Goal: Task Accomplishment & Management: Manage account settings

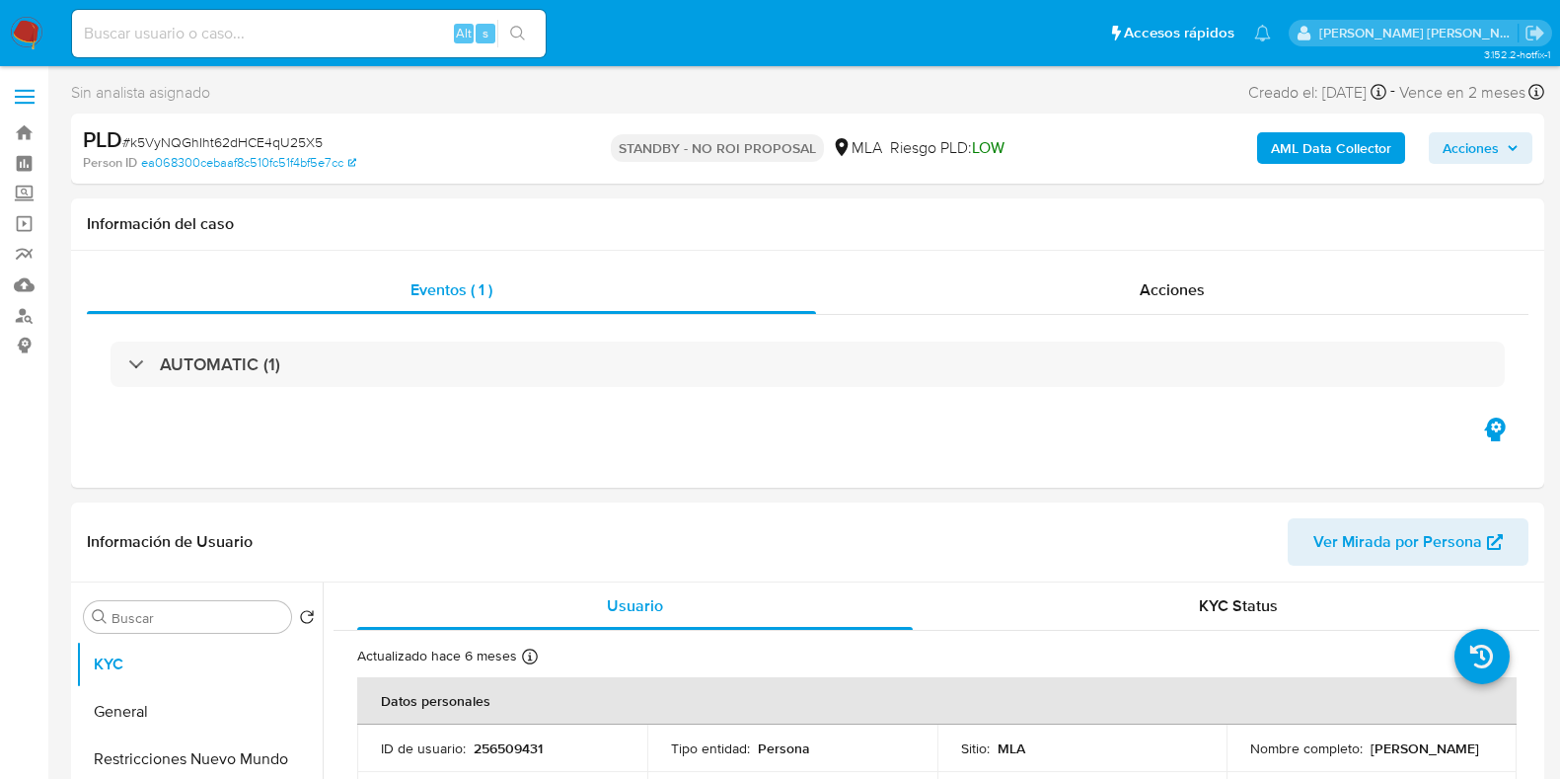
select select "10"
click at [1168, 302] on div "Acciones" at bounding box center [1172, 289] width 712 height 47
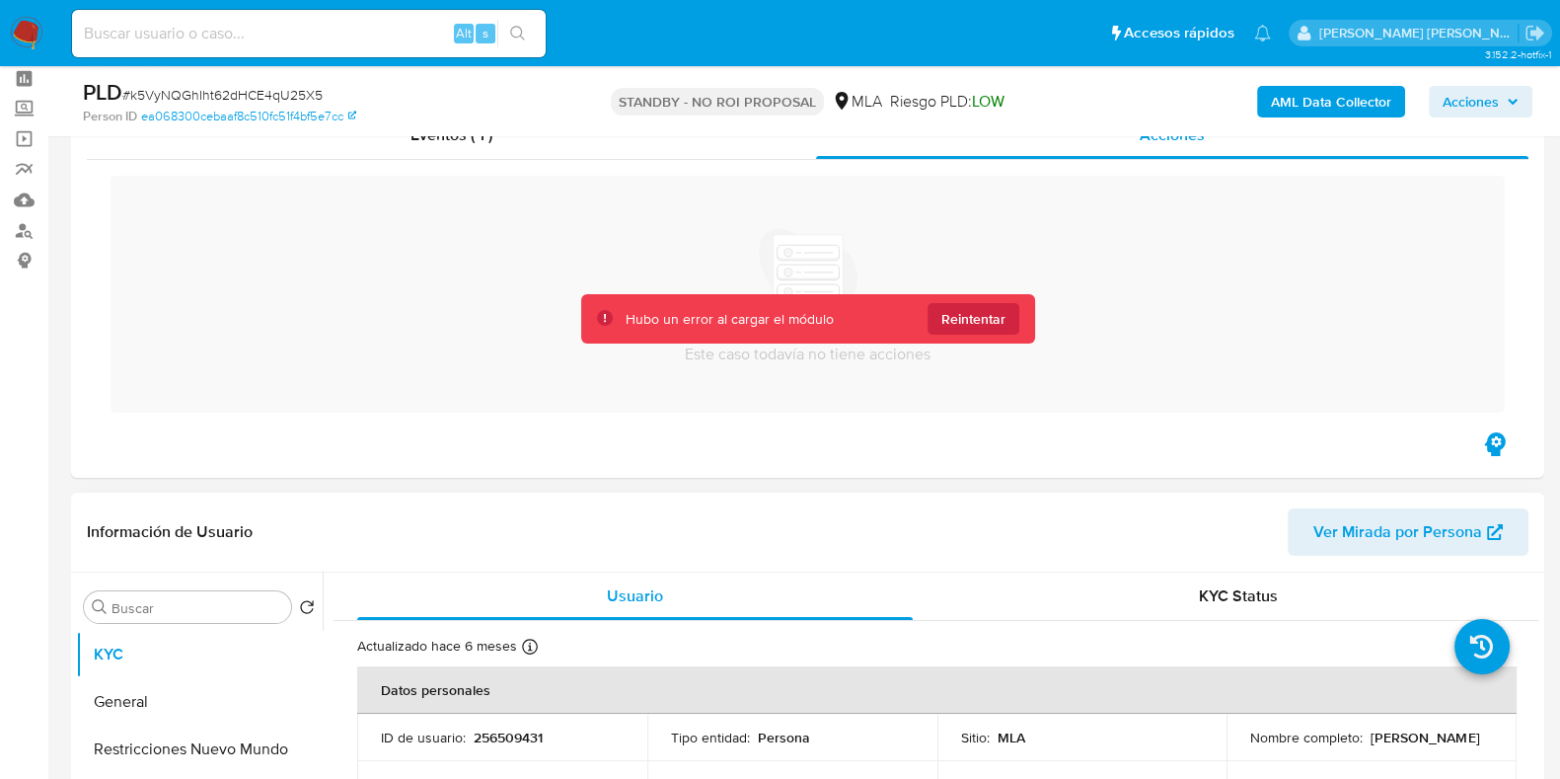
scroll to position [122, 0]
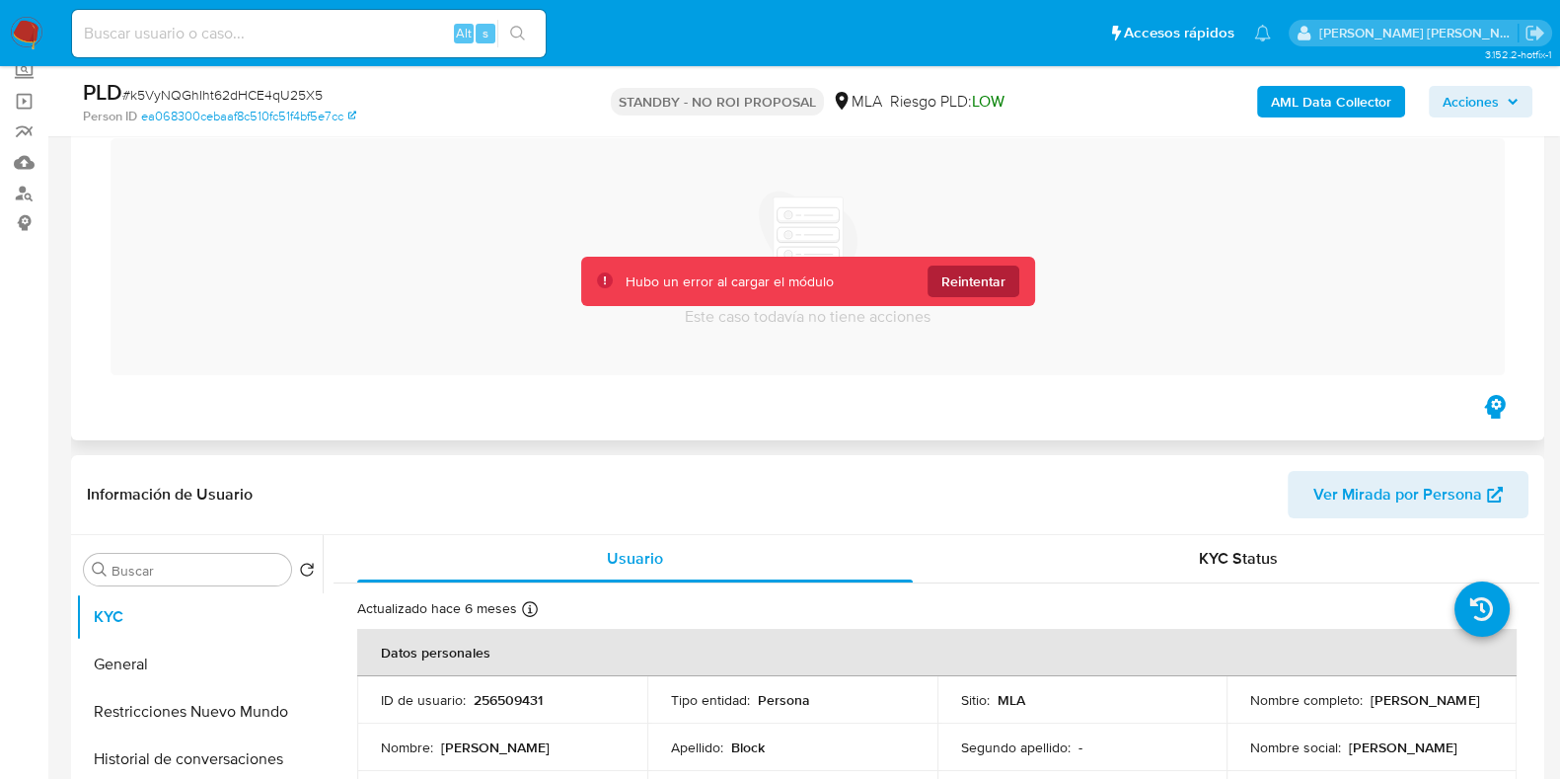
click at [955, 283] on span "Reintentar" at bounding box center [973, 281] width 64 height 32
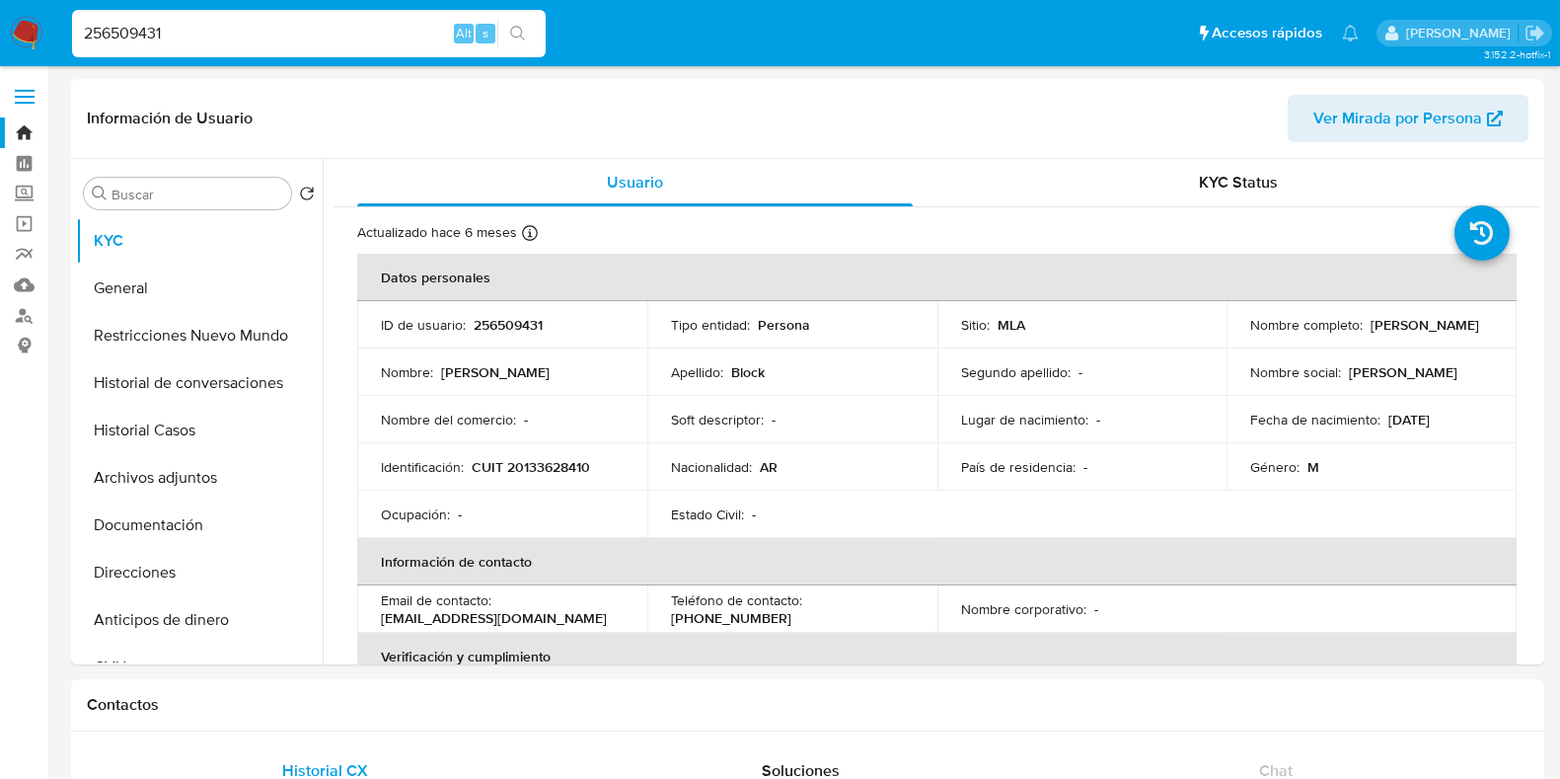
select select "10"
click at [42, 33] on nav "Pausado Ver notificaciones 256509431 Alt s Accesos rápidos Presiona las siguien…" at bounding box center [780, 33] width 1560 height 66
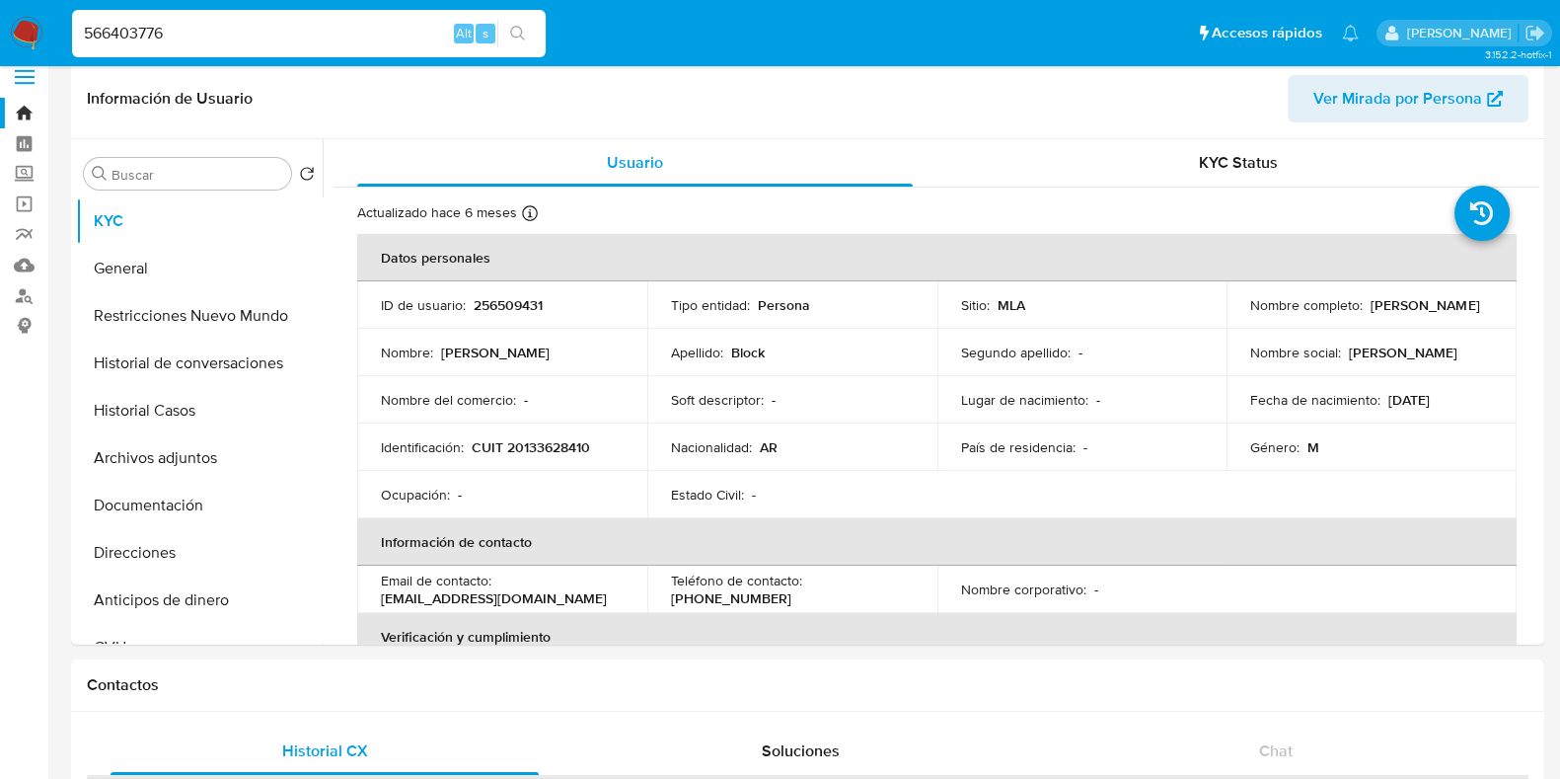
type input "566403776"
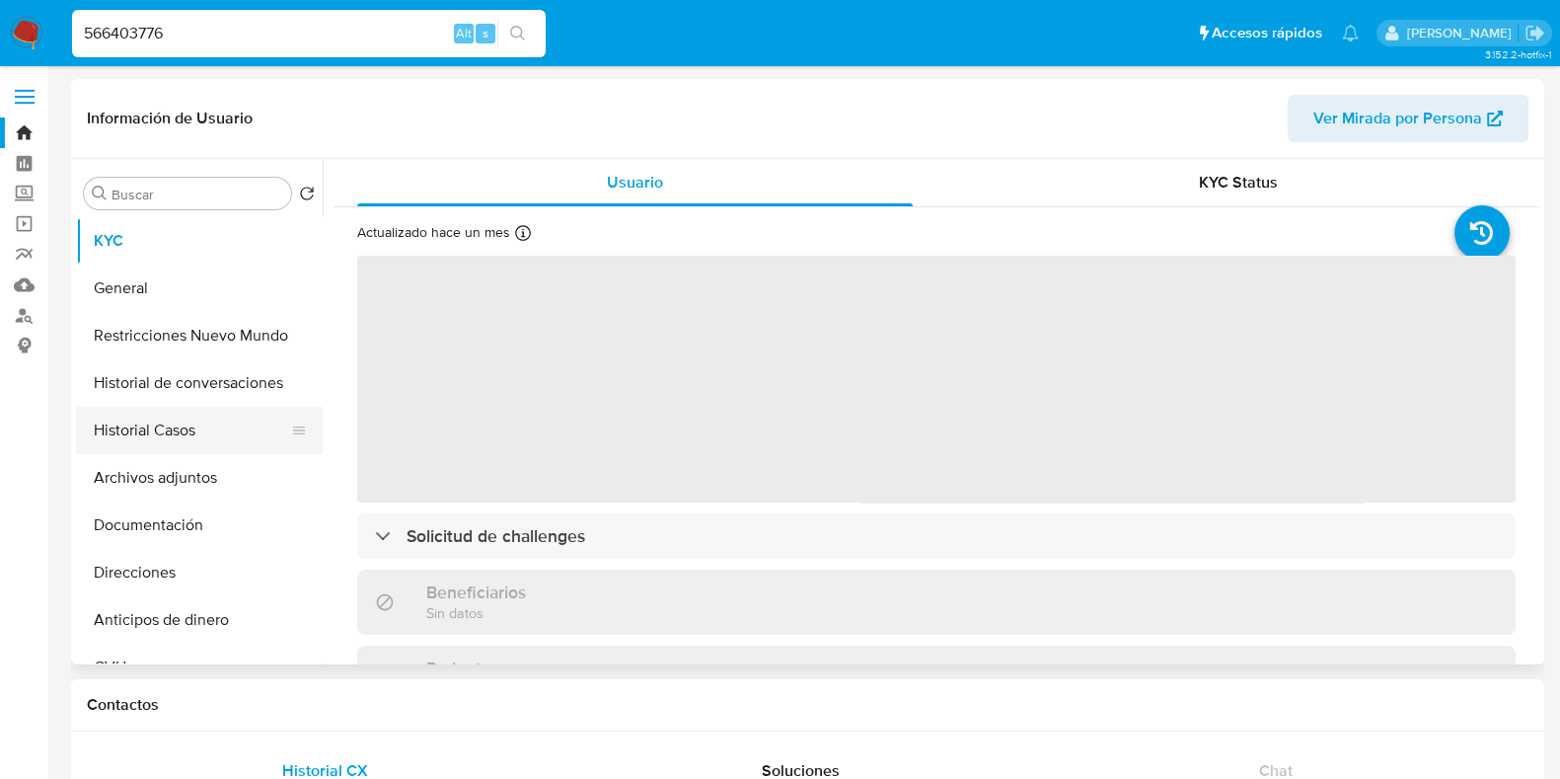
drag, startPoint x: 157, startPoint y: 438, endPoint x: 224, endPoint y: 428, distance: 67.8
click at [157, 438] on button "Historial Casos" at bounding box center [191, 430] width 231 height 47
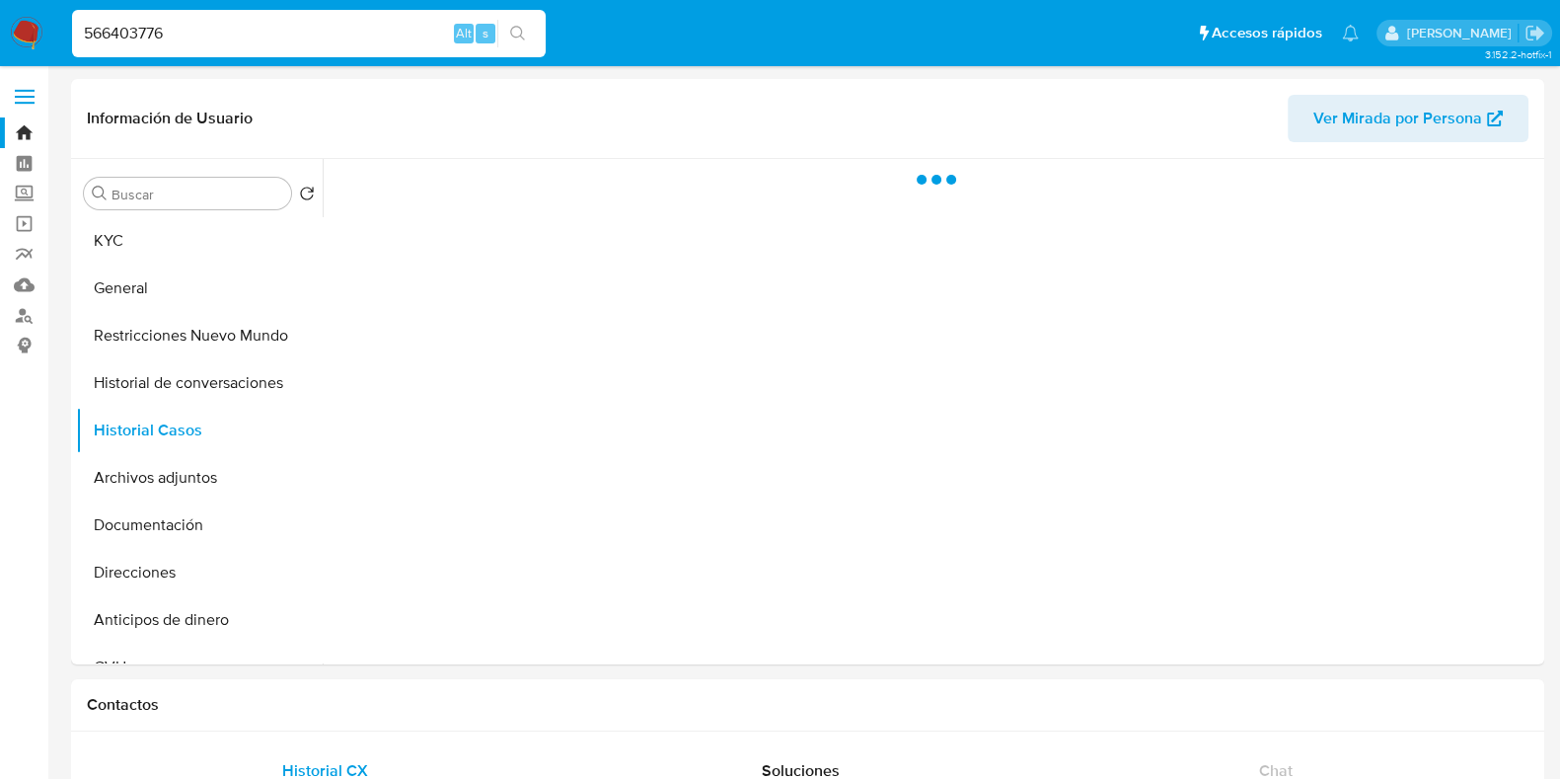
select select "10"
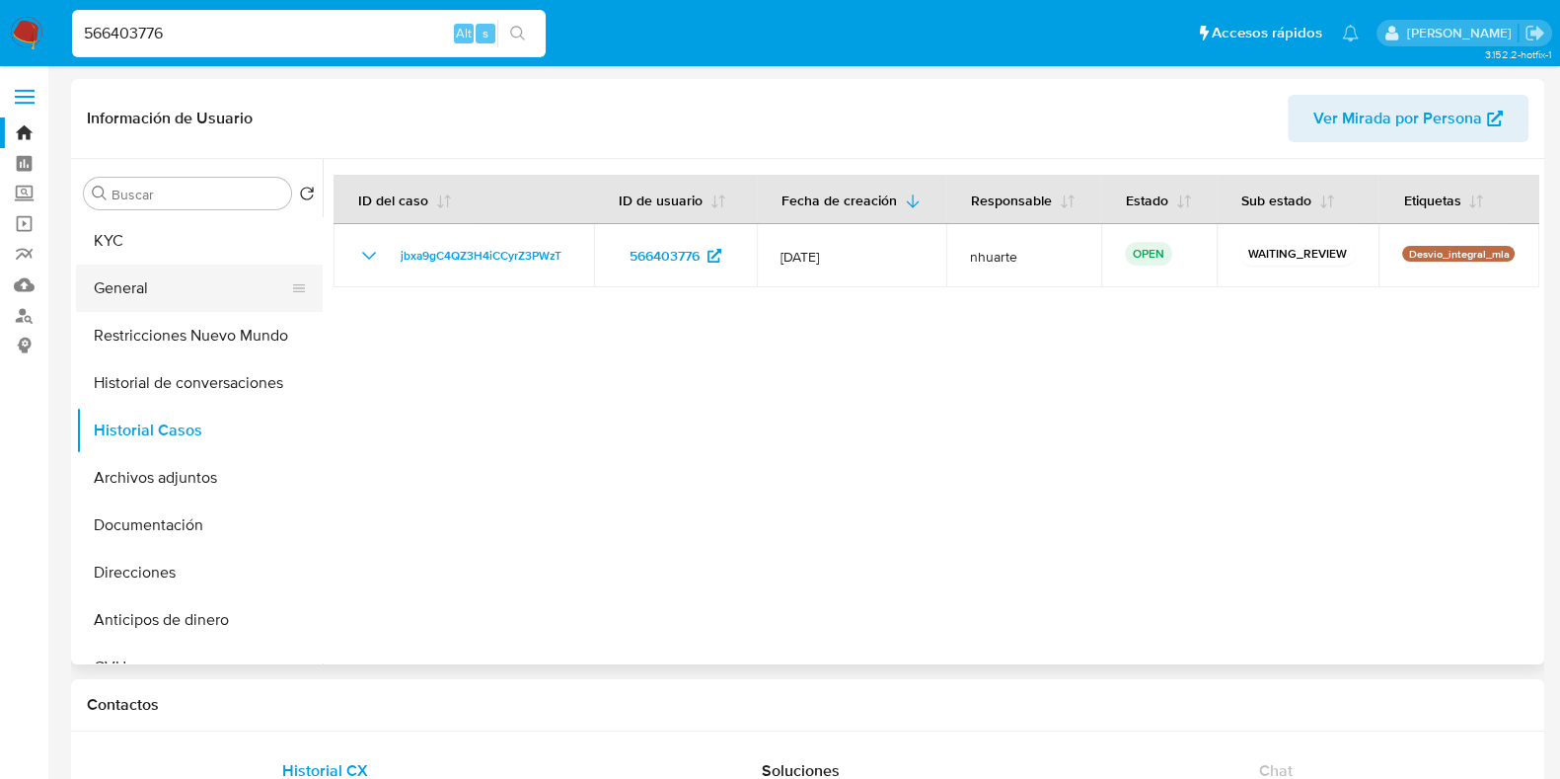
click at [204, 265] on button "General" at bounding box center [191, 287] width 231 height 47
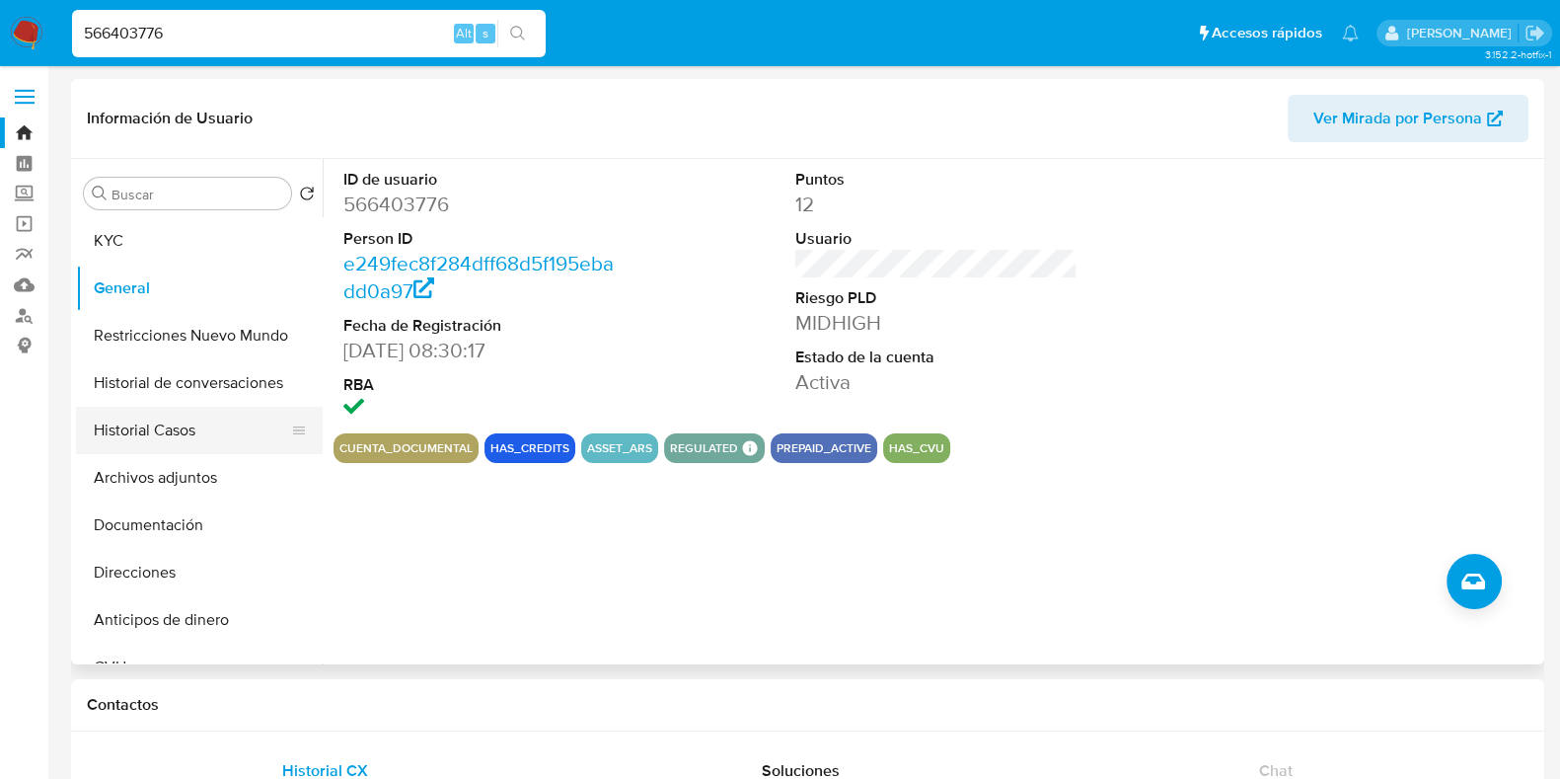
click at [202, 439] on button "Historial Casos" at bounding box center [191, 430] width 231 height 47
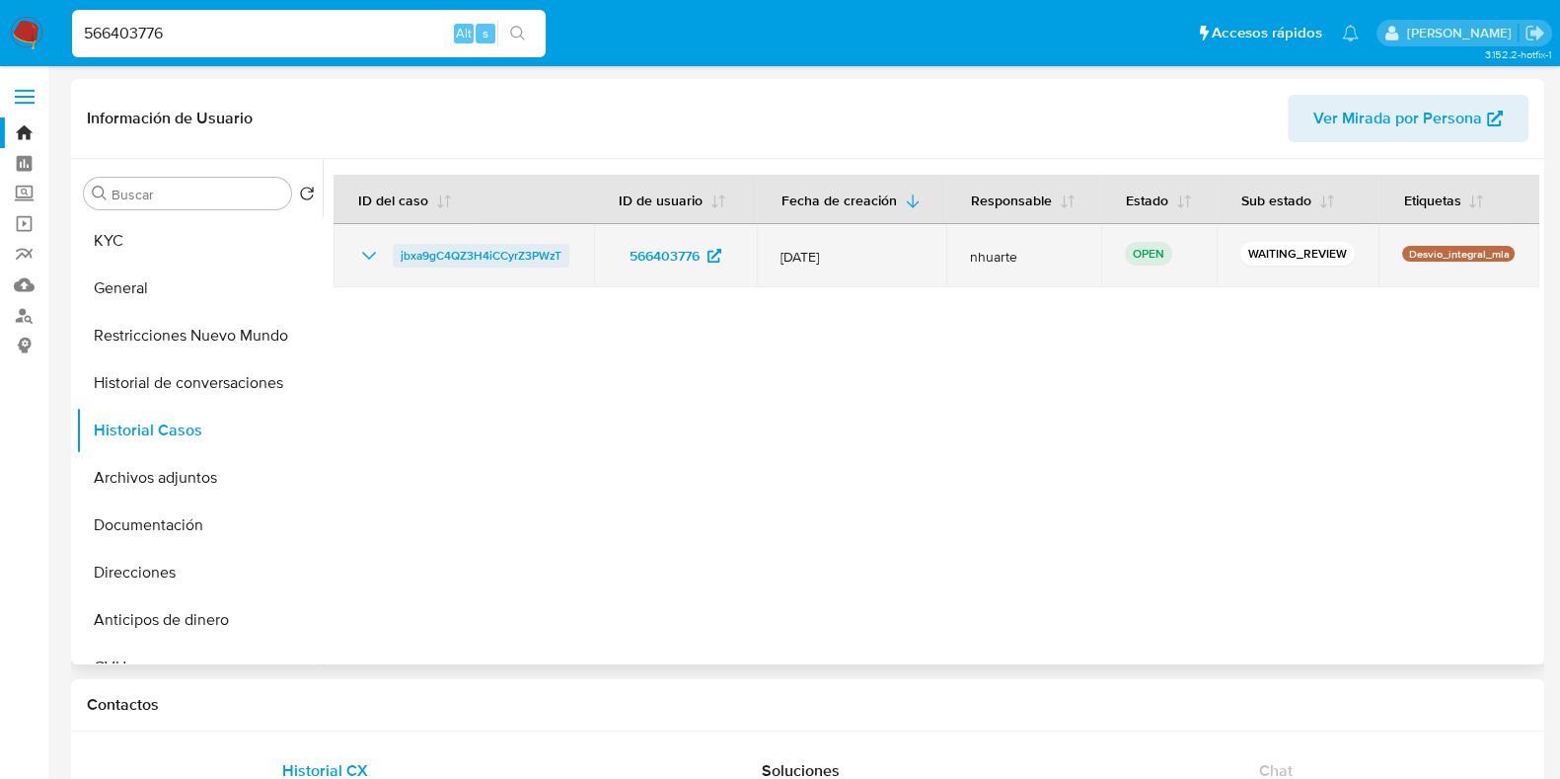
click at [526, 259] on span "jbxa9gC4QZ3H4iCCyrZ3PWzT" at bounding box center [481, 256] width 161 height 24
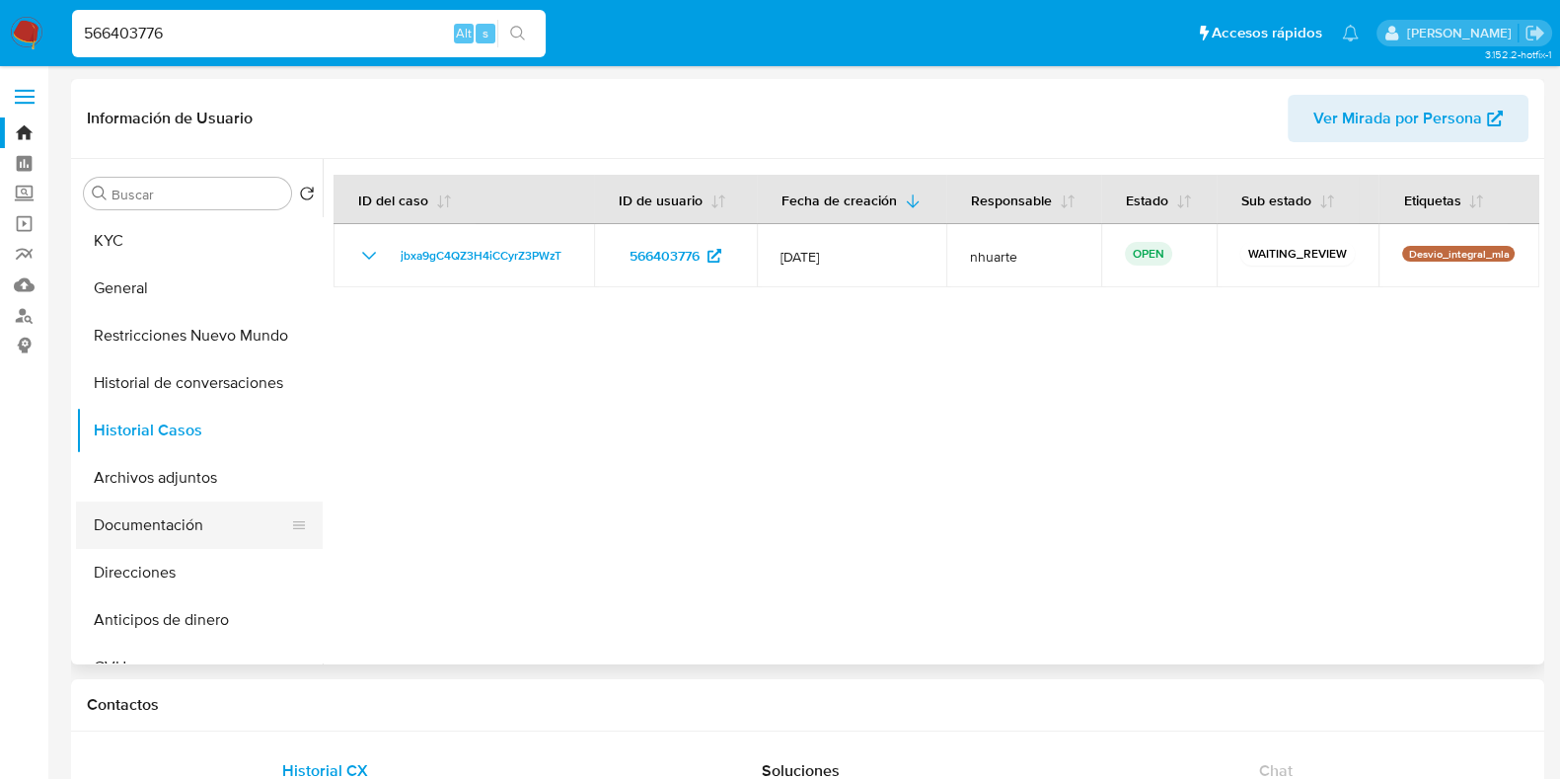
click at [158, 512] on button "Documentación" at bounding box center [191, 524] width 231 height 47
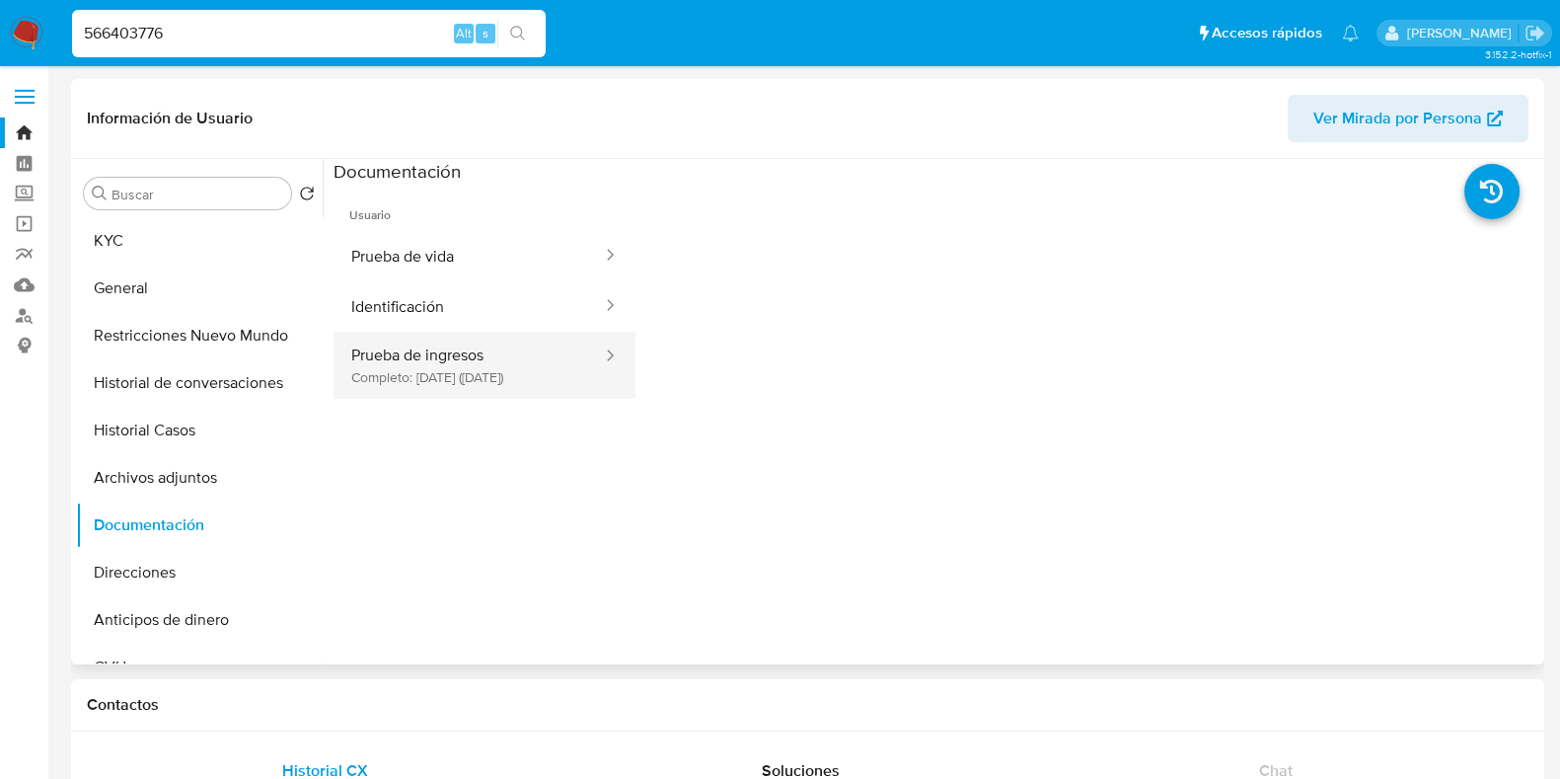
click at [418, 375] on button "Prueba de ingresos Completo: 18/12/2023 (hace 2 años)" at bounding box center [469, 365] width 270 height 67
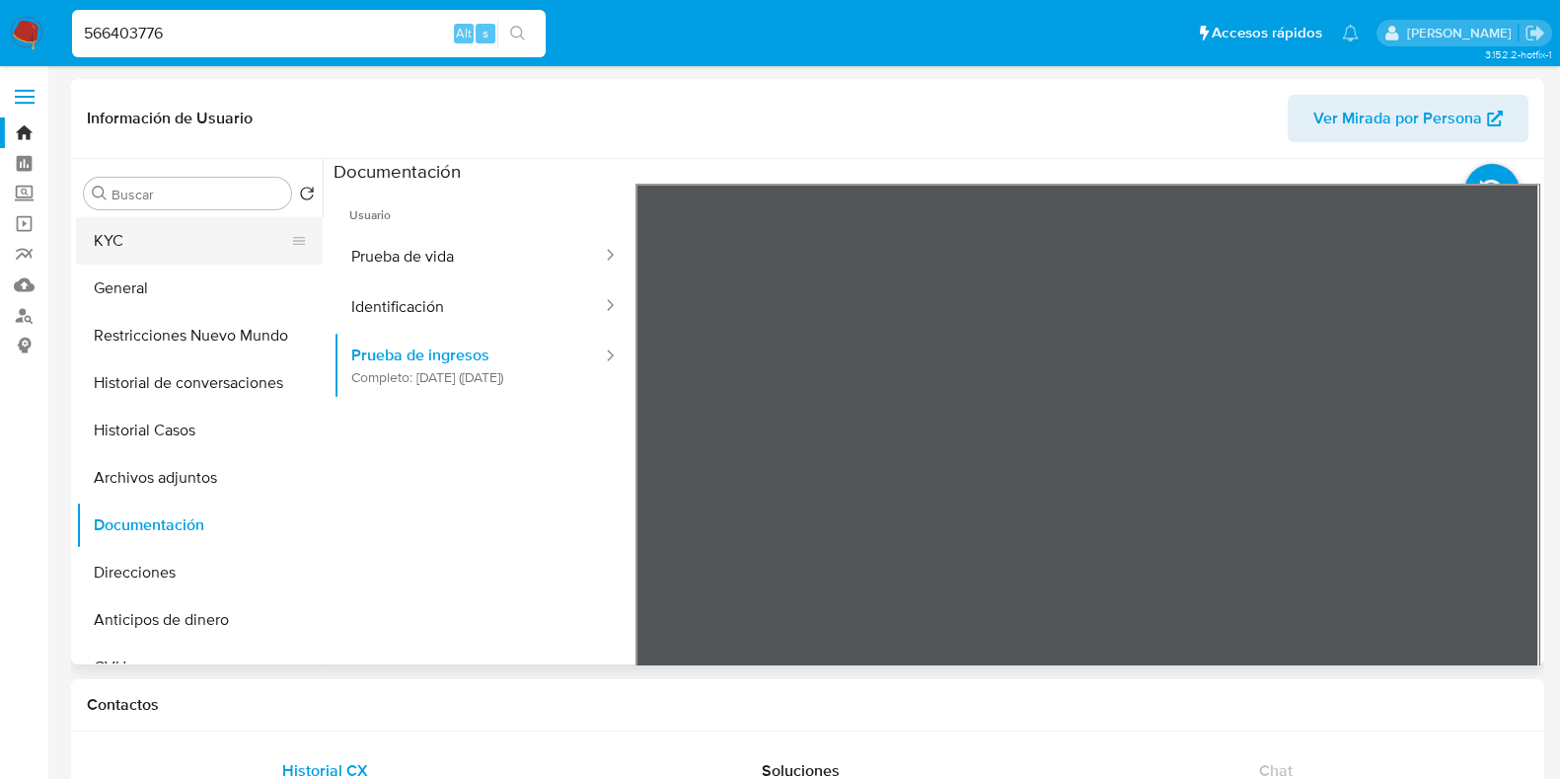
click at [176, 248] on button "KYC" at bounding box center [191, 240] width 231 height 47
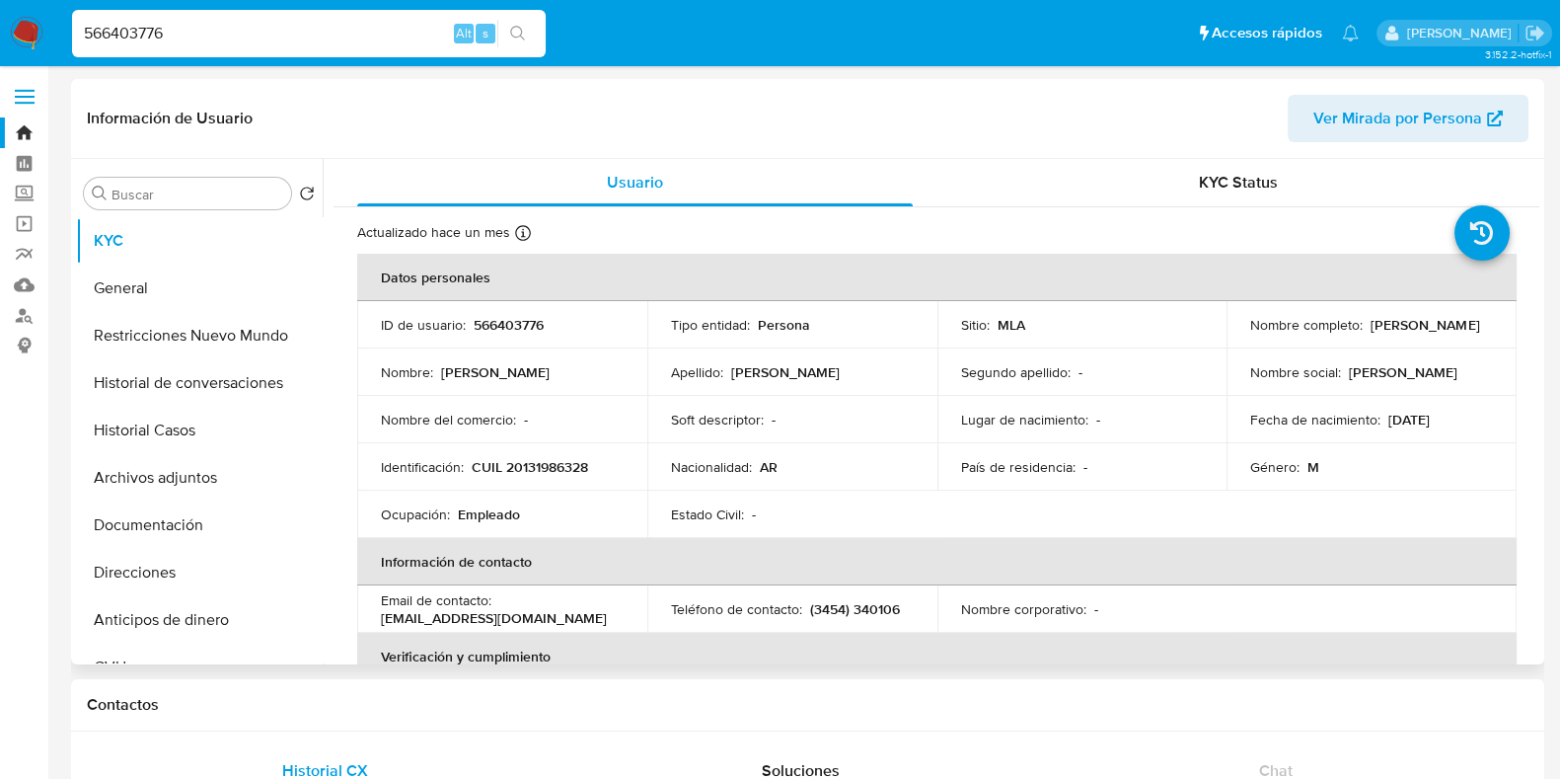
click at [547, 459] on p "CUIL 20131986328" at bounding box center [530, 467] width 116 height 18
copy p "20131986328"
click at [500, 319] on p "566403776" at bounding box center [509, 325] width 70 height 18
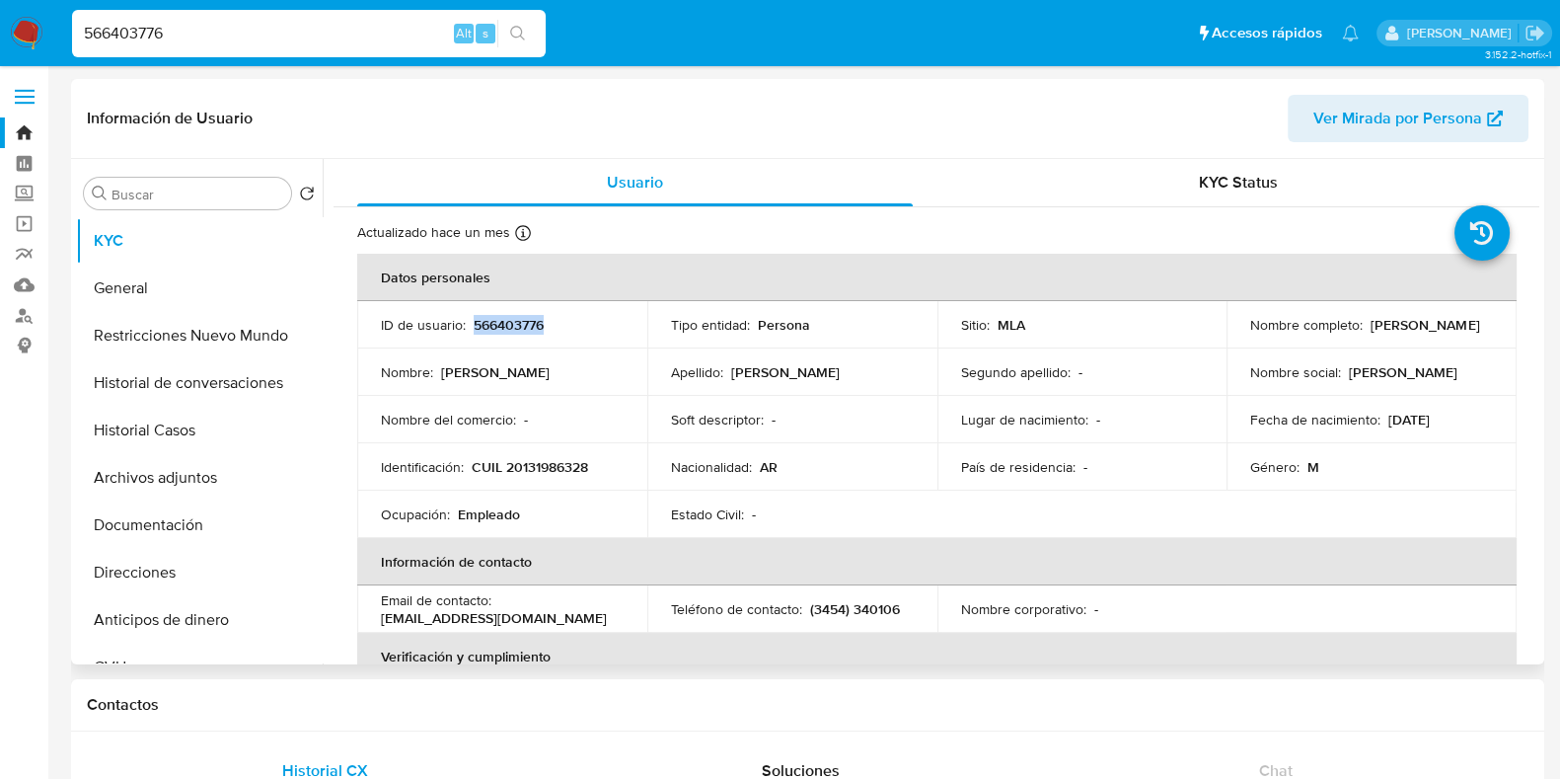
copy p "566403776"
drag, startPoint x: 381, startPoint y: 617, endPoint x: 523, endPoint y: 617, distance: 142.1
click at [523, 617] on div "Email de contacto : nesalanis@gmail.com" at bounding box center [502, 609] width 243 height 36
copy p "nesalanis@gmail.com"
drag, startPoint x: 187, startPoint y: 37, endPoint x: 37, endPoint y: 39, distance: 150.0
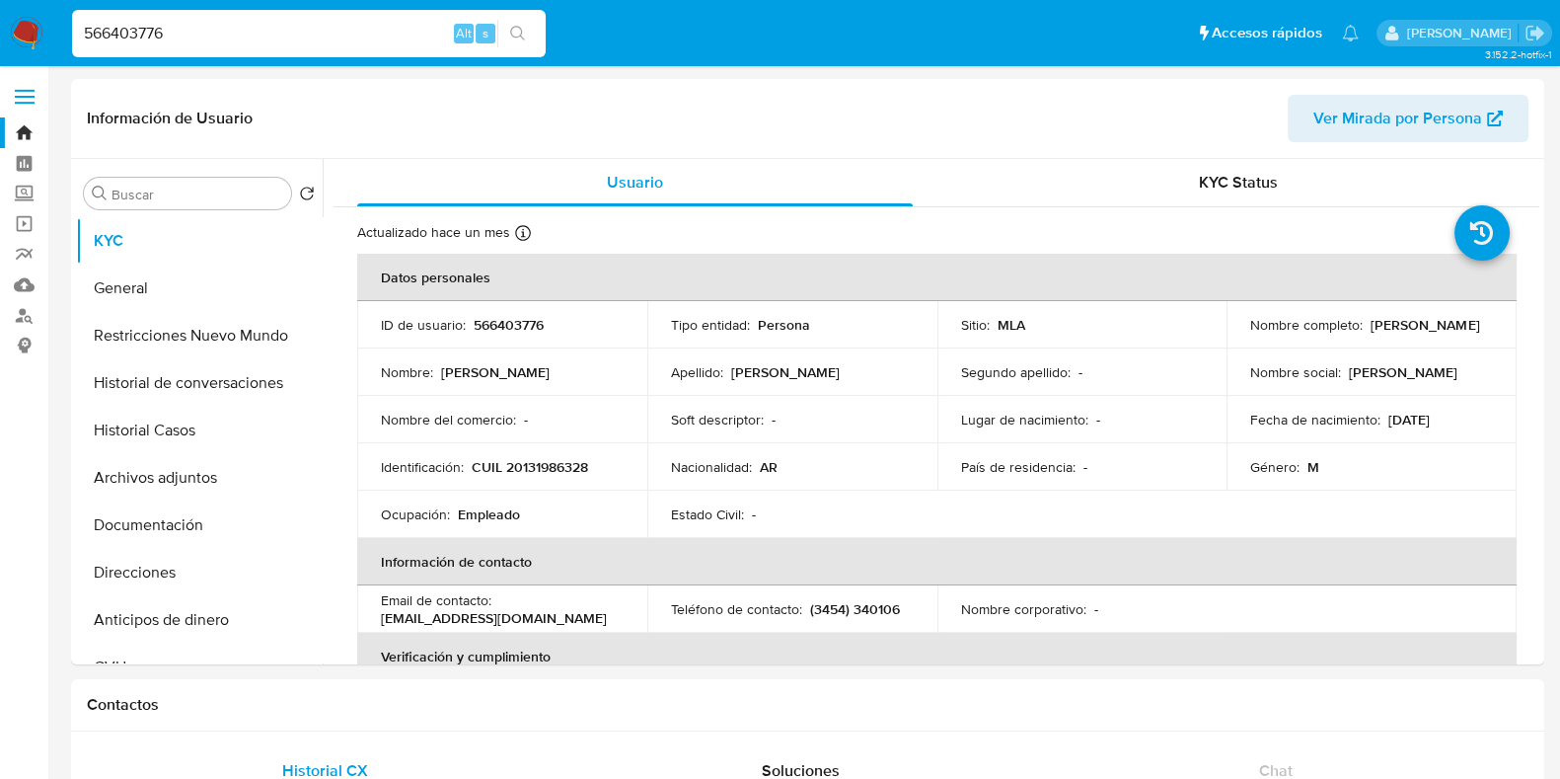
click at [37, 39] on nav "Pausado Ver notificaciones 566403776 Alt s Accesos rápidos Presiona las siguien…" at bounding box center [780, 33] width 1560 height 66
paste input "1625180148"
type input "1625180148"
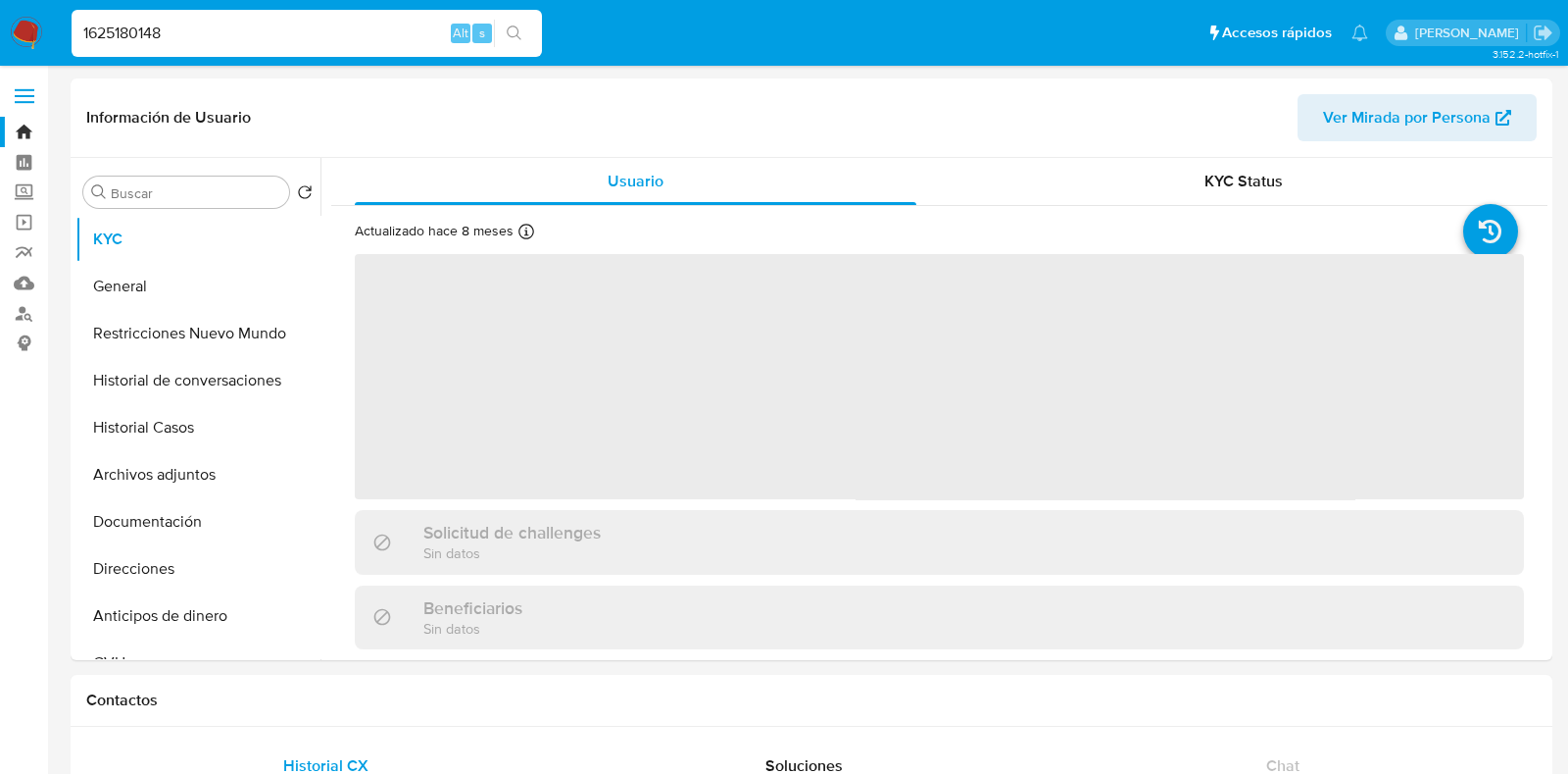
select select "10"
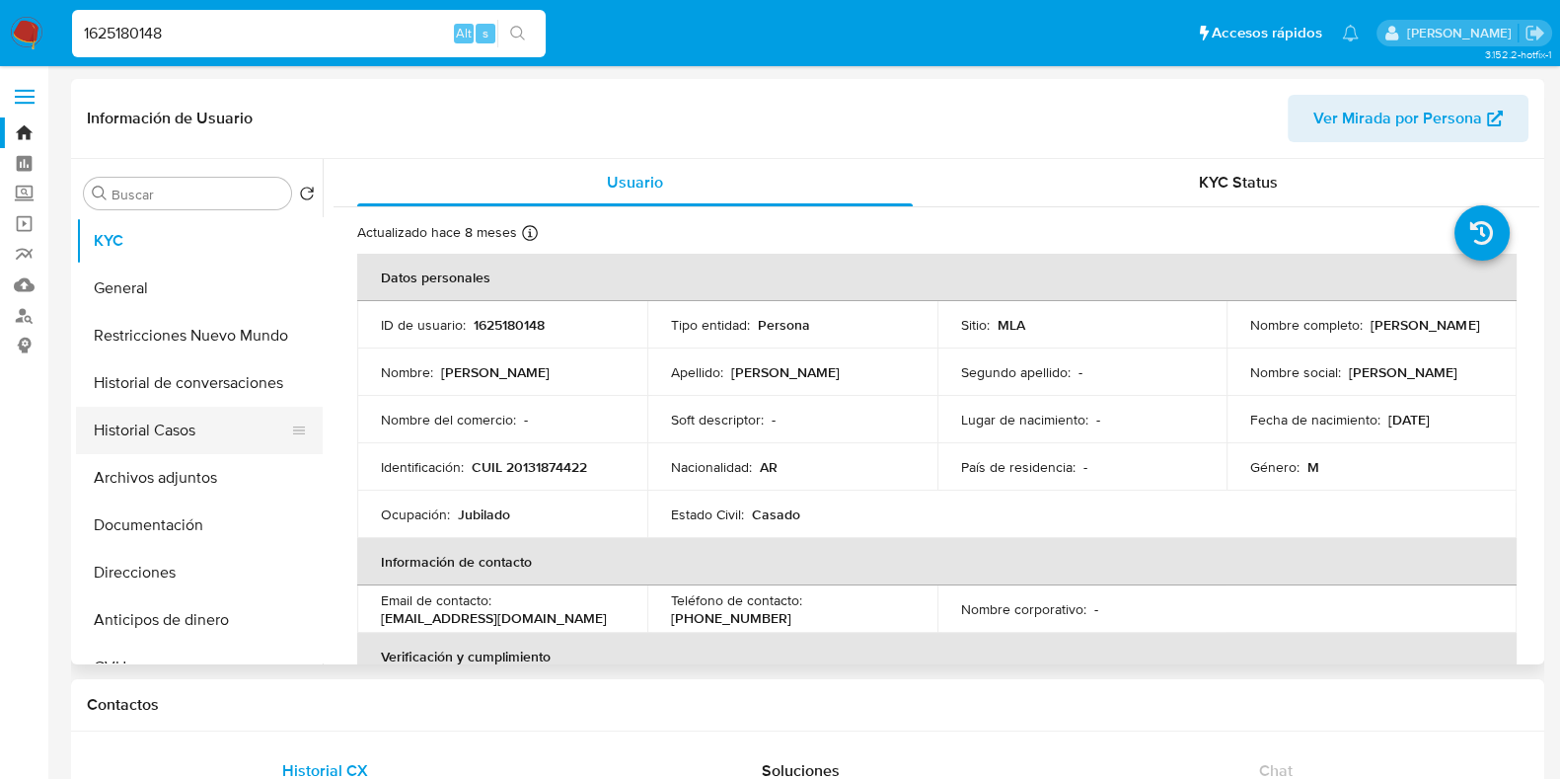
click at [225, 416] on button "Historial Casos" at bounding box center [191, 430] width 231 height 47
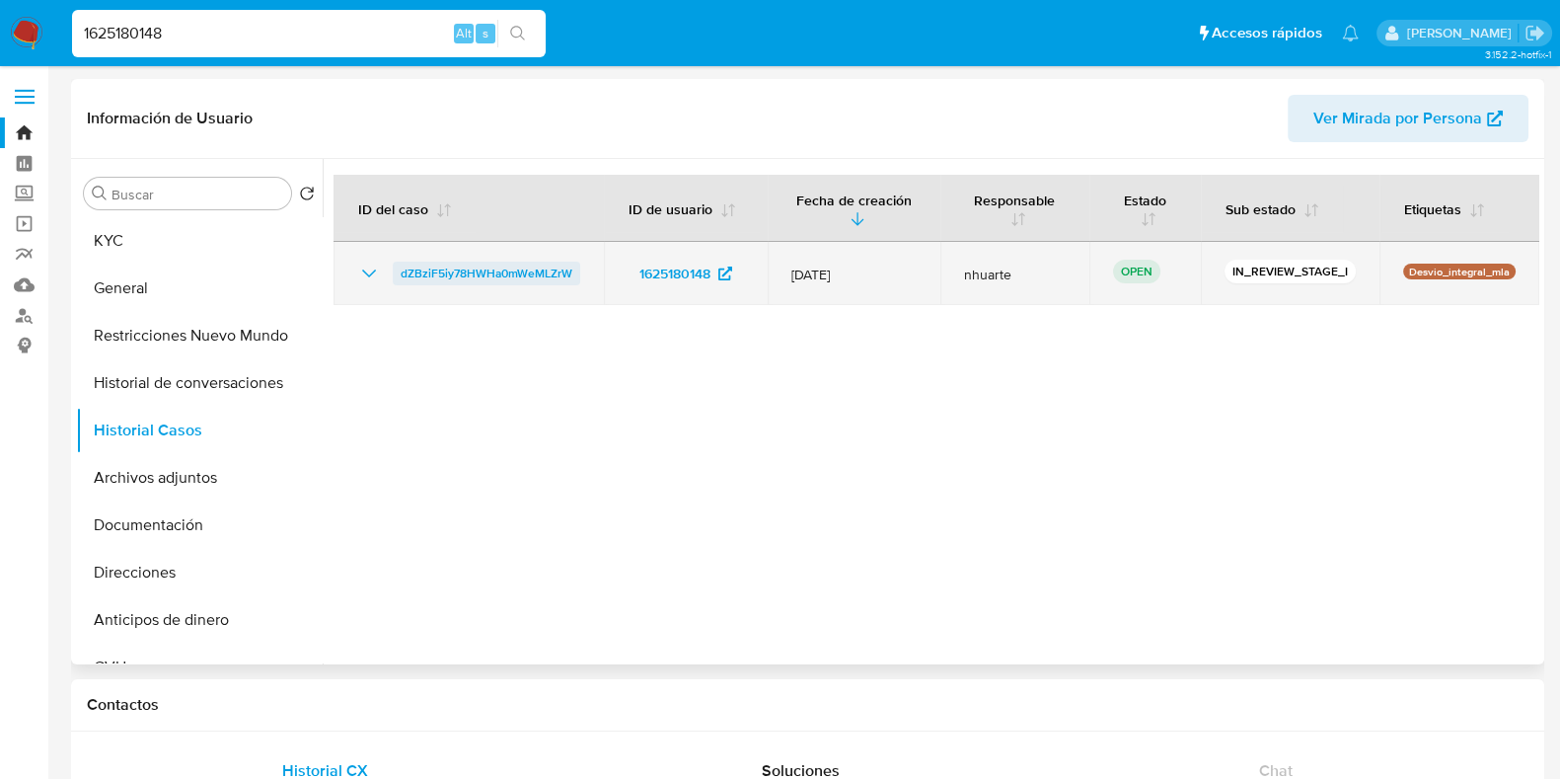
click at [490, 264] on span "dZBziF5iy78HWHa0mWeMLZrW" at bounding box center [487, 273] width 172 height 24
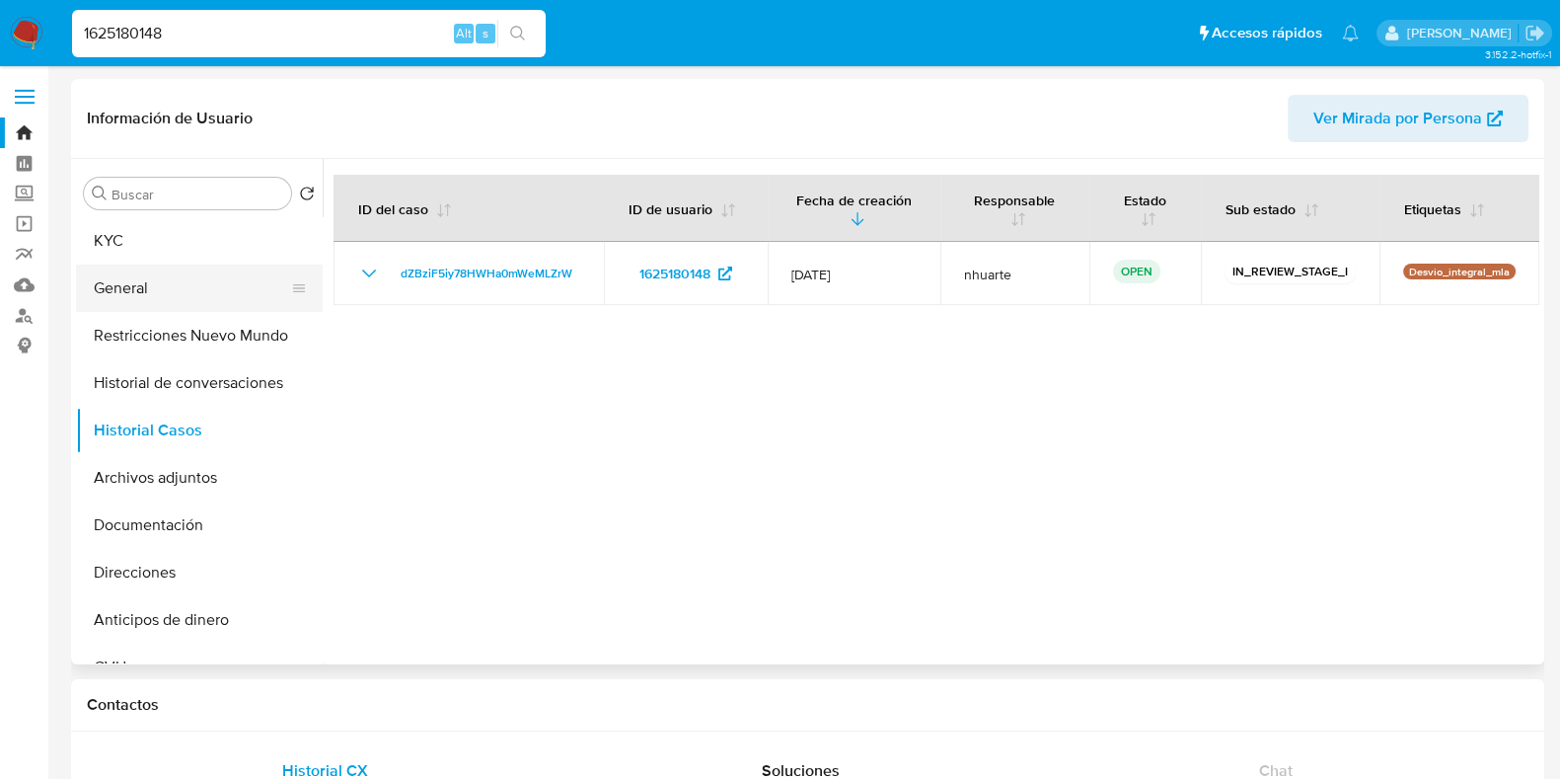
click at [186, 288] on button "General" at bounding box center [191, 287] width 231 height 47
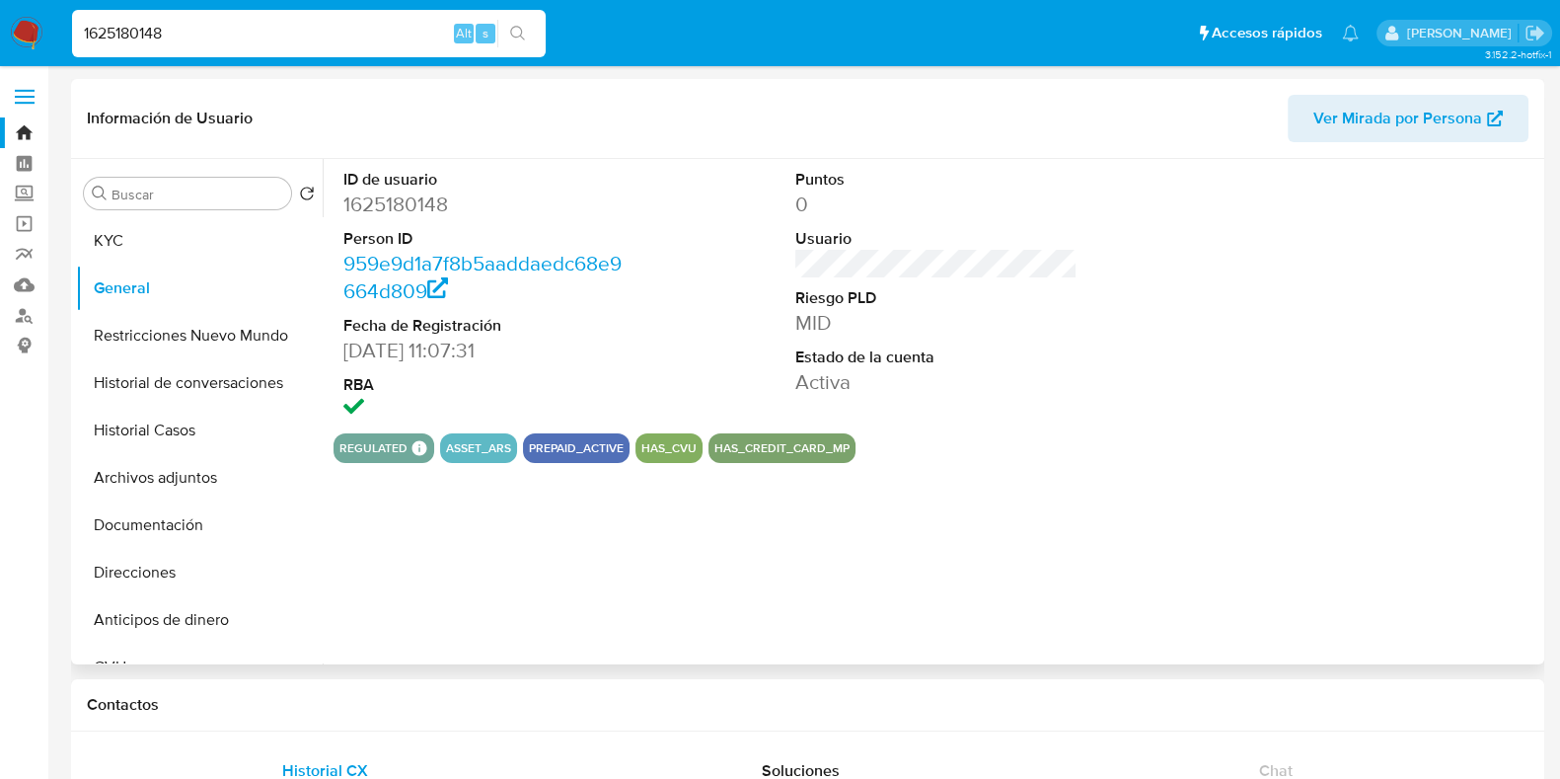
click at [419, 205] on dd "1625180148" at bounding box center [484, 204] width 282 height 28
copy dd "1625180148"
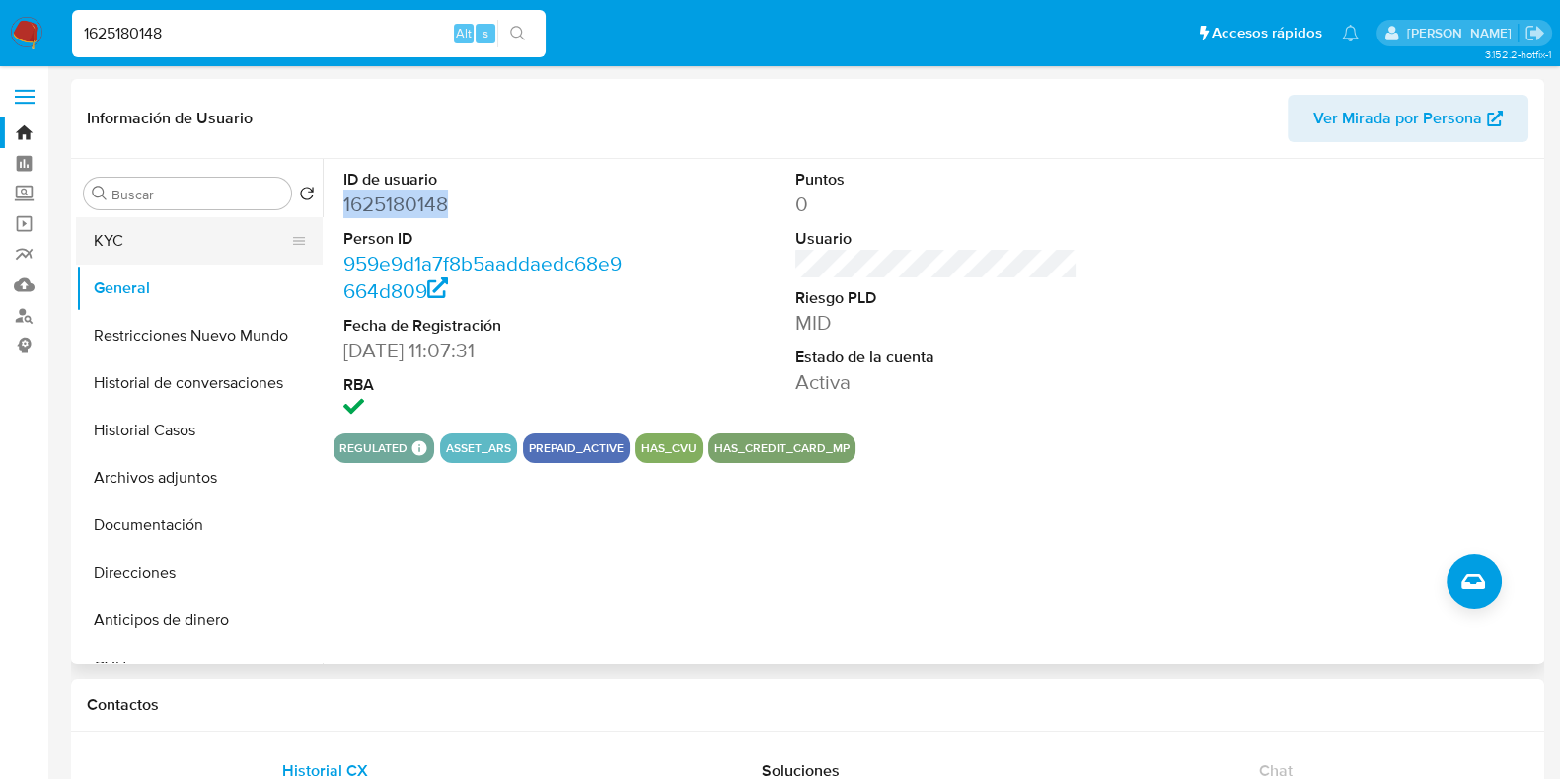
click at [158, 226] on button "KYC" at bounding box center [191, 240] width 231 height 47
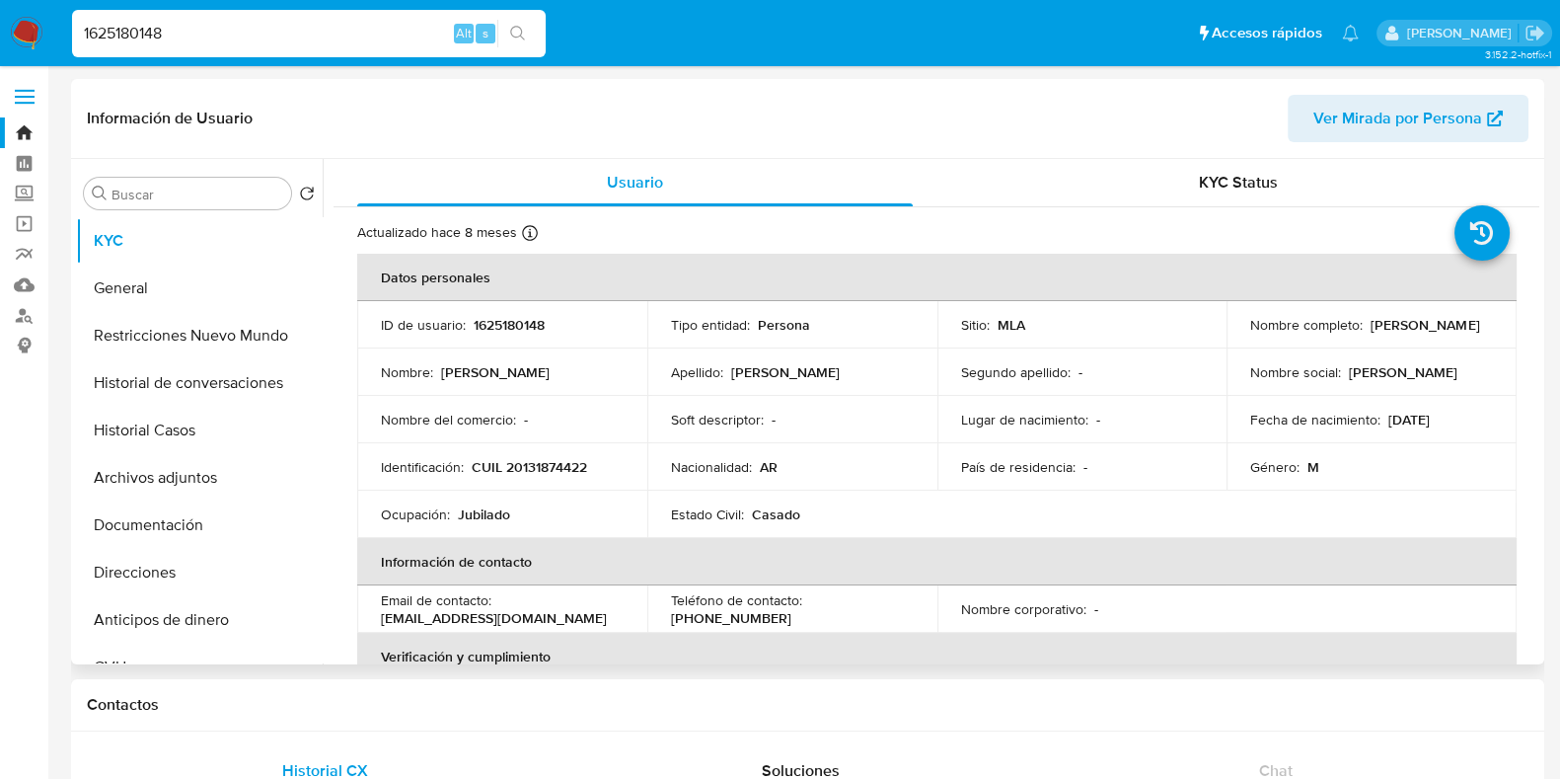
click at [575, 461] on p "CUIL 20131874422" at bounding box center [529, 467] width 115 height 18
copy p "20131874422"
drag, startPoint x: 173, startPoint y: 520, endPoint x: 291, endPoint y: 469, distance: 129.0
click at [173, 520] on button "Documentación" at bounding box center [199, 524] width 247 height 47
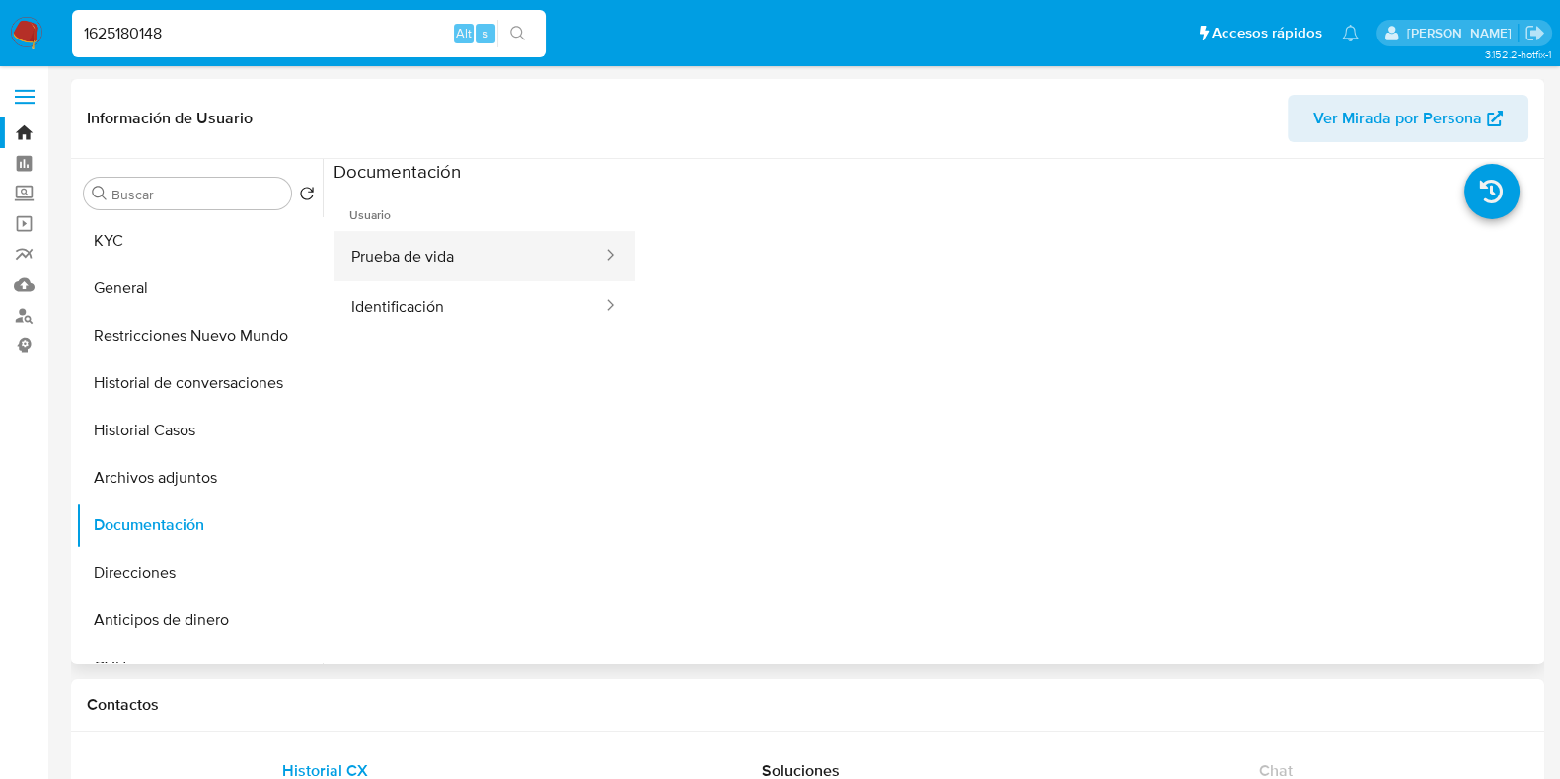
click at [453, 259] on button "Prueba de vida" at bounding box center [469, 256] width 270 height 50
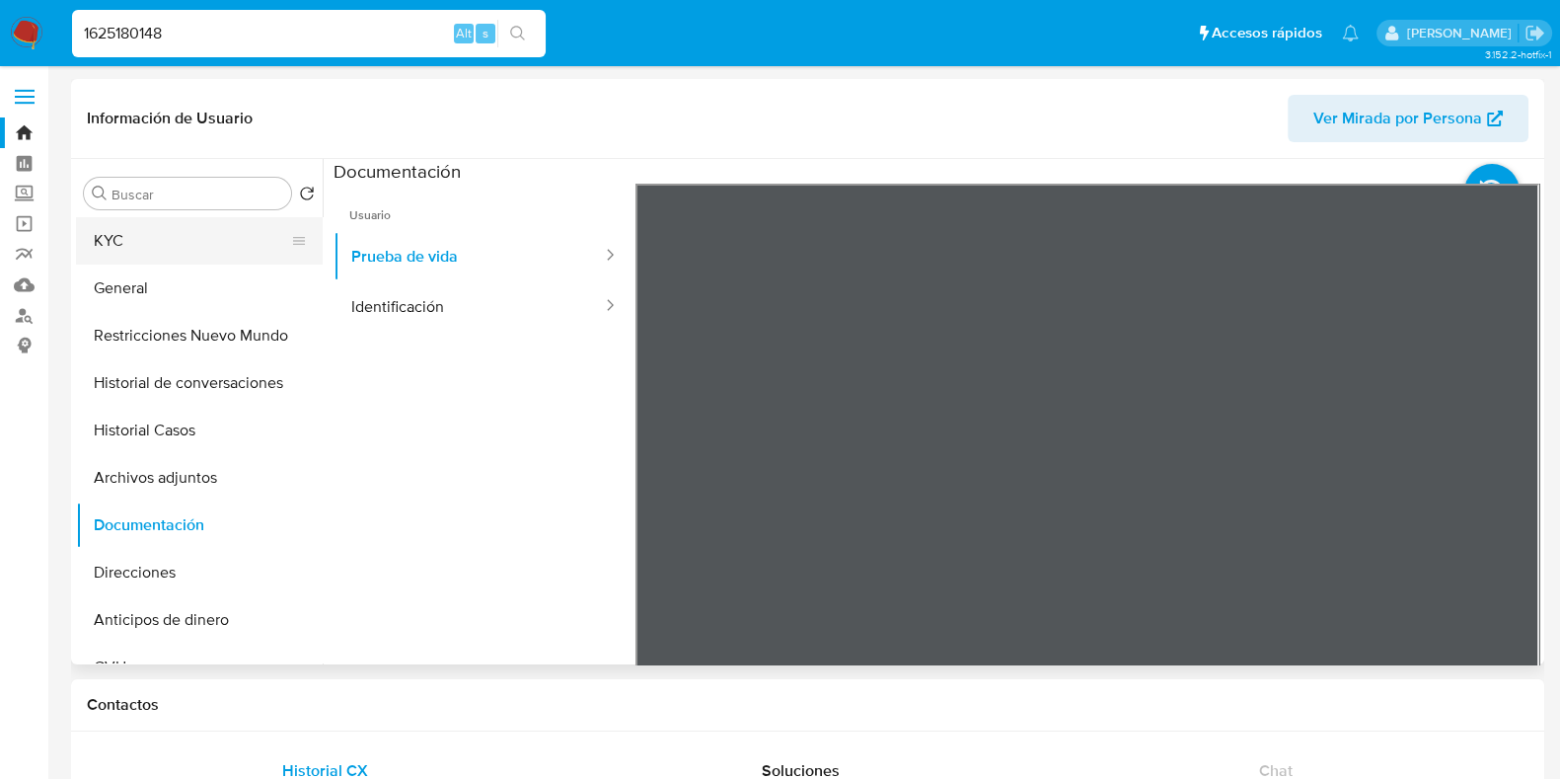
click at [137, 245] on button "KYC" at bounding box center [191, 240] width 231 height 47
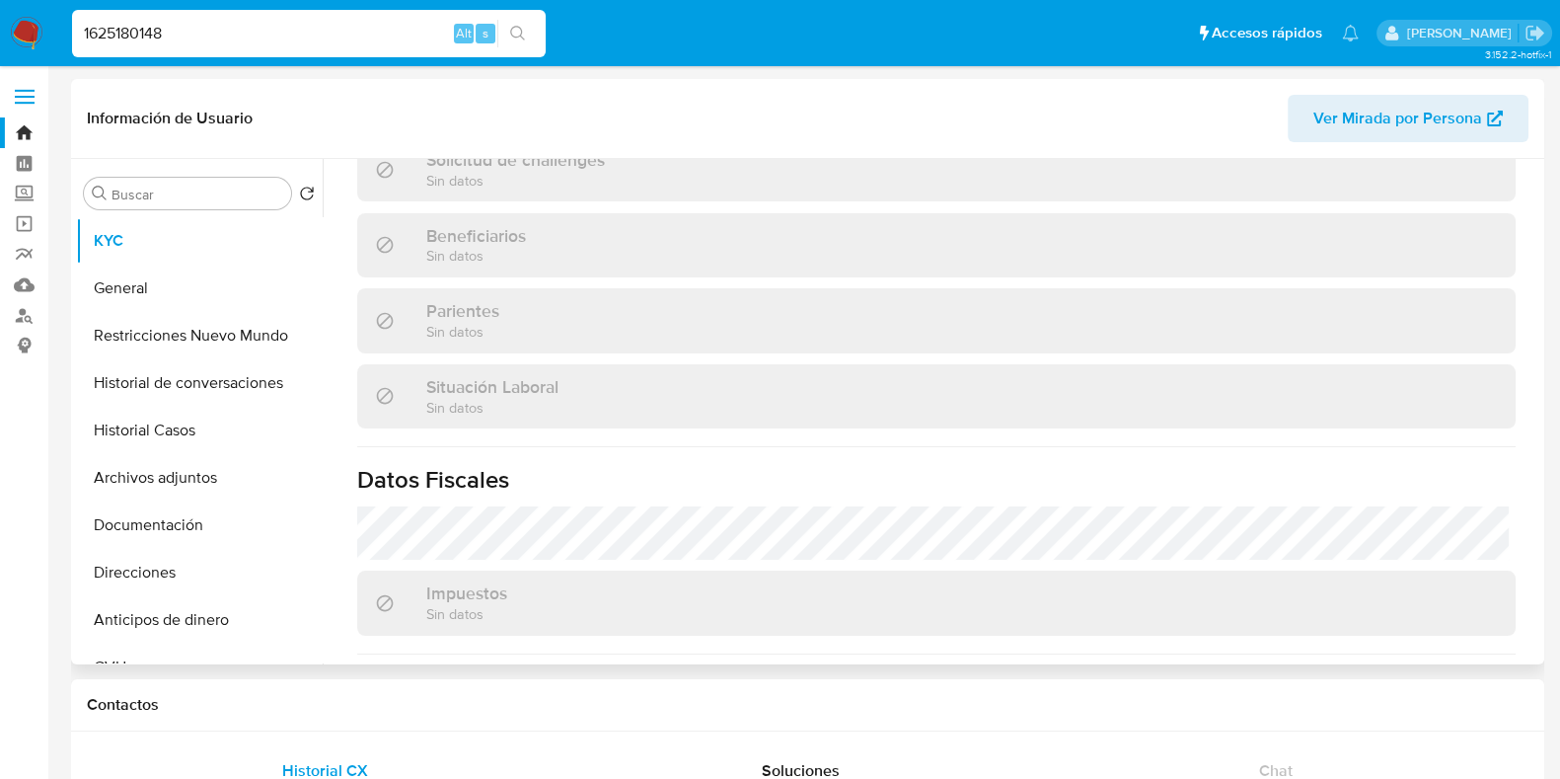
scroll to position [439, 0]
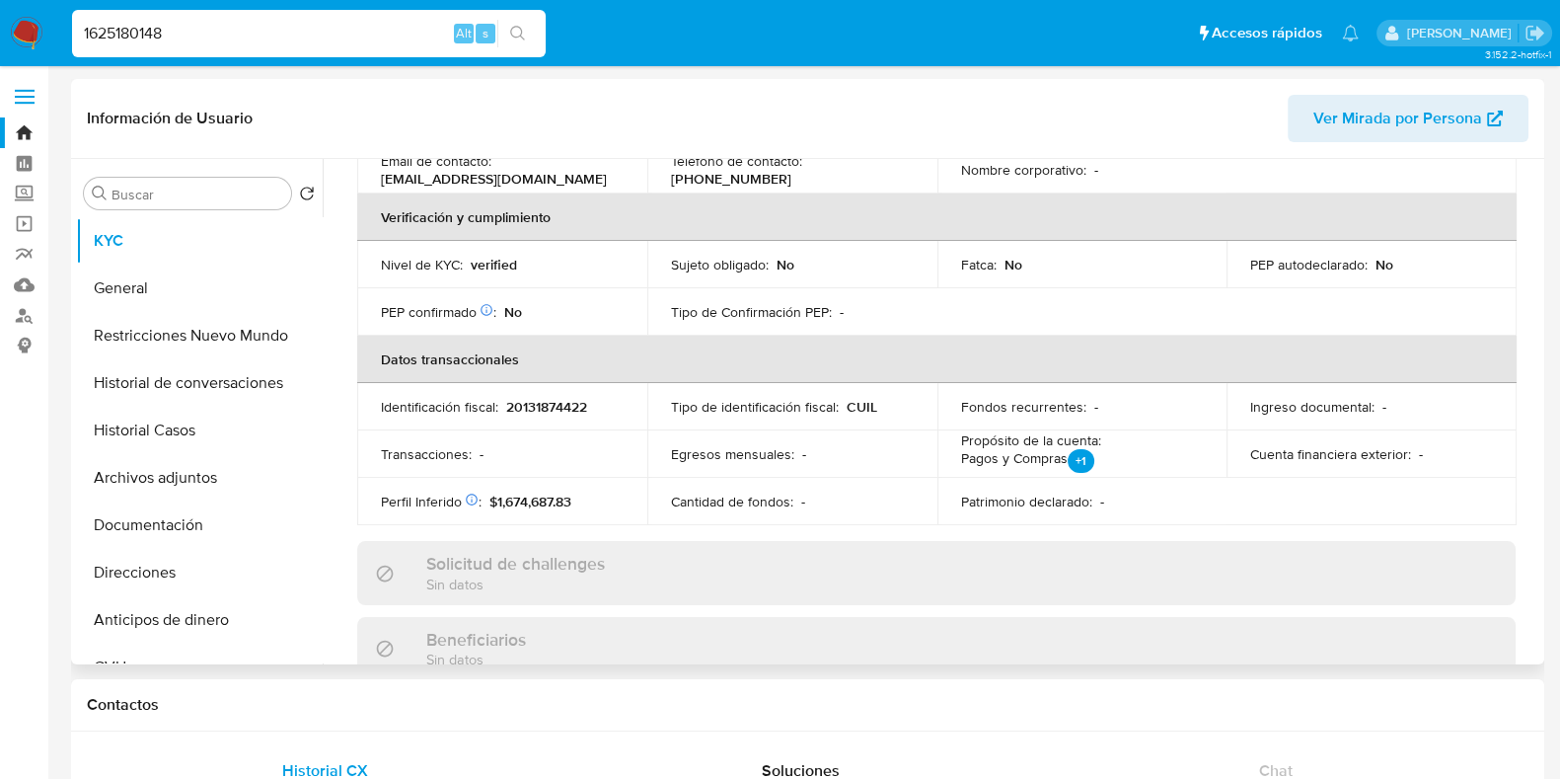
click at [561, 400] on p "20131874422" at bounding box center [546, 407] width 81 height 18
copy p "20131874422"
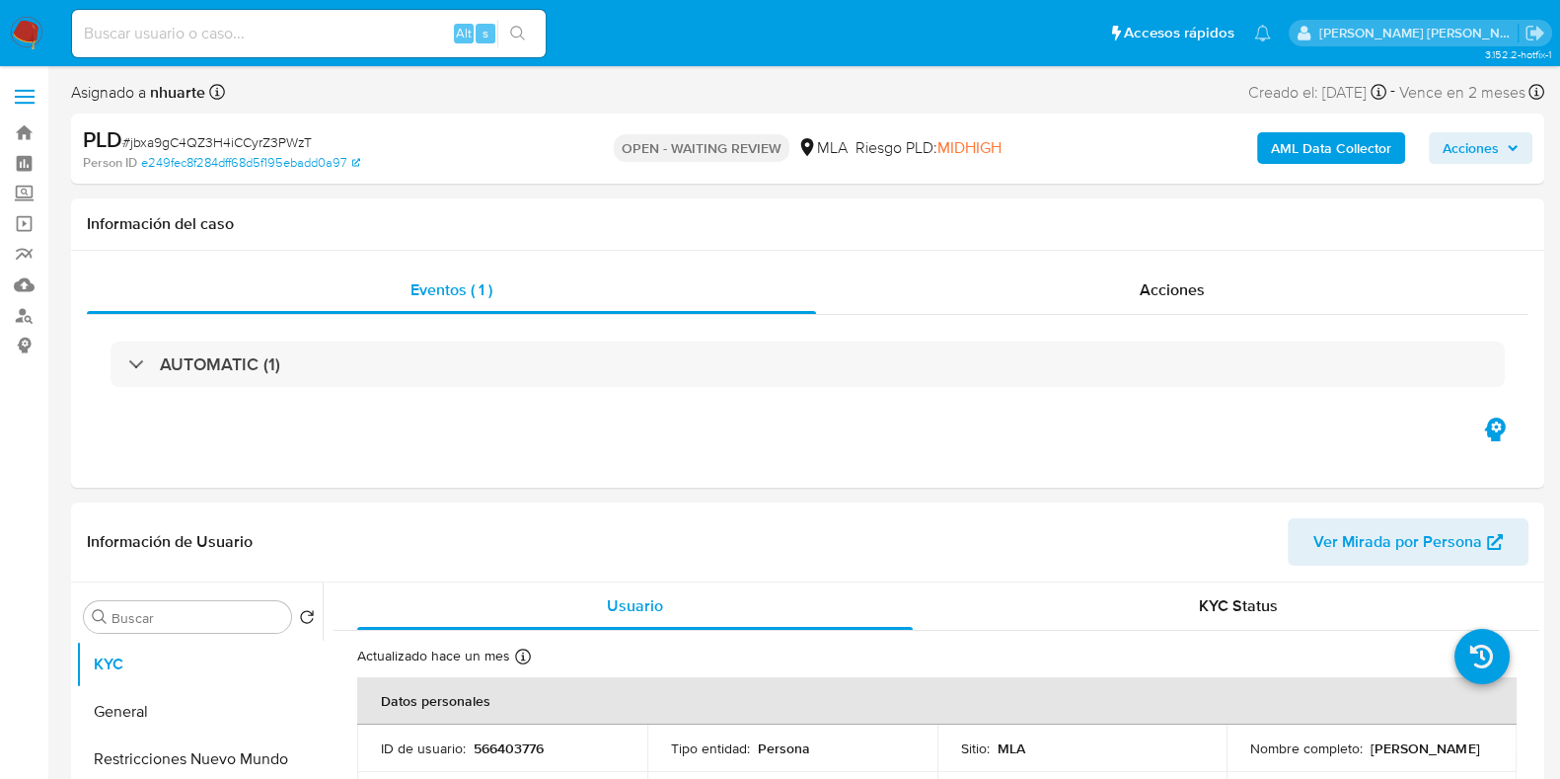
select select "10"
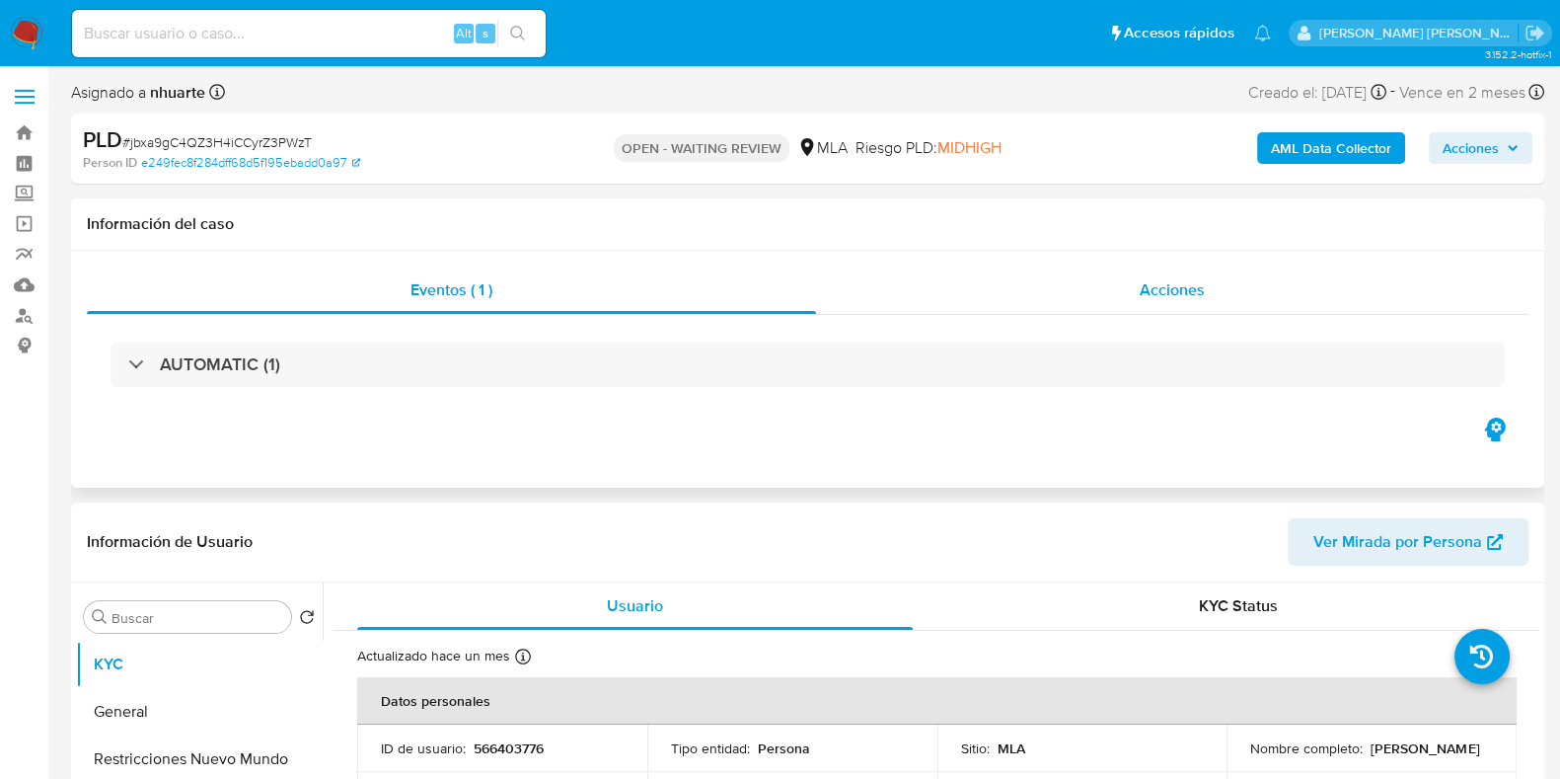
click at [1227, 298] on div "Acciones" at bounding box center [1172, 289] width 712 height 47
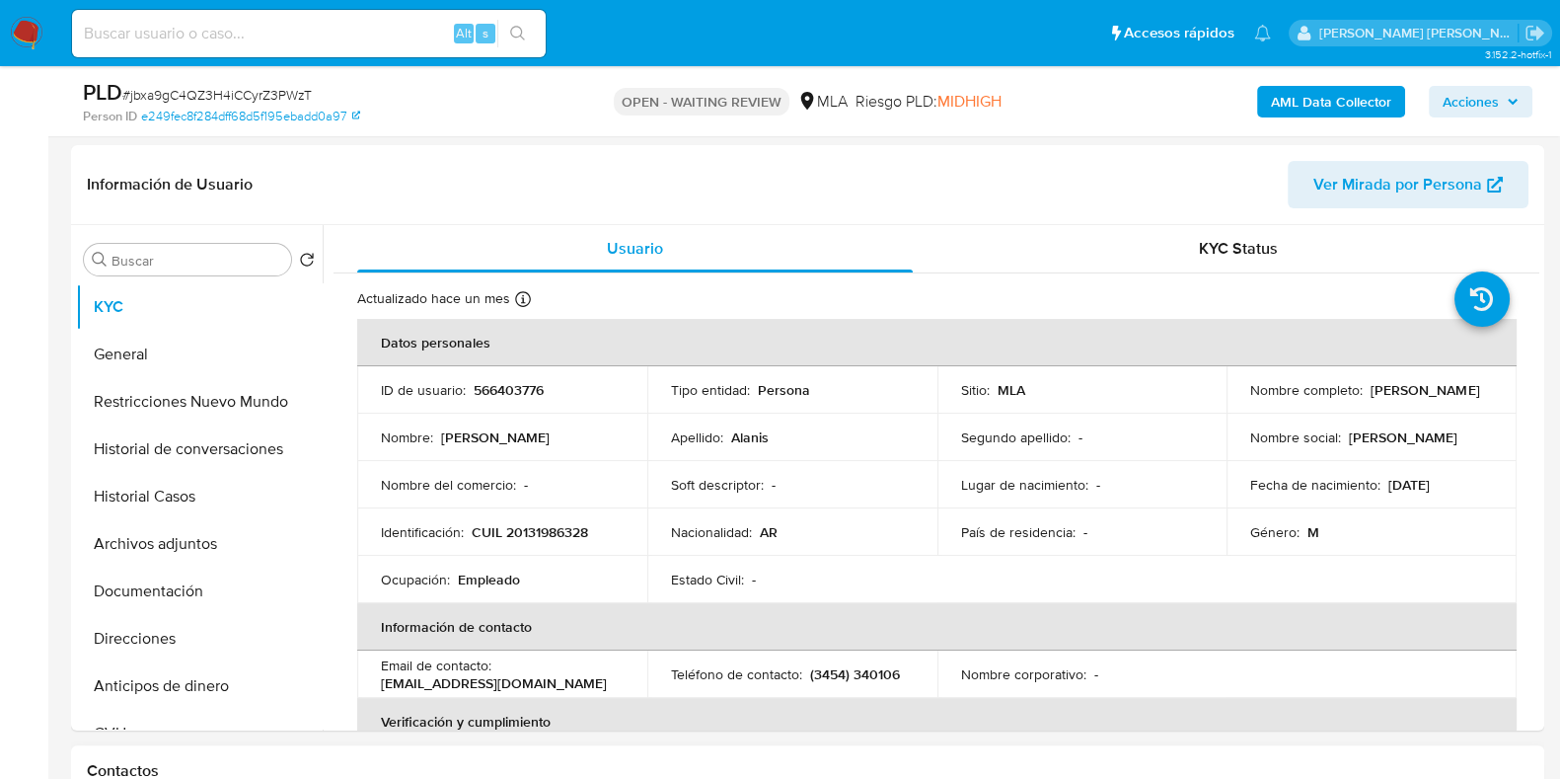
scroll to position [617, 0]
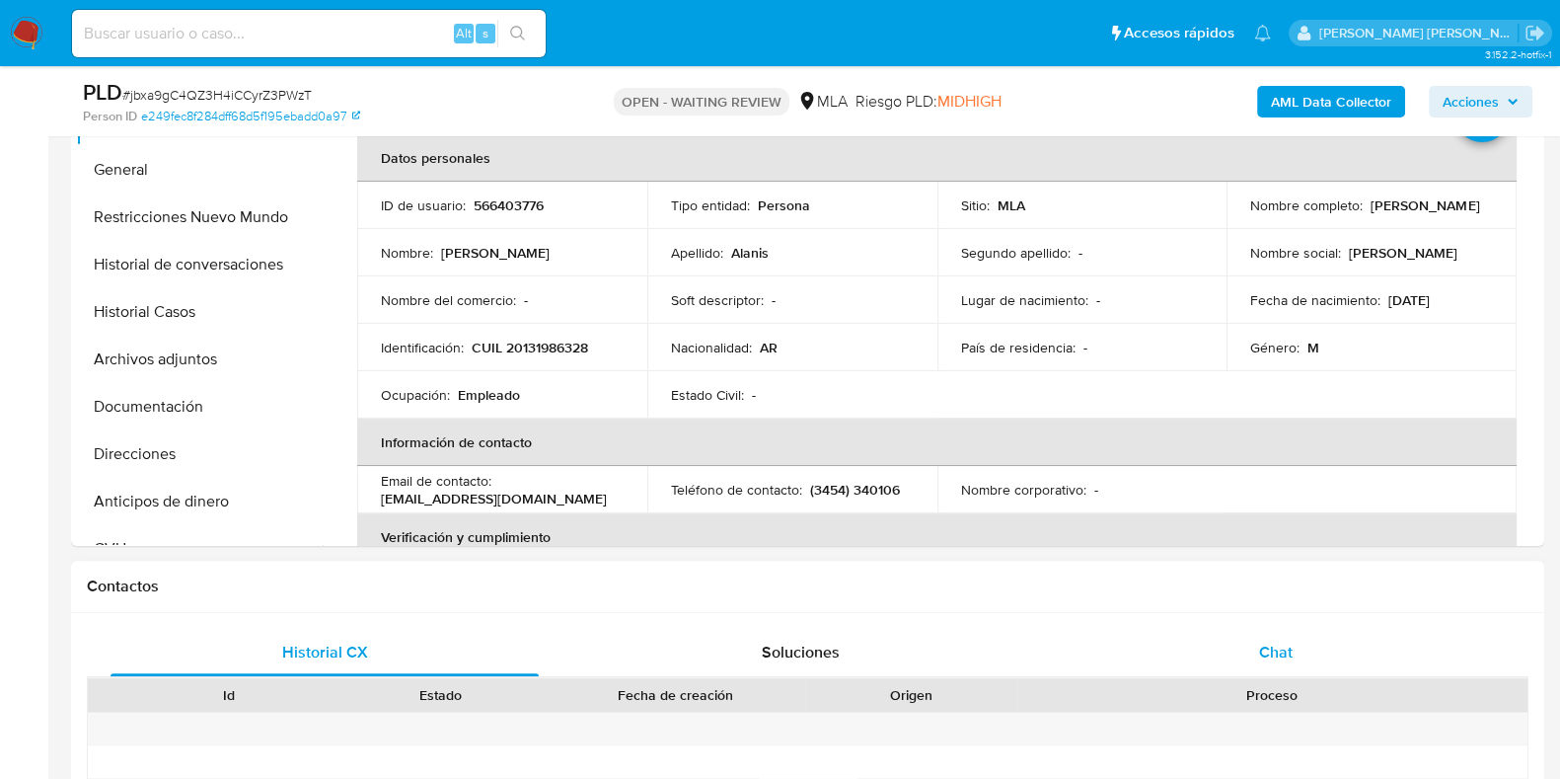
click at [1260, 638] on div "Chat" at bounding box center [1276, 652] width 428 height 47
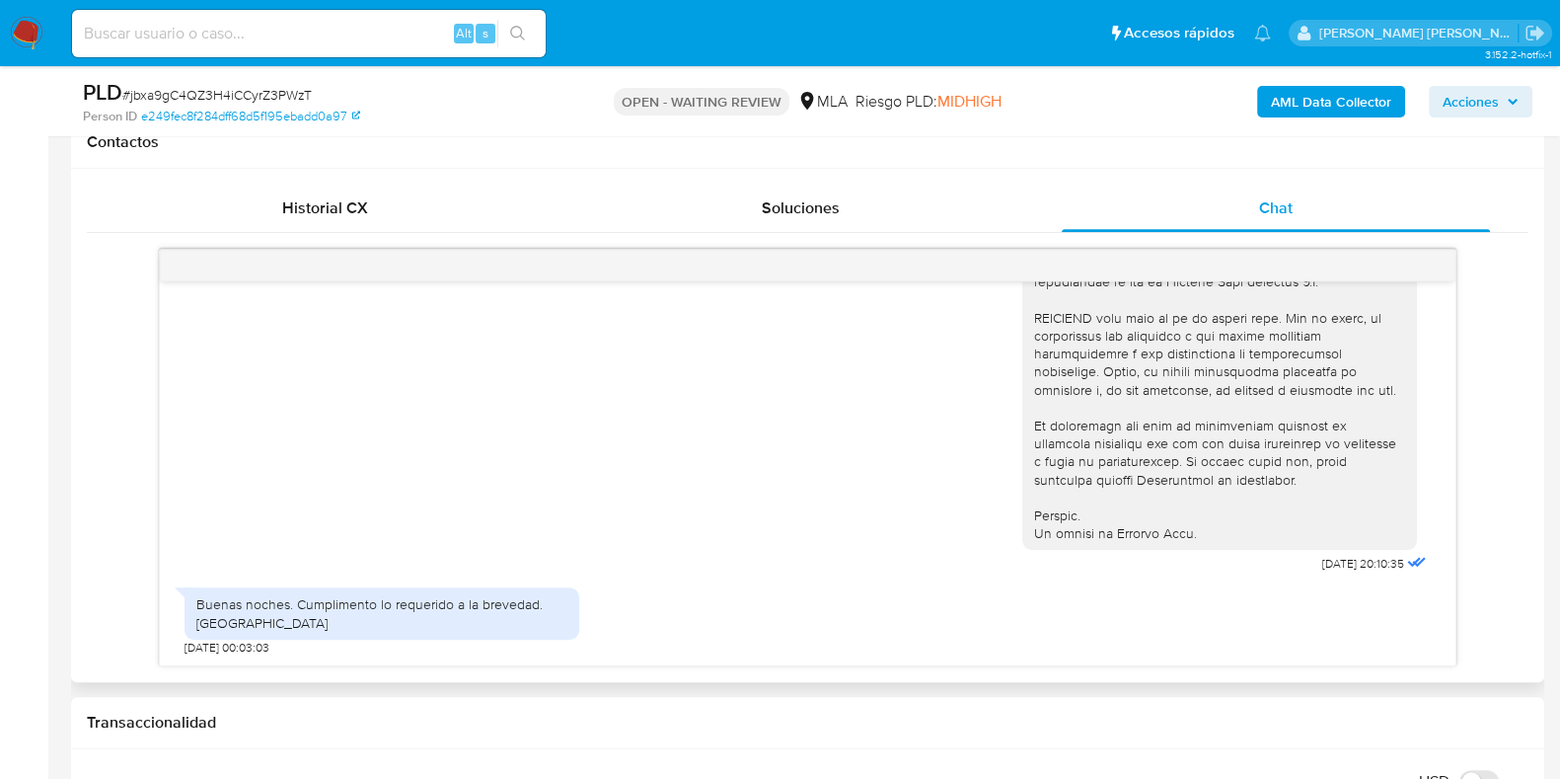
scroll to position [1110, 0]
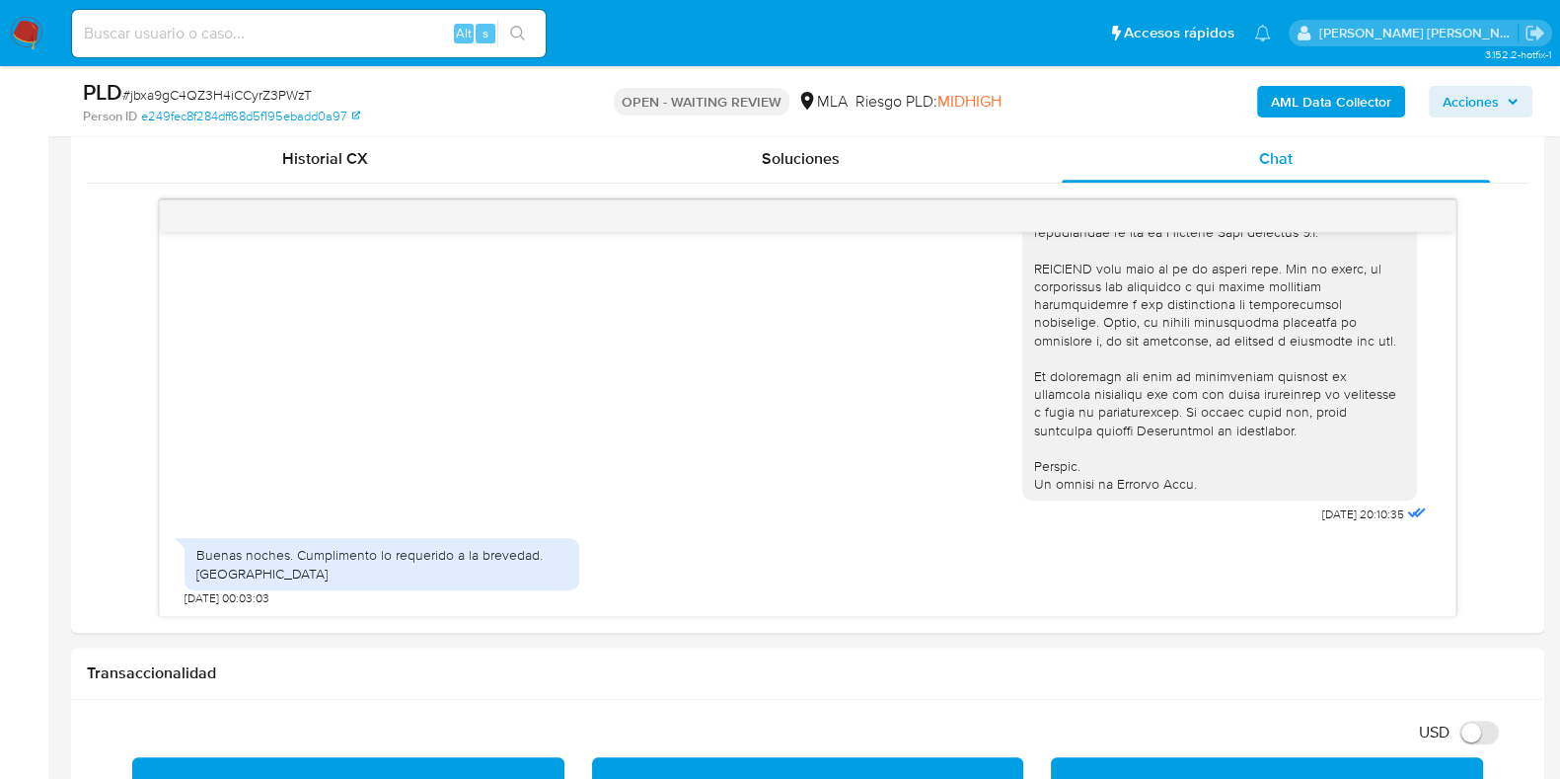
click at [296, 91] on span "# jbxa9gC4QZ3H4iCCyrZ3PWzT" at bounding box center [216, 95] width 189 height 20
copy span "jbxa9gC4QZ3H4iCCyrZ3PWzT"
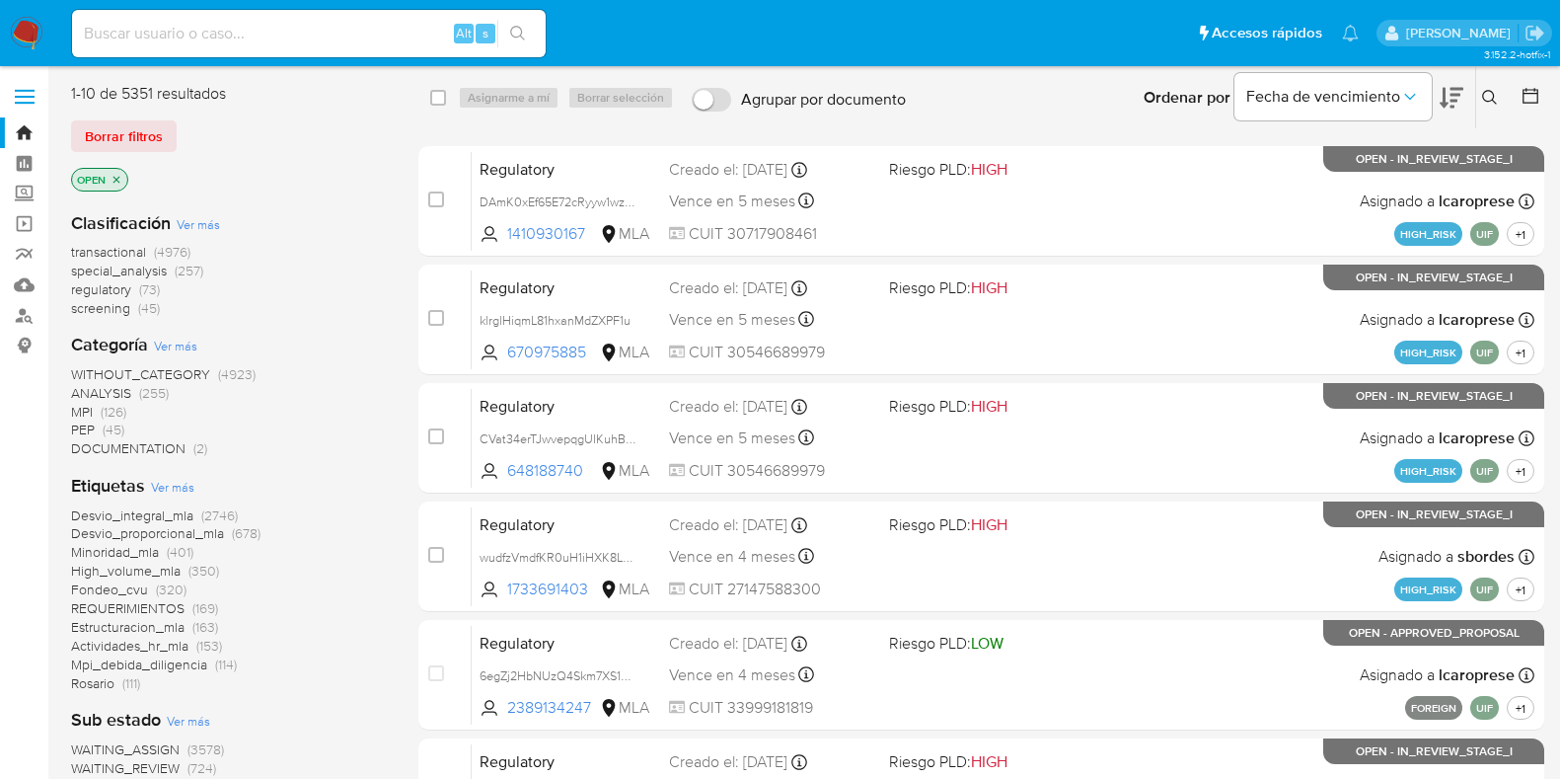
scroll to position [639, 0]
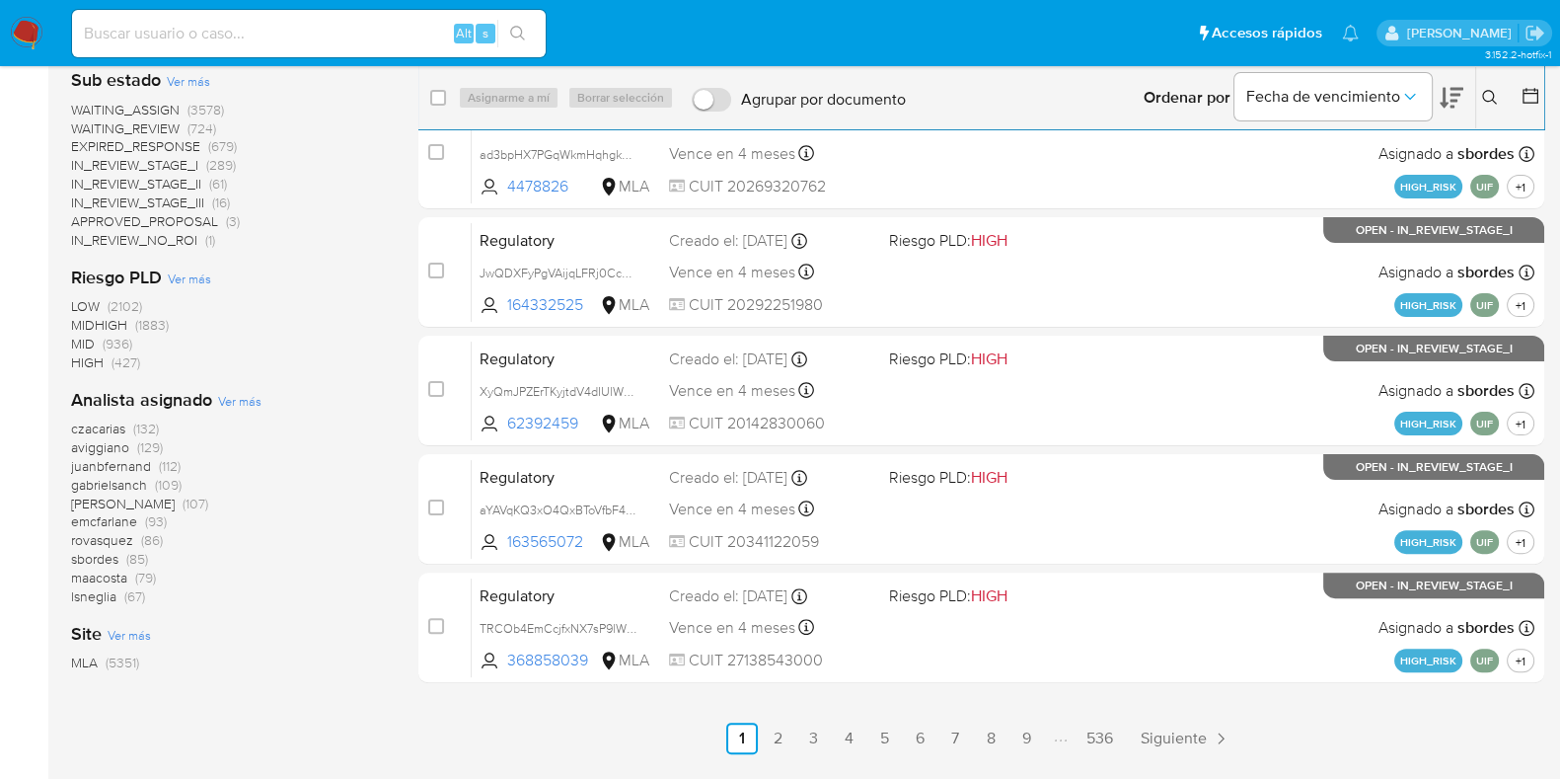
click at [1490, 93] on icon at bounding box center [1490, 98] width 16 height 16
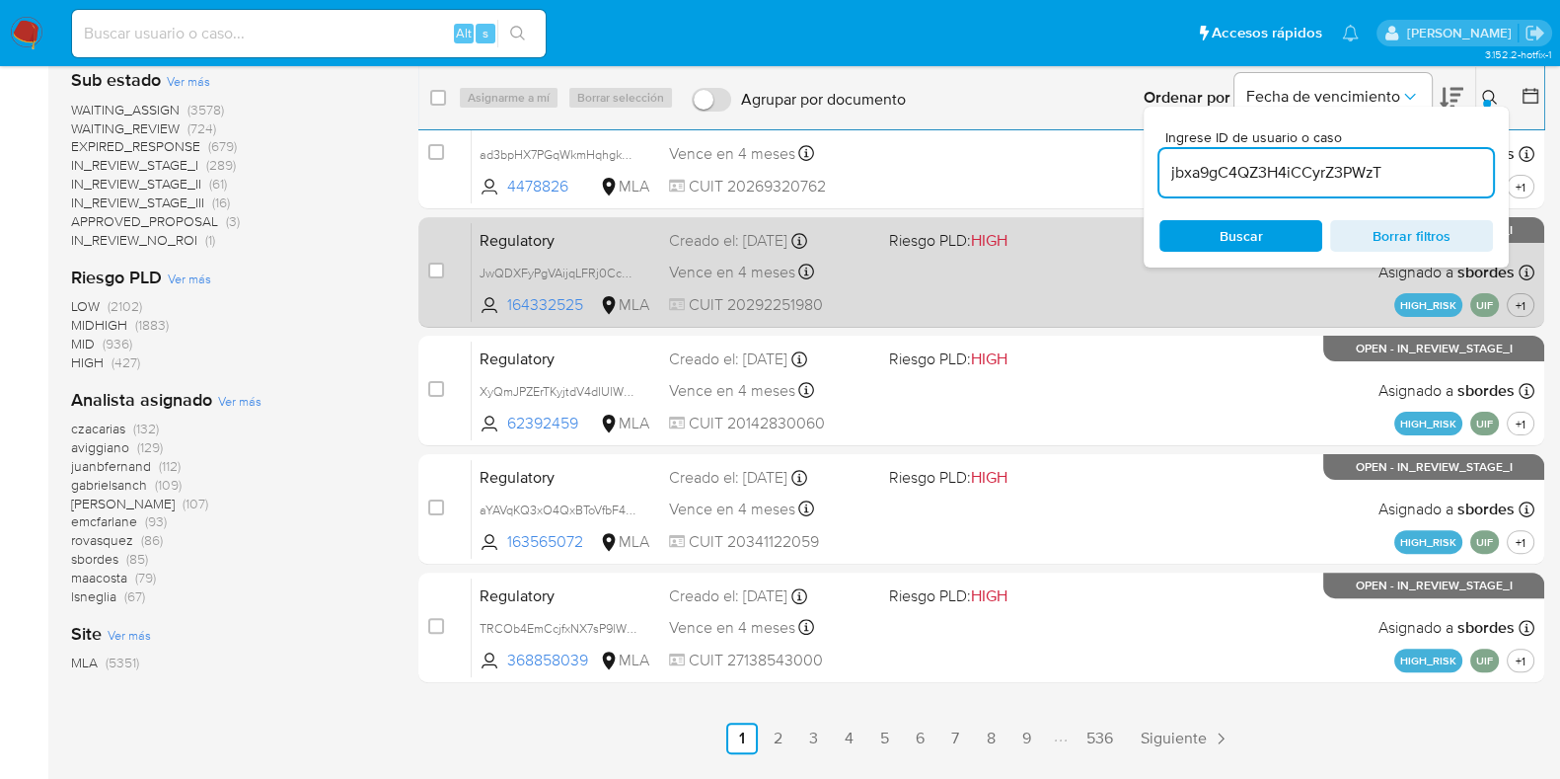
type input "jbxa9gC4QZ3H4iCCyrZ3PWzT"
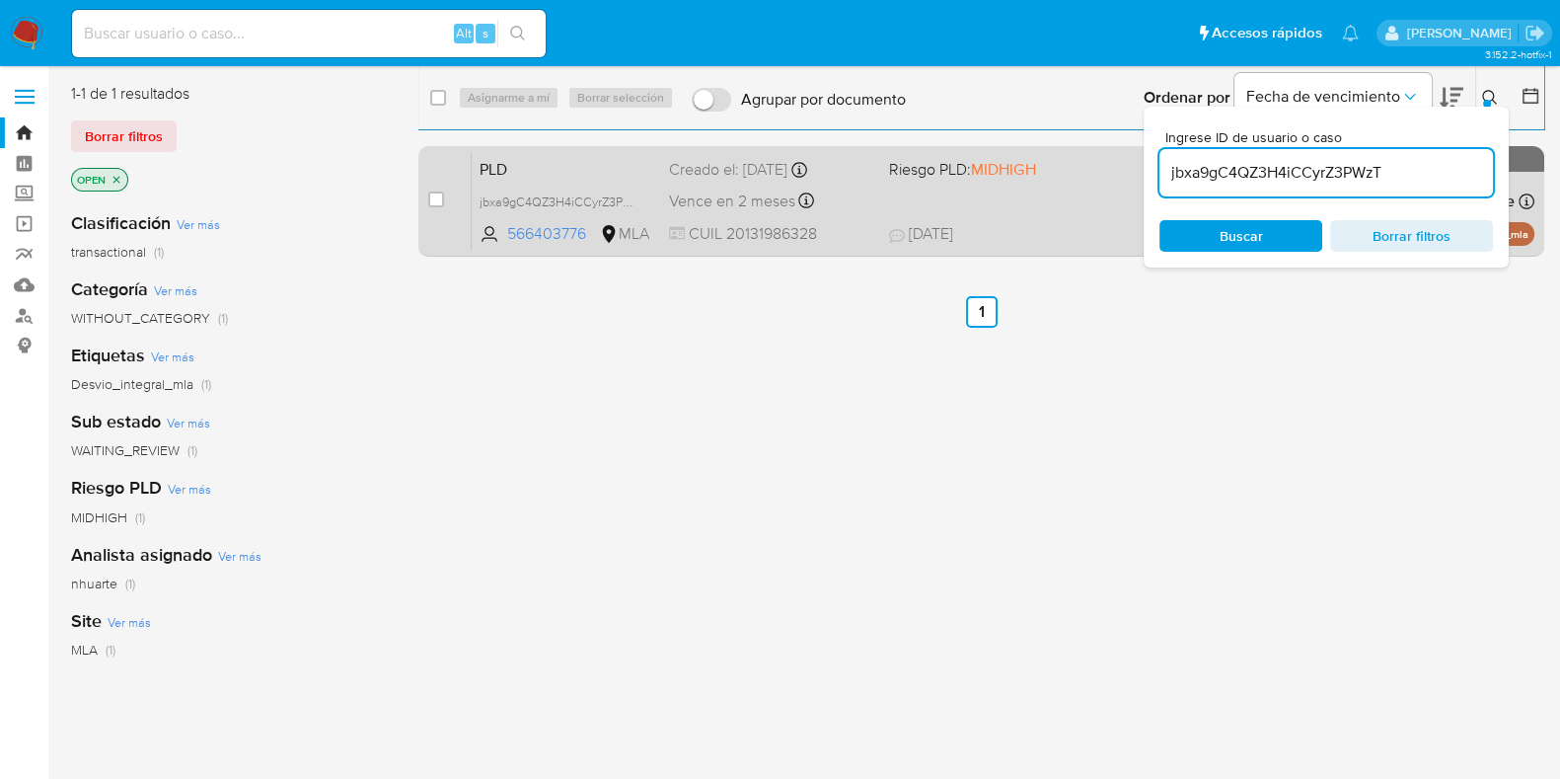
click at [434, 202] on input "checkbox" at bounding box center [436, 199] width 16 height 16
checkbox input "true"
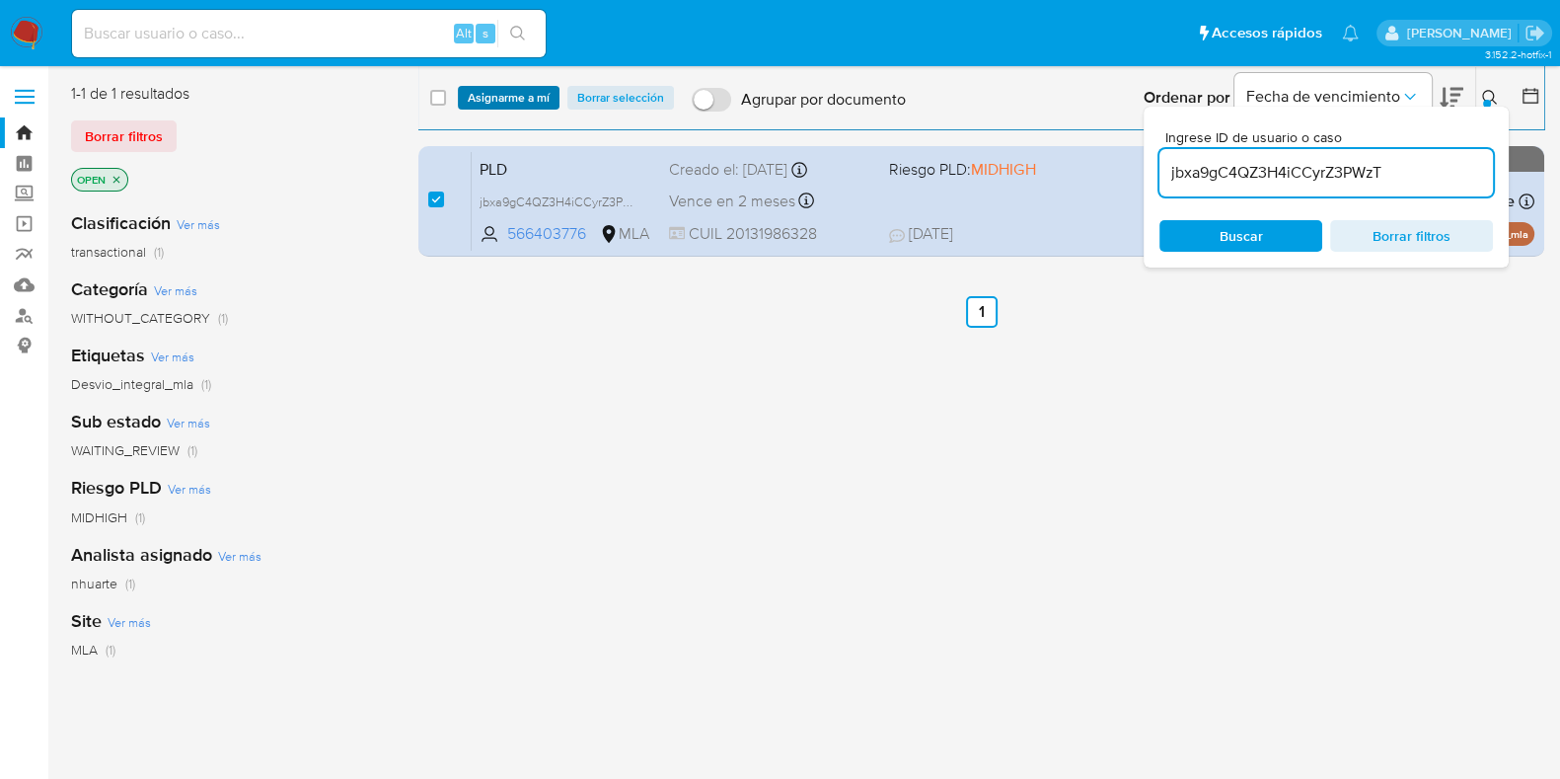
click at [518, 95] on span "Asignarme a mí" at bounding box center [509, 98] width 82 height 20
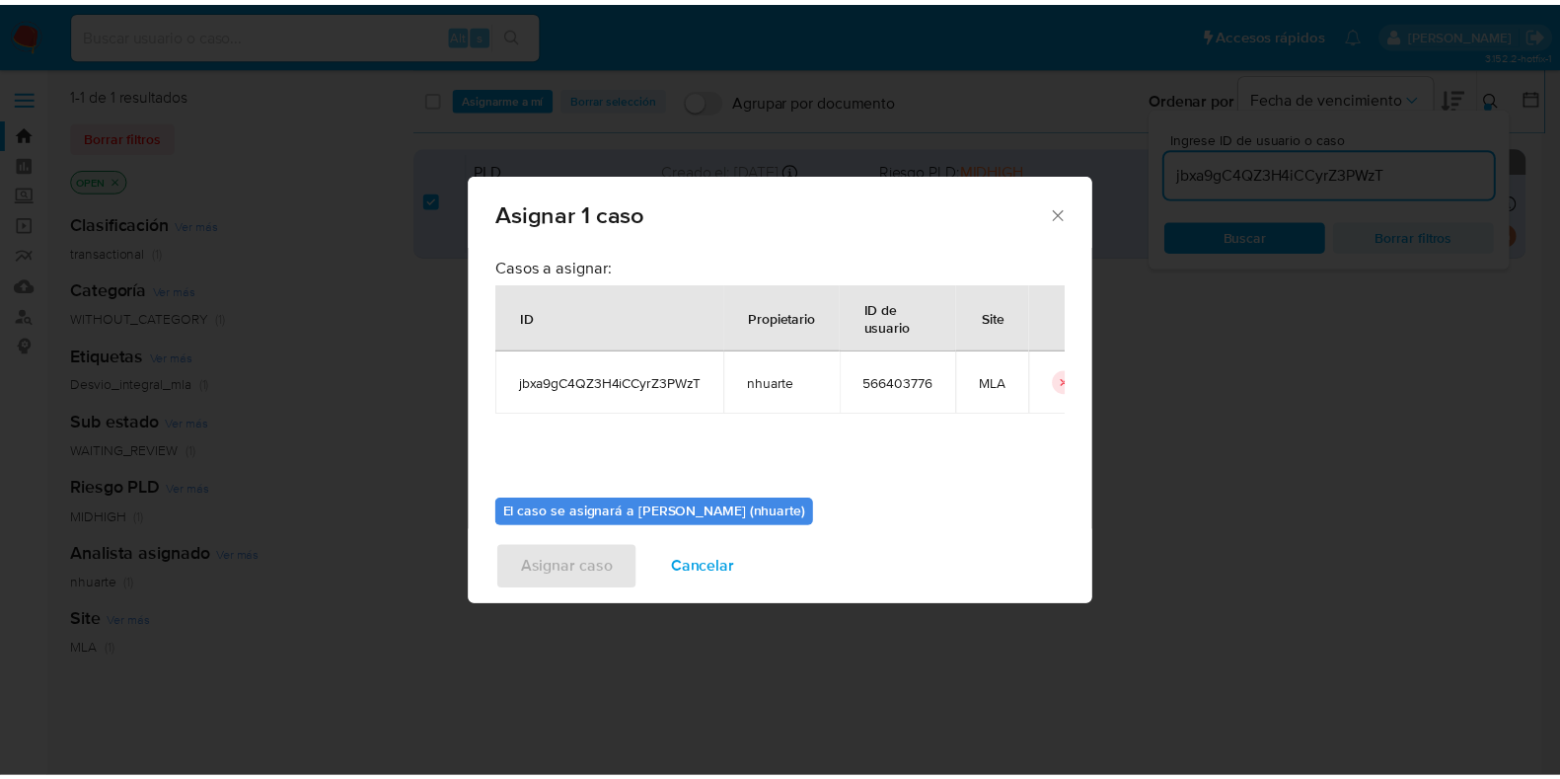
scroll to position [102, 0]
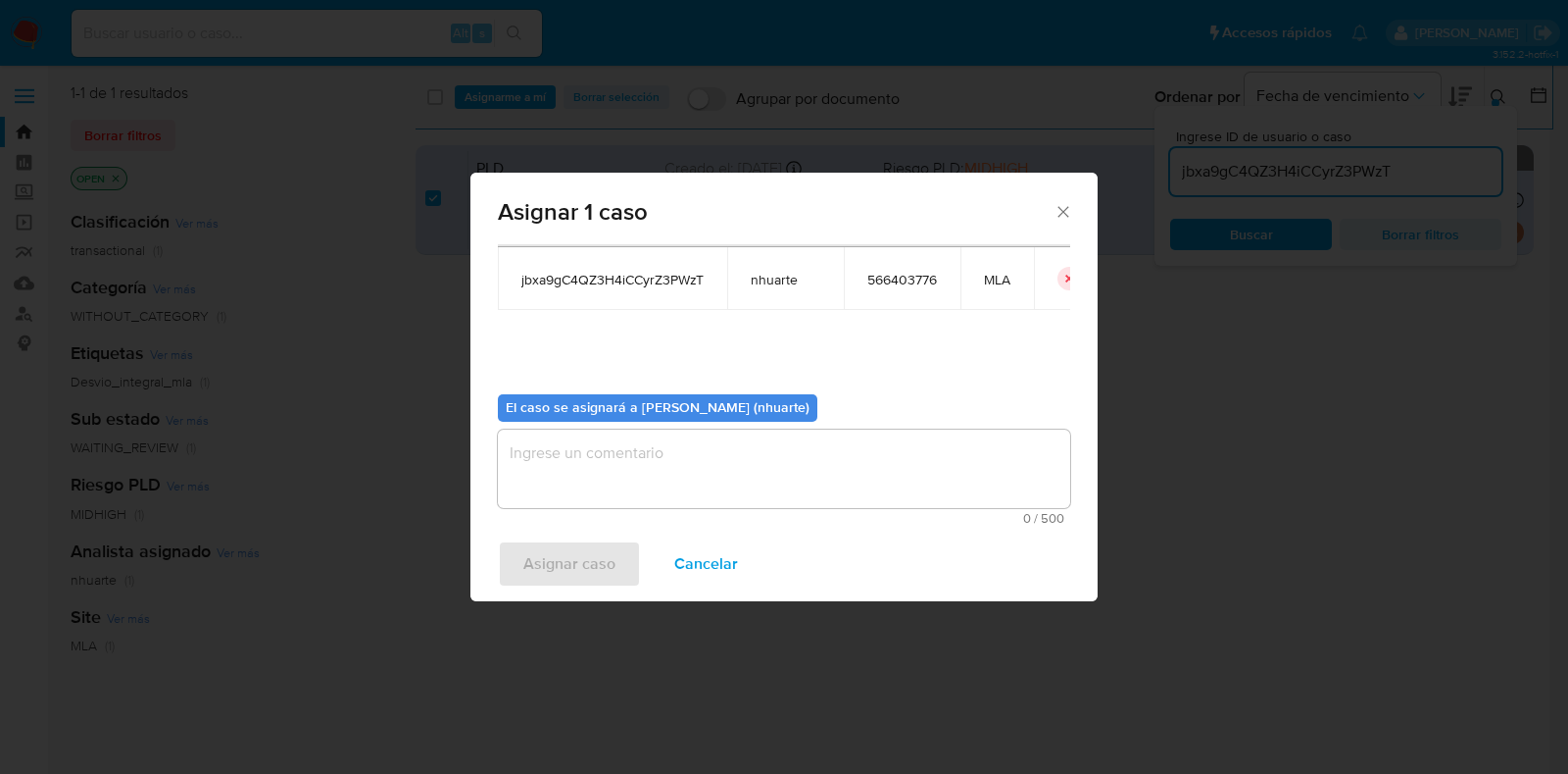
click at [707, 445] on textarea "assign-modal" at bounding box center [784, 468] width 572 height 78
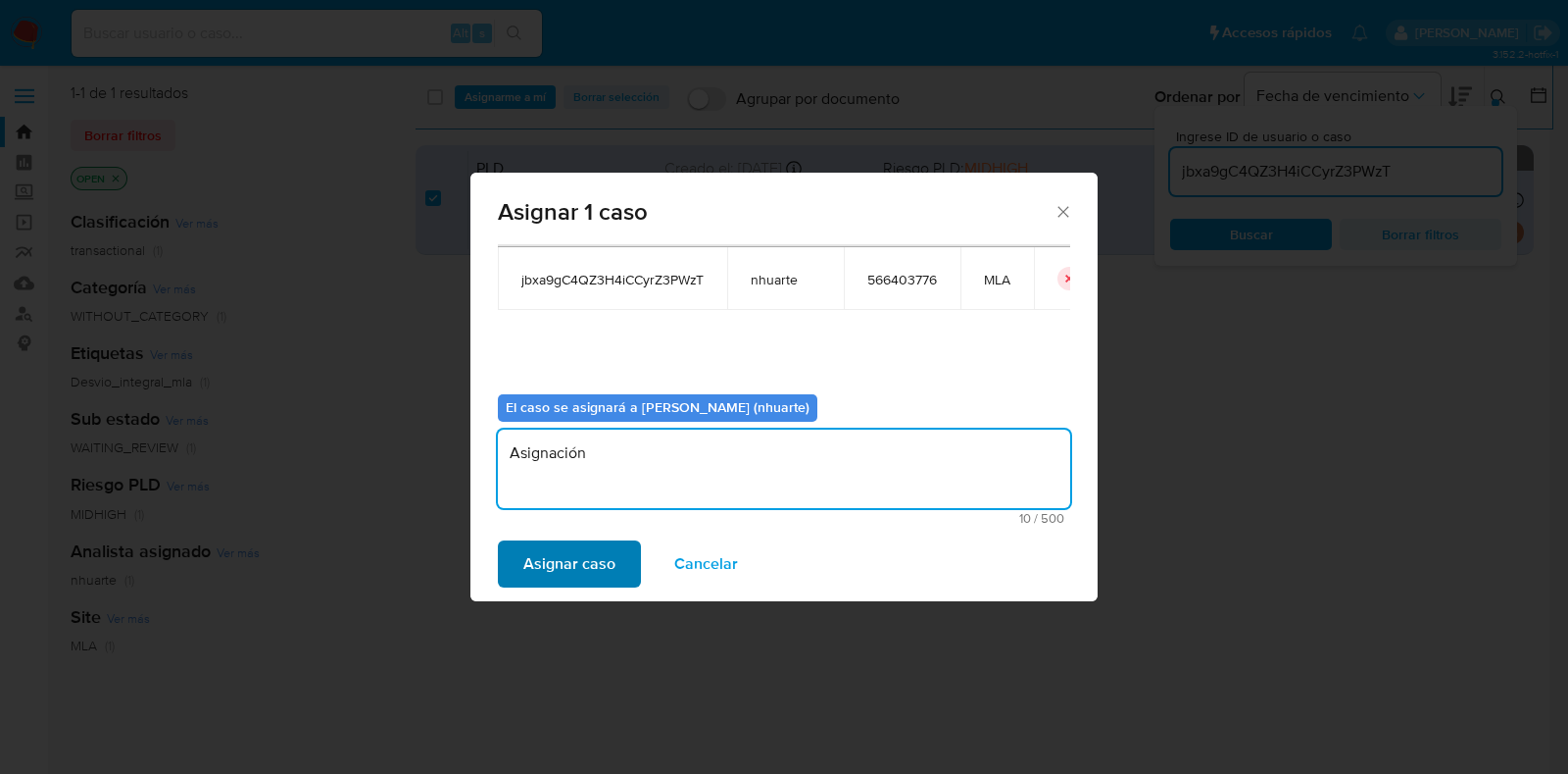
type textarea "Asignación"
click at [601, 573] on span "Asignar caso" at bounding box center [569, 563] width 92 height 43
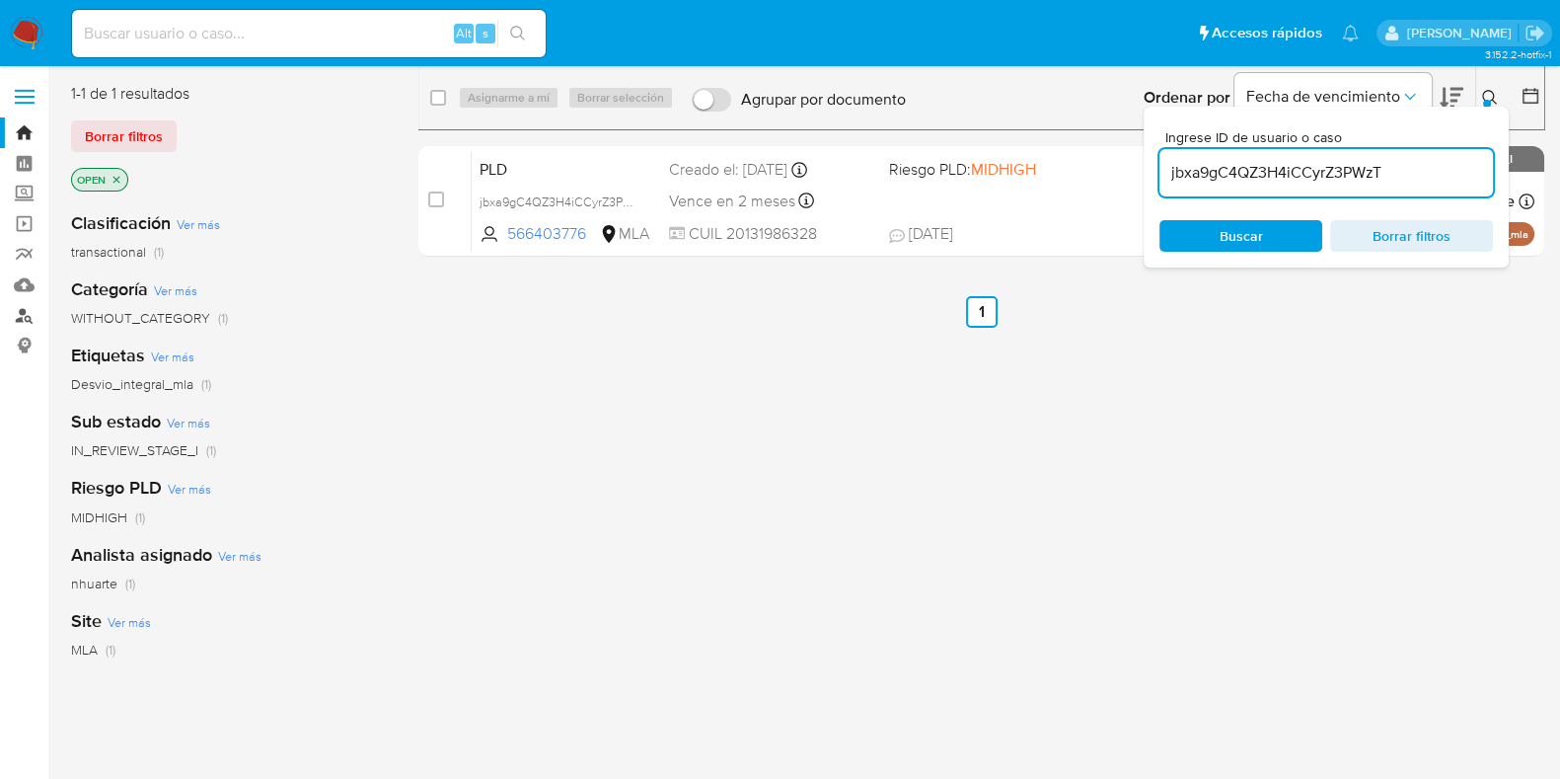
click at [19, 312] on link "Buscador de personas" at bounding box center [117, 315] width 235 height 31
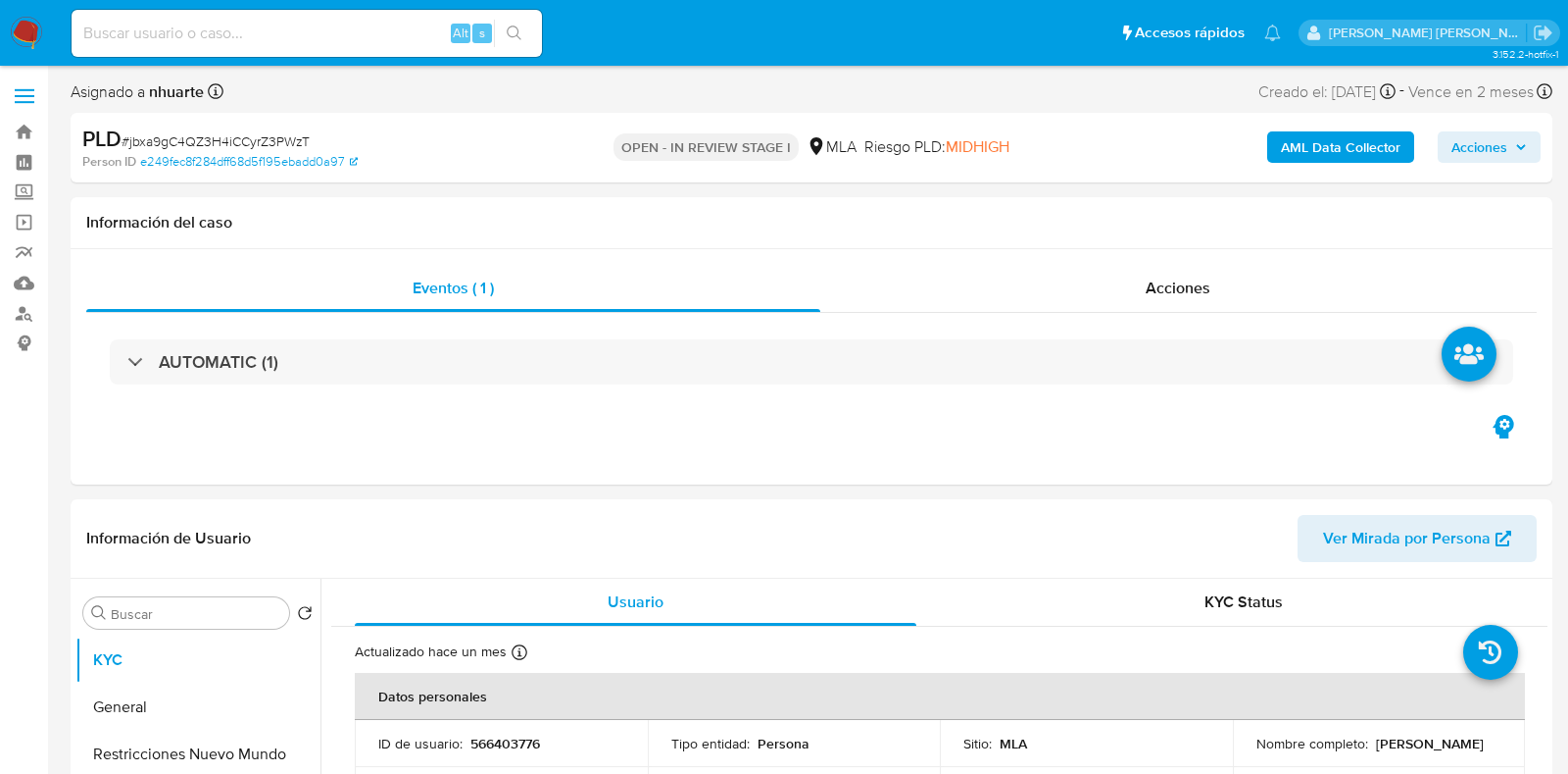
select select "10"
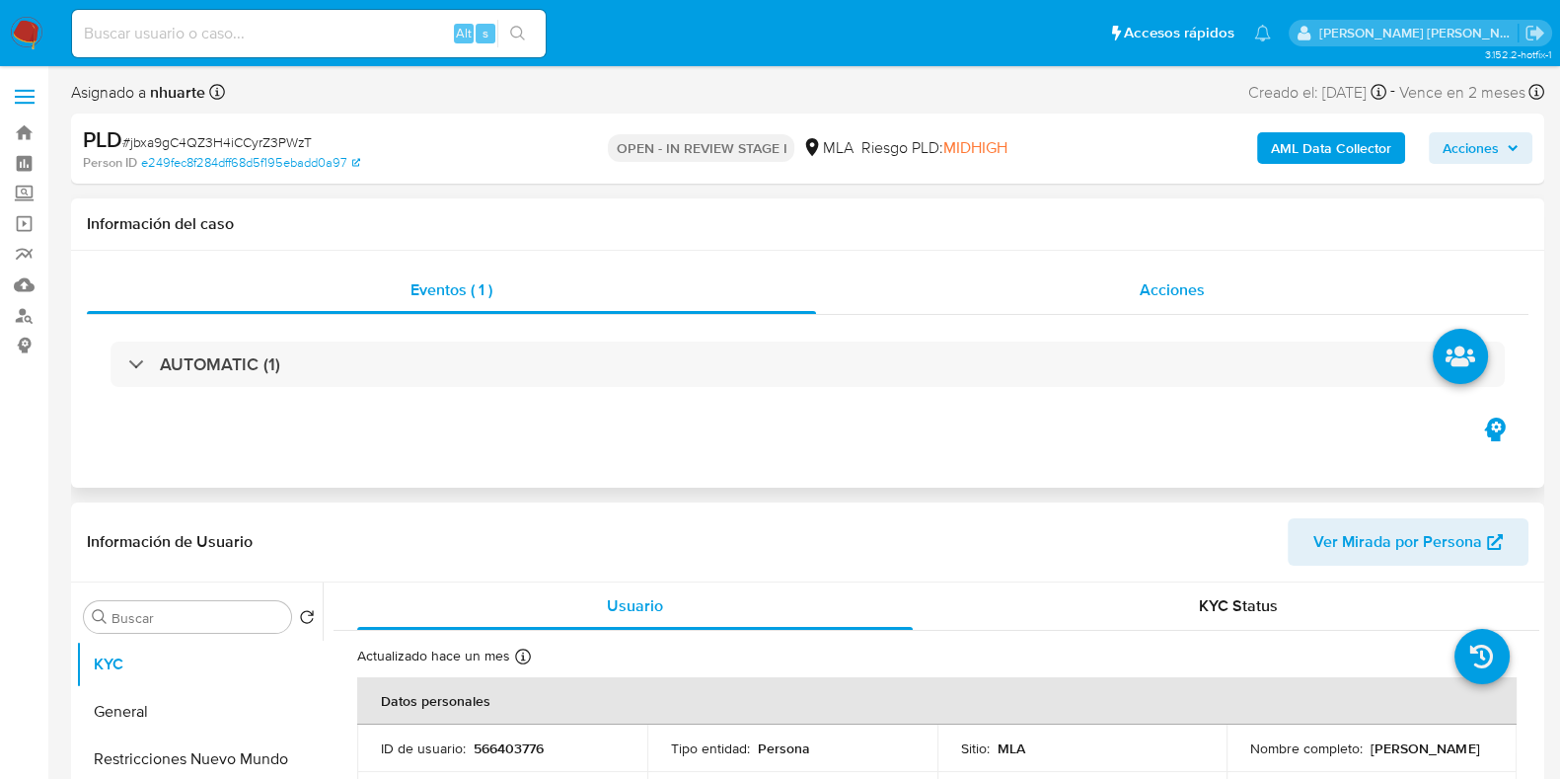
click at [1181, 300] on span "Acciones" at bounding box center [1172, 289] width 65 height 23
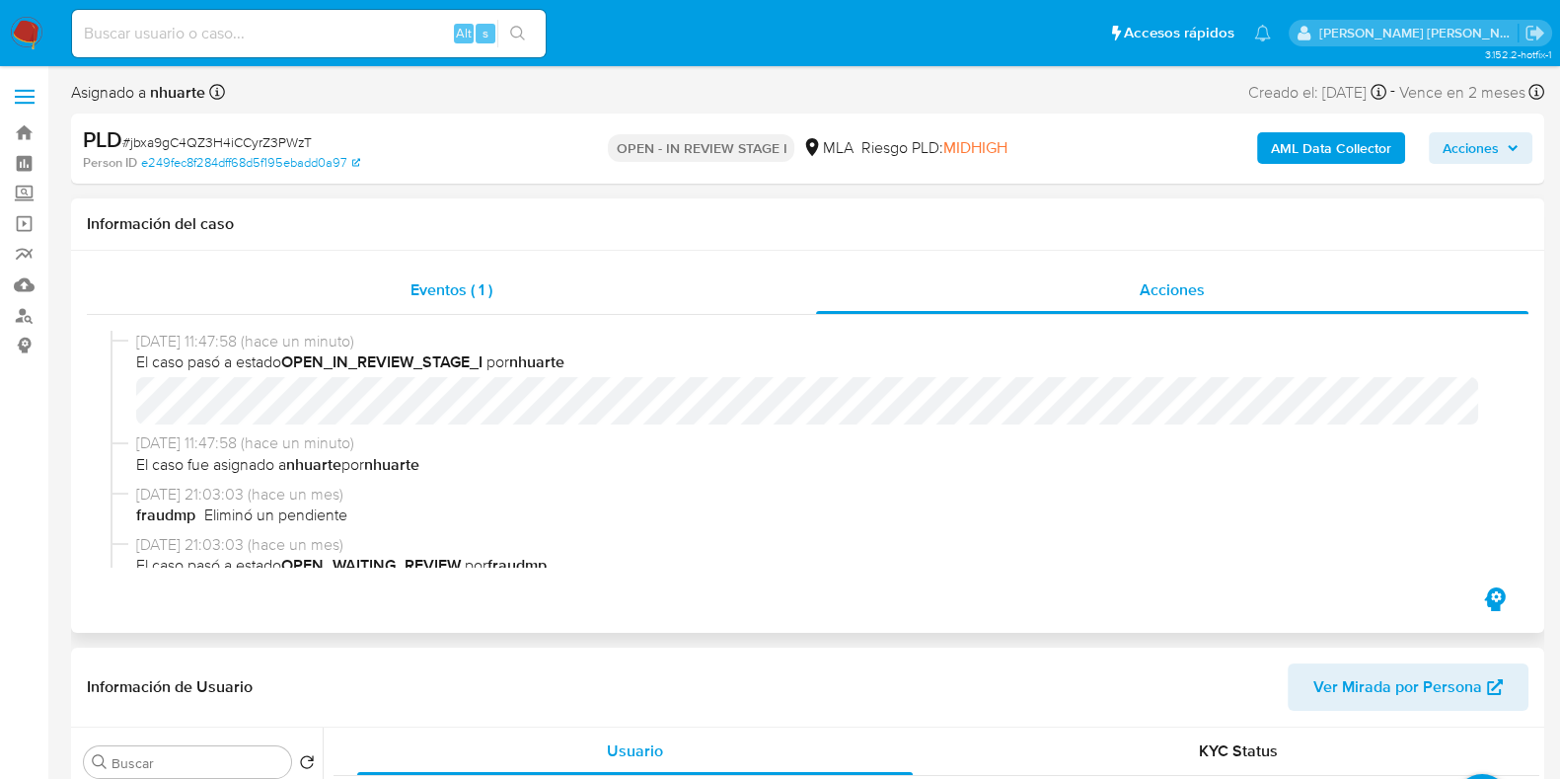
click at [442, 308] on div "Eventos ( 1 )" at bounding box center [451, 289] width 729 height 47
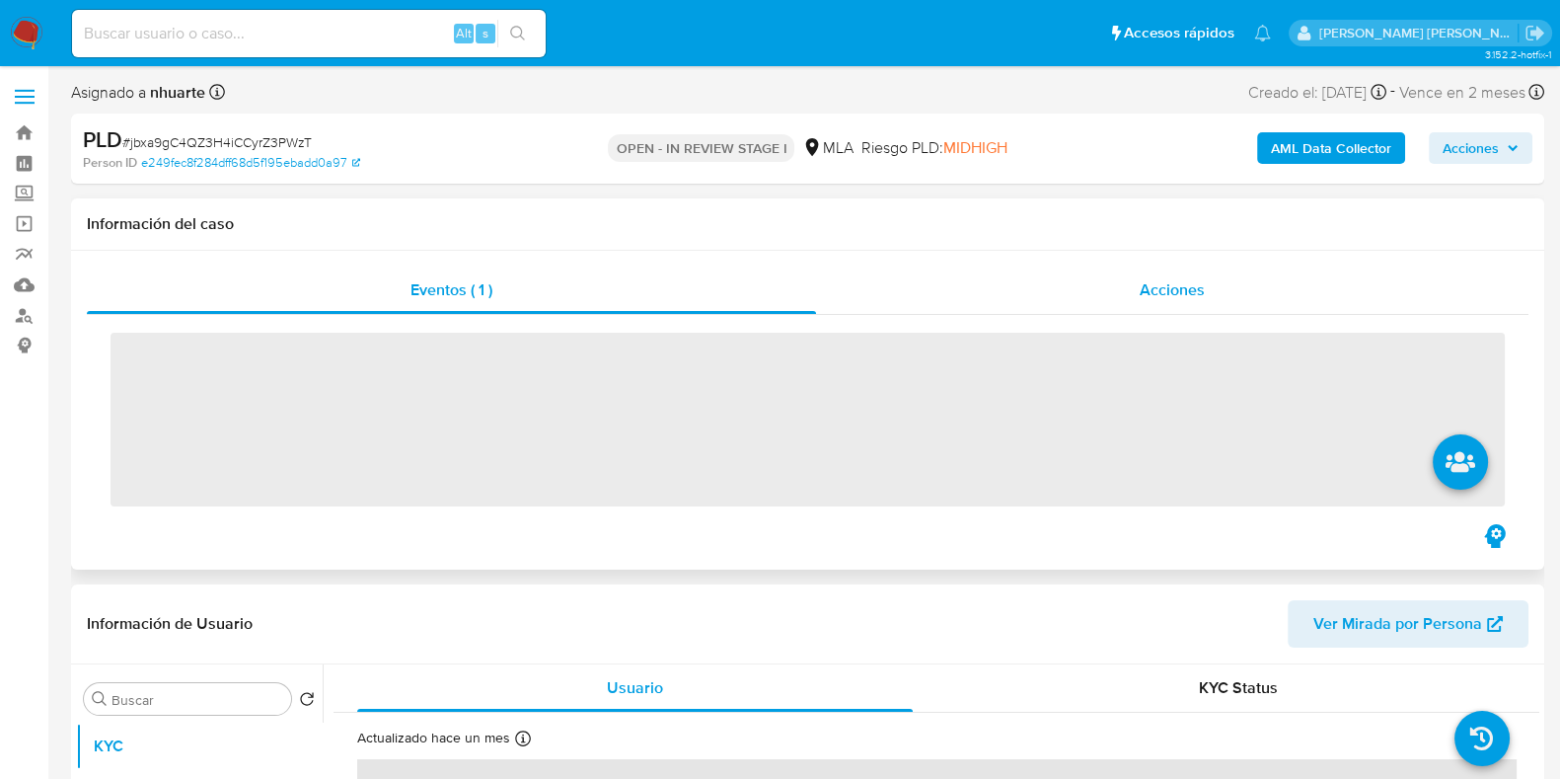
click at [1161, 277] on div "Acciones" at bounding box center [1172, 289] width 712 height 47
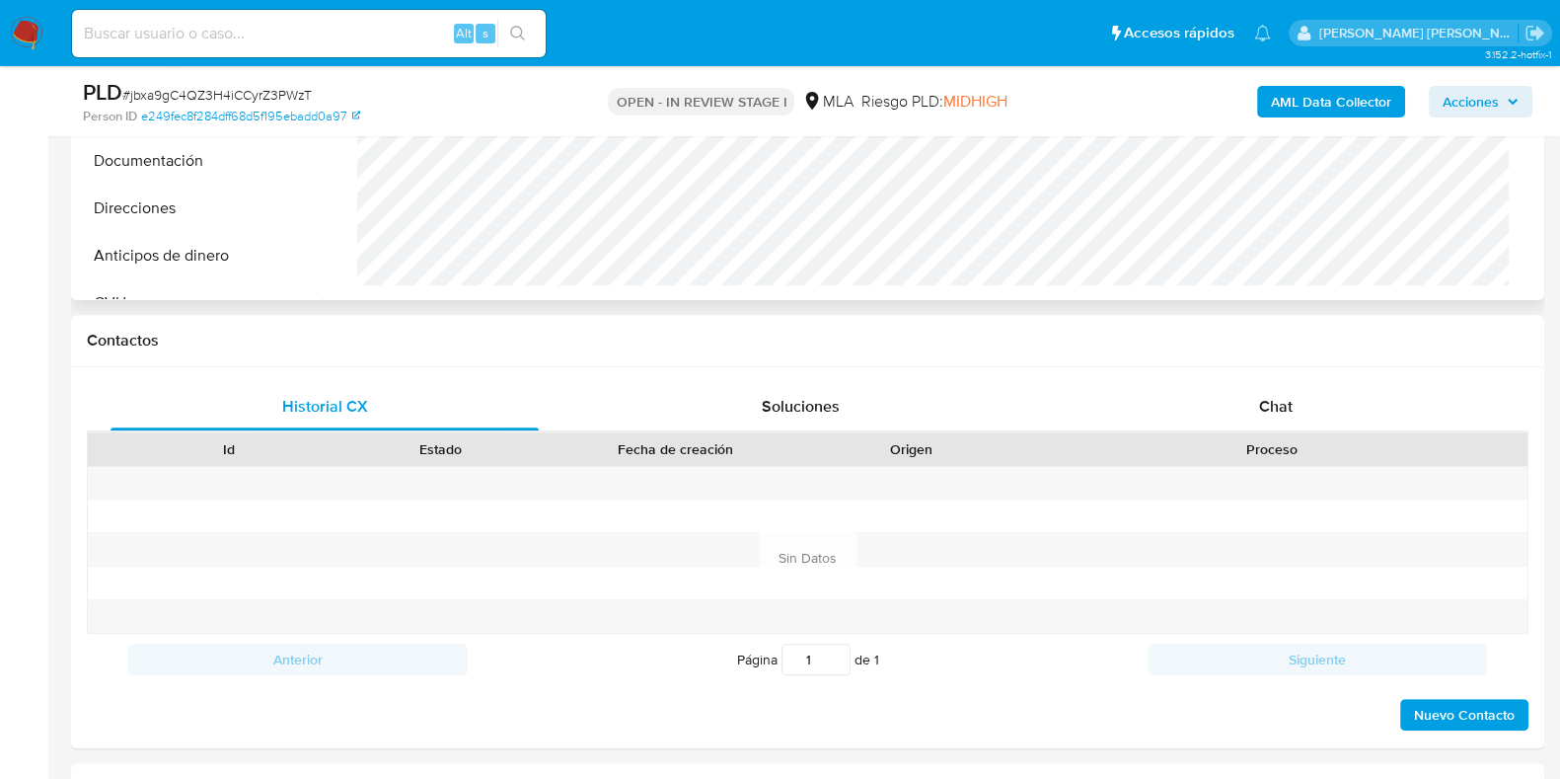
scroll to position [986, 0]
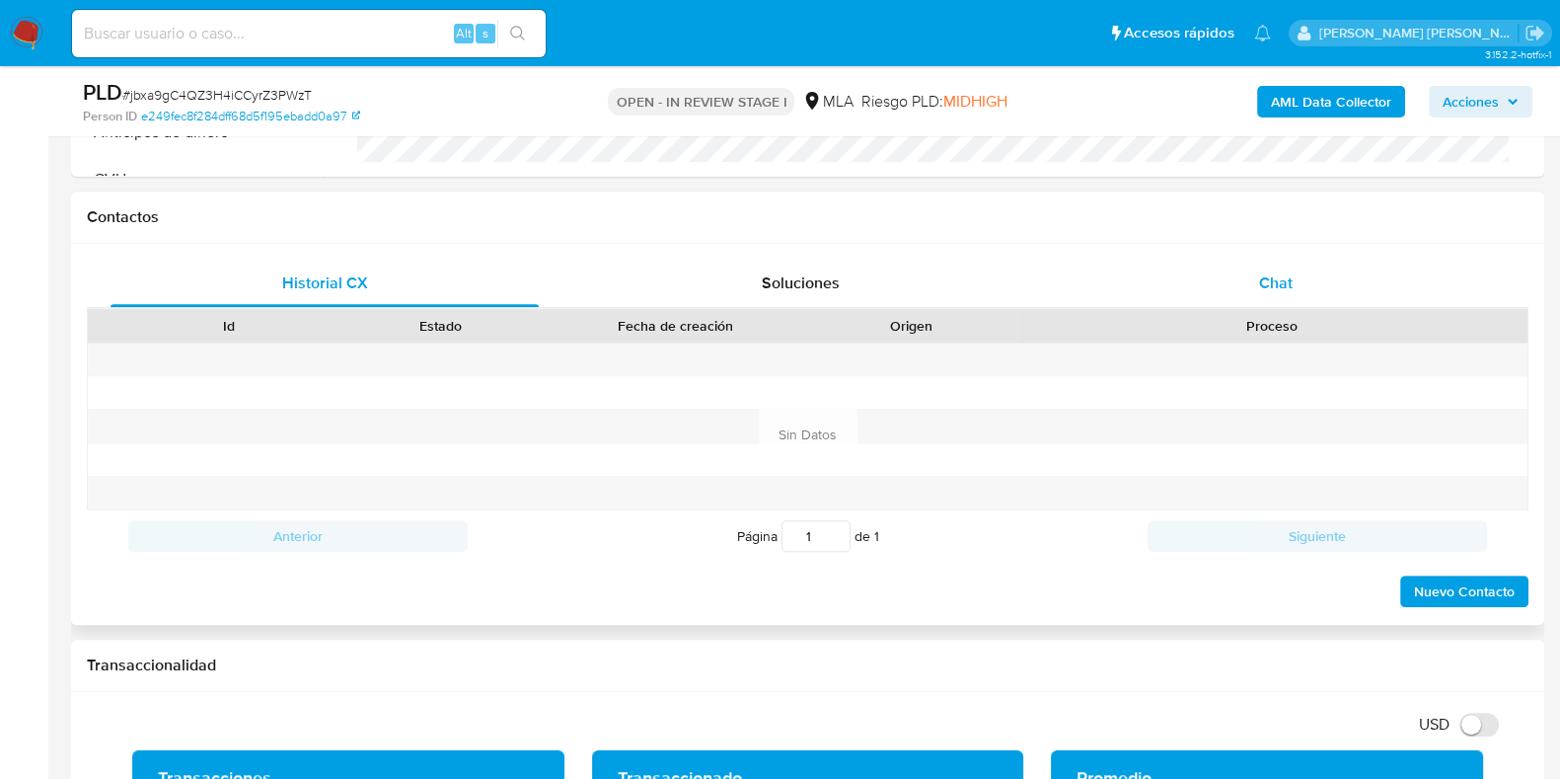
click at [1278, 273] on span "Chat" at bounding box center [1276, 282] width 34 height 23
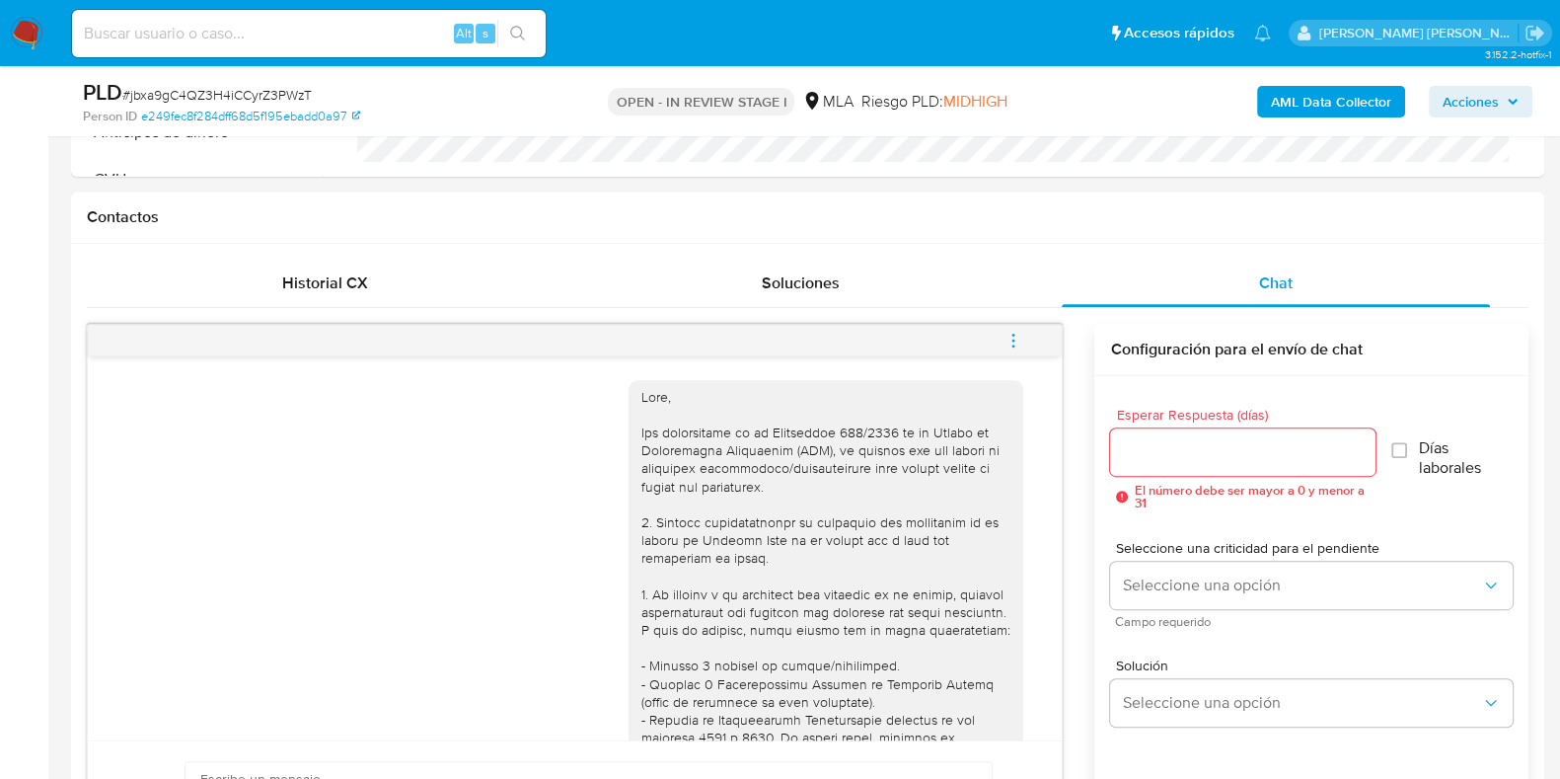
scroll to position [828, 0]
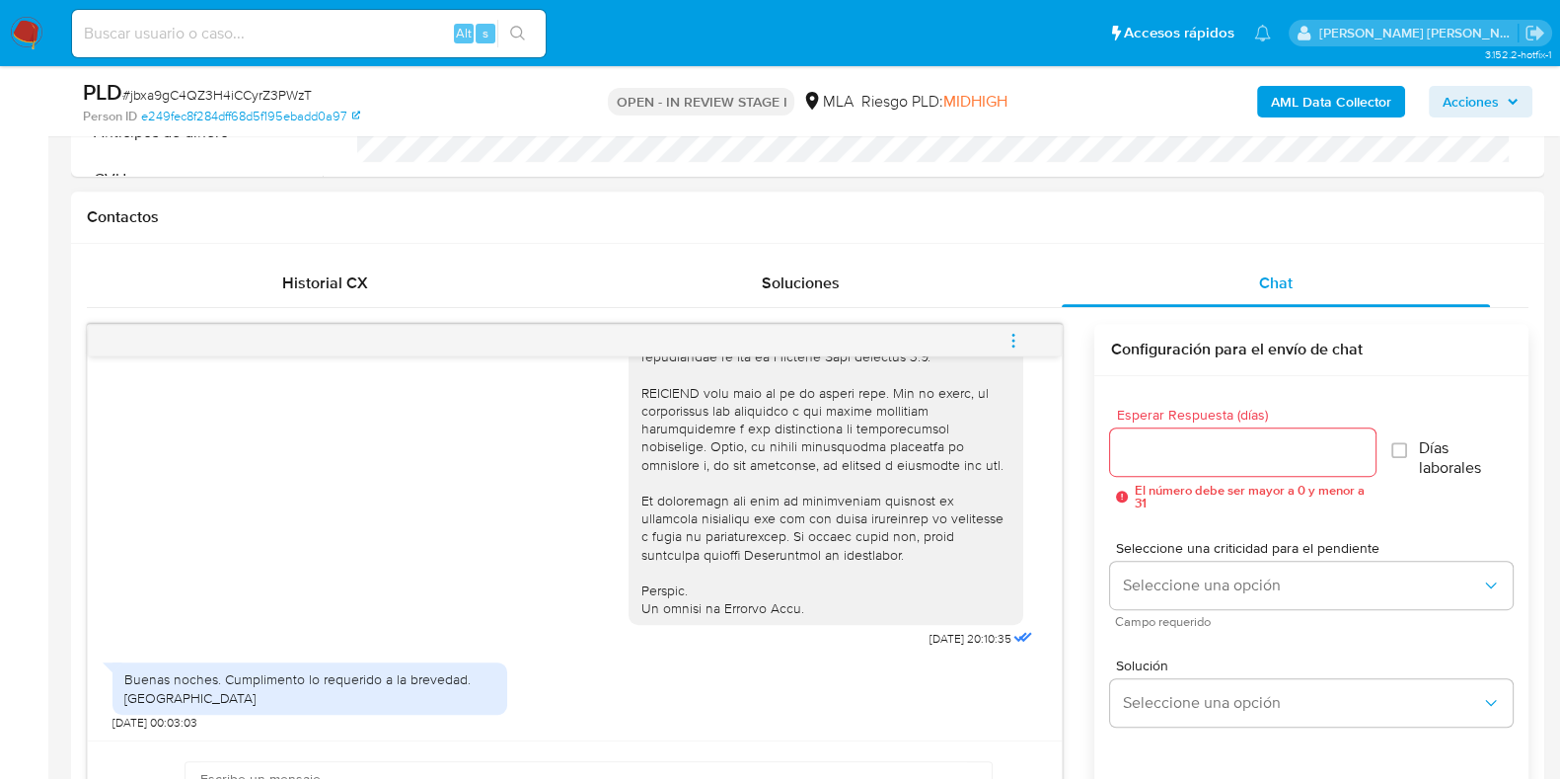
click at [1005, 341] on icon "menu-action" at bounding box center [1014, 341] width 18 height 18
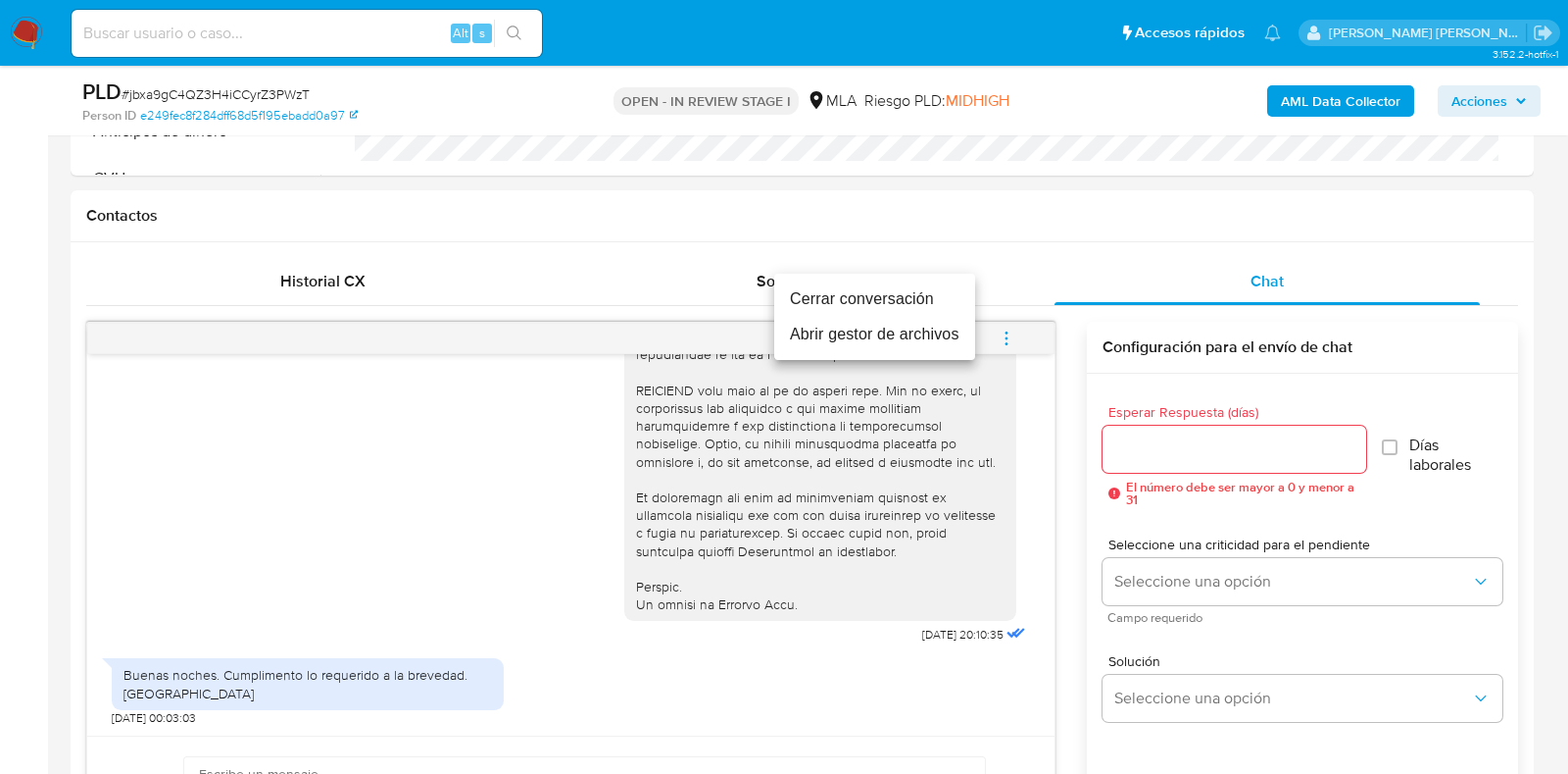
click at [905, 290] on li "Cerrar conversación" at bounding box center [875, 299] width 201 height 36
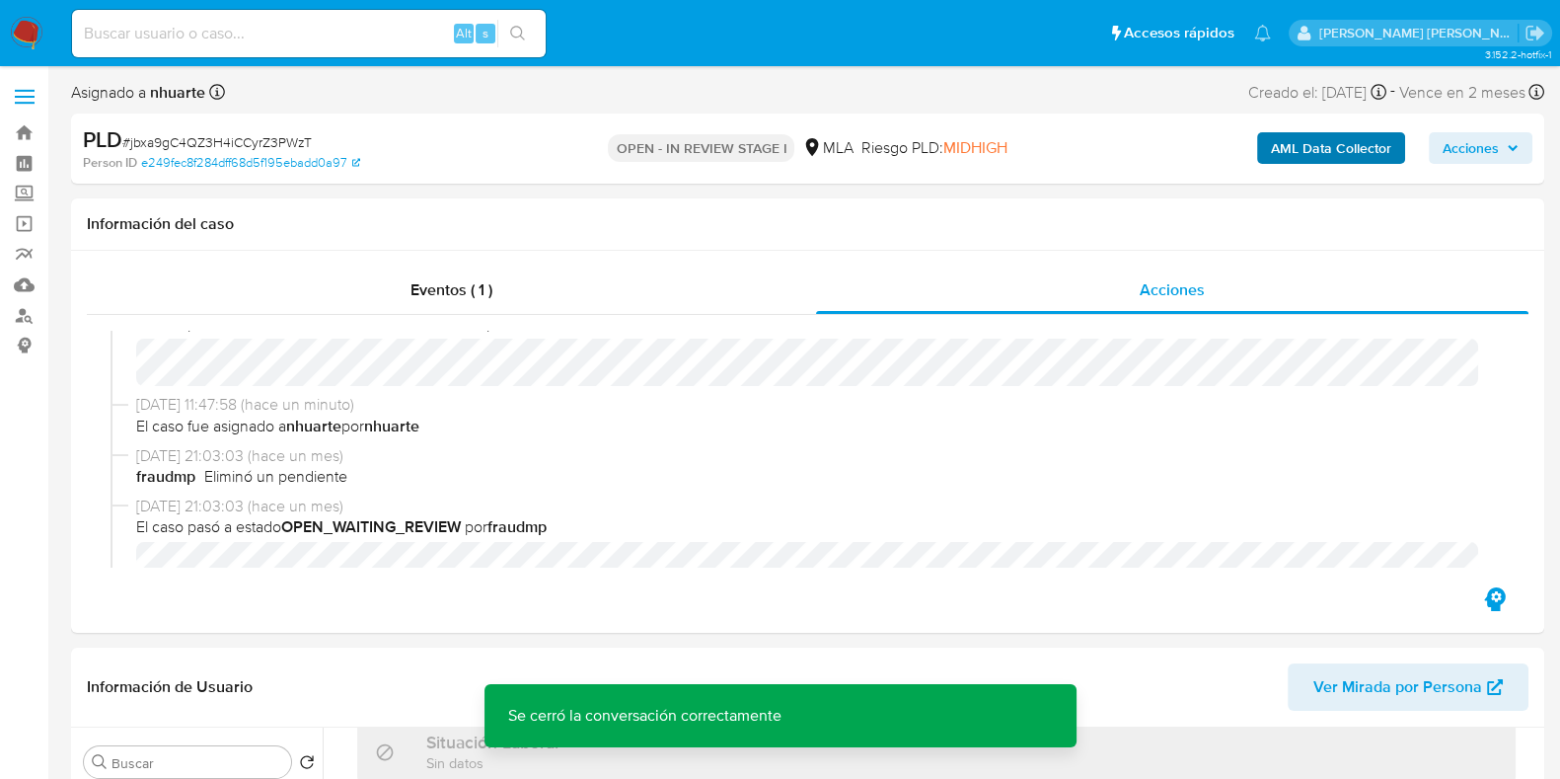
scroll to position [0, 0]
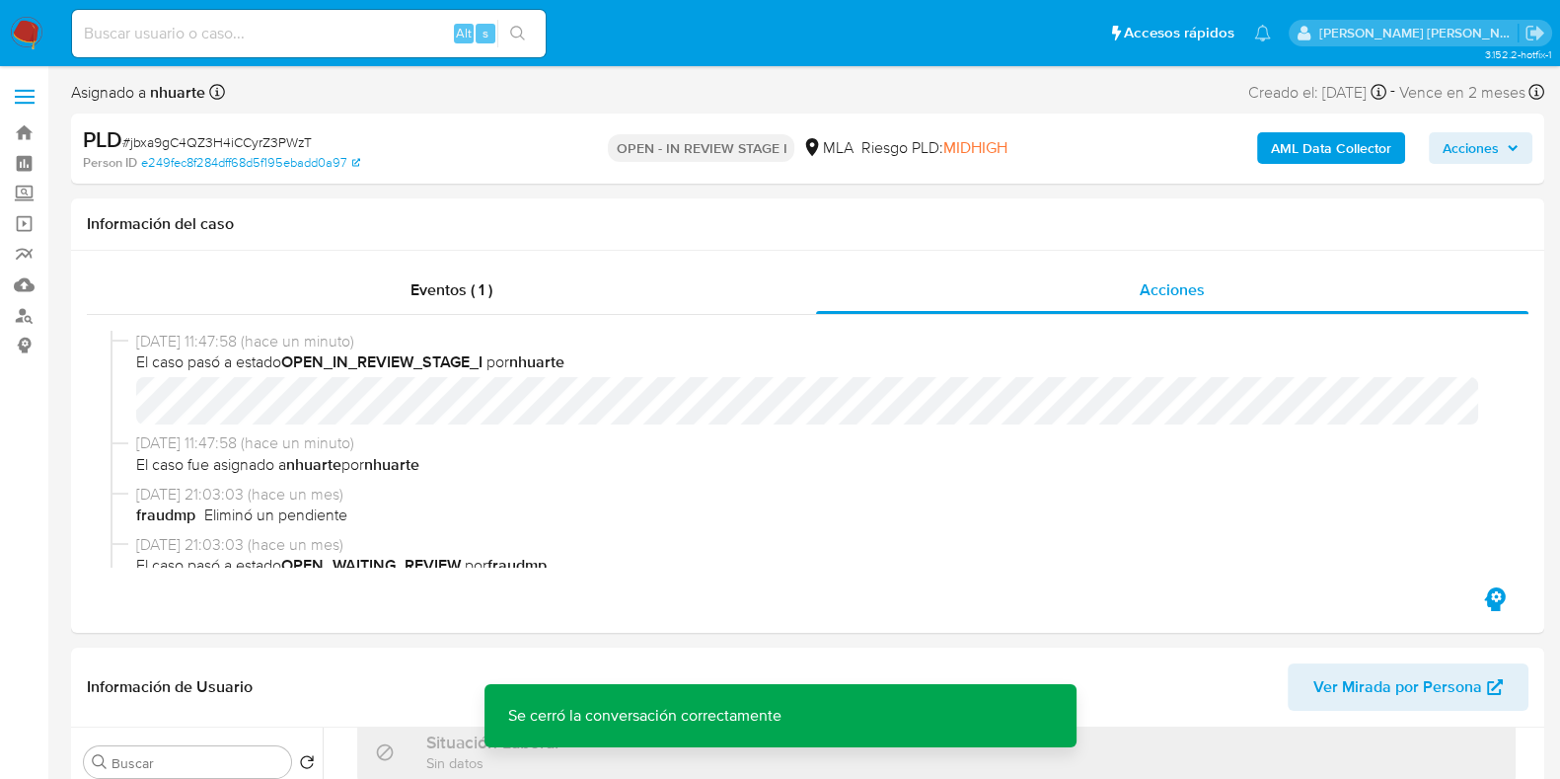
click at [1305, 150] on b "AML Data Collector" at bounding box center [1331, 148] width 120 height 32
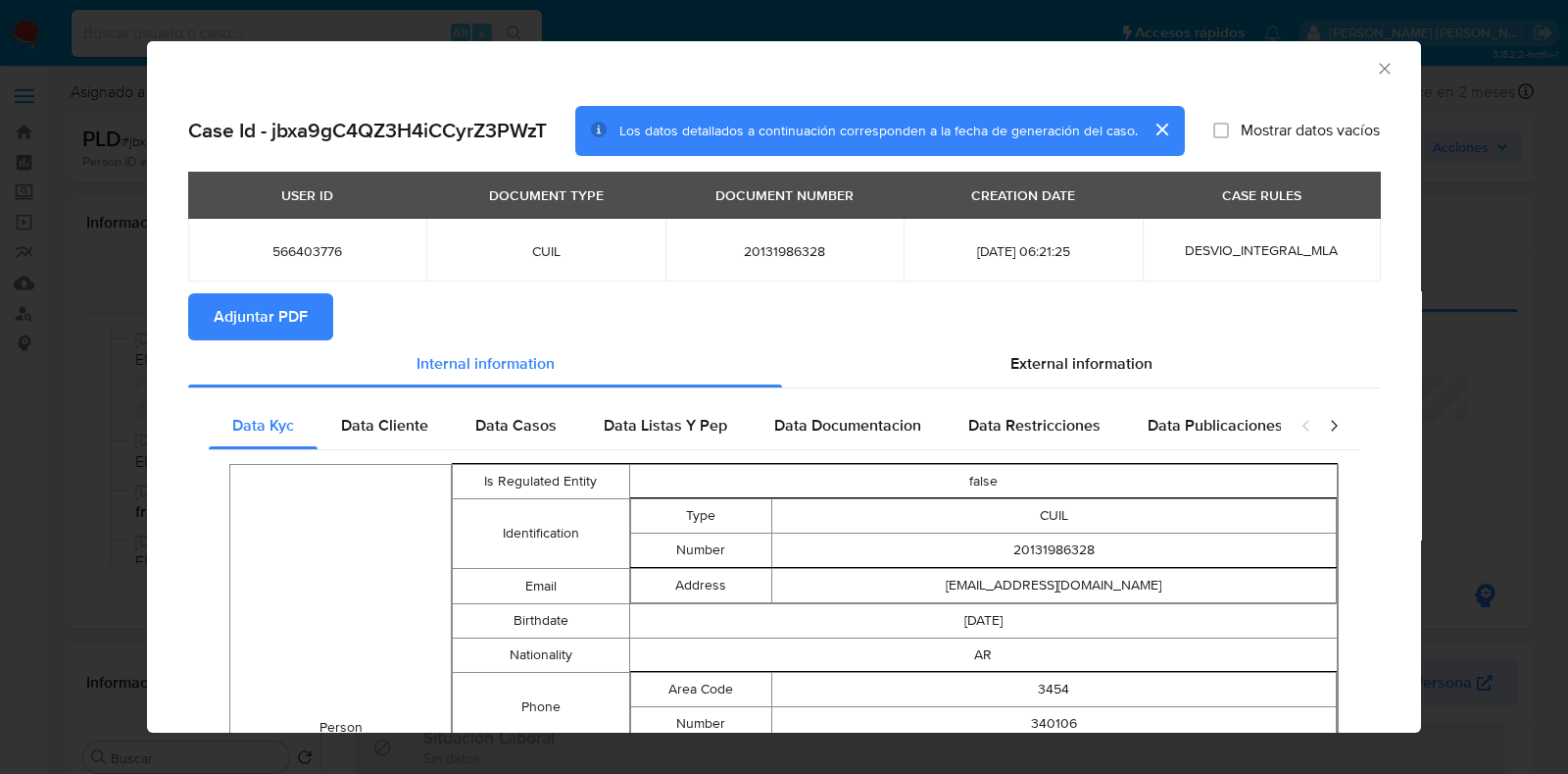
click at [1374, 70] on icon "Cerrar ventana" at bounding box center [1384, 69] width 20 height 20
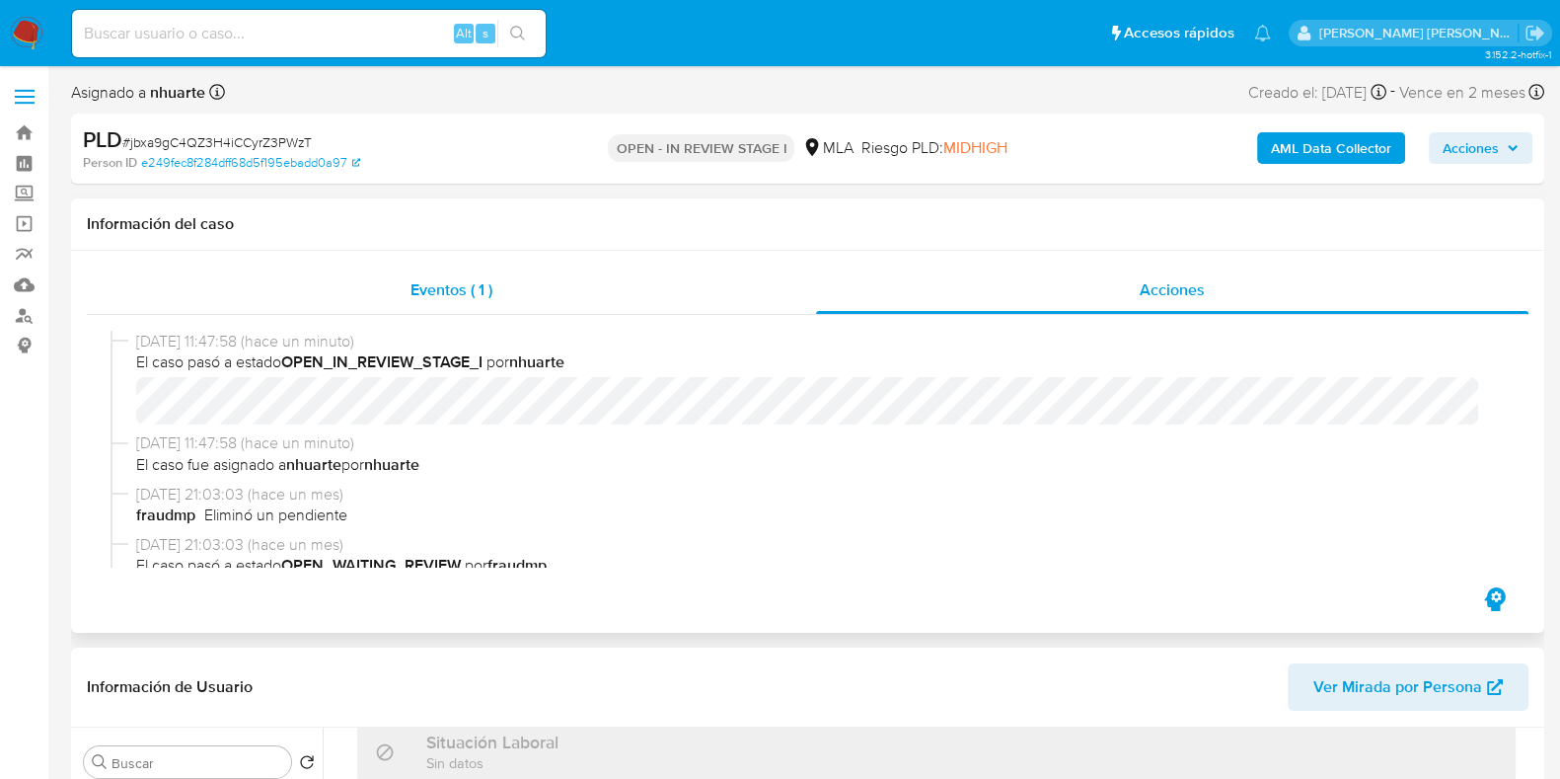
click at [470, 278] on span "Eventos ( 1 )" at bounding box center [451, 289] width 82 height 23
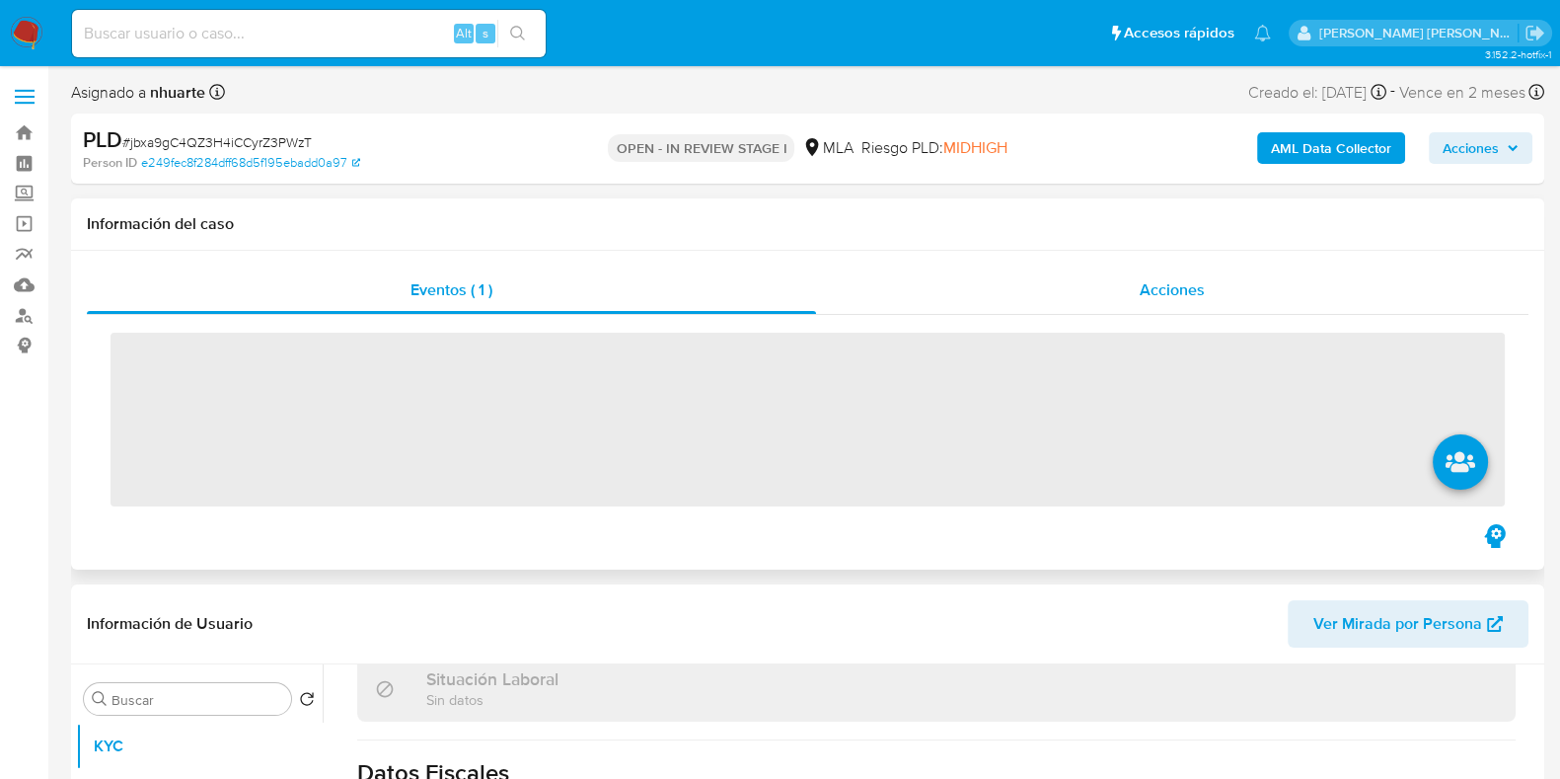
click at [1140, 289] on span "Acciones" at bounding box center [1172, 289] width 65 height 23
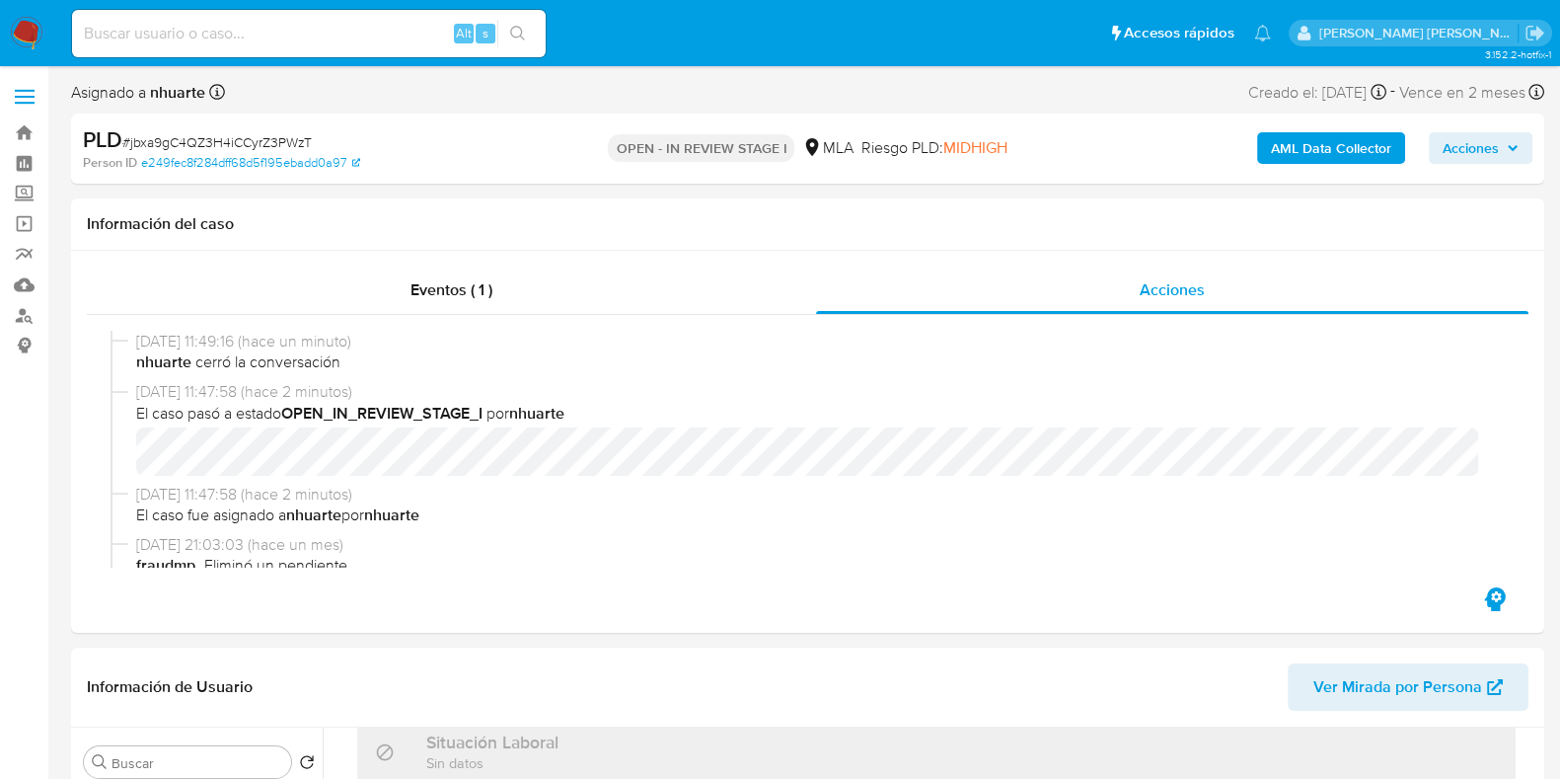
click at [1375, 157] on b "AML Data Collector" at bounding box center [1331, 148] width 120 height 32
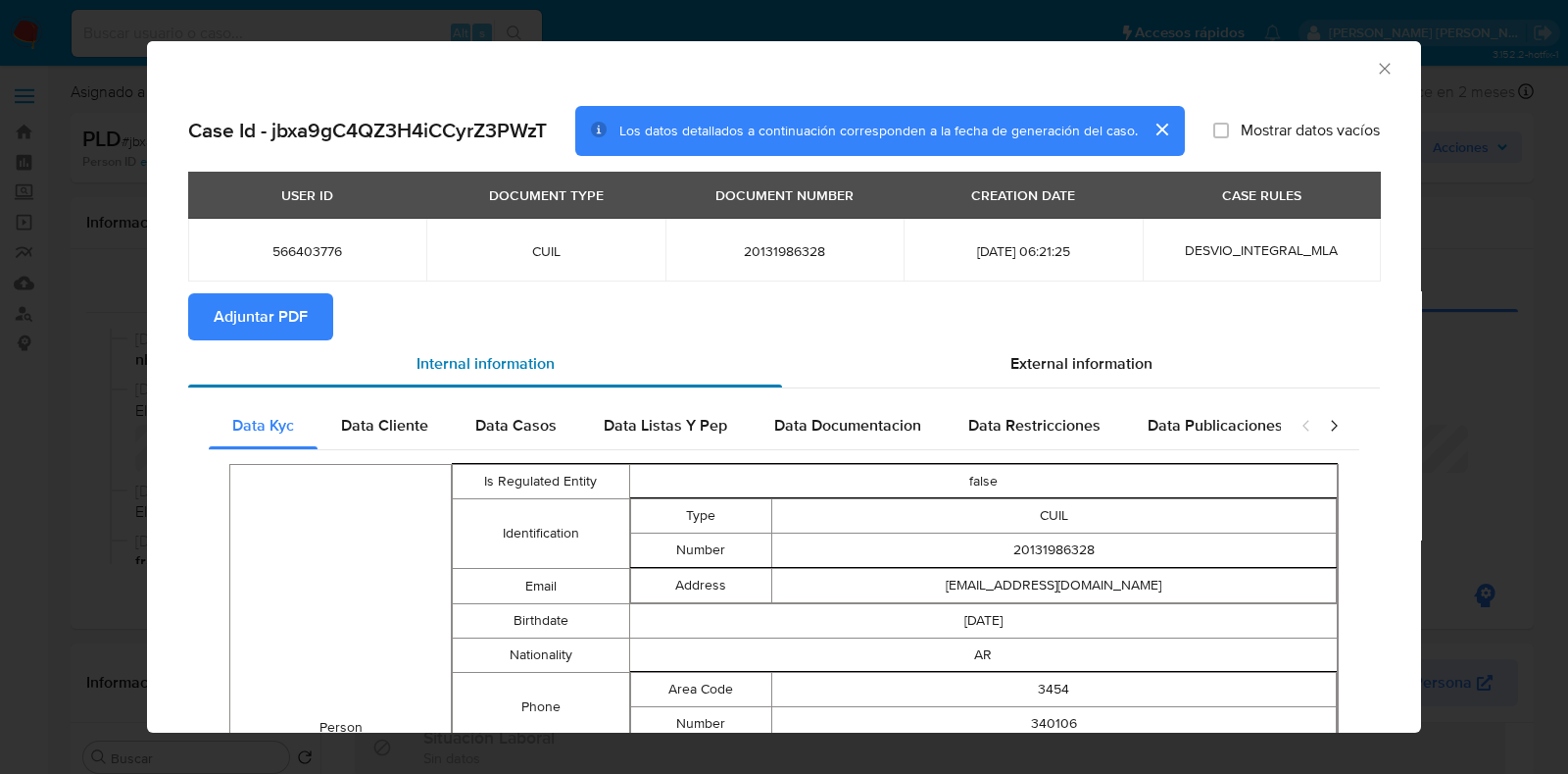
click at [282, 340] on div "Internal information" at bounding box center [485, 363] width 594 height 47
click at [281, 306] on span "Adjuntar PDF" at bounding box center [260, 316] width 94 height 43
click at [1374, 75] on icon "Cerrar ventana" at bounding box center [1384, 69] width 20 height 20
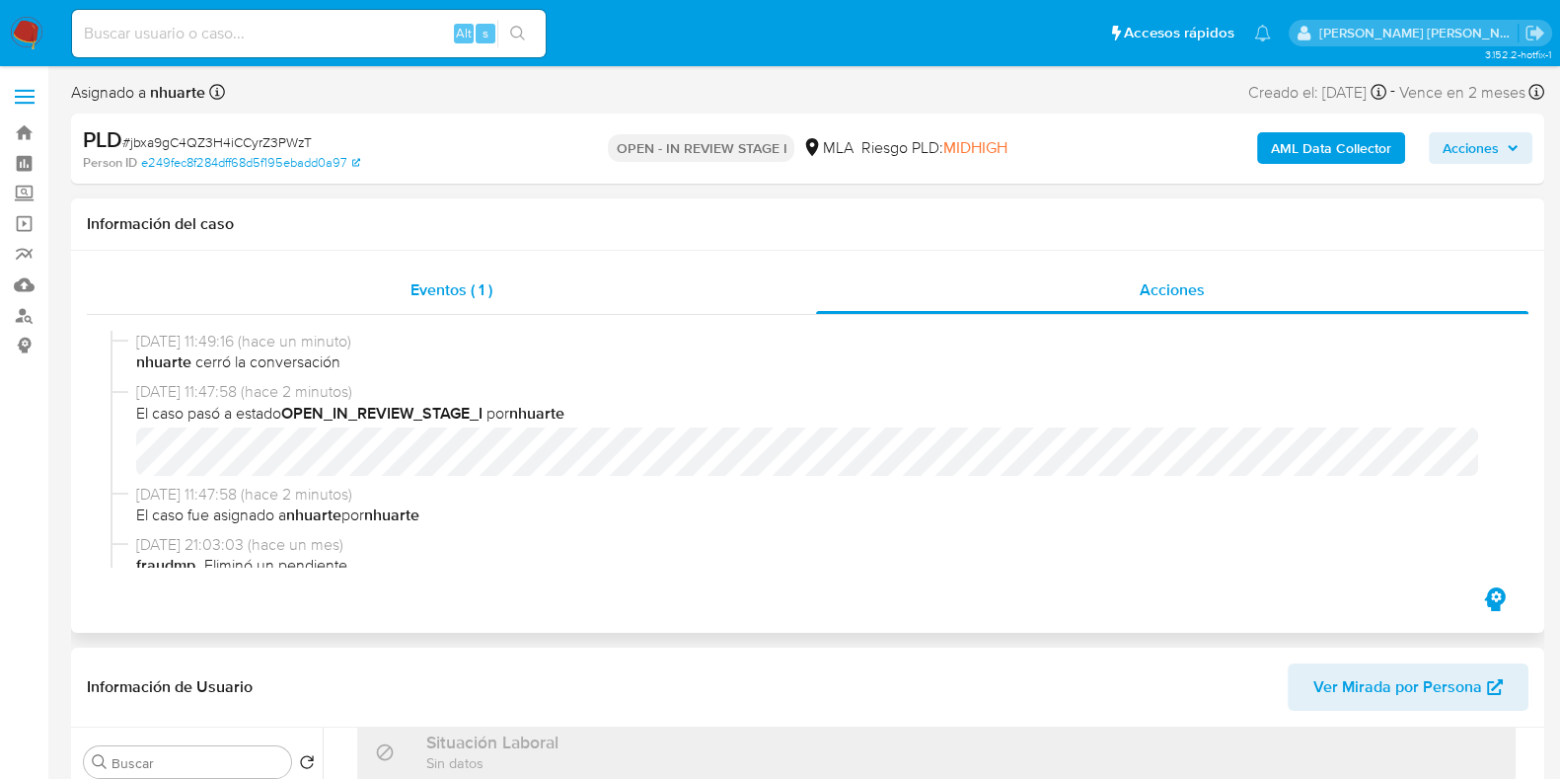
drag, startPoint x: 479, startPoint y: 293, endPoint x: 775, endPoint y: 283, distance: 296.2
click at [479, 293] on span "Eventos ( 1 )" at bounding box center [451, 289] width 82 height 23
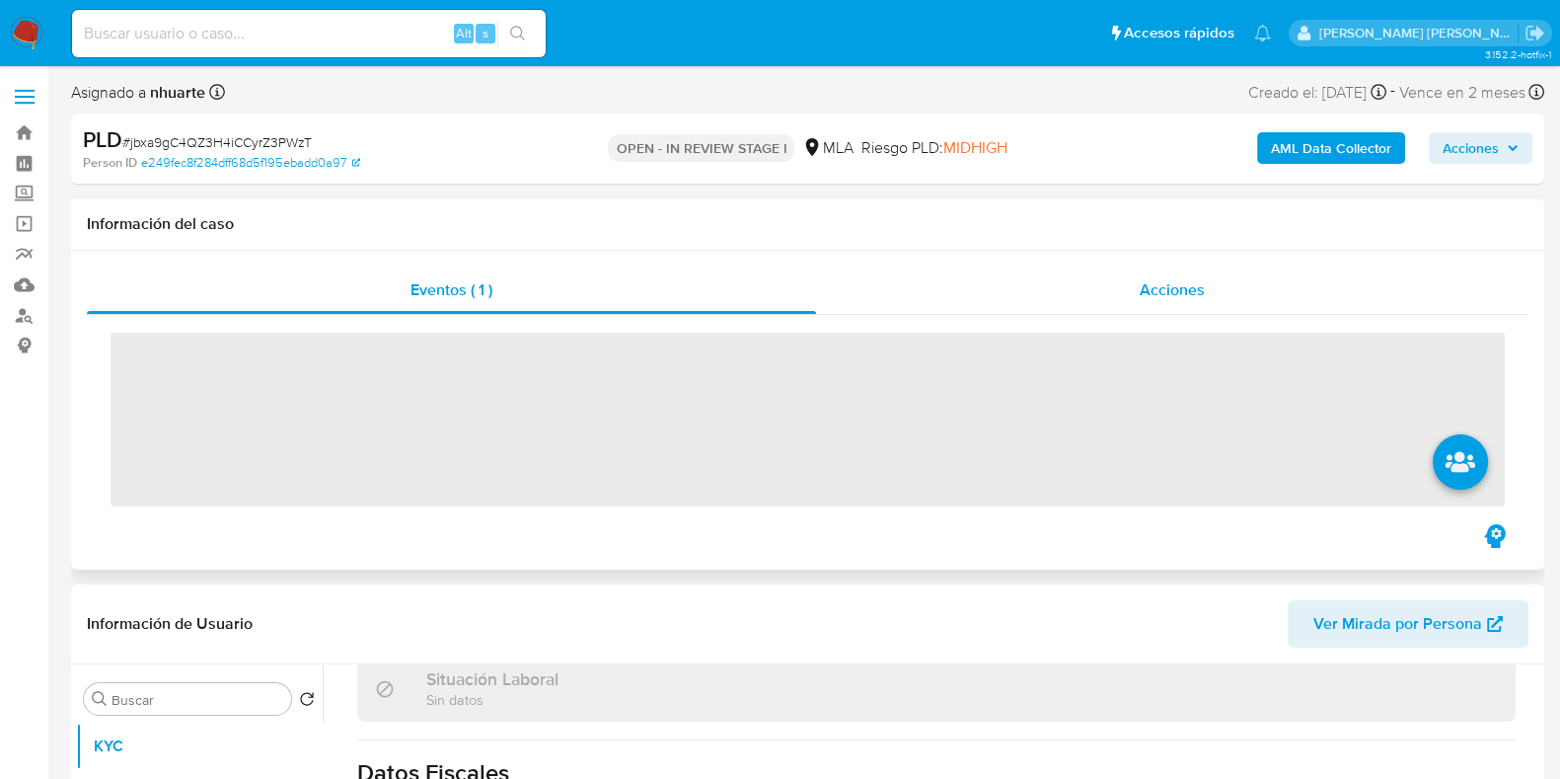
click at [1164, 288] on span "Acciones" at bounding box center [1172, 289] width 65 height 23
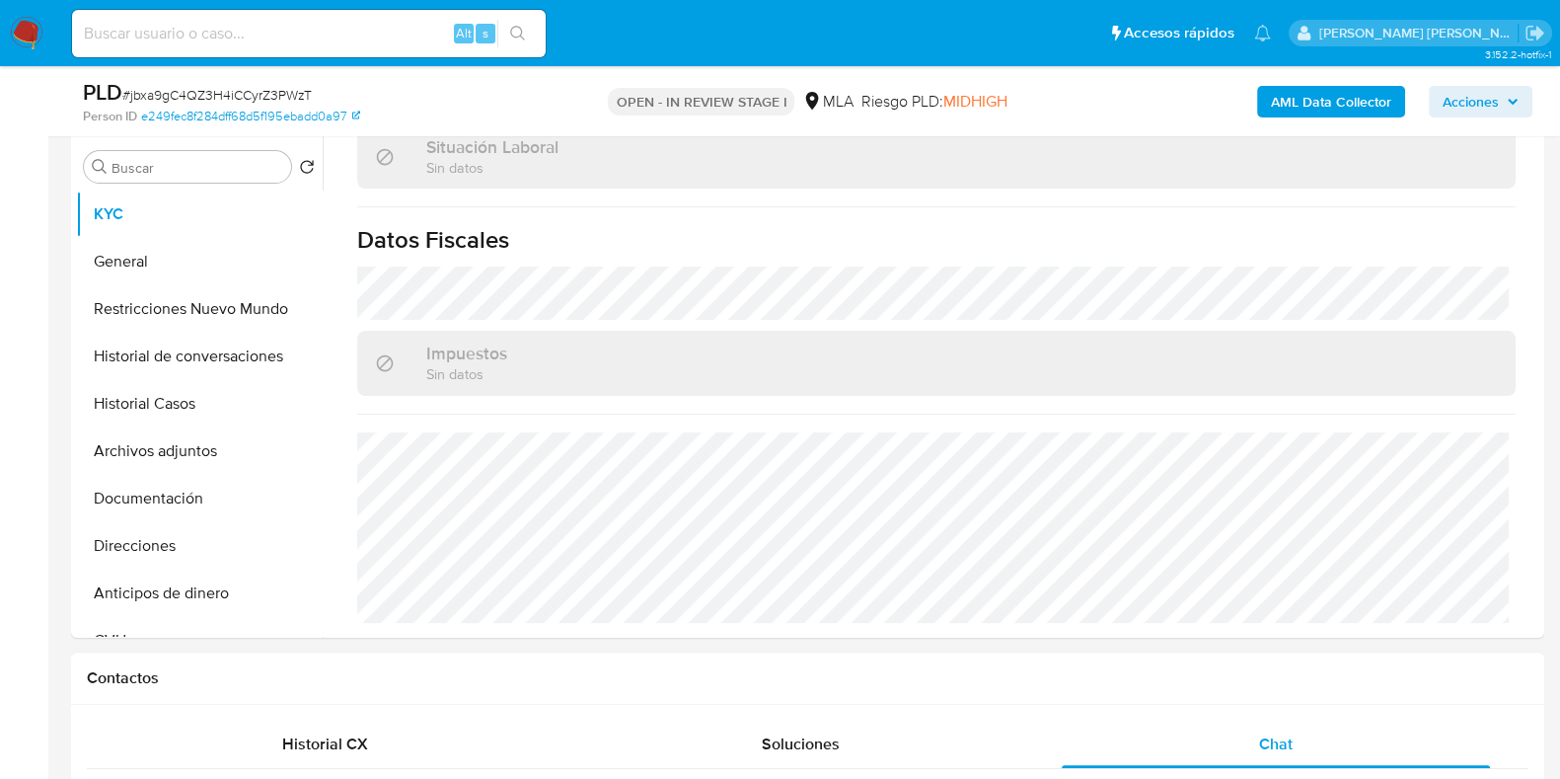
scroll to position [740, 0]
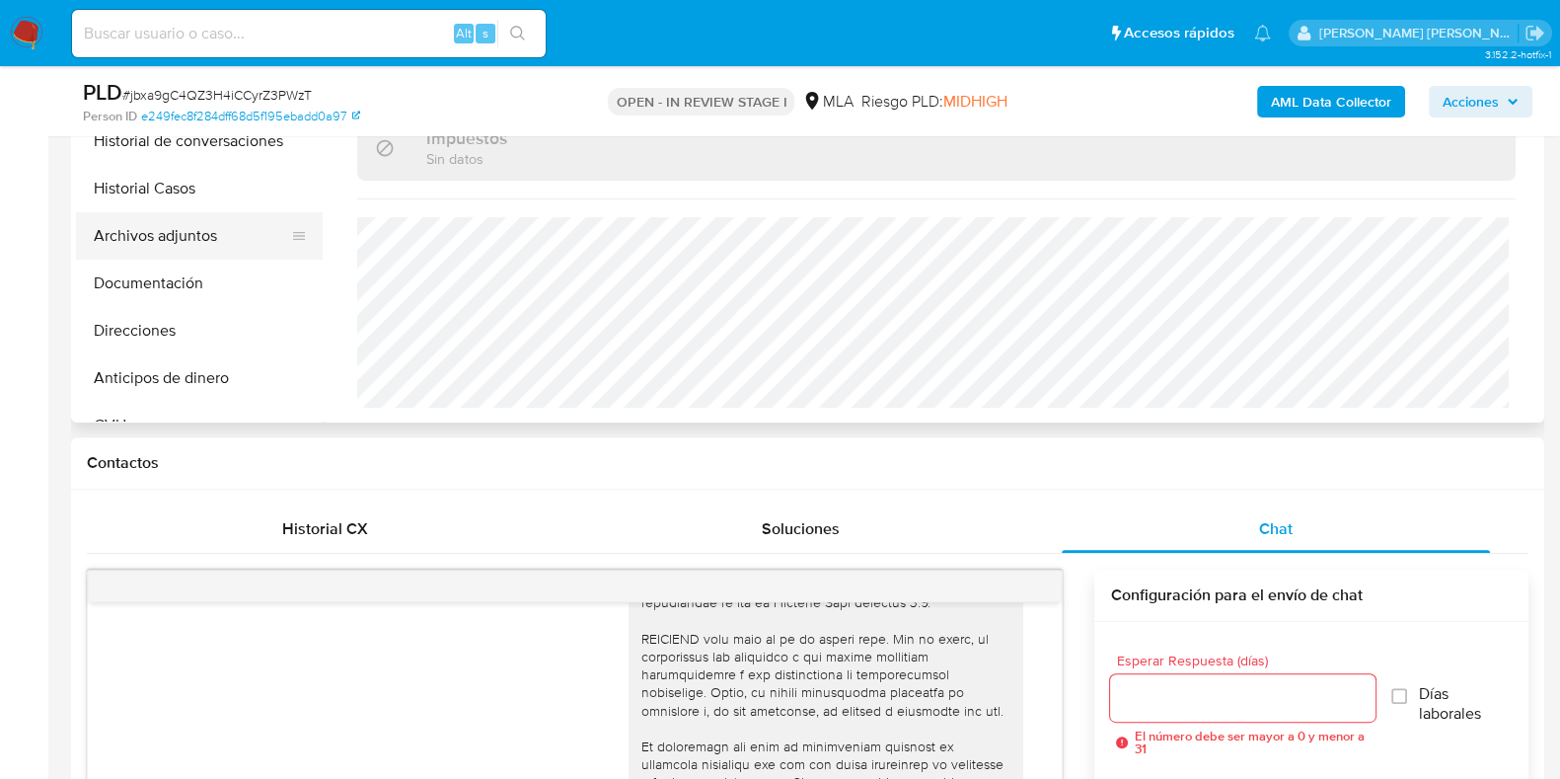
click at [196, 238] on button "Archivos adjuntos" at bounding box center [191, 235] width 231 height 47
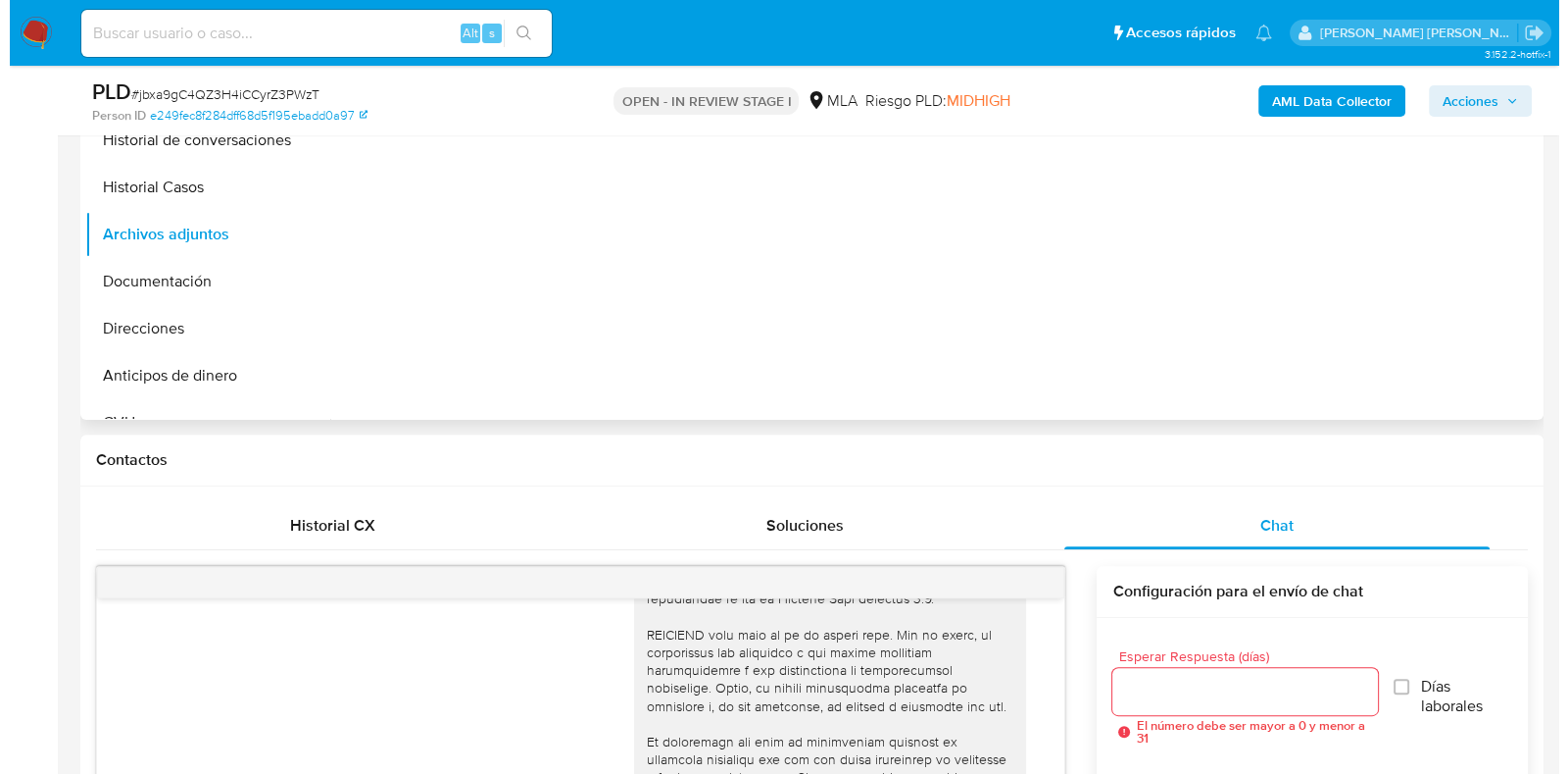
scroll to position [489, 0]
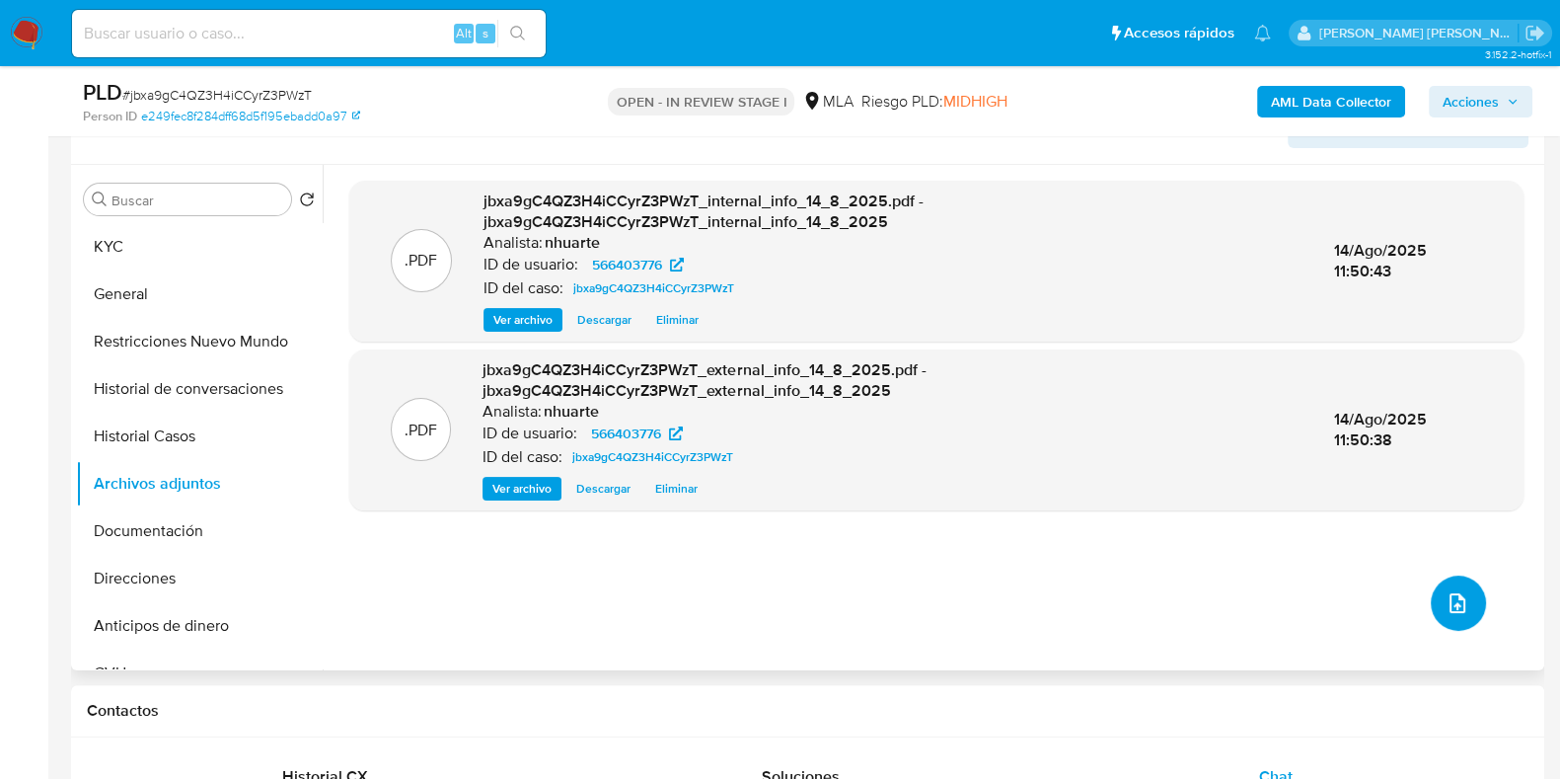
click at [1446, 612] on span "upload-file" at bounding box center [1458, 603] width 24 height 24
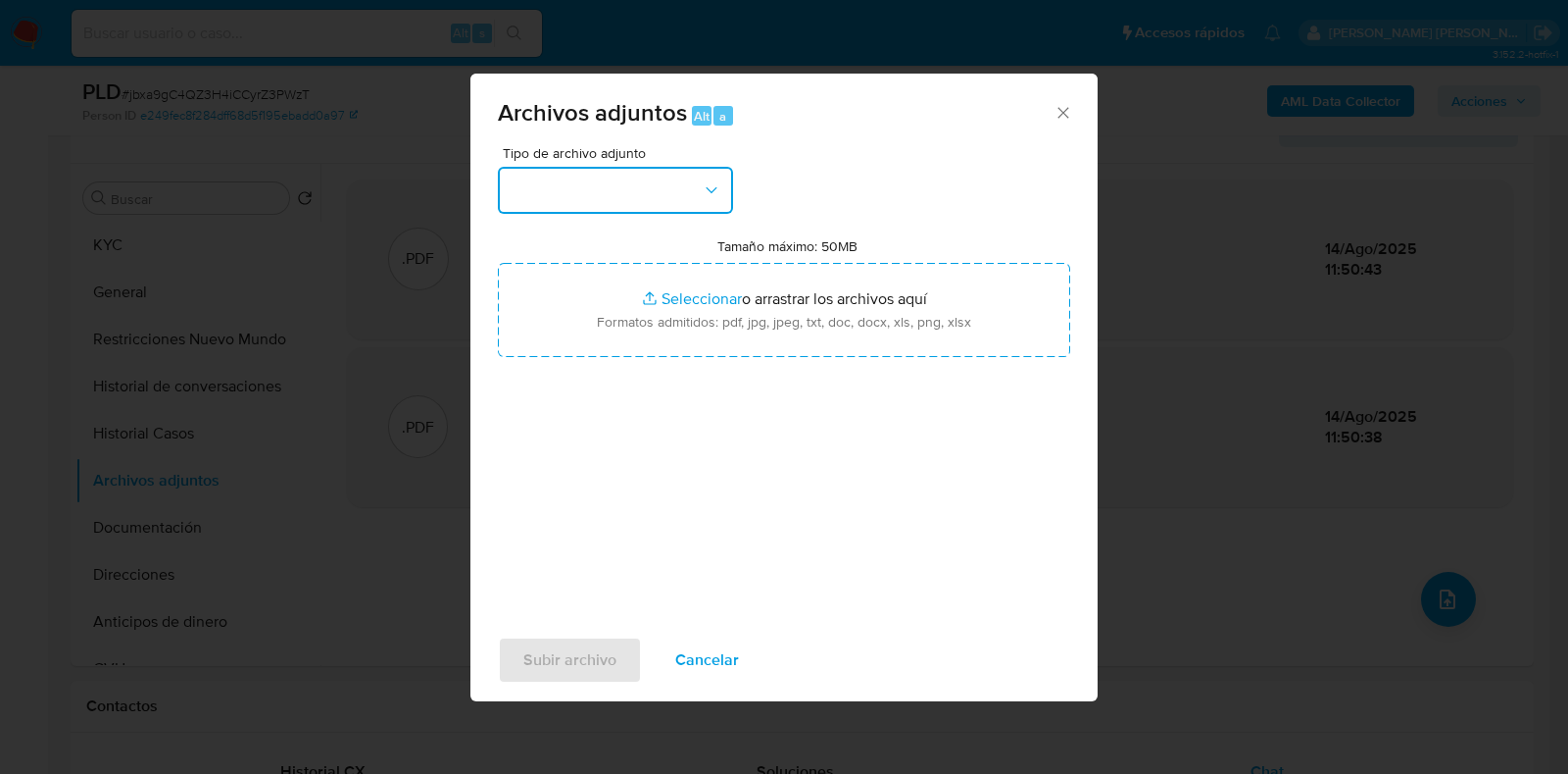
click at [712, 184] on icon "button" at bounding box center [712, 191] width 20 height 20
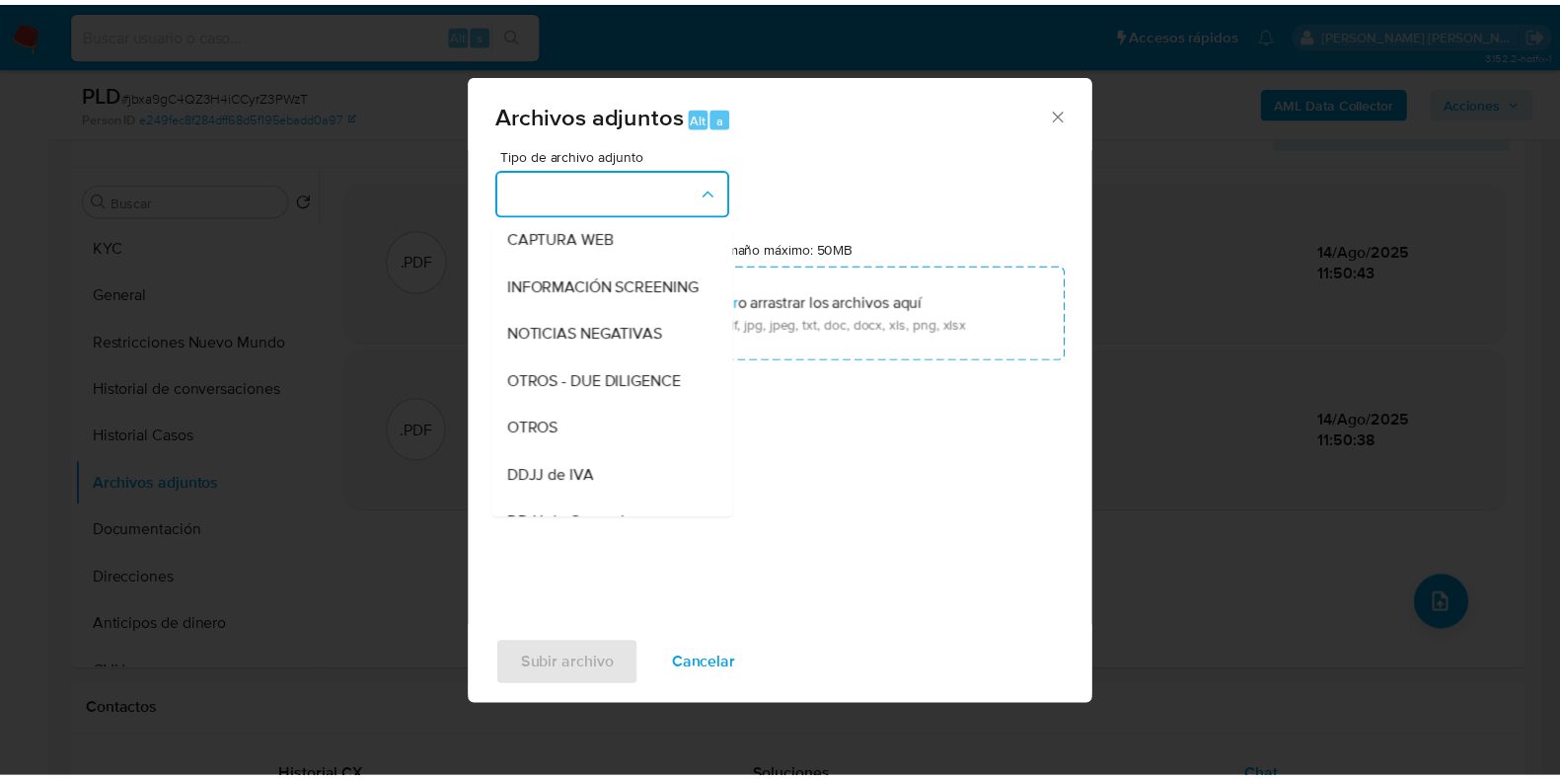
scroll to position [268, 0]
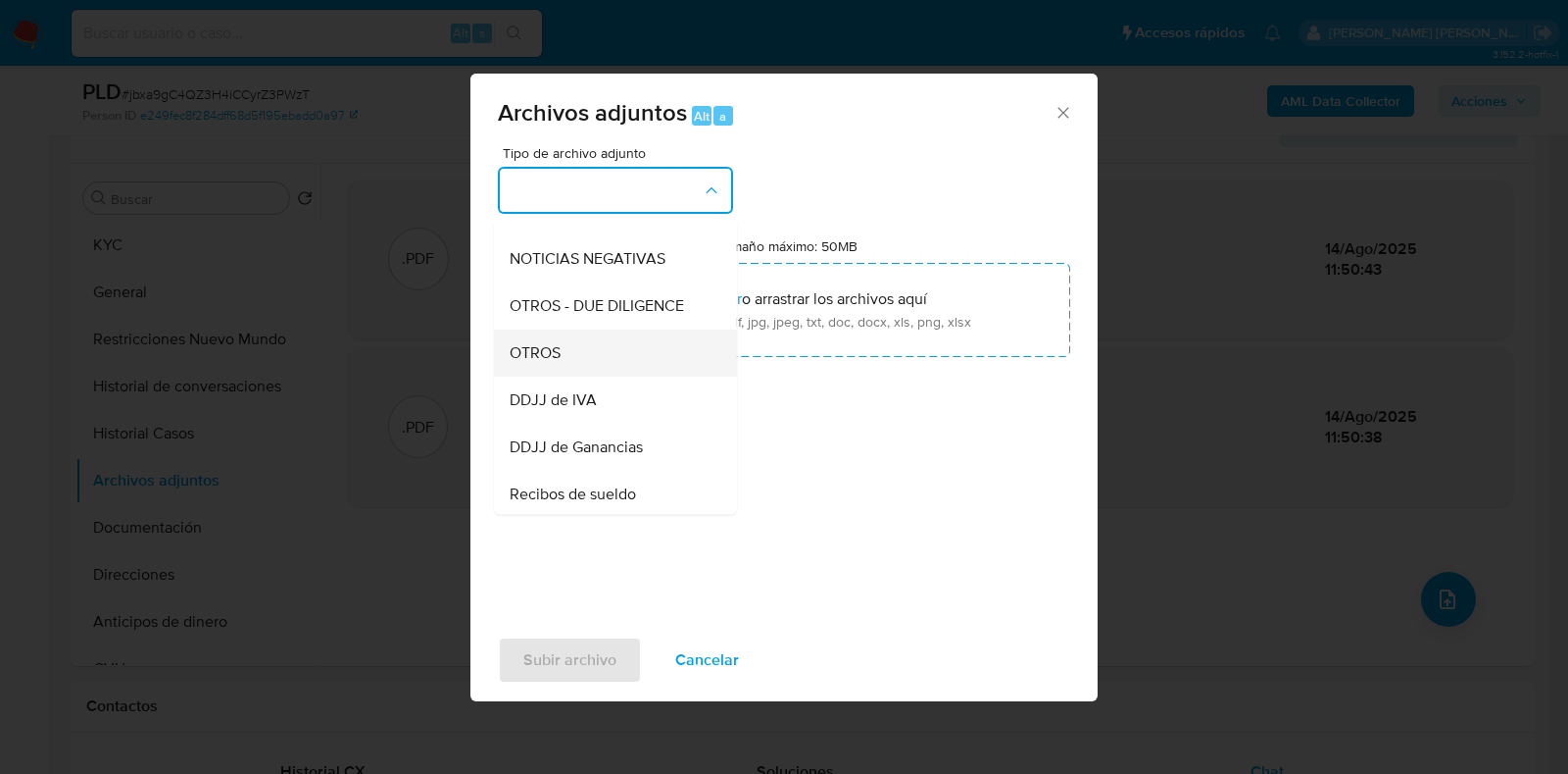
click at [612, 377] on div "OTROS" at bounding box center [609, 353] width 200 height 47
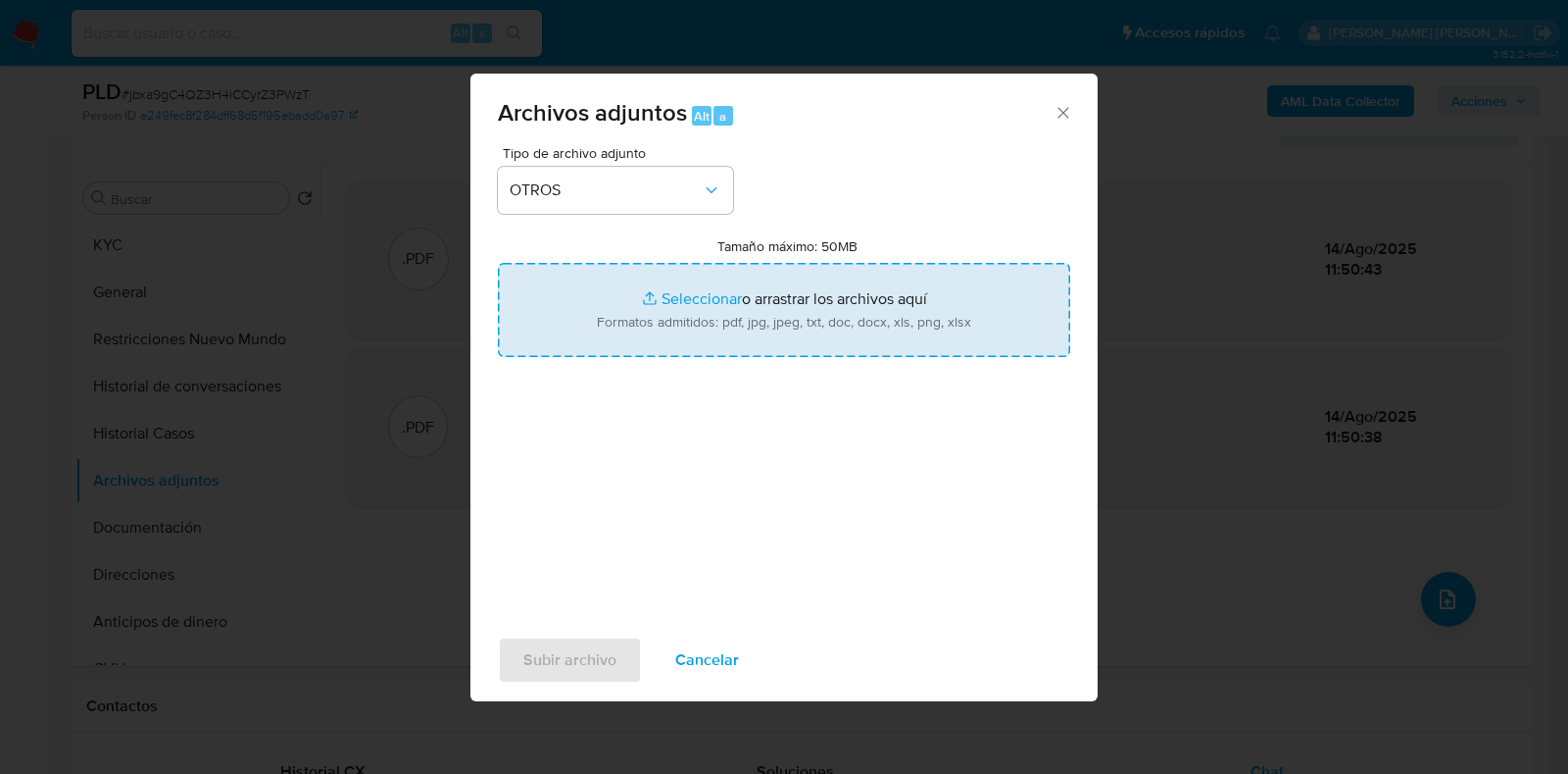
type input "C:\fakepath\Caselog jbxa9gC4QZ3H4iCCyrZ3PWzT_2025_07_18_06_45_56 (1).docx"
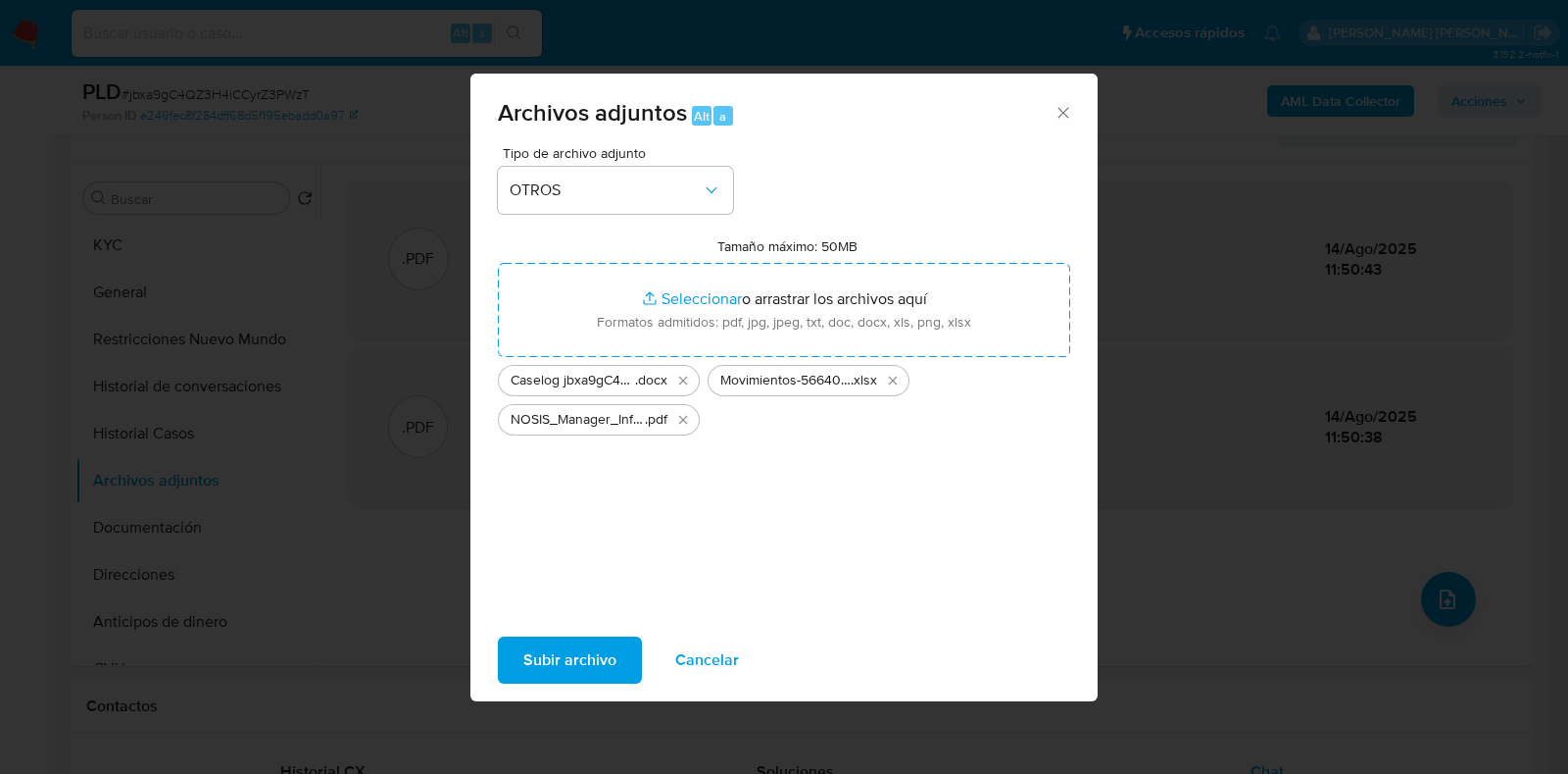
click at [624, 653] on button "Subir archivo" at bounding box center [569, 659] width 144 height 47
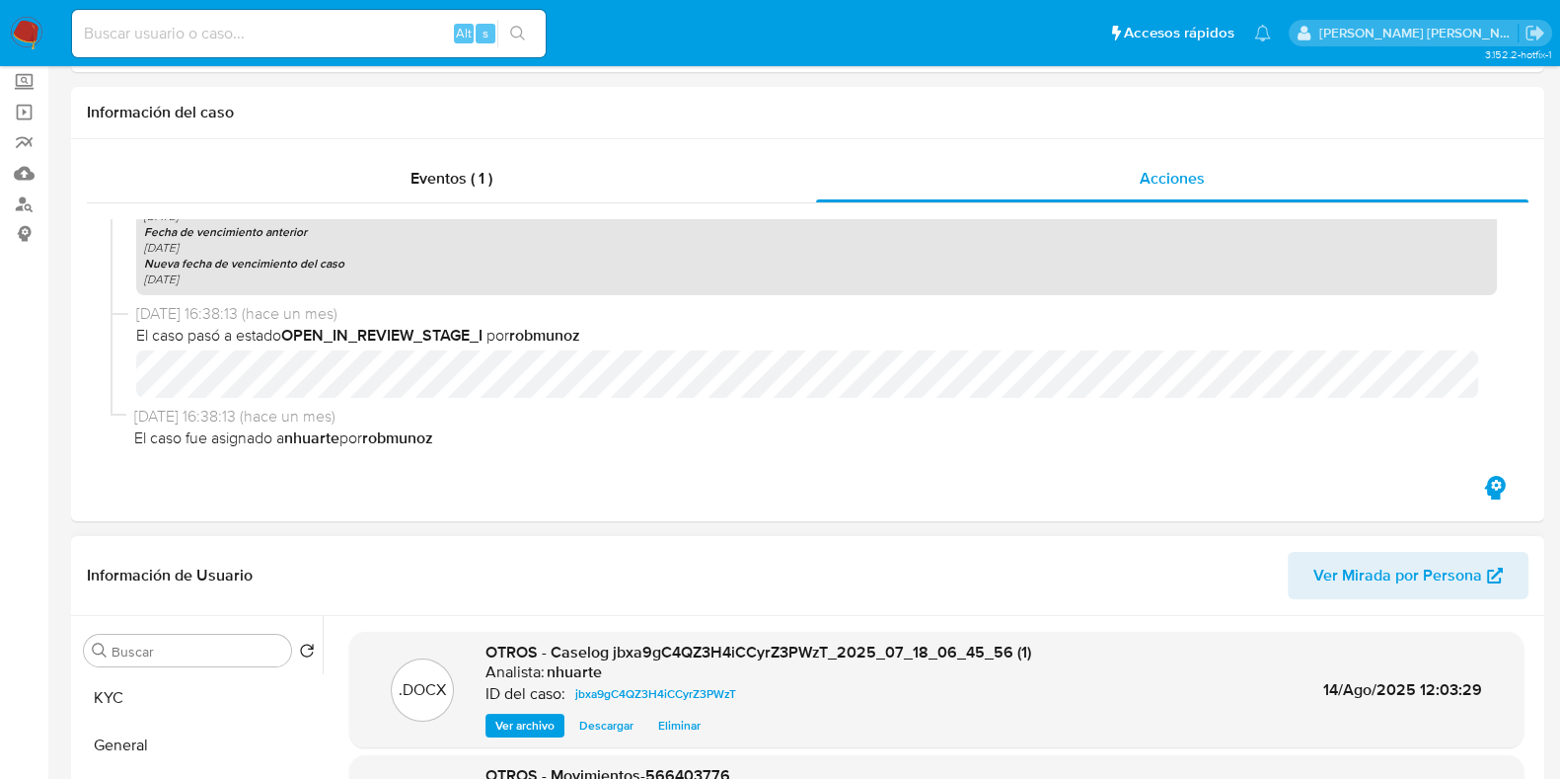
scroll to position [0, 0]
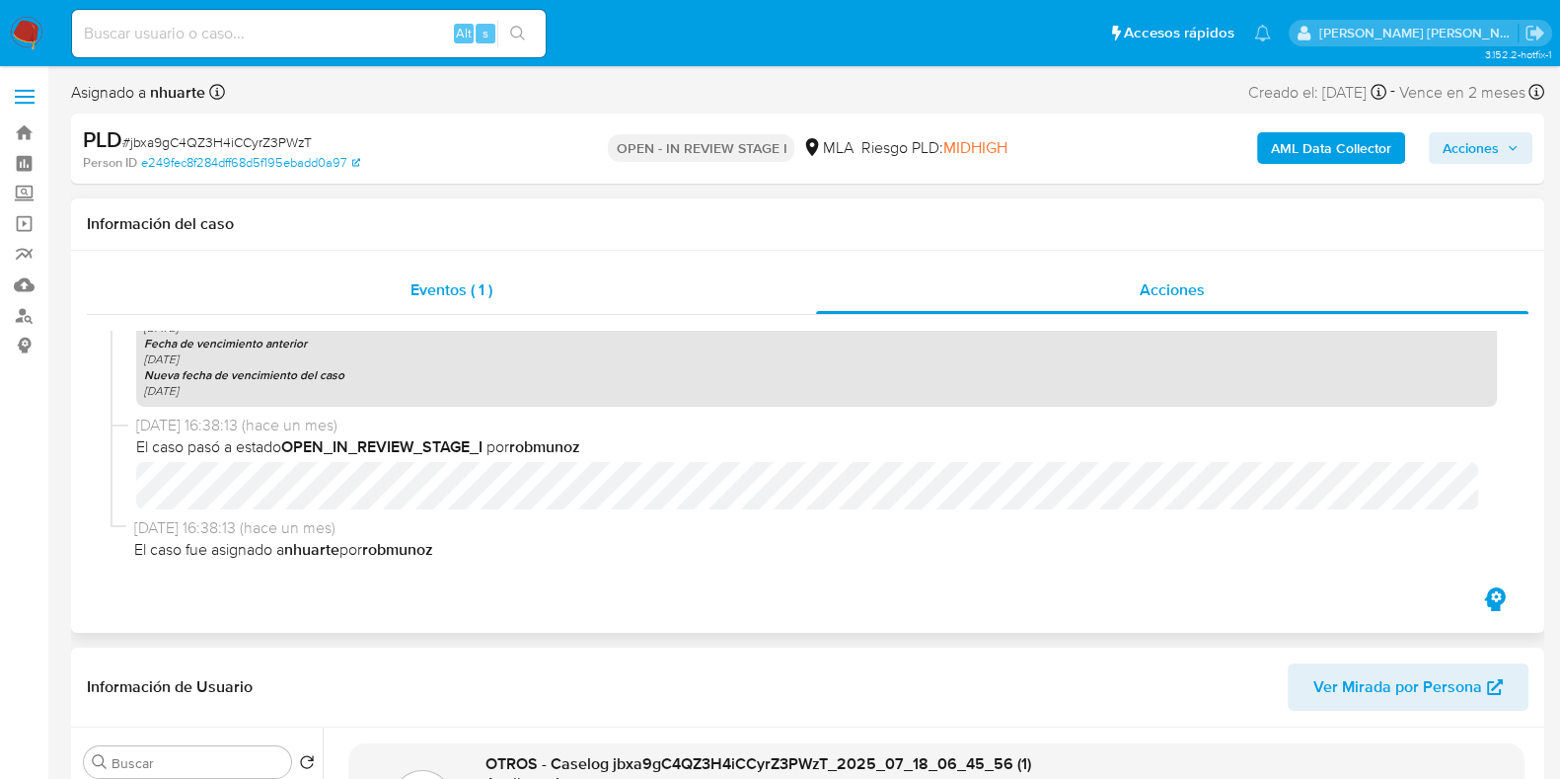
click at [454, 277] on div "Eventos ( 1 )" at bounding box center [451, 289] width 729 height 47
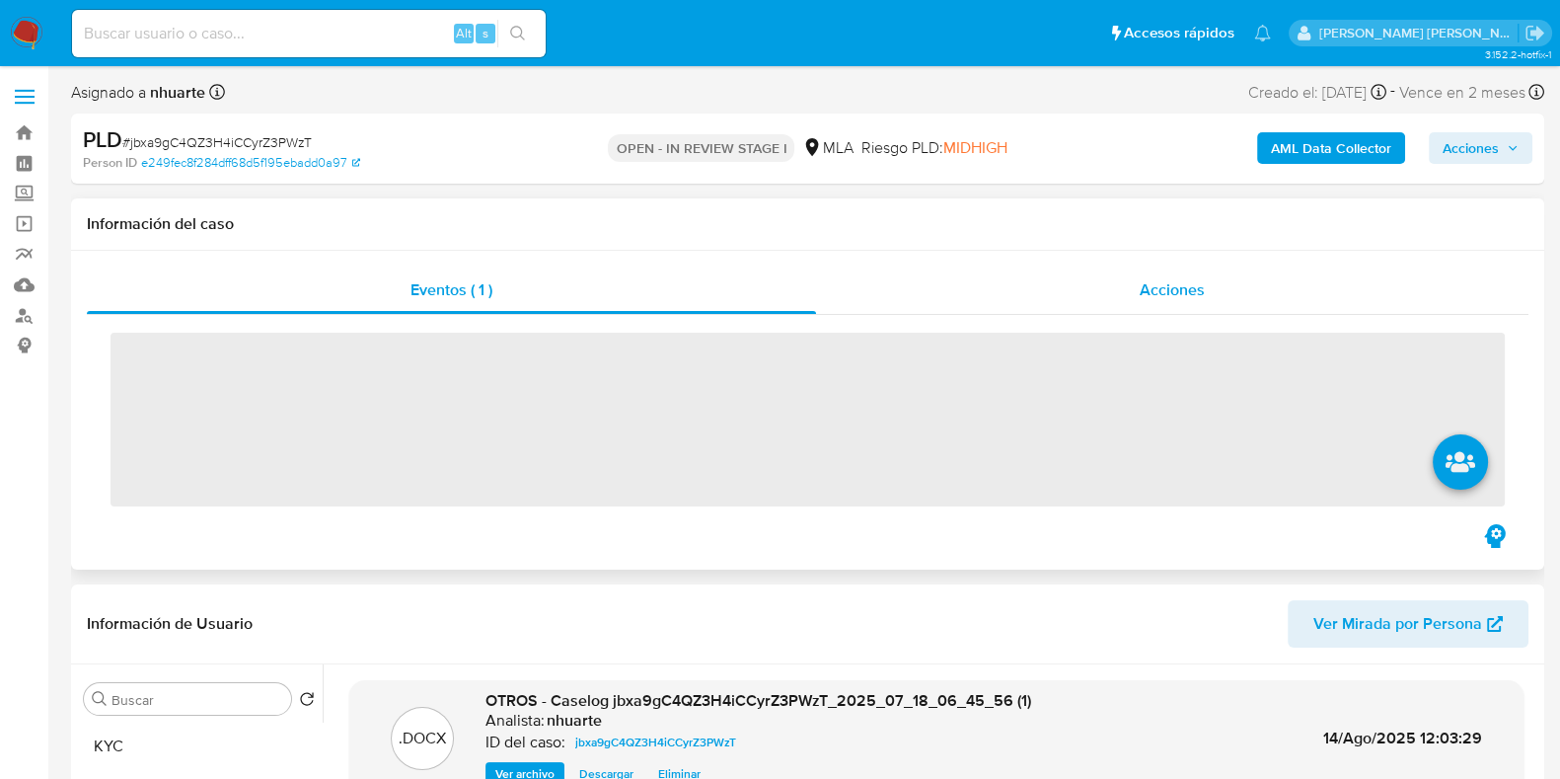
click at [1164, 298] on span "Acciones" at bounding box center [1172, 289] width 65 height 23
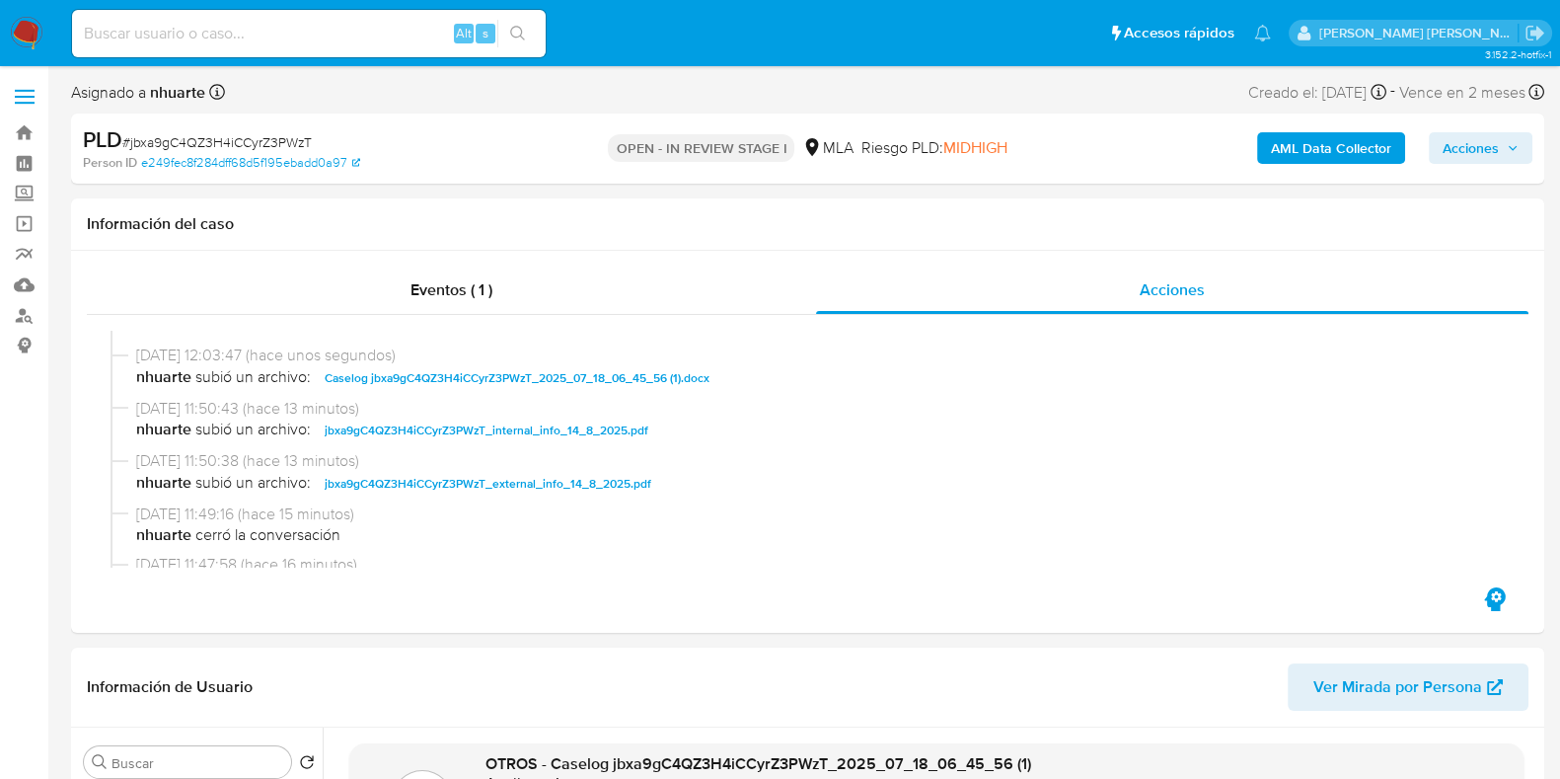
scroll to position [122, 0]
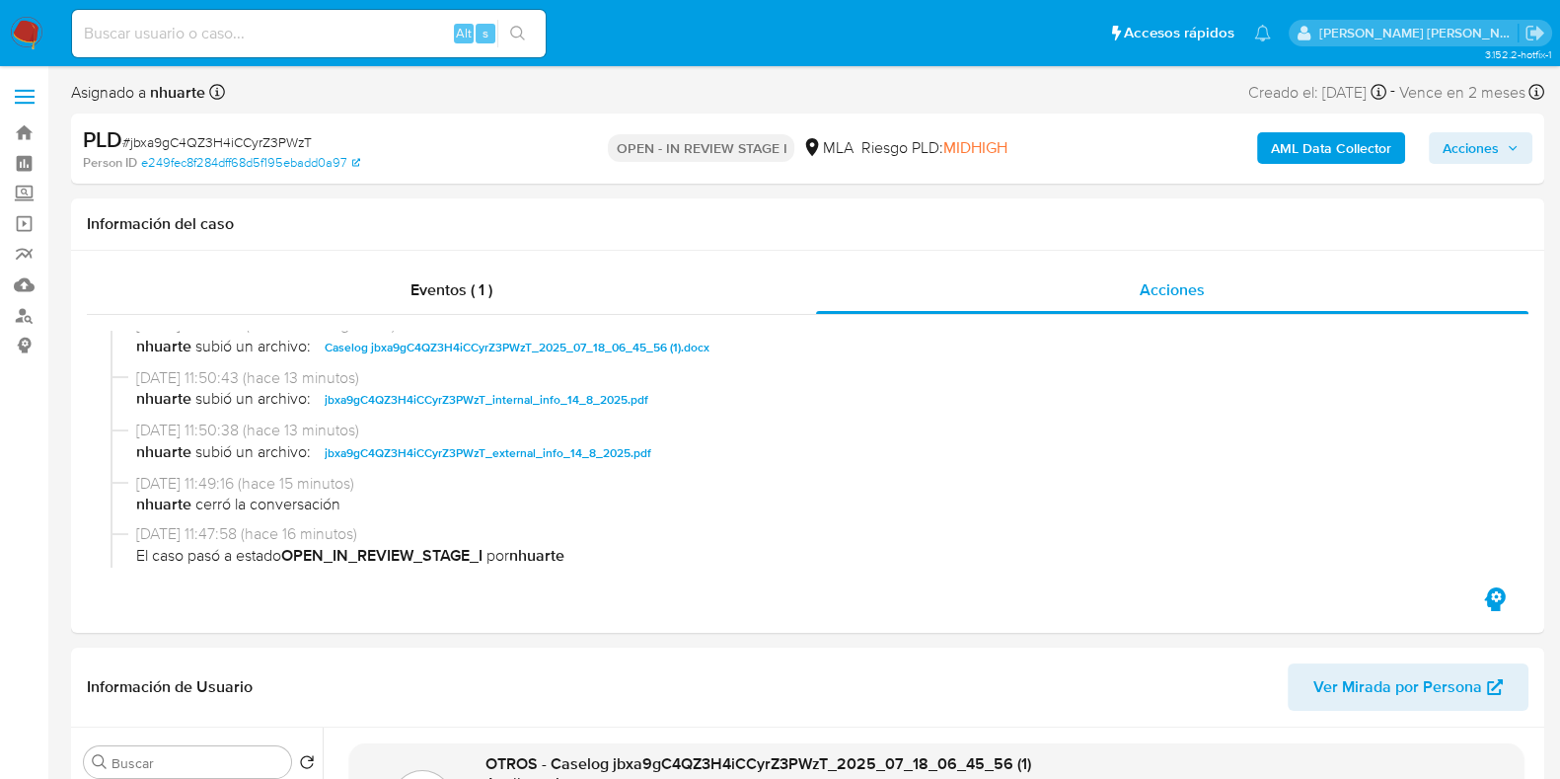
click at [1465, 149] on span "Acciones" at bounding box center [1471, 148] width 56 height 32
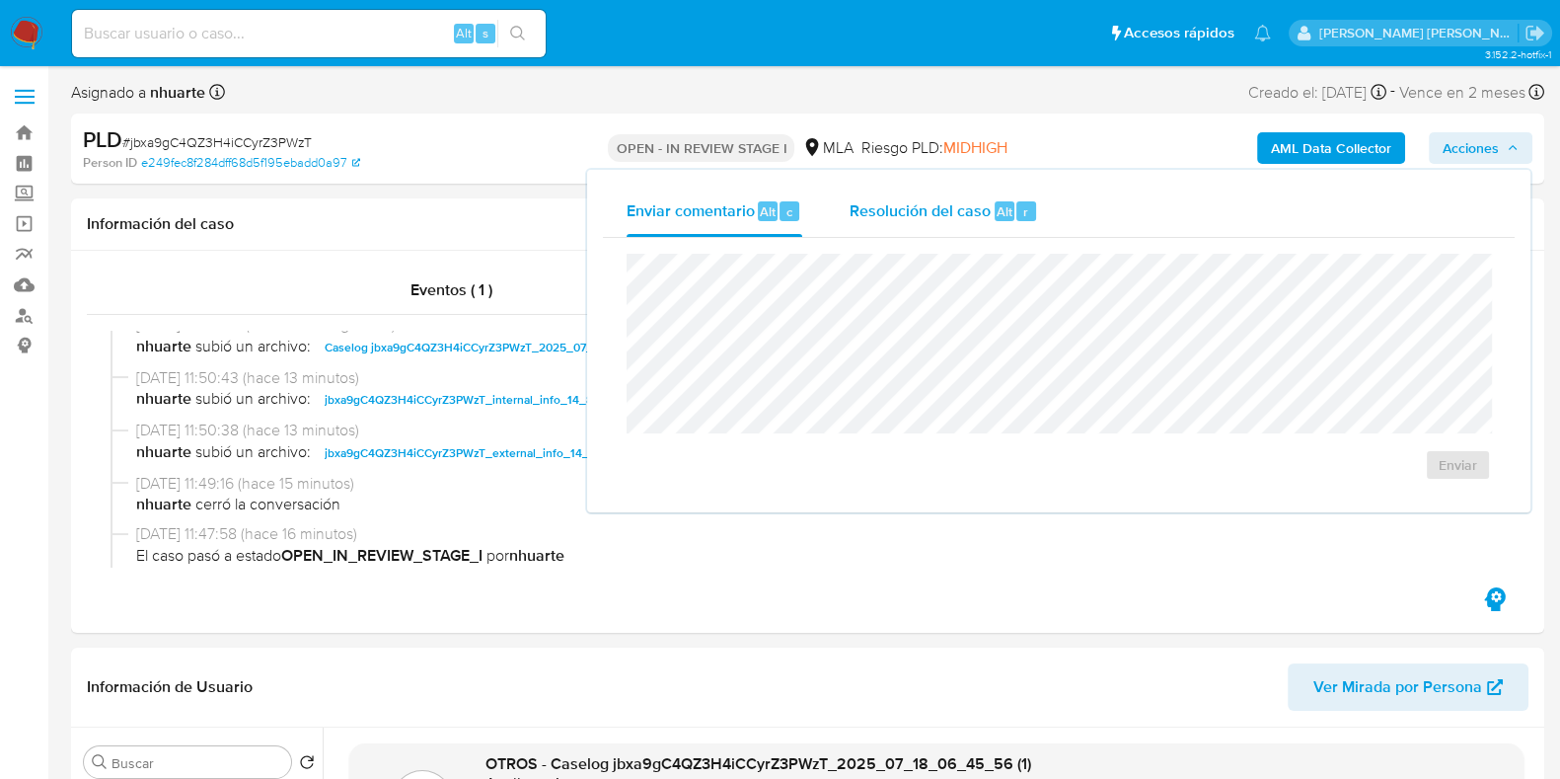
click at [977, 199] on span "Resolución del caso" at bounding box center [920, 210] width 141 height 23
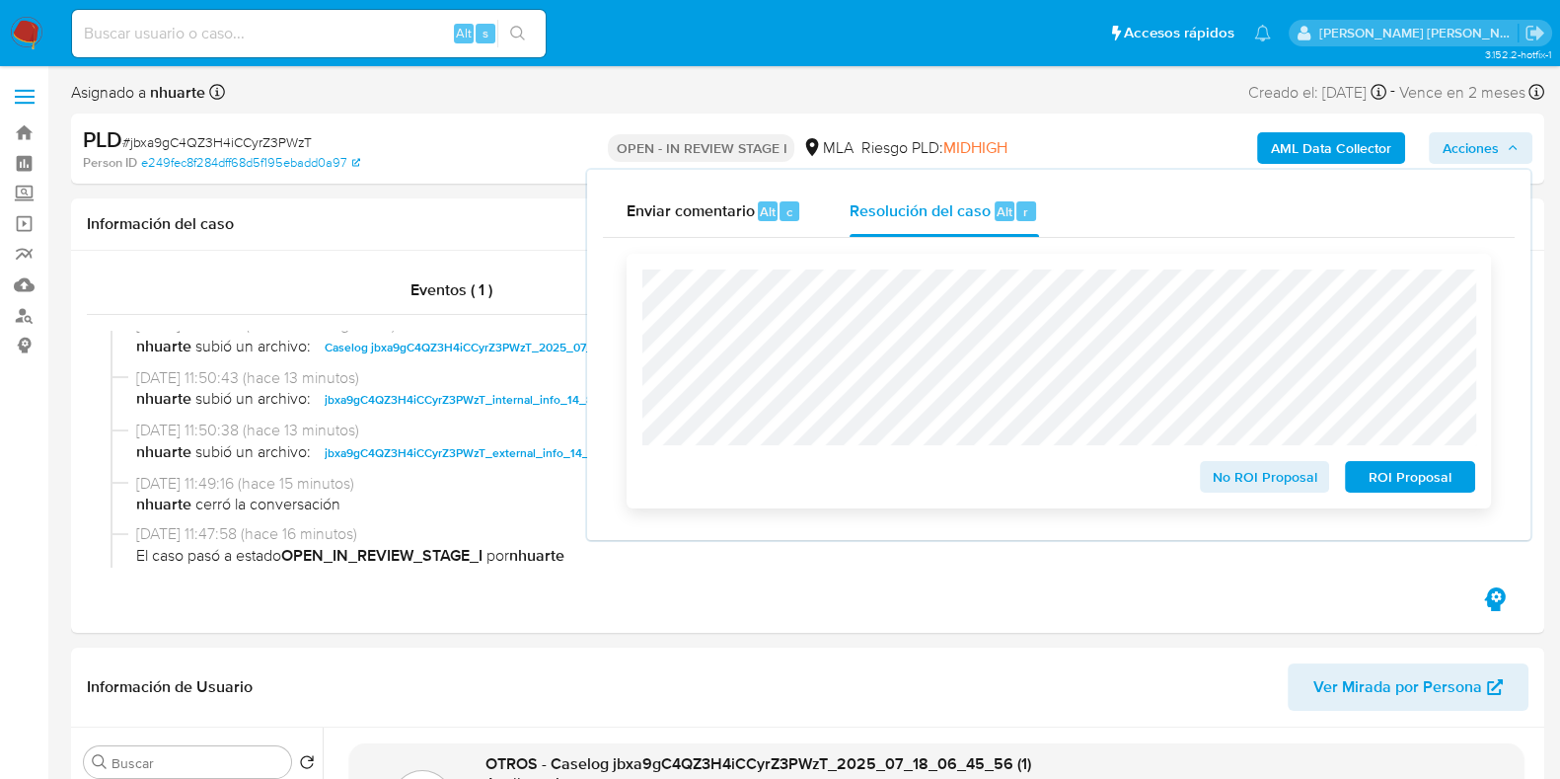
click at [1268, 473] on span "No ROI Proposal" at bounding box center [1265, 477] width 103 height 28
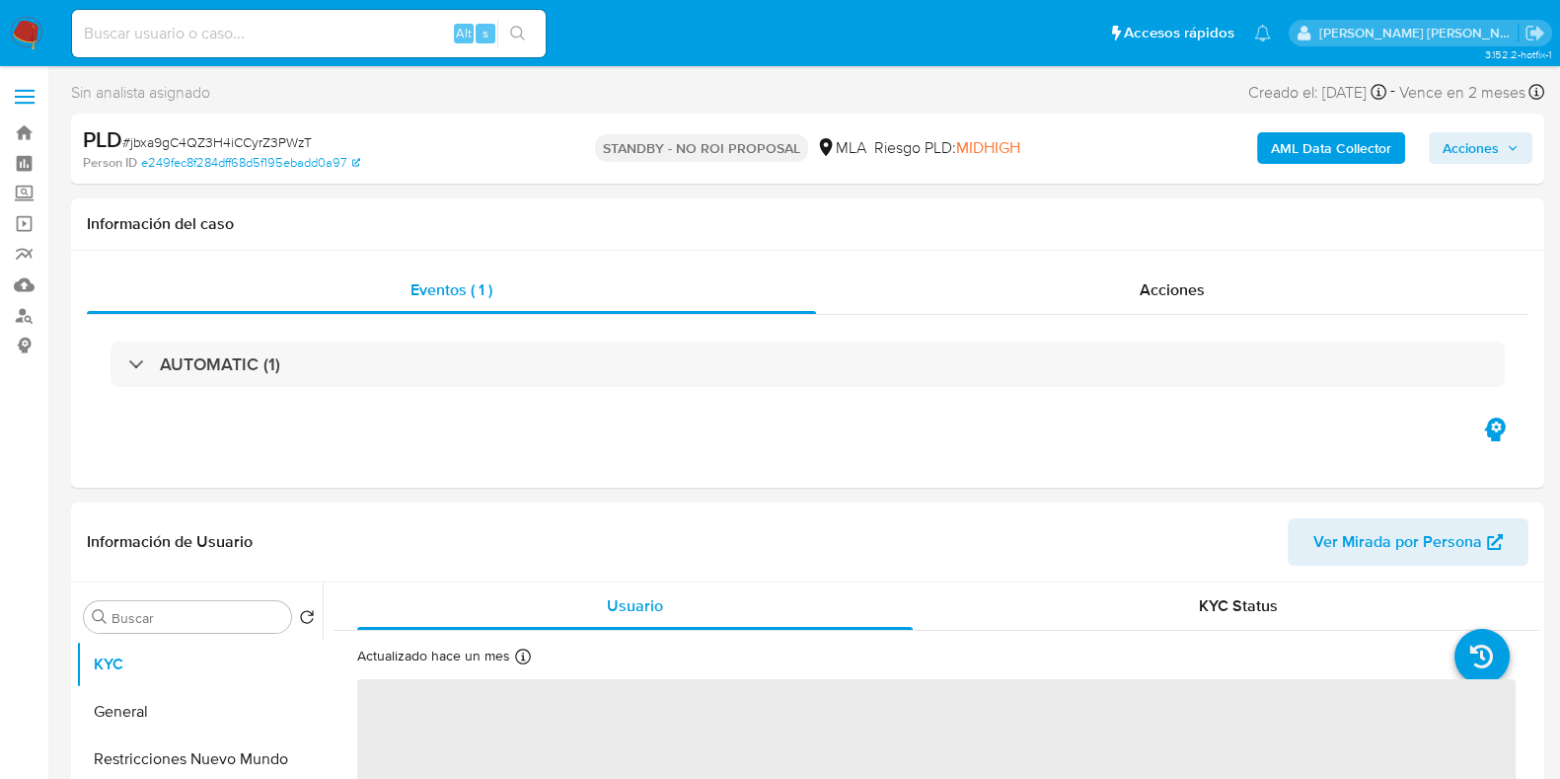
click at [252, 34] on input at bounding box center [309, 34] width 474 height 26
paste input "1625180148"
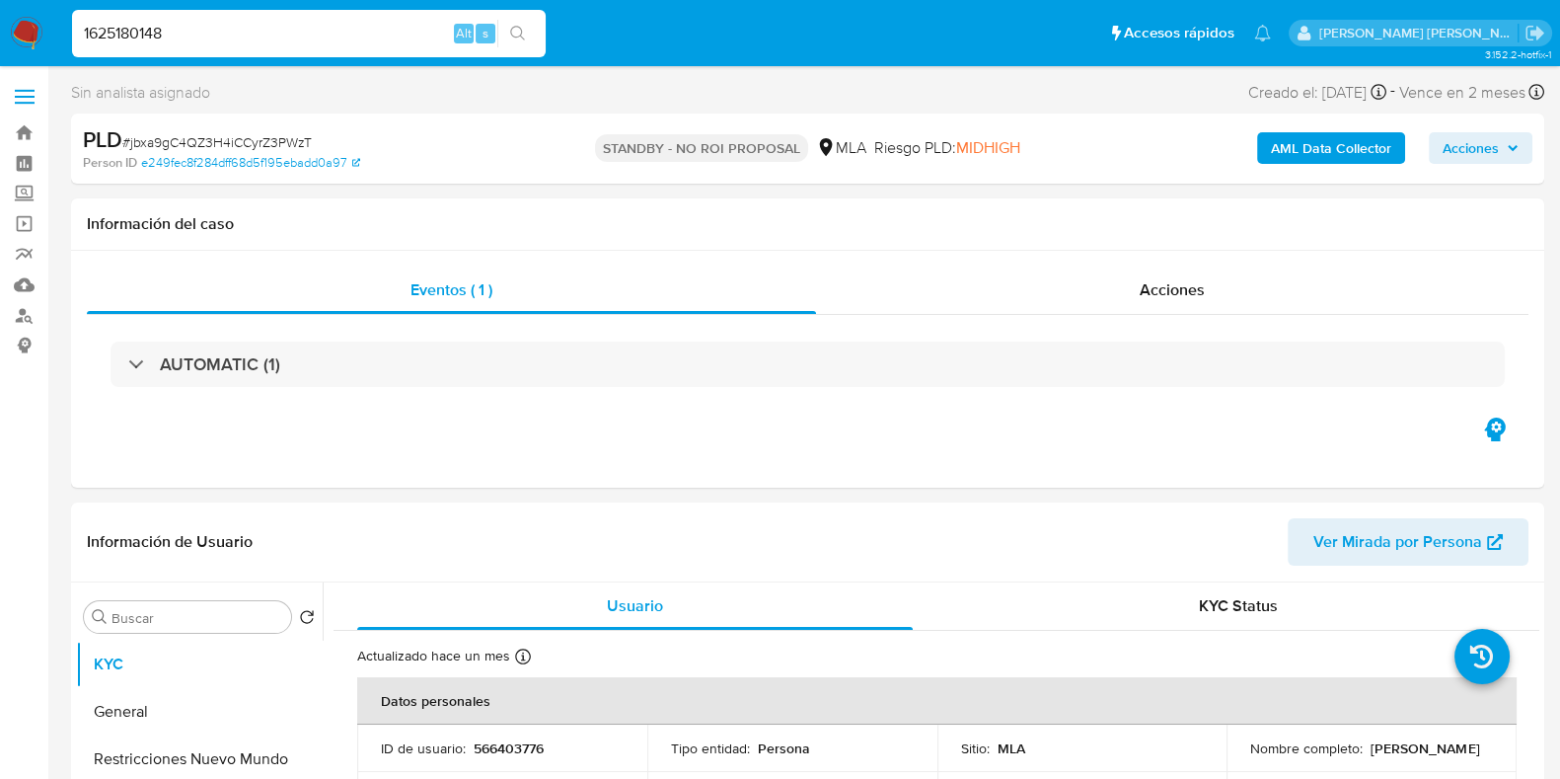
type input "1625180148"
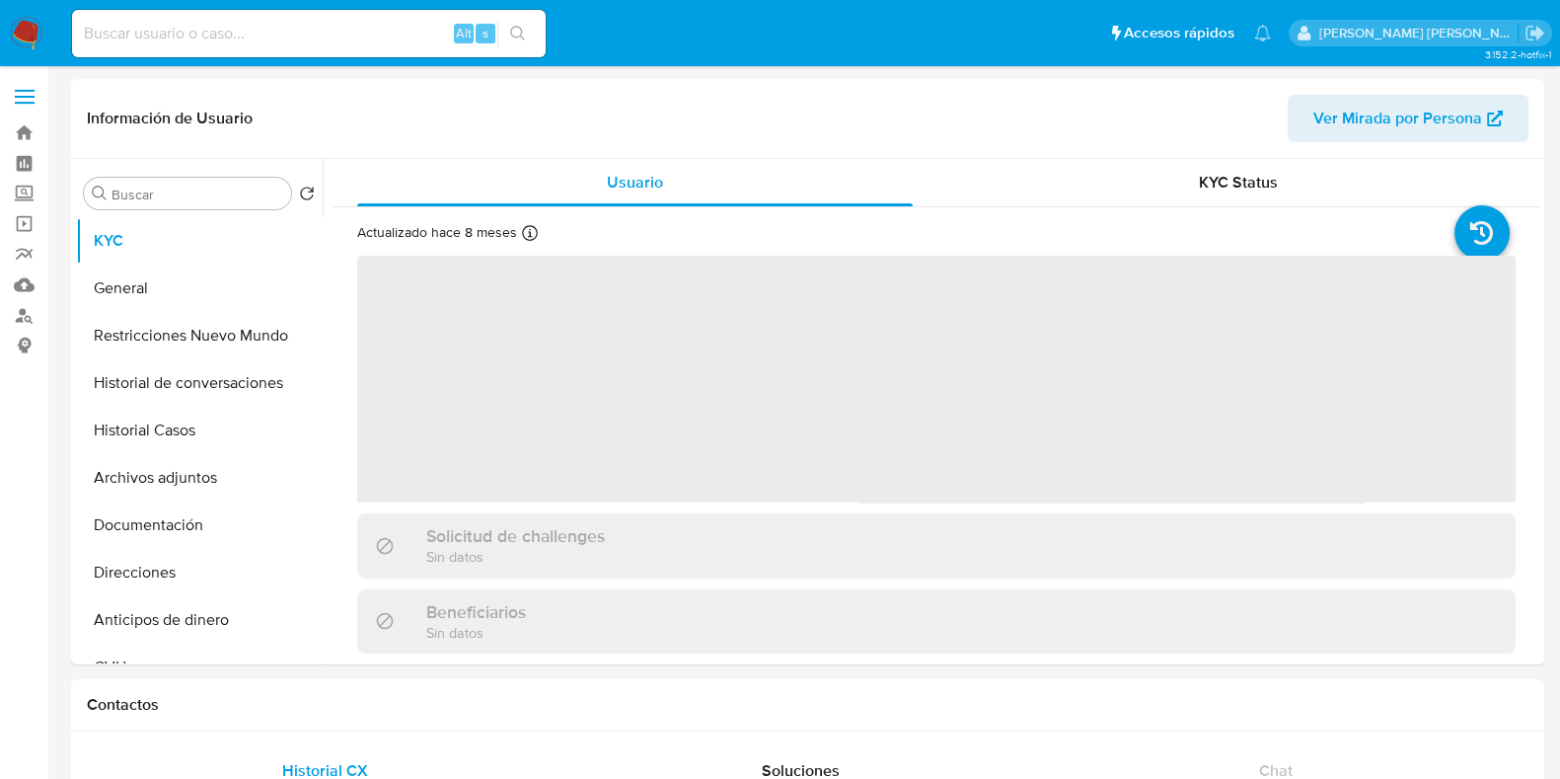
select select "10"
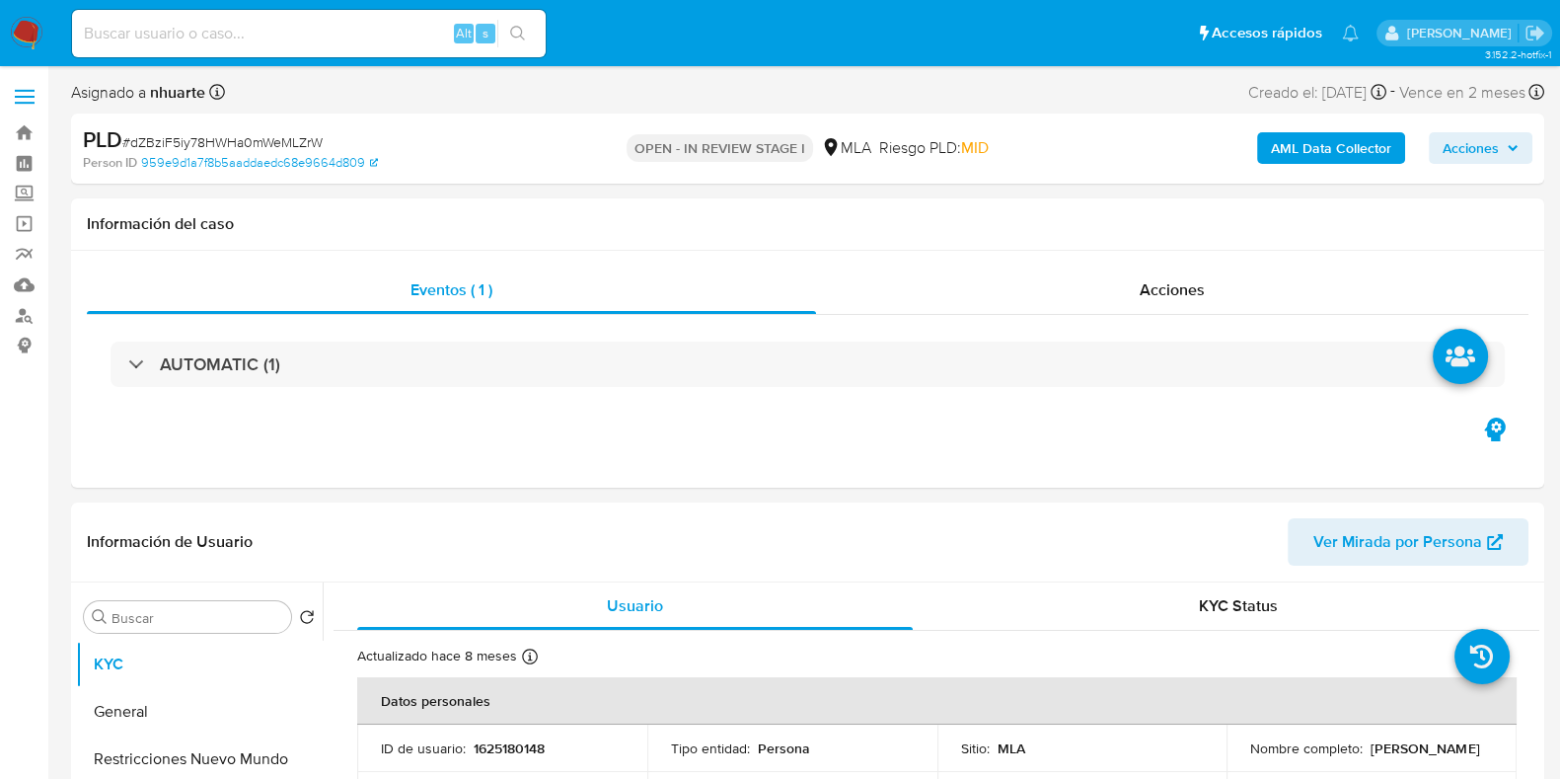
select select "10"
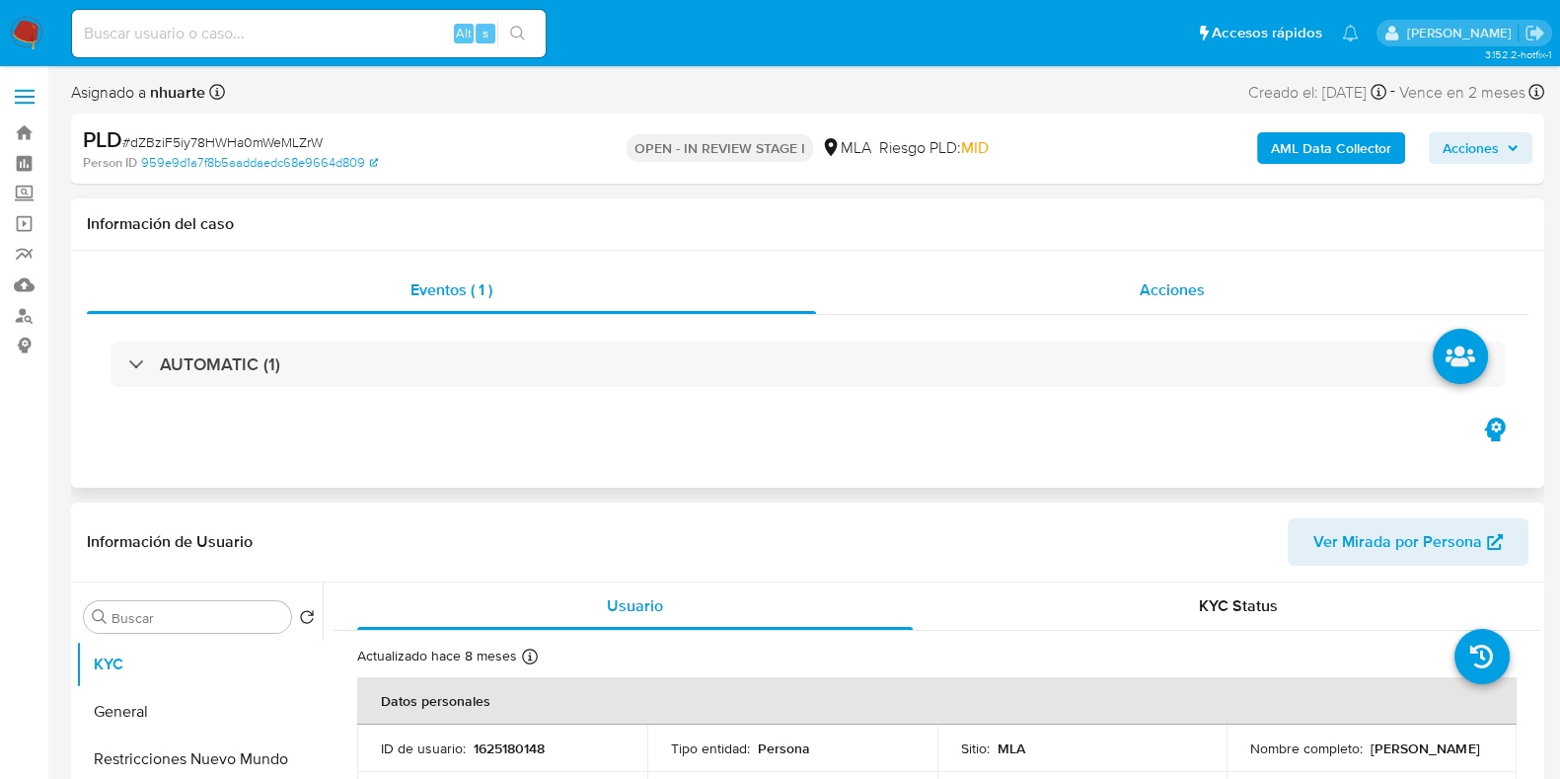
click at [1179, 282] on span "Acciones" at bounding box center [1172, 289] width 65 height 23
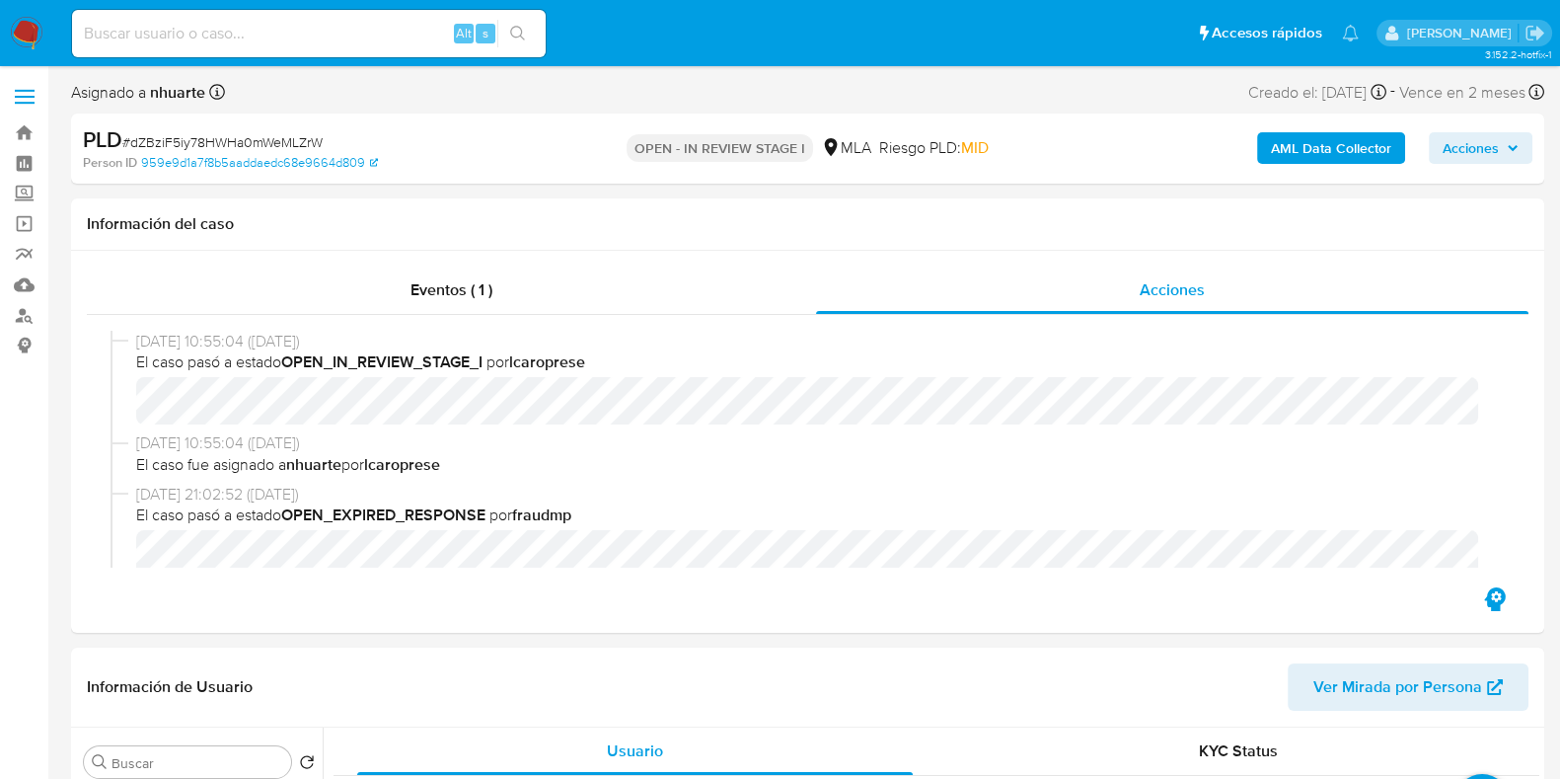
click at [1313, 155] on b "AML Data Collector" at bounding box center [1331, 148] width 120 height 32
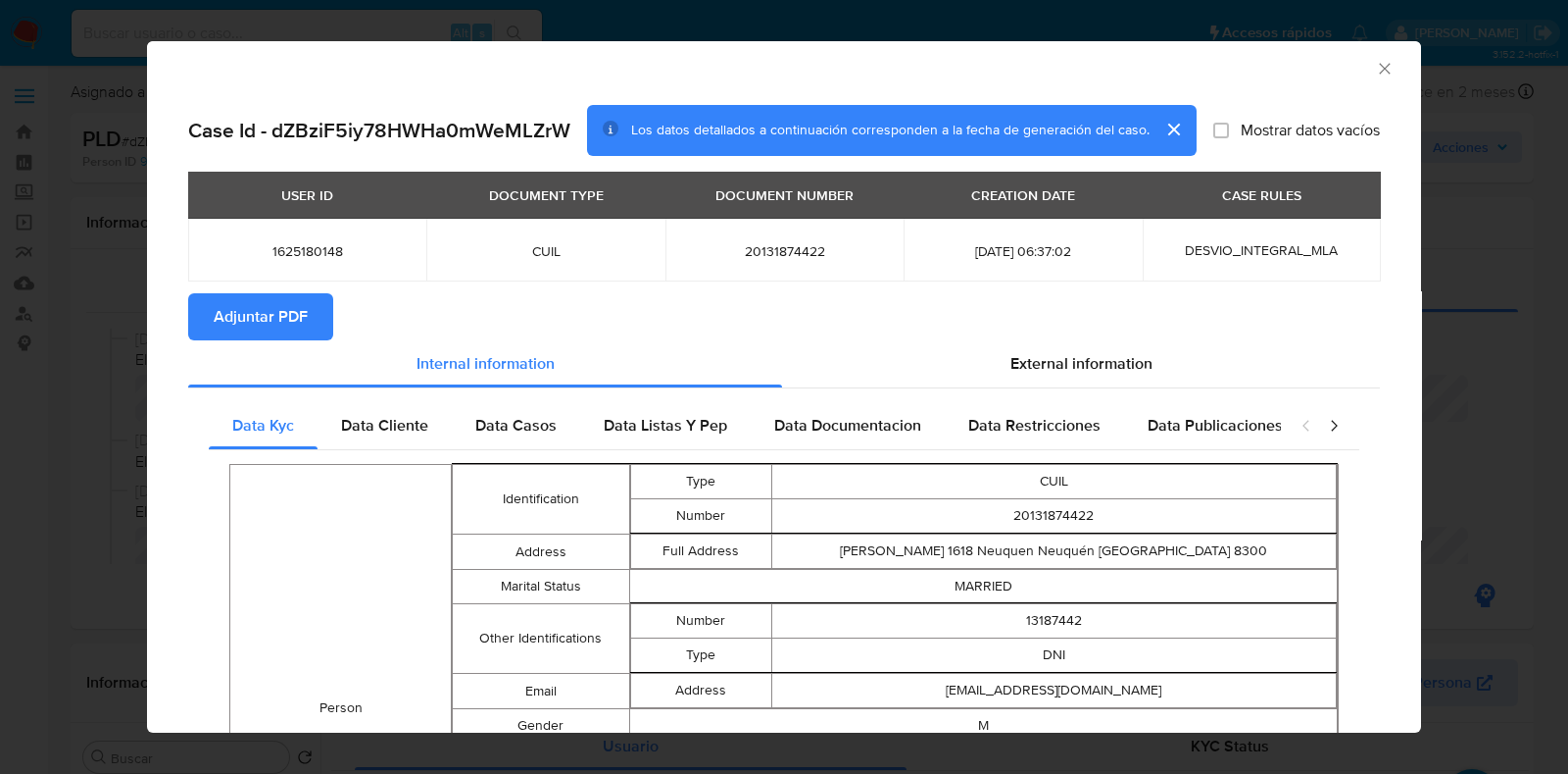
click at [324, 330] on button "Adjuntar PDF" at bounding box center [260, 316] width 145 height 47
click at [1374, 65] on icon "Cerrar ventana" at bounding box center [1384, 69] width 20 height 20
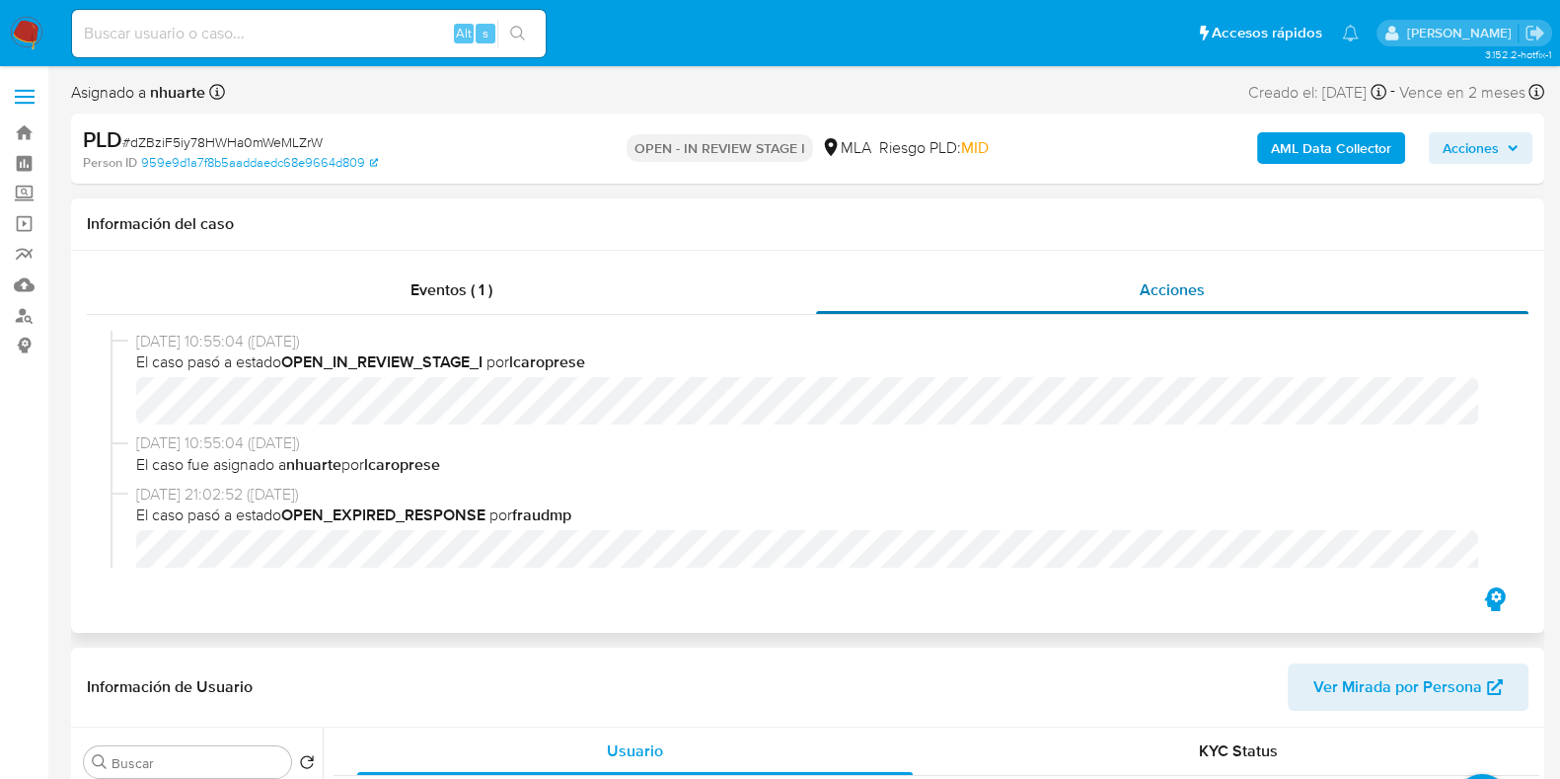
drag, startPoint x: 464, startPoint y: 296, endPoint x: 1186, endPoint y: 293, distance: 722.3
click at [467, 294] on span "Eventos ( 1 )" at bounding box center [451, 289] width 82 height 23
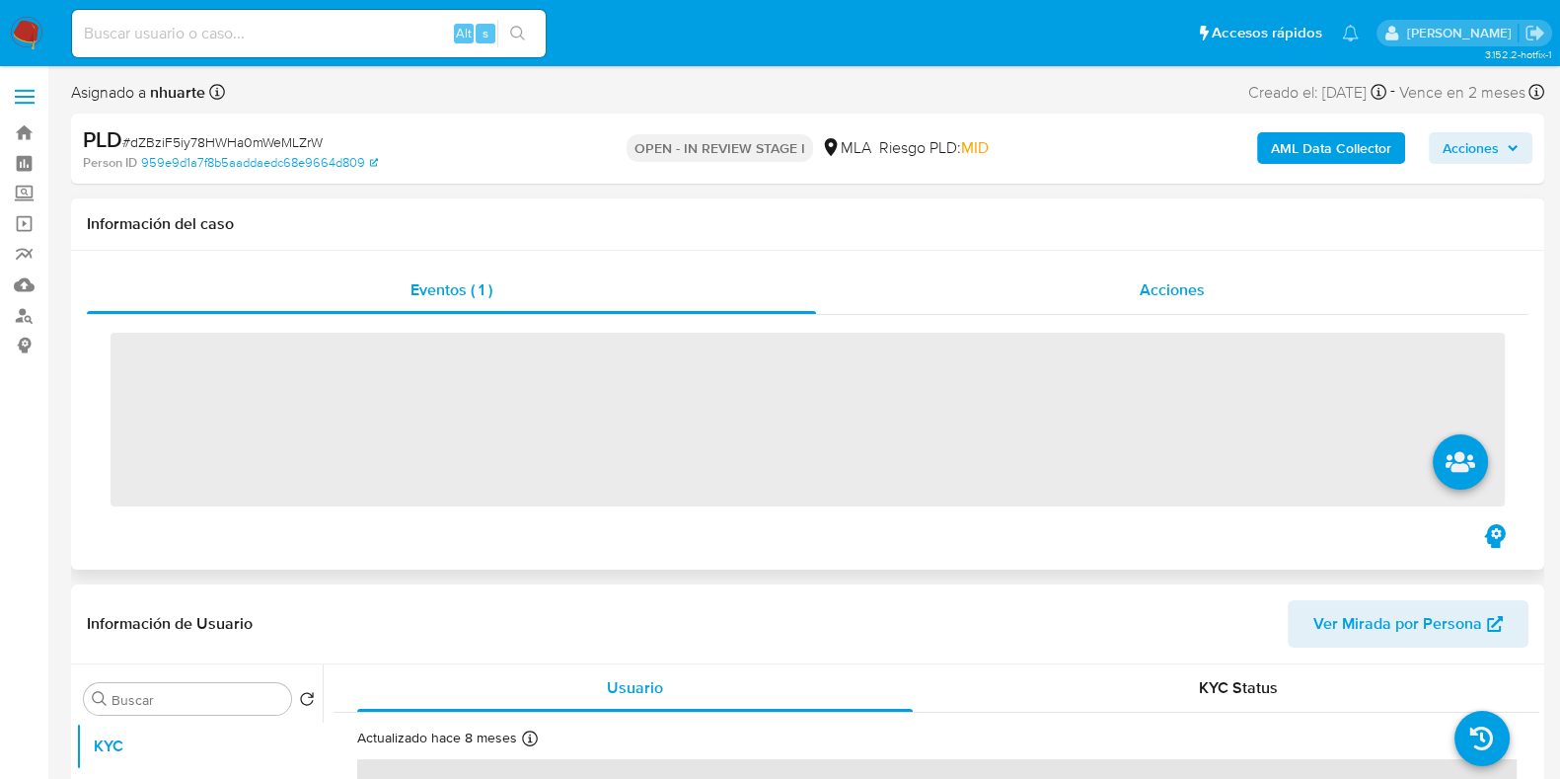
click at [1190, 290] on span "Acciones" at bounding box center [1172, 289] width 65 height 23
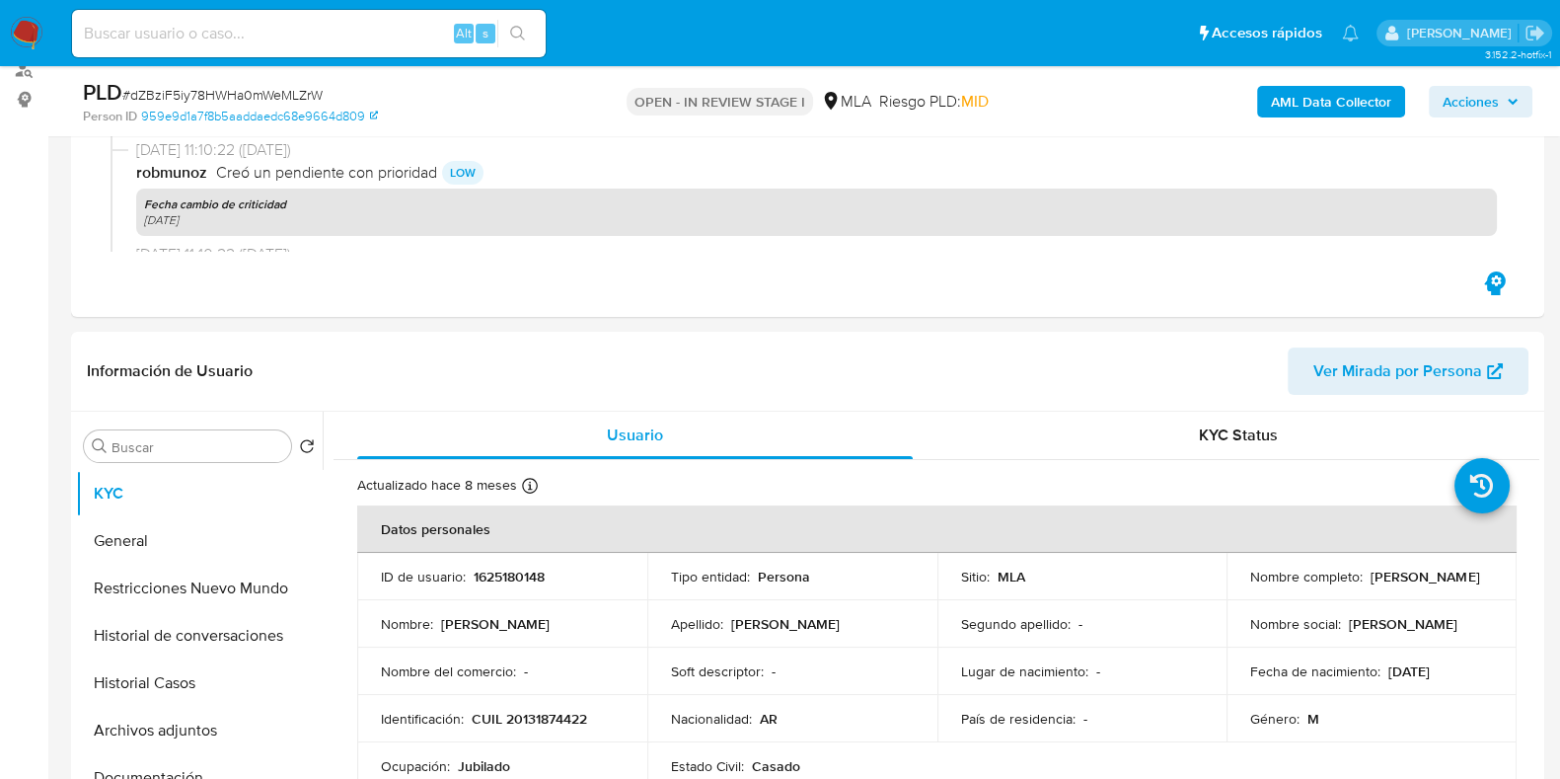
scroll to position [617, 0]
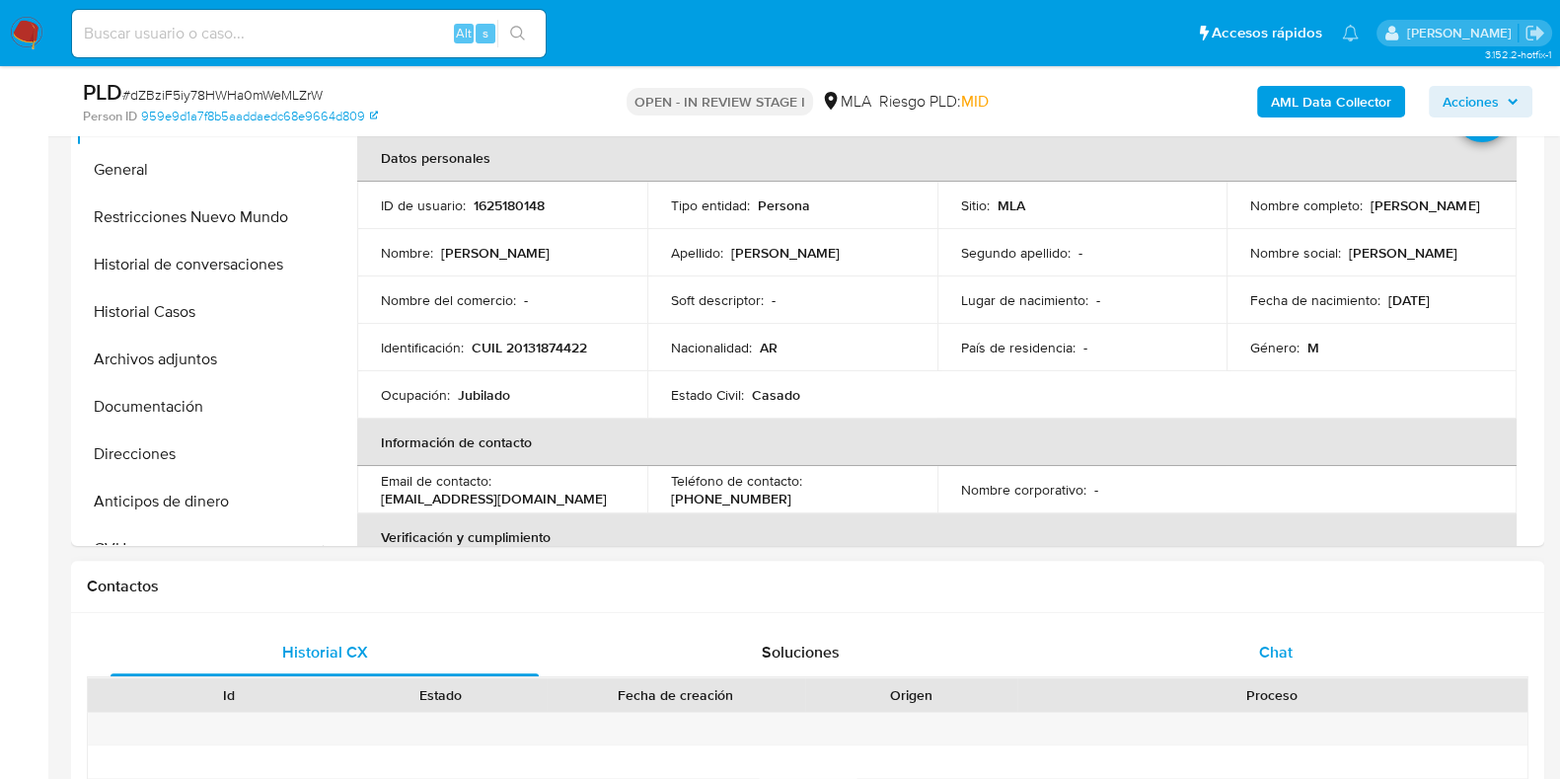
click at [1276, 640] on span "Chat" at bounding box center [1276, 651] width 34 height 23
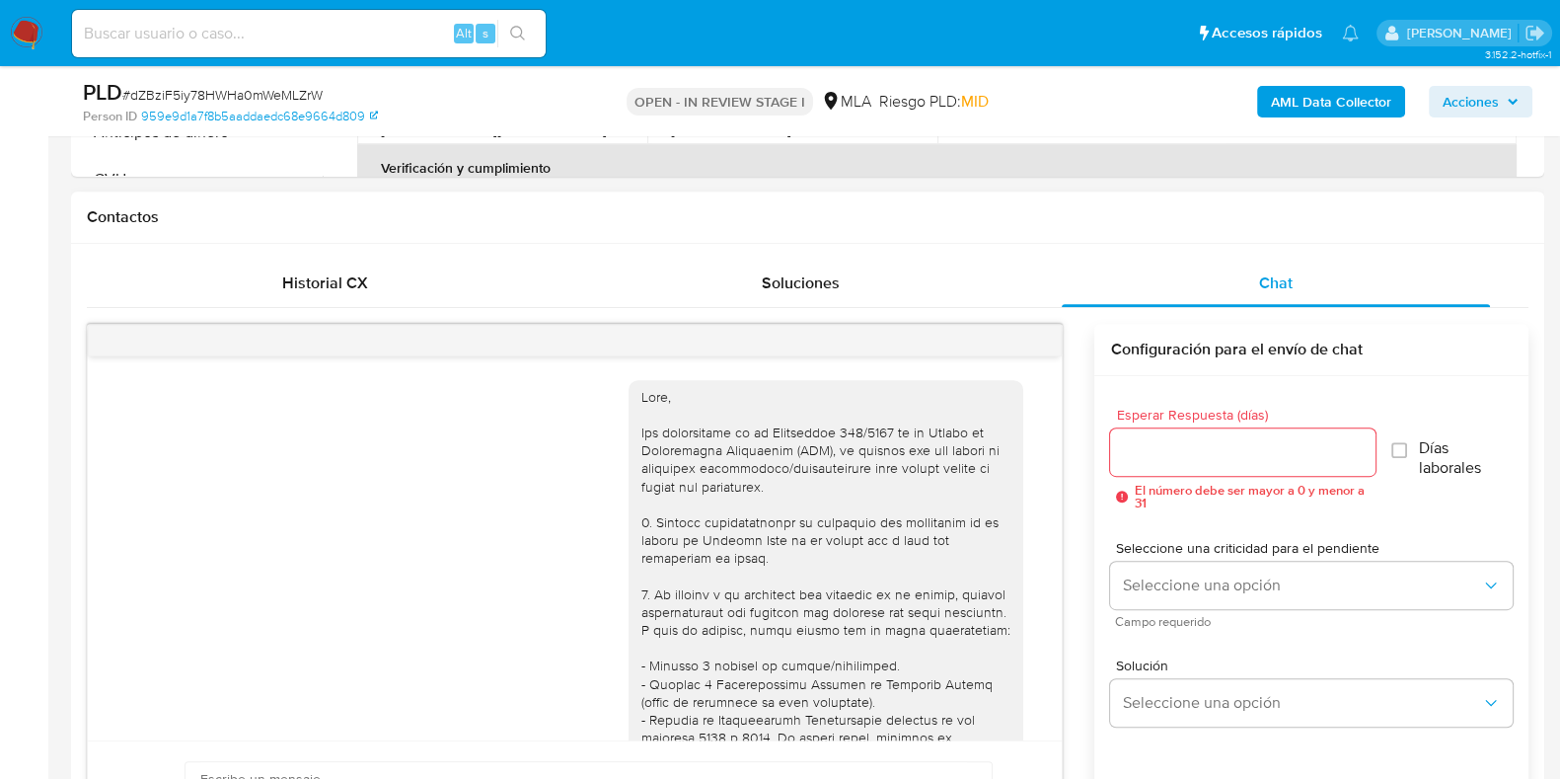
scroll to position [1167, 0]
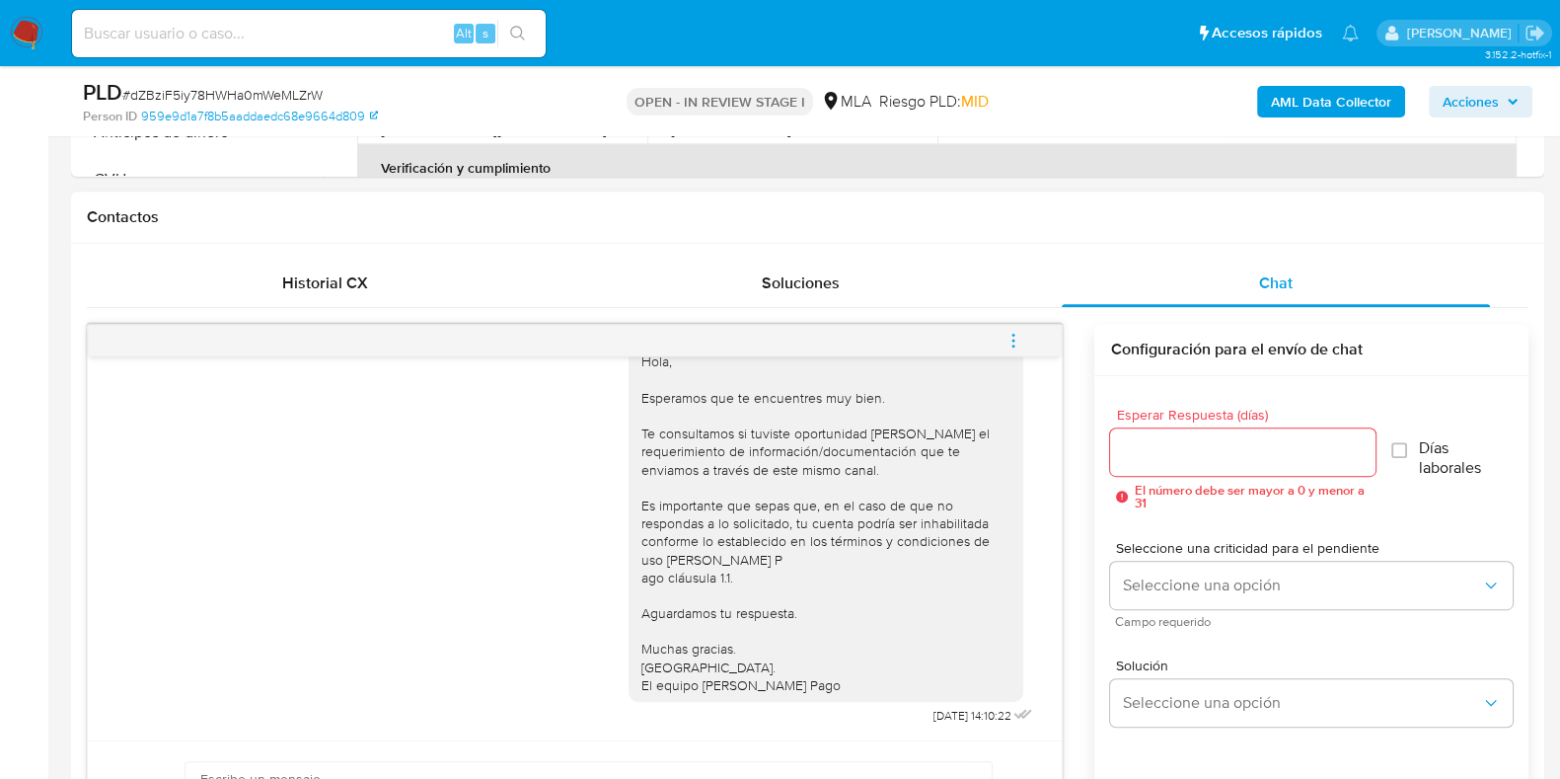
click at [1016, 338] on icon "menu-action" at bounding box center [1014, 341] width 18 height 18
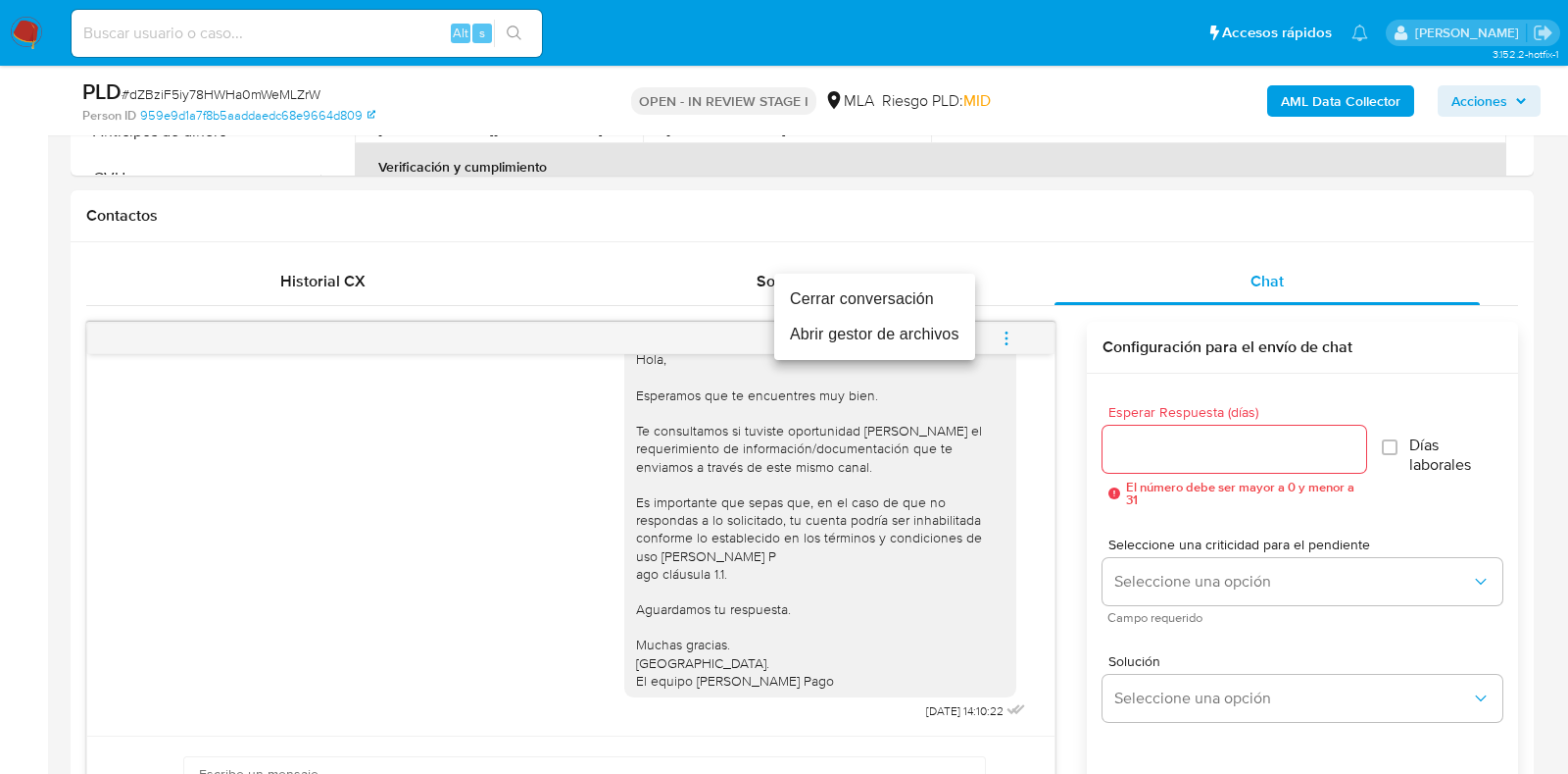
click at [930, 297] on li "Cerrar conversación" at bounding box center [875, 299] width 201 height 36
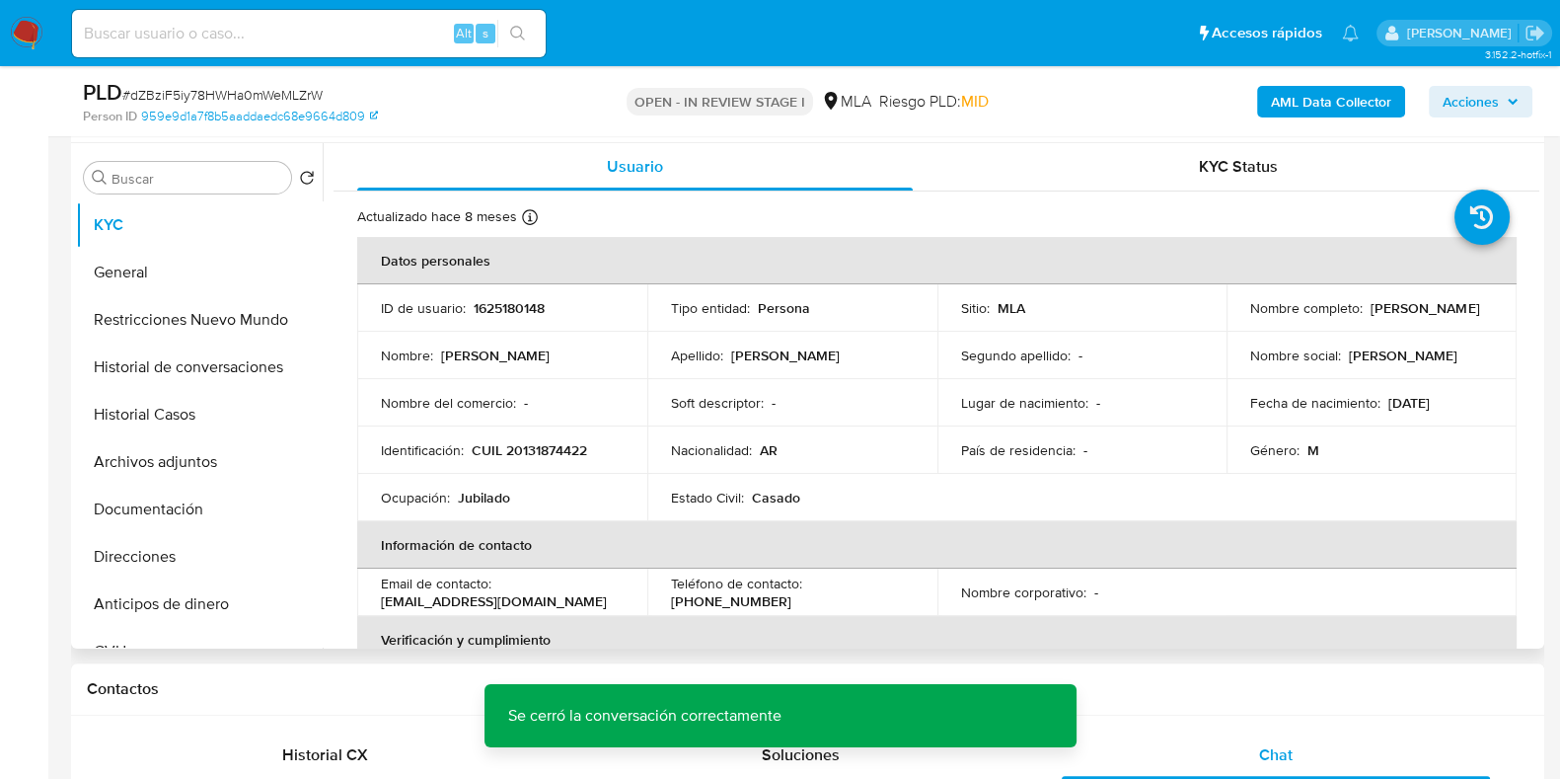
scroll to position [370, 0]
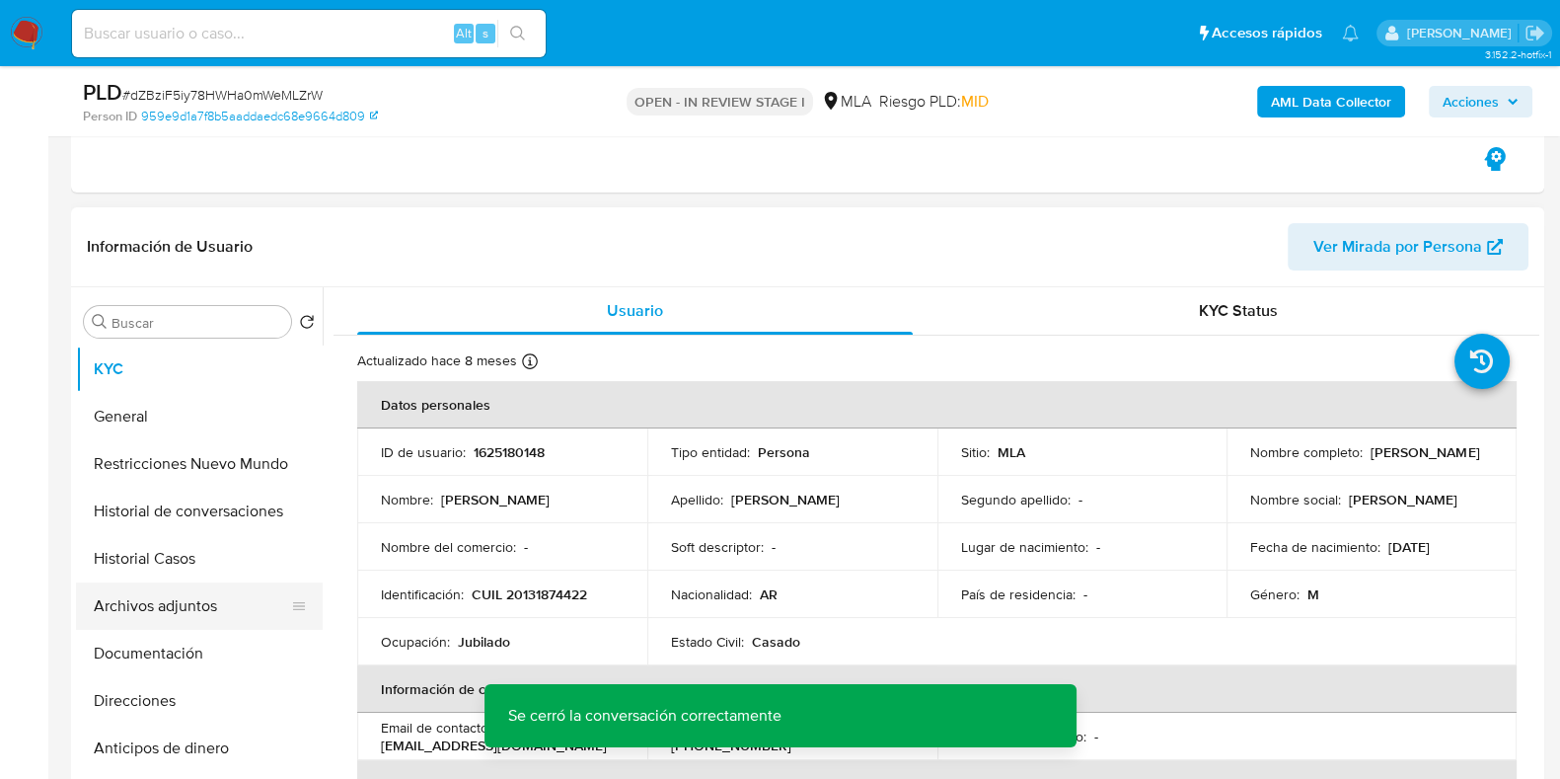
click at [187, 613] on button "Archivos adjuntos" at bounding box center [191, 605] width 231 height 47
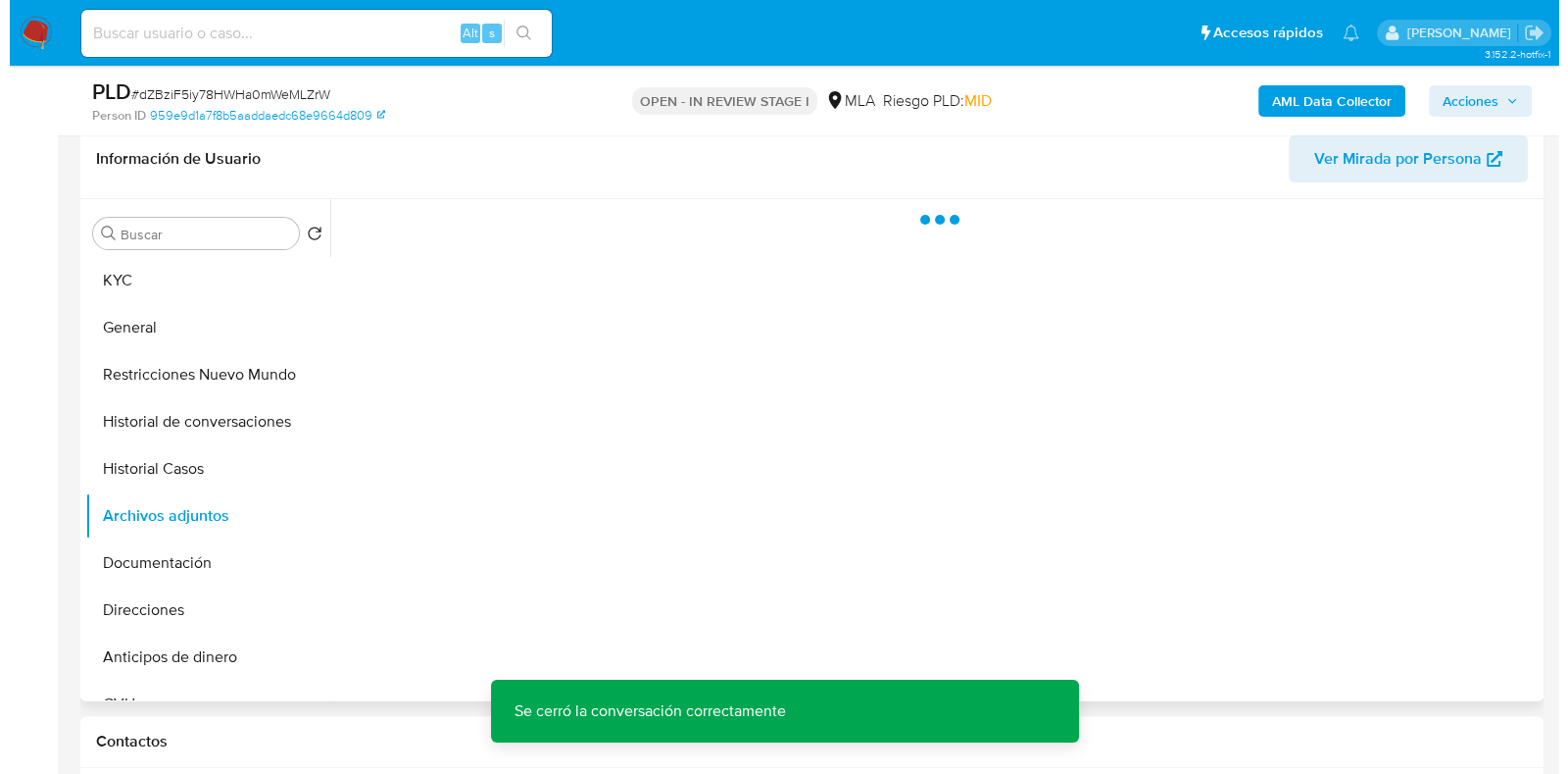
scroll to position [489, 0]
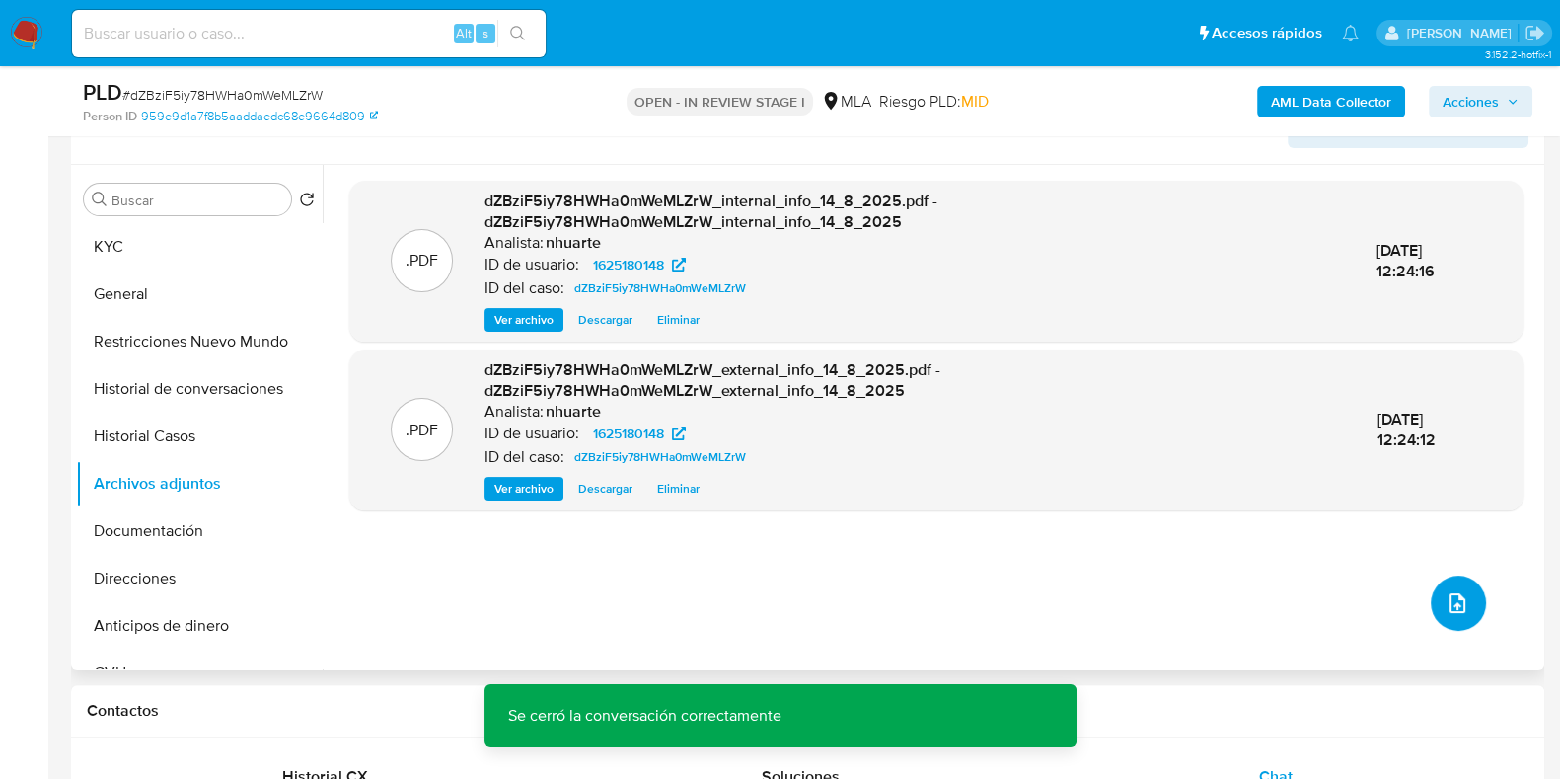
click at [1455, 599] on icon "upload-file" at bounding box center [1458, 603] width 24 height 24
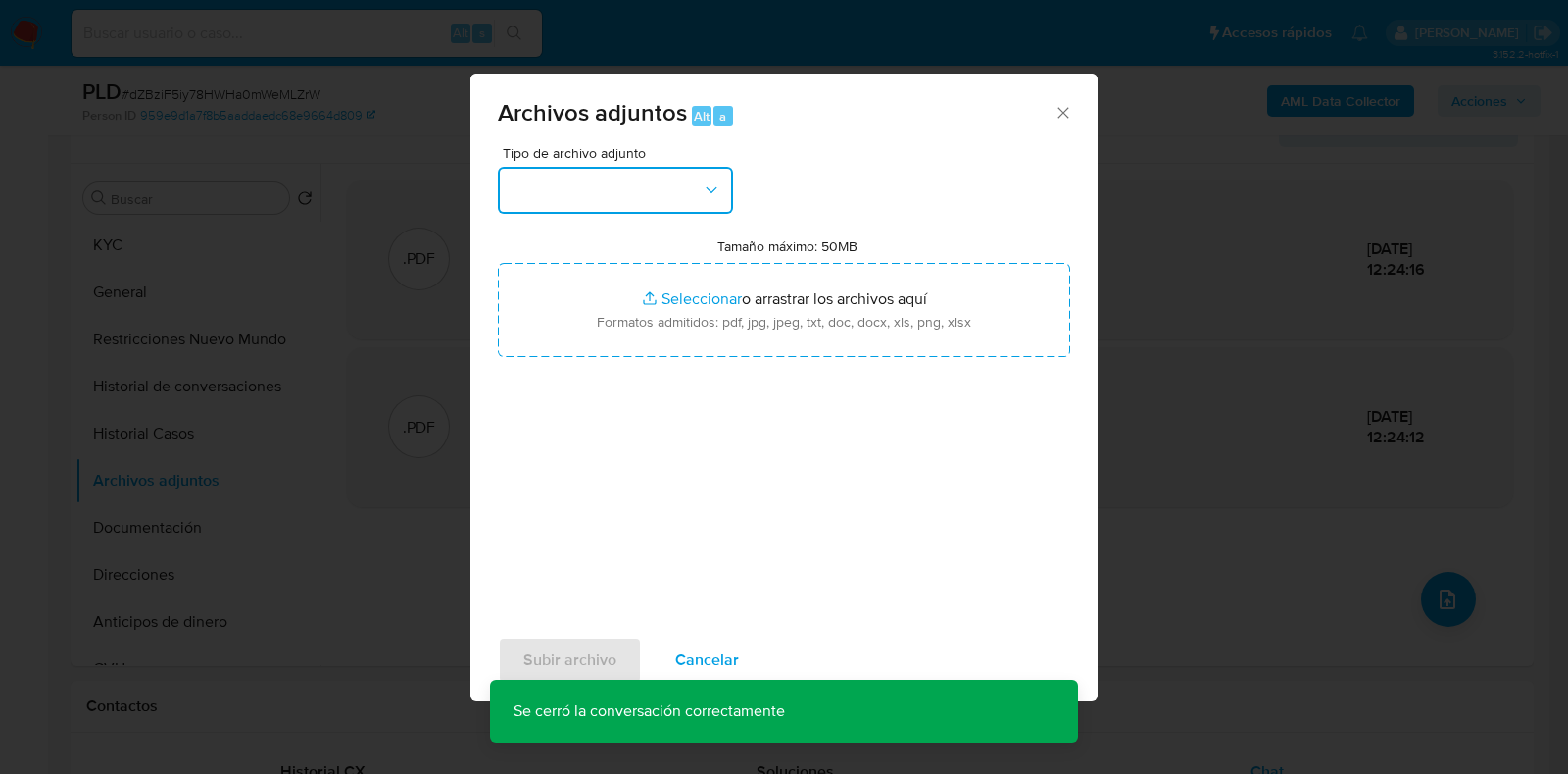
click at [710, 198] on icon "button" at bounding box center [712, 191] width 20 height 20
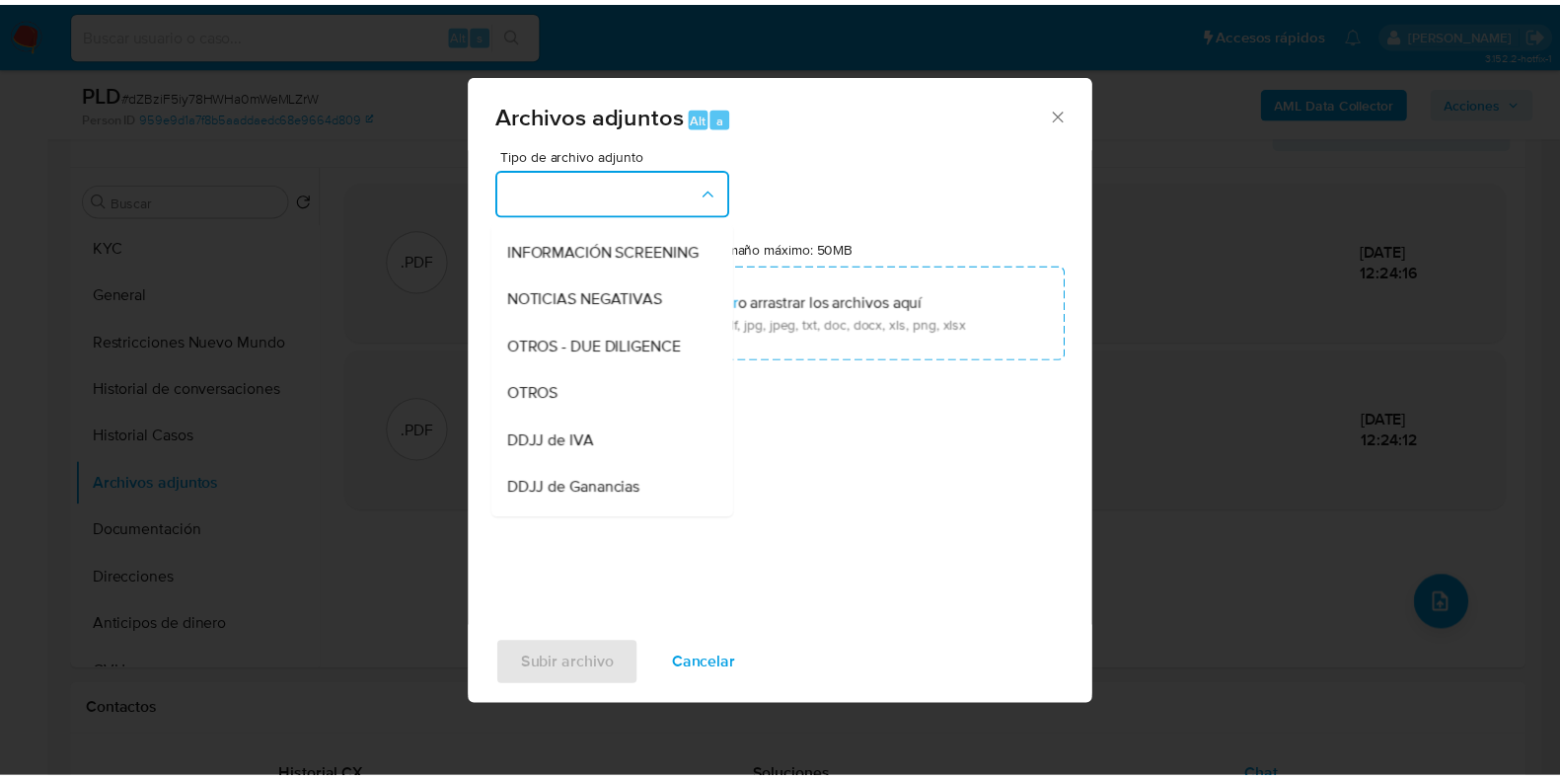
scroll to position [251, 0]
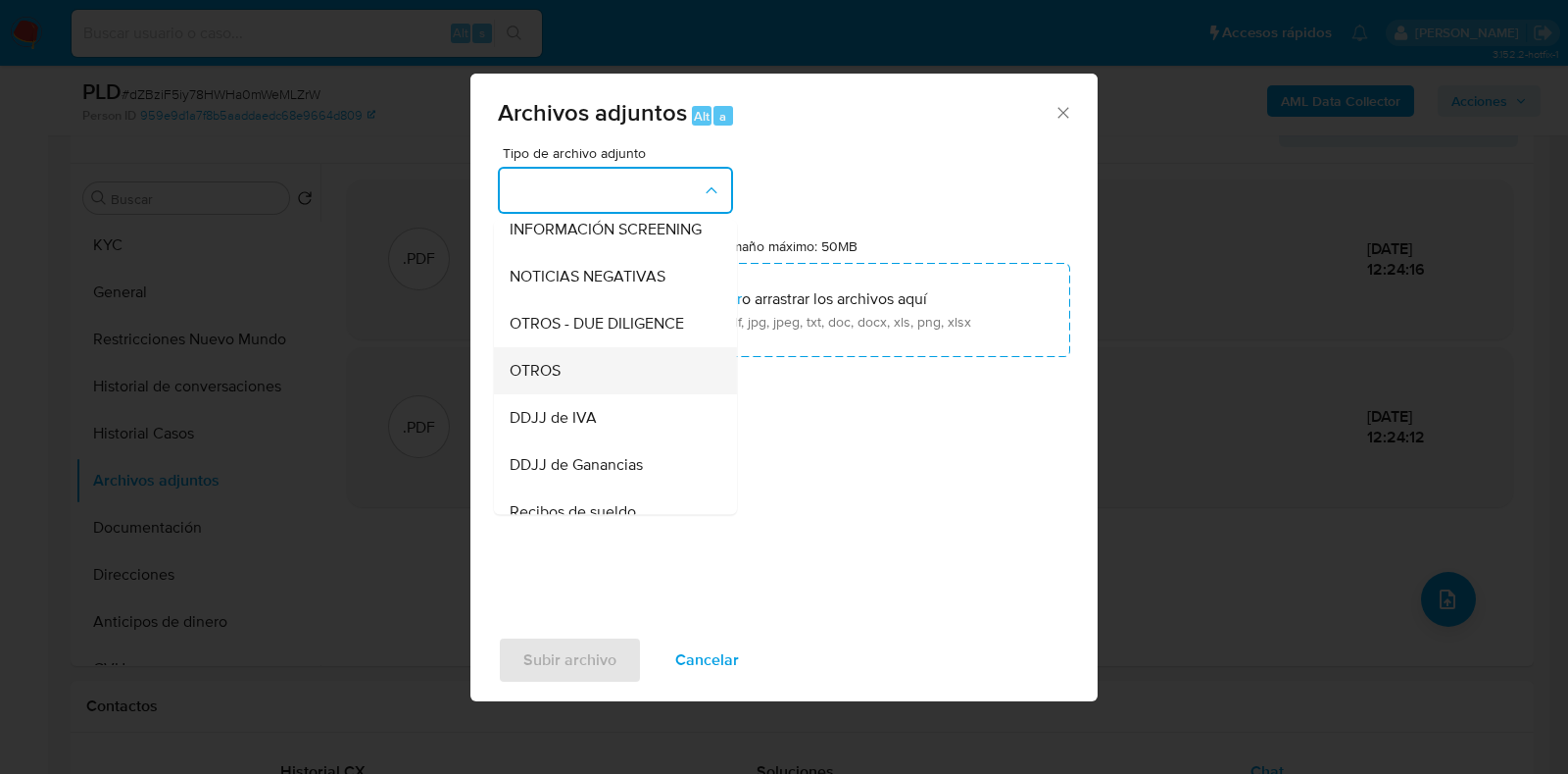
click at [621, 385] on div "OTROS" at bounding box center [609, 370] width 200 height 47
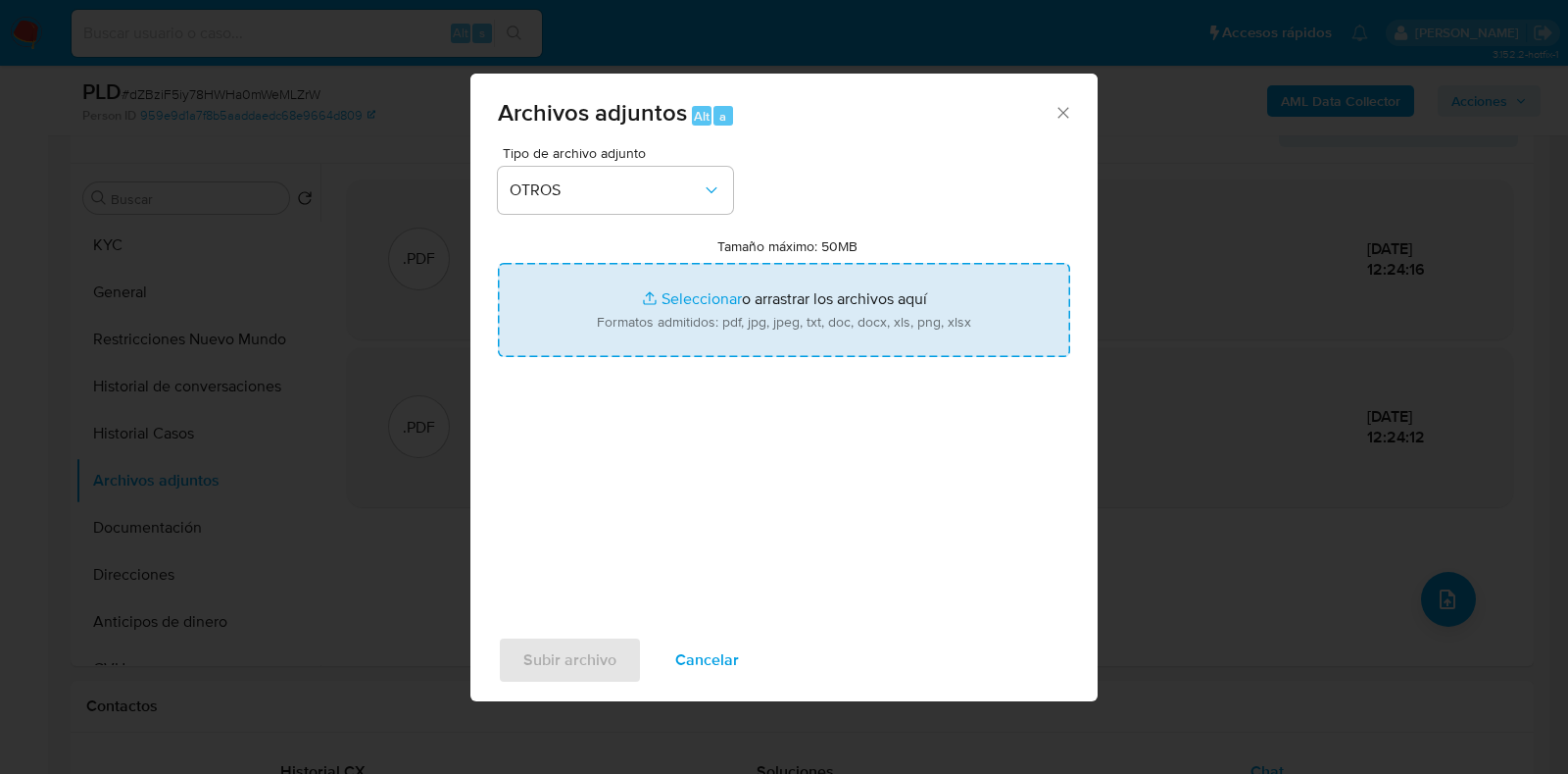
type input "C:\fakepath\Caselog dZBziF5iy78HWHa0mWeMLZrW_2025_07_18_17_14_22.docx"
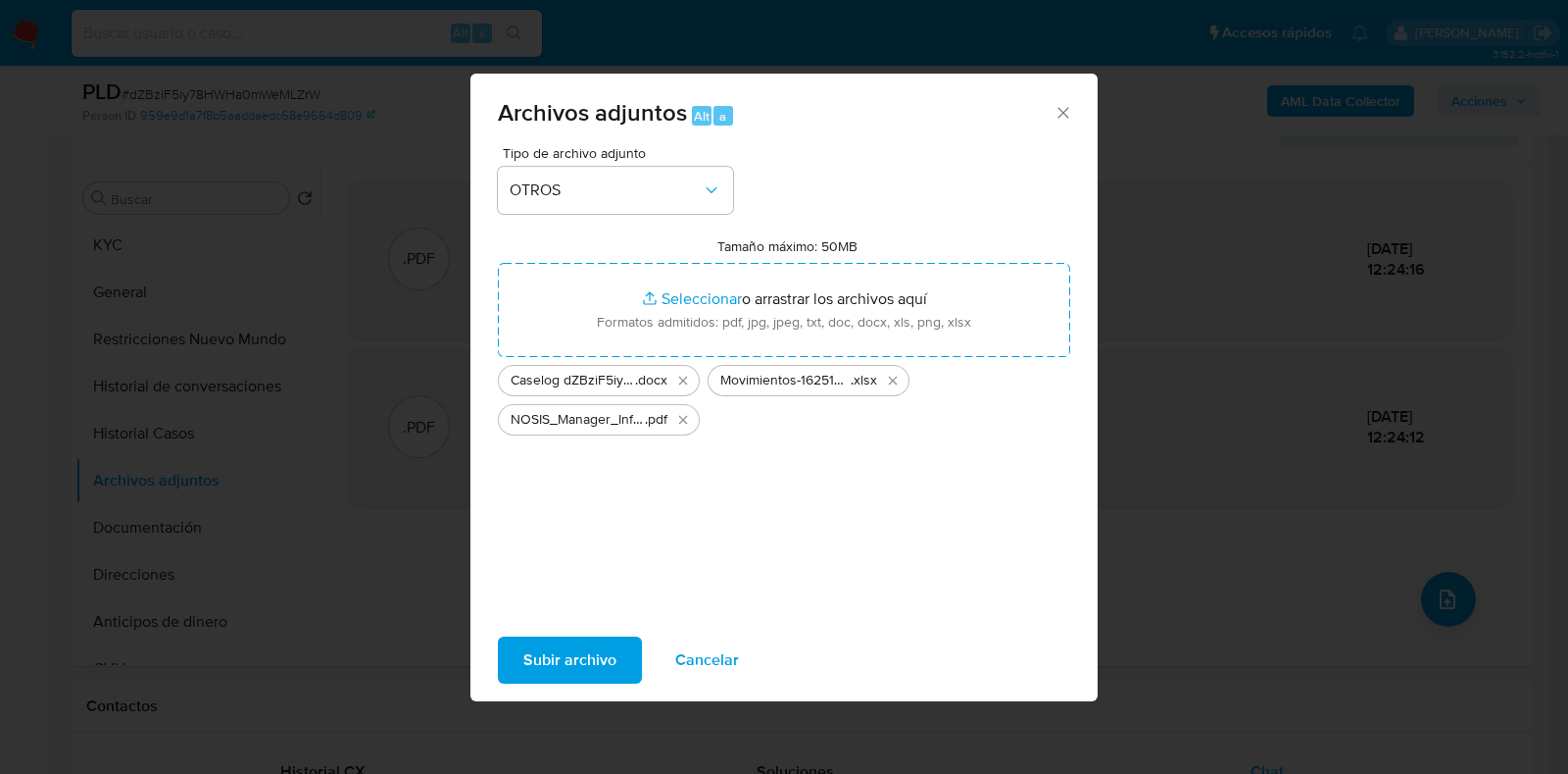
click at [590, 658] on span "Subir archivo" at bounding box center [570, 659] width 93 height 43
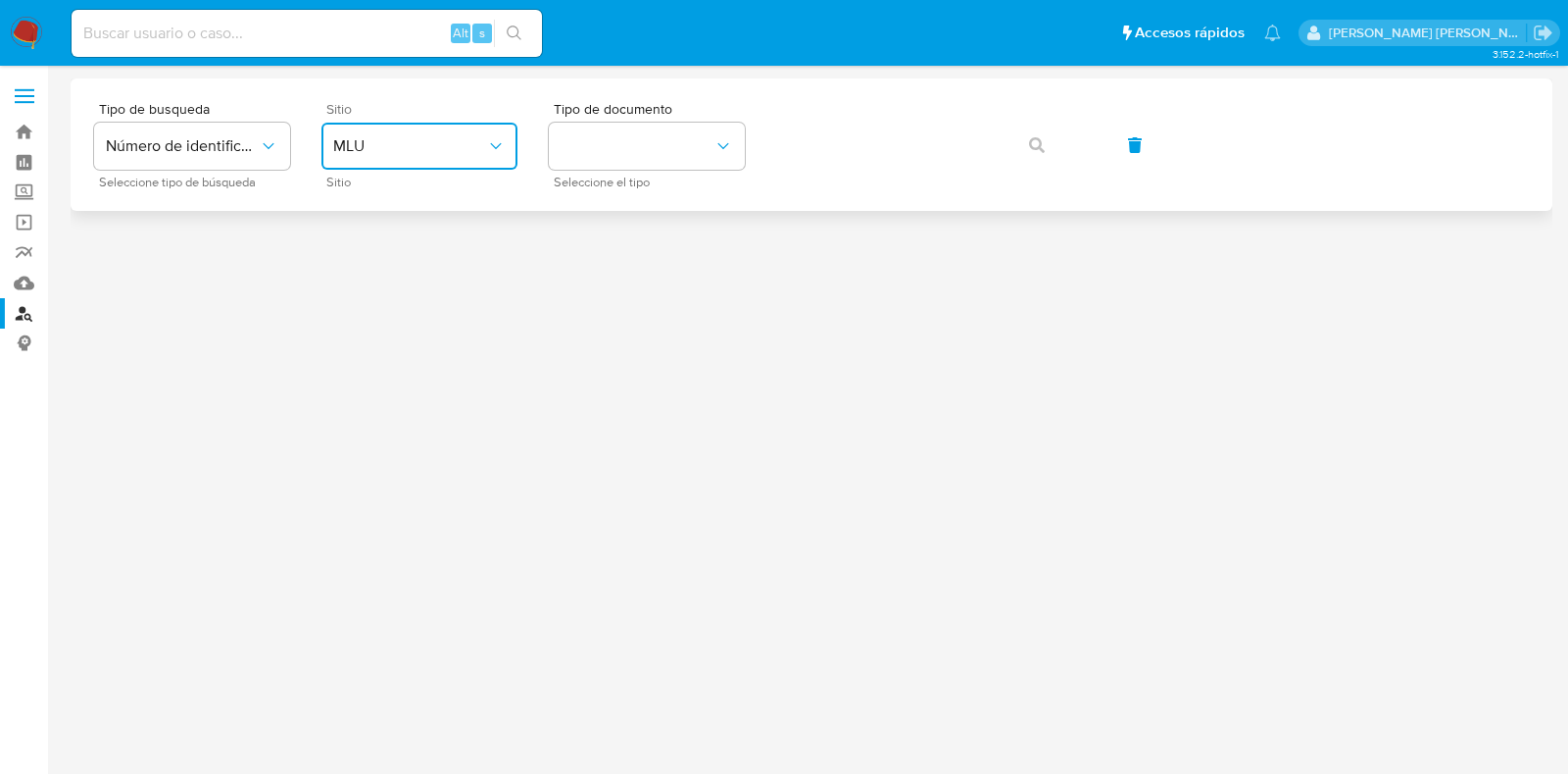
click at [407, 136] on span "MLU" at bounding box center [409, 146] width 153 height 20
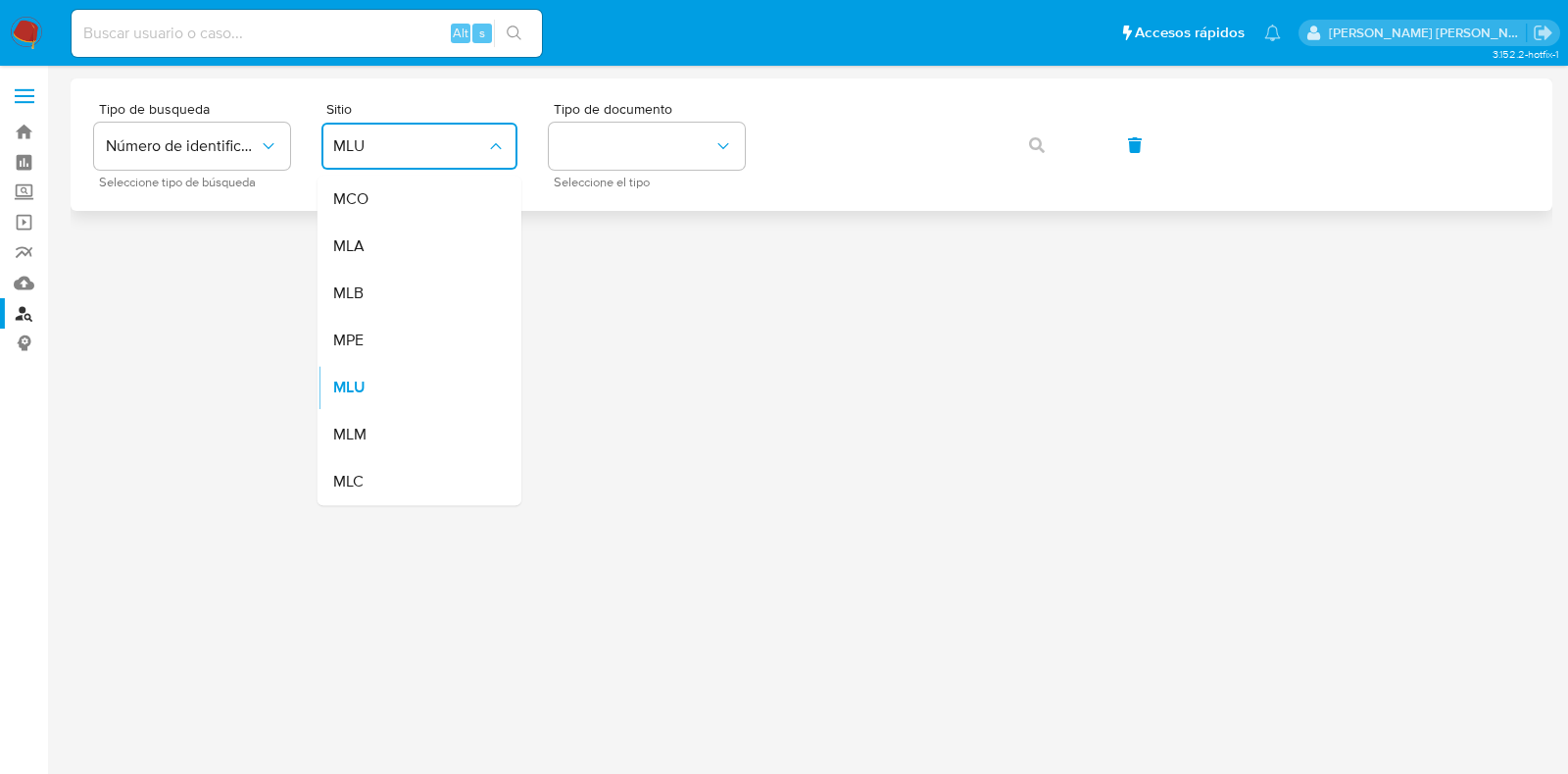
click at [392, 244] on div "MLA" at bounding box center [413, 245] width 161 height 47
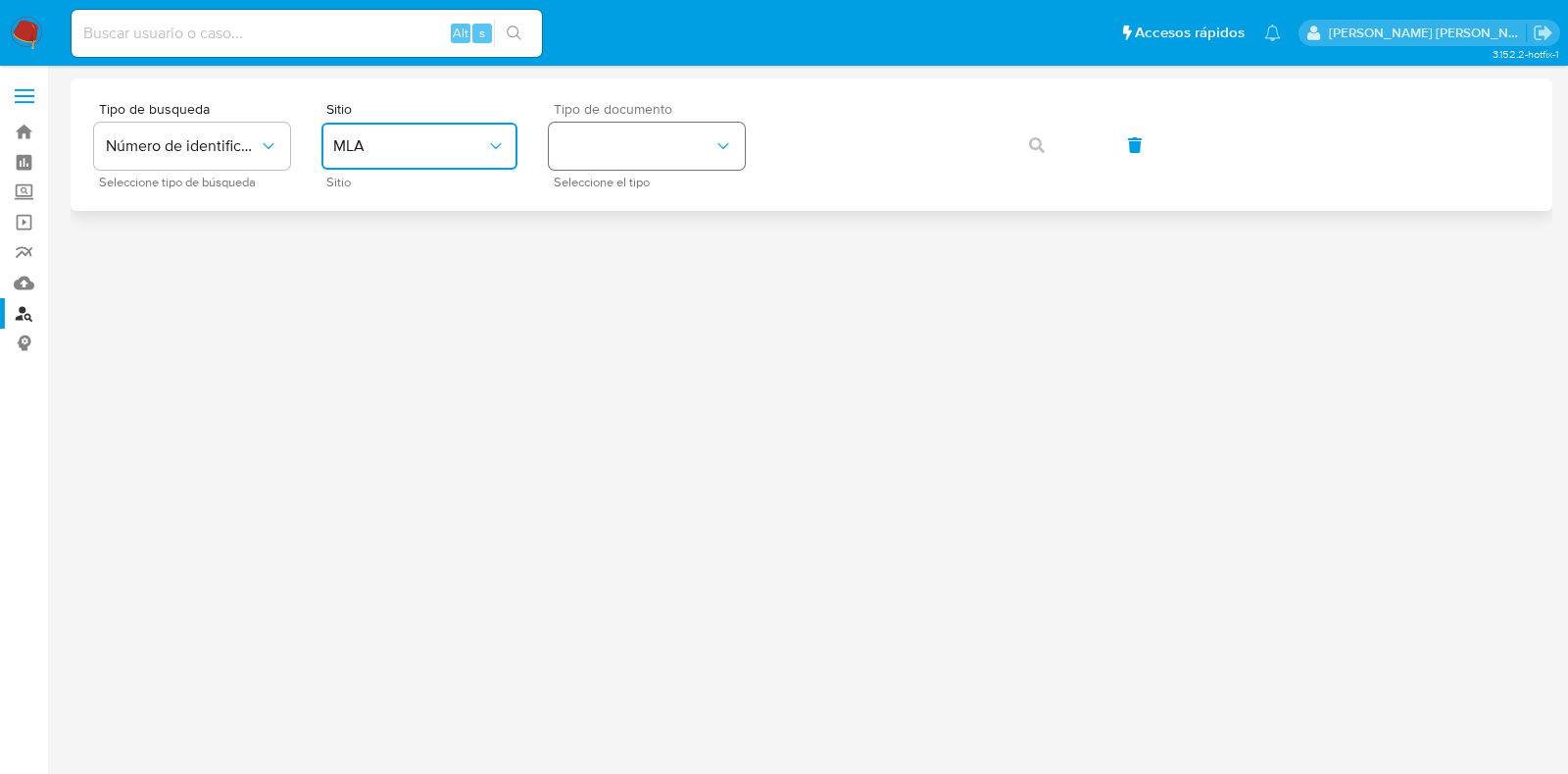
click at [685, 154] on button "identificationType" at bounding box center [646, 145] width 196 height 47
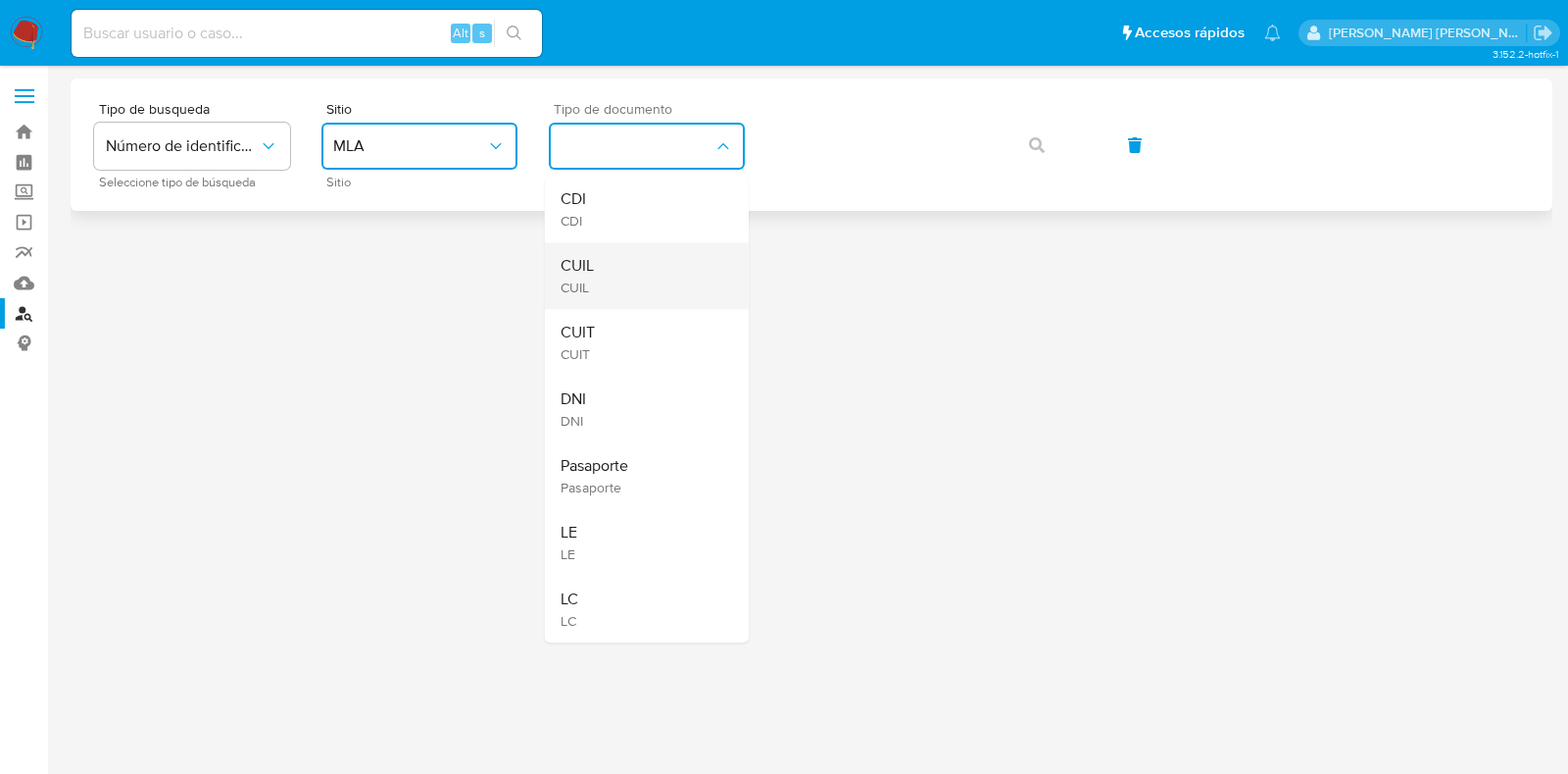
click at [674, 267] on div "CUIL CUIL" at bounding box center [641, 275] width 161 height 67
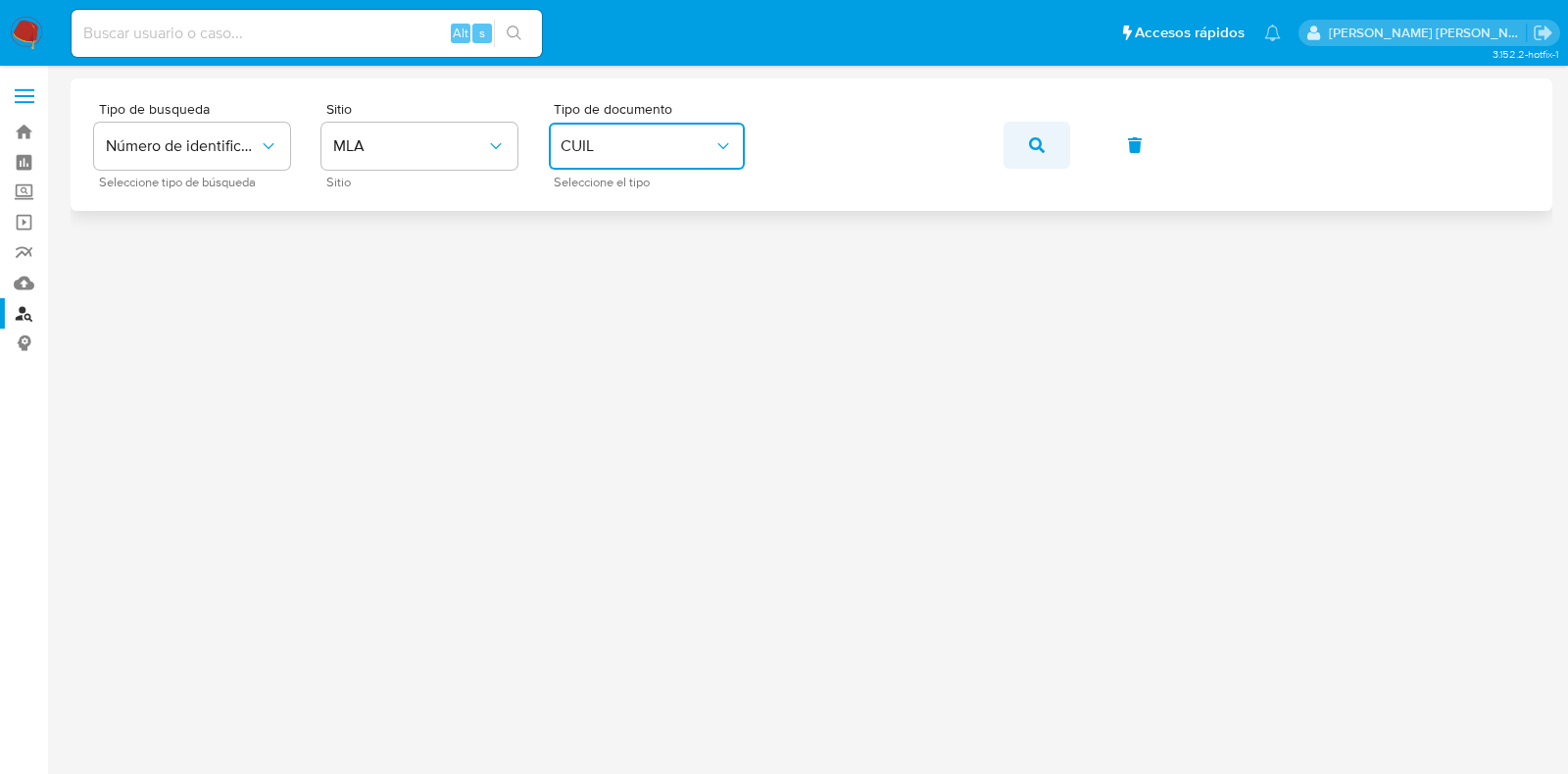
click at [1038, 146] on icon "button" at bounding box center [1037, 145] width 16 height 16
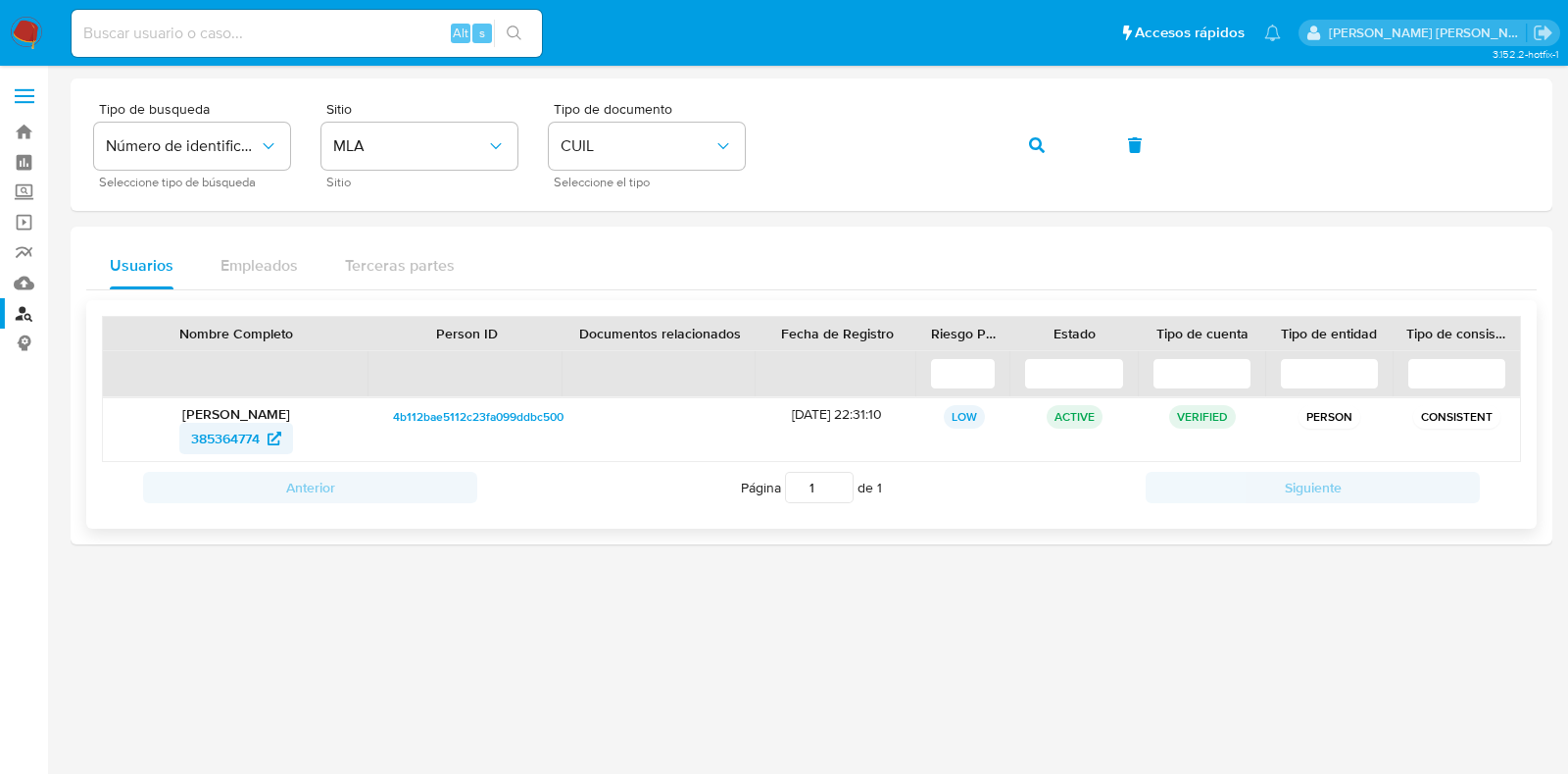
click at [225, 447] on span "385364774" at bounding box center [224, 438] width 69 height 32
click at [160, 31] on input at bounding box center [307, 34] width 471 height 26
paste input "256509431"
type input "256509431"
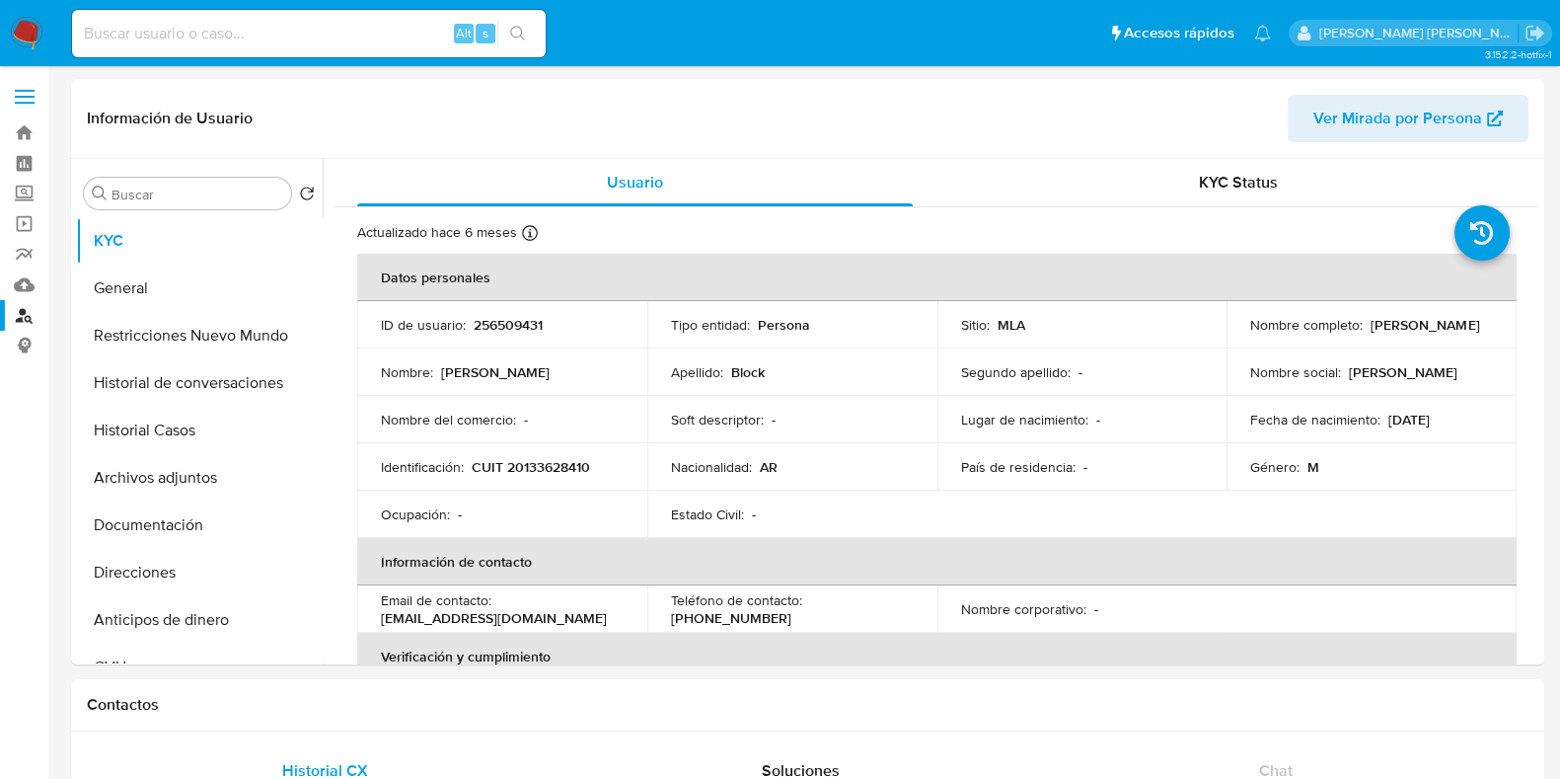
select select "10"
click at [178, 472] on button "Archivos adjuntos" at bounding box center [191, 477] width 231 height 47
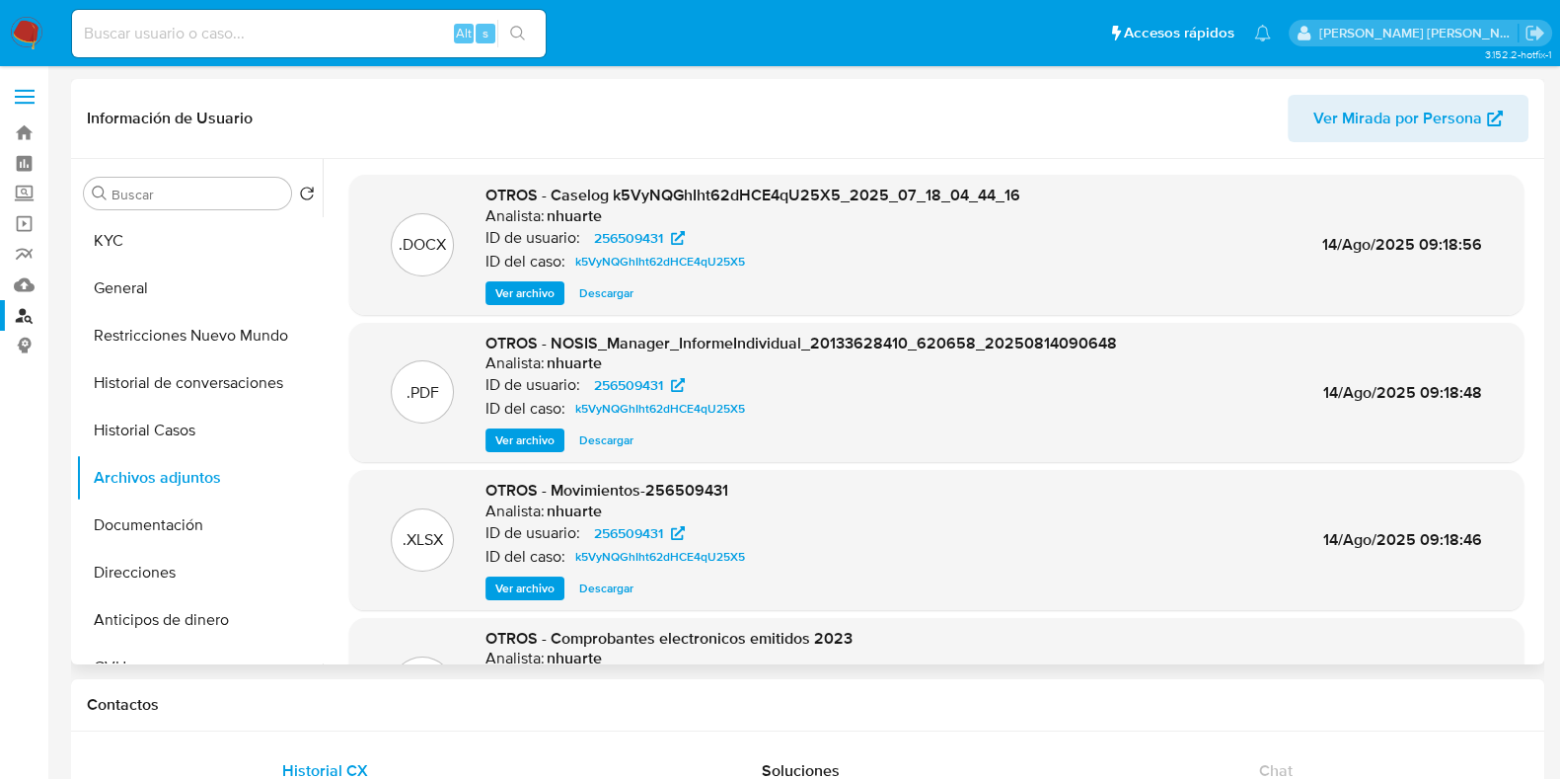
click at [522, 296] on span "Ver archivo" at bounding box center [524, 293] width 59 height 20
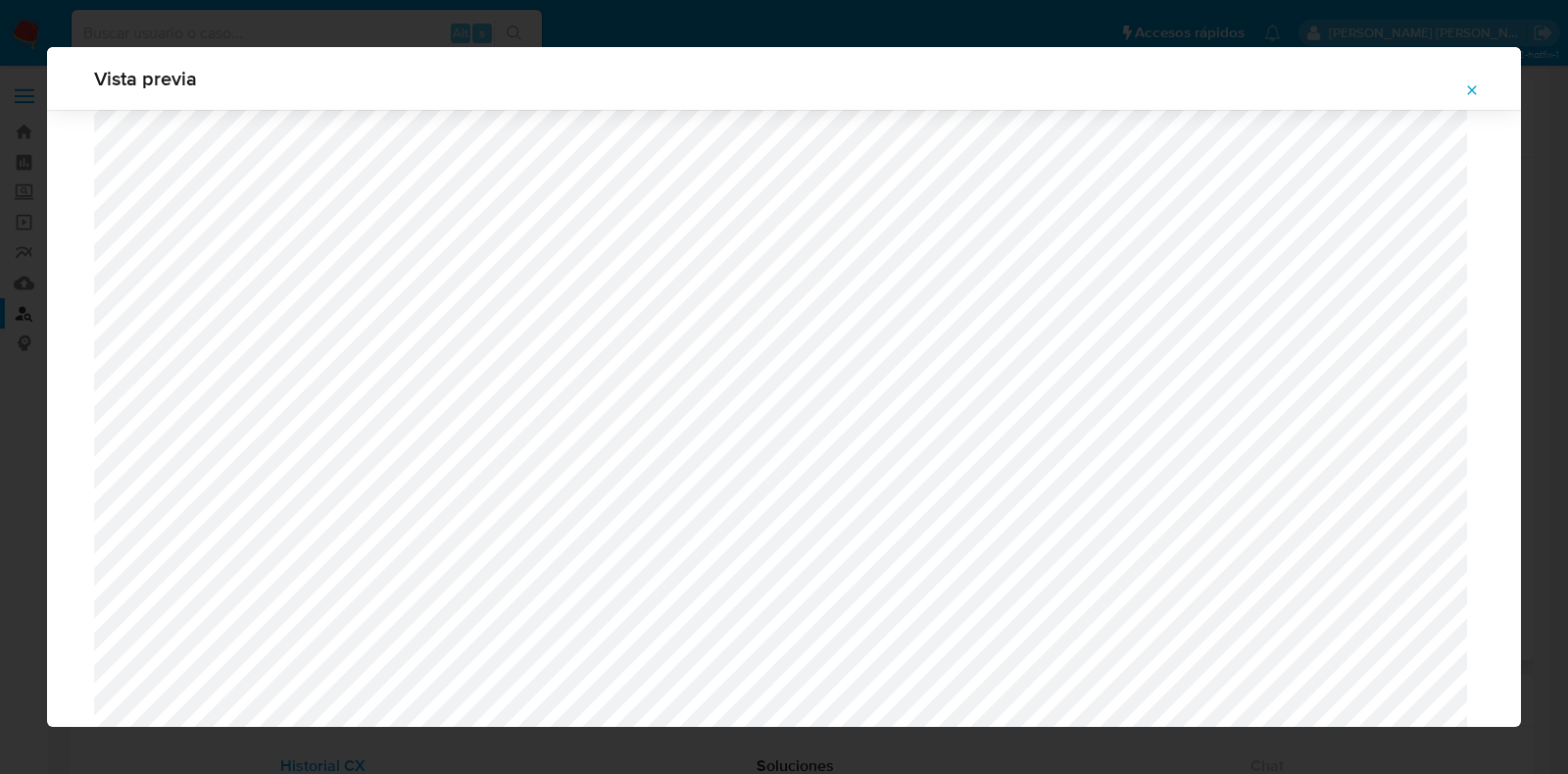
scroll to position [818, 0]
click at [1469, 85] on icon "Attachment preview" at bounding box center [1472, 90] width 16 height 16
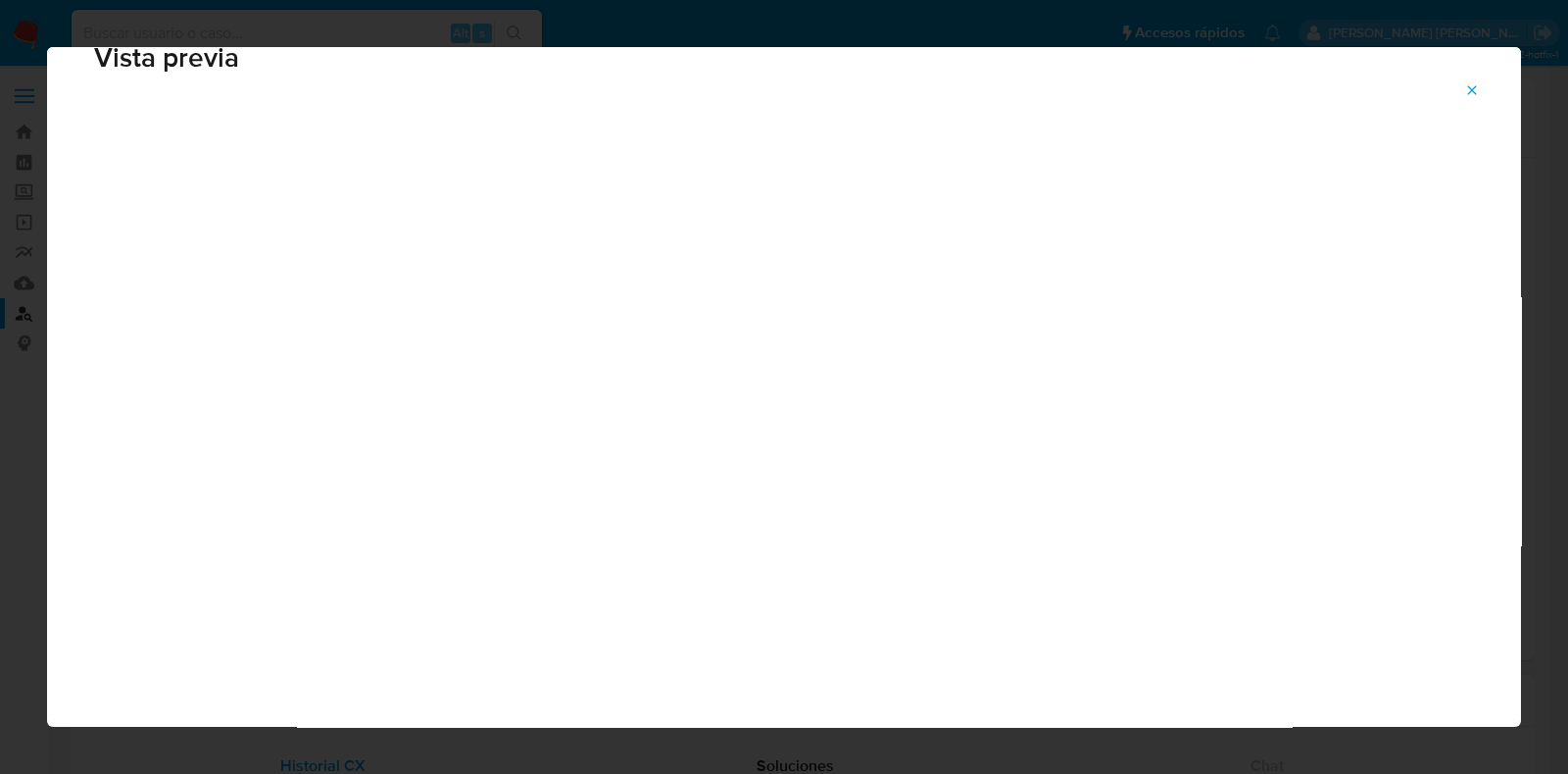
scroll to position [49, 0]
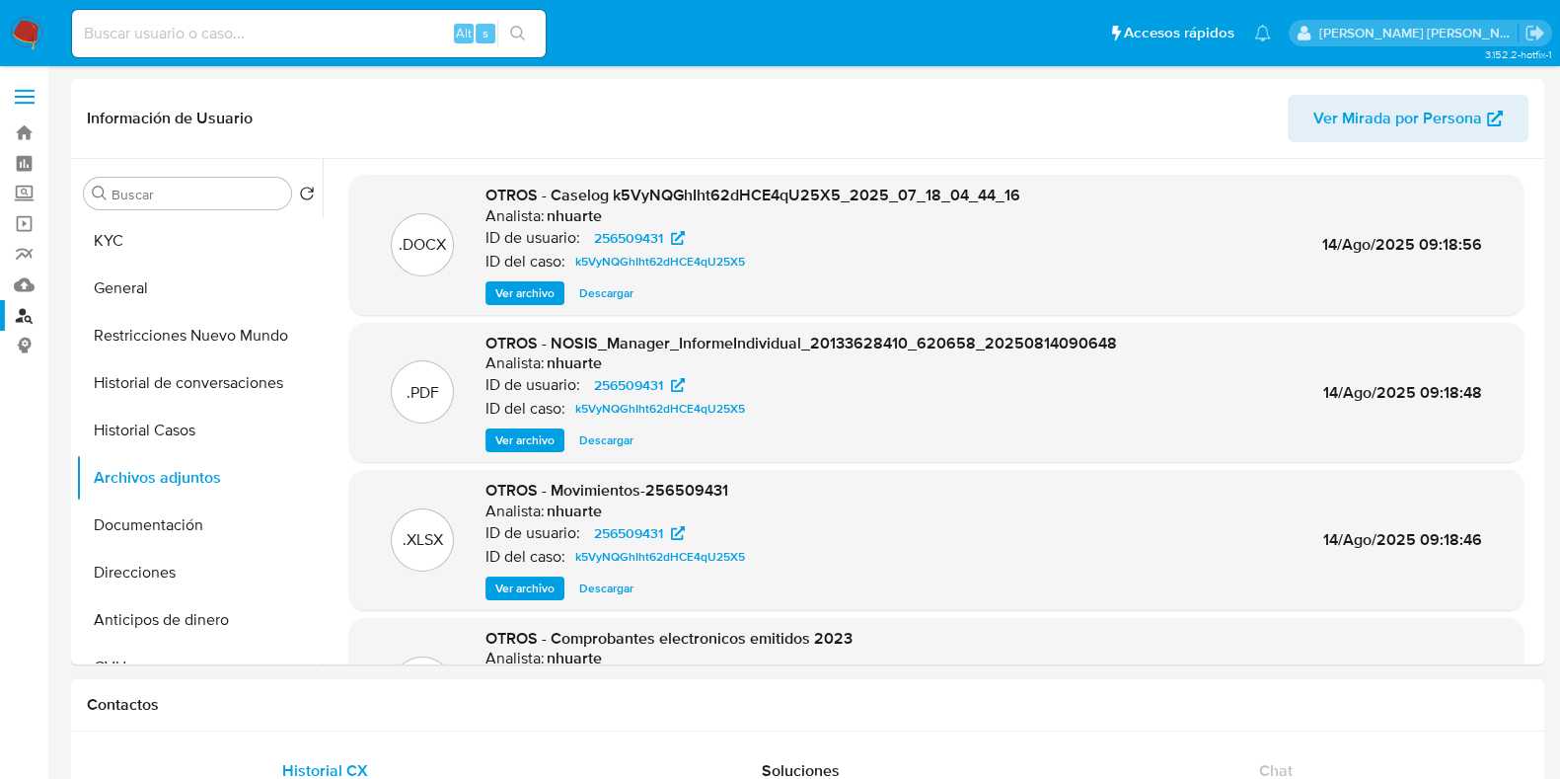
click at [294, 40] on input at bounding box center [309, 34] width 474 height 26
paste input "566403776"
type input "566403776"
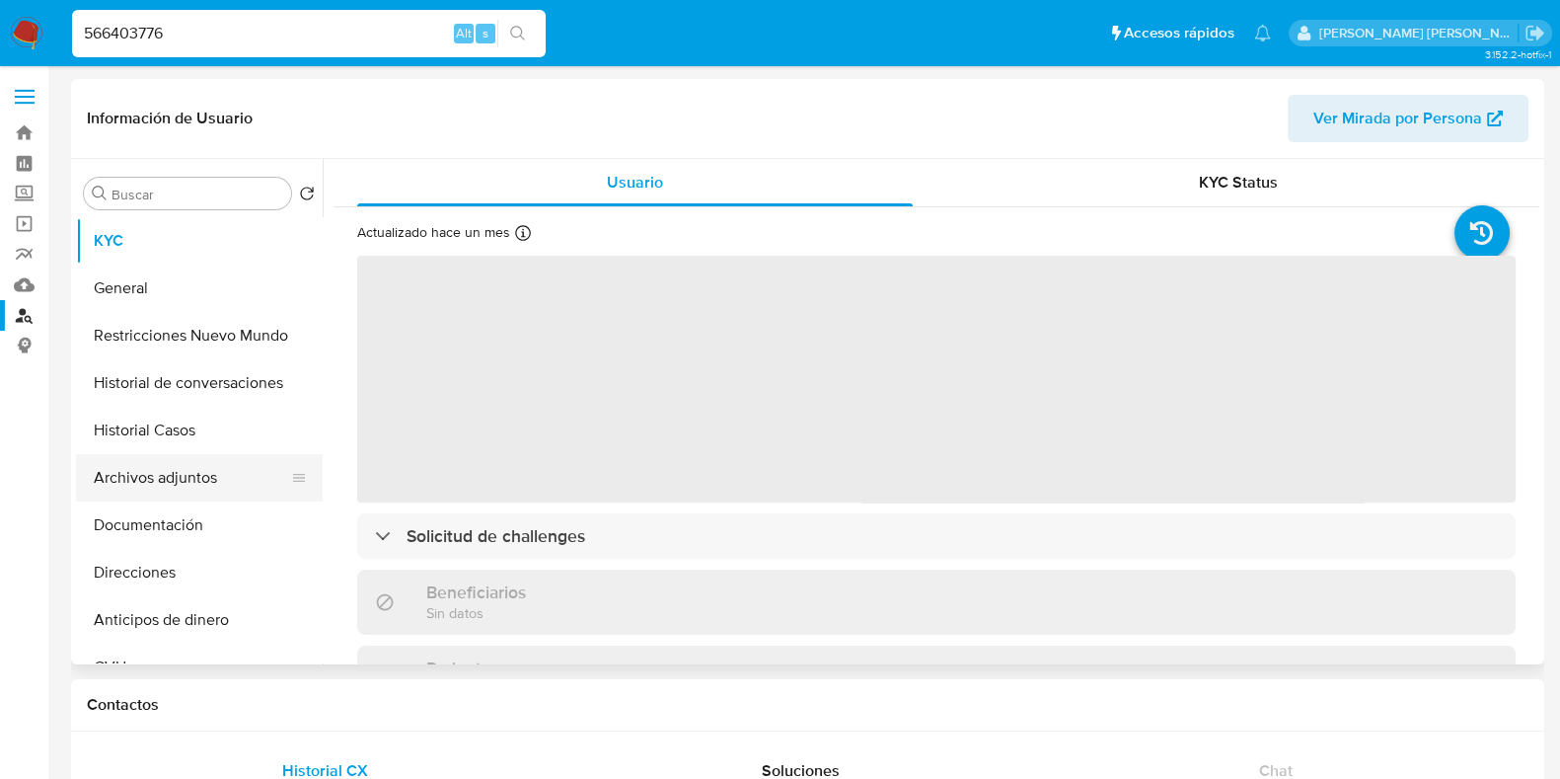
click at [141, 491] on button "Archivos adjuntos" at bounding box center [191, 477] width 231 height 47
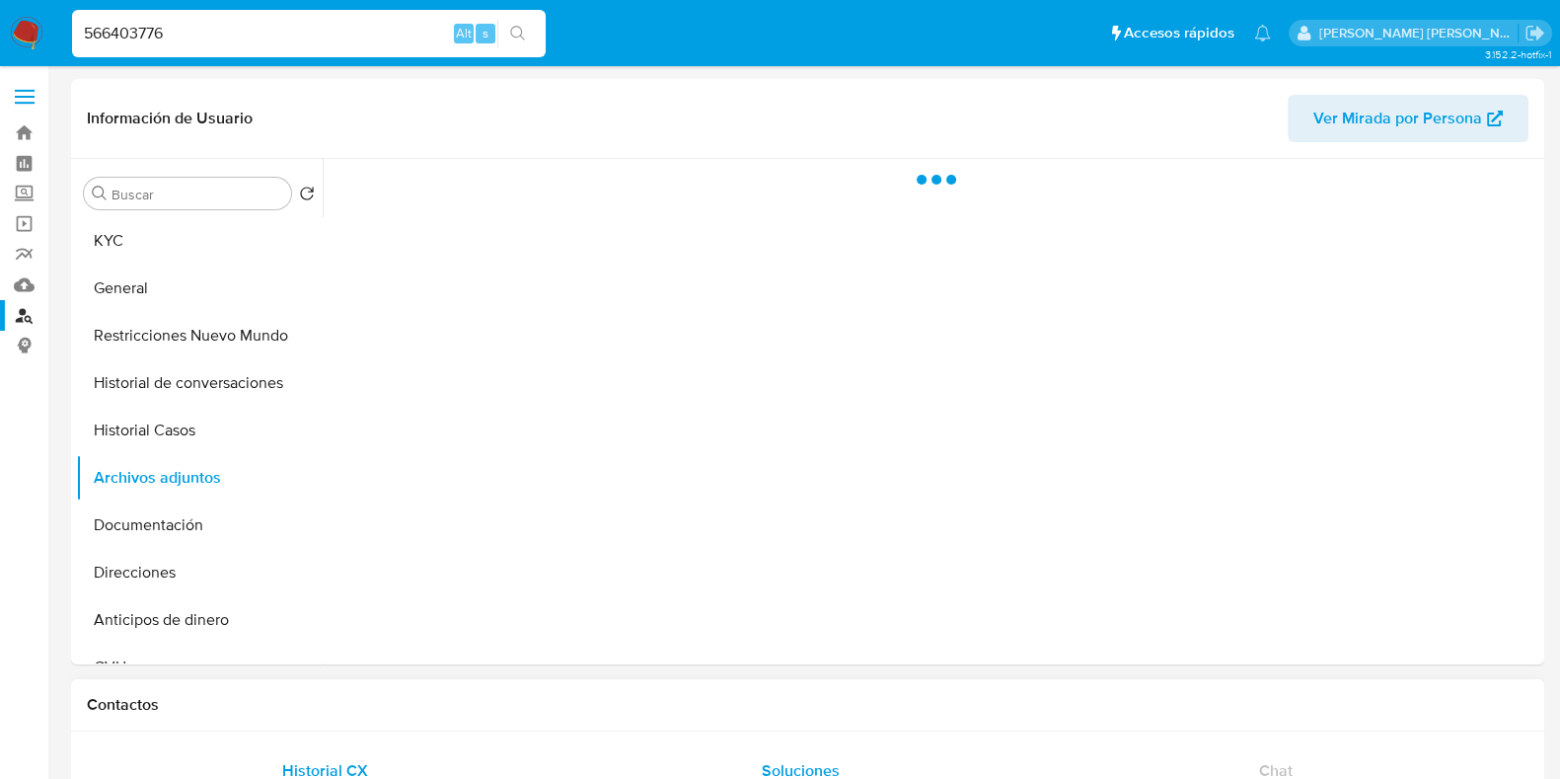
select select "10"
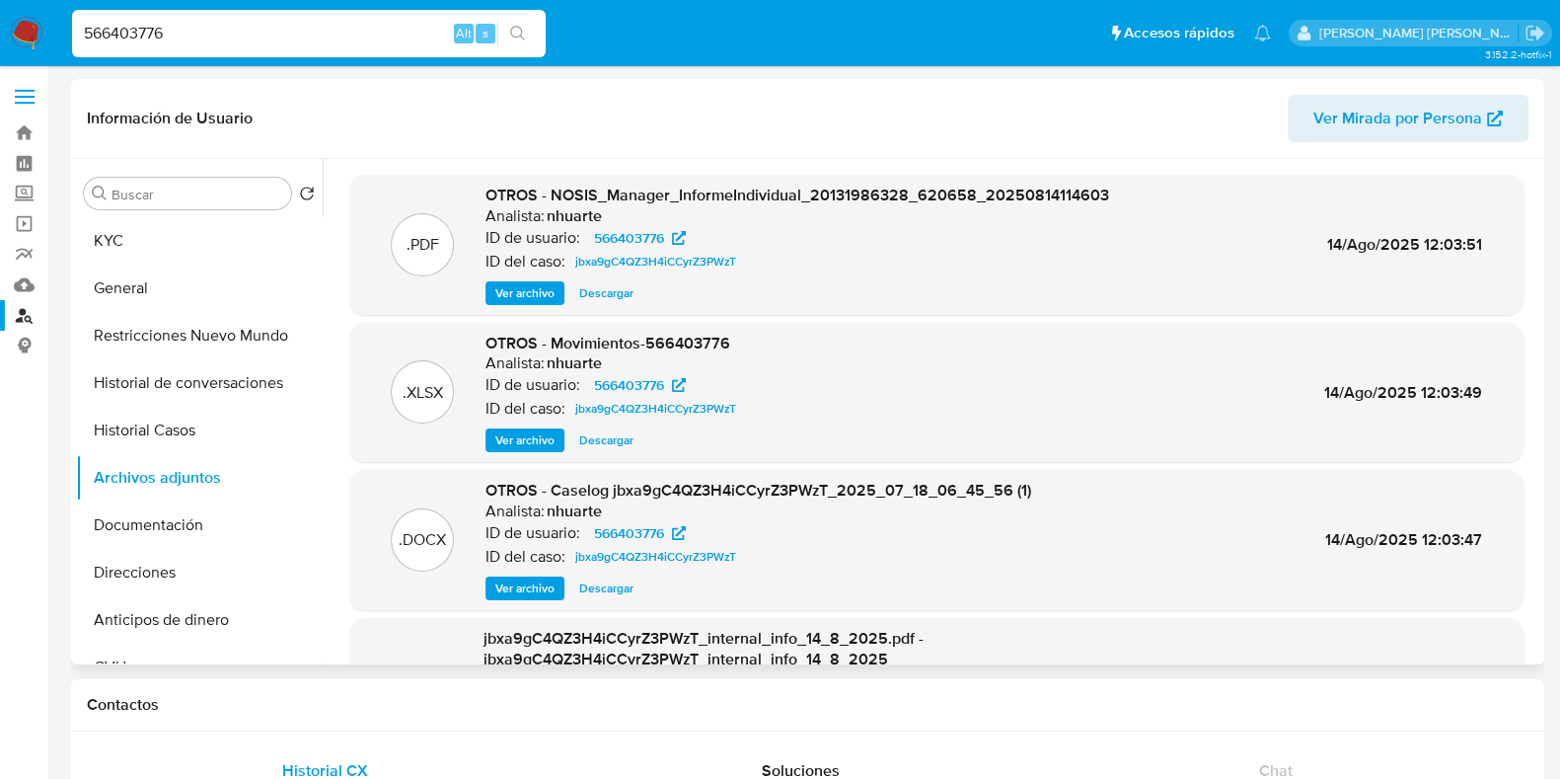
click at [531, 584] on span "Ver archivo" at bounding box center [524, 588] width 59 height 20
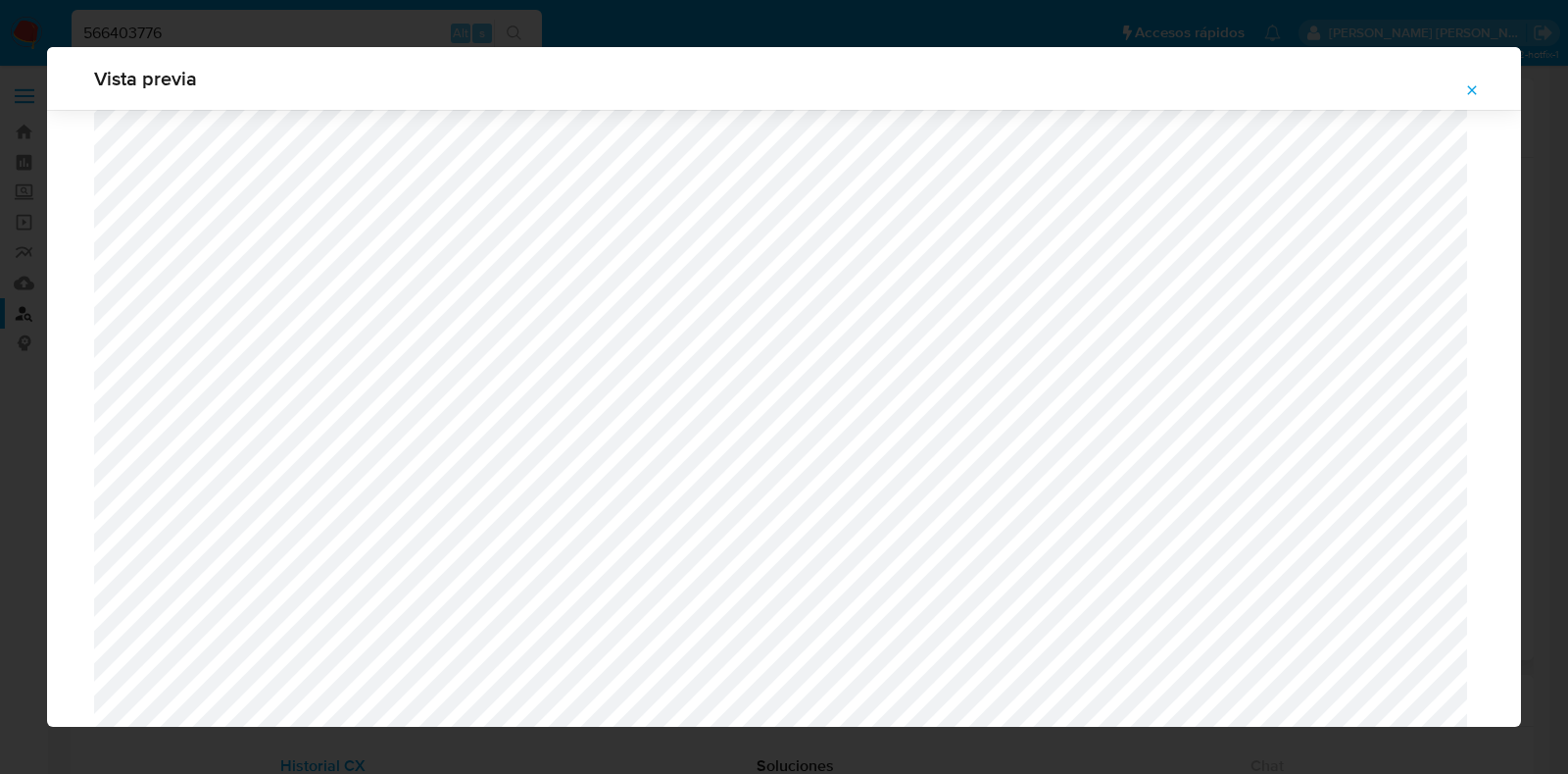
scroll to position [697, 0]
click at [1474, 87] on icon "Attachment preview" at bounding box center [1472, 89] width 9 height 9
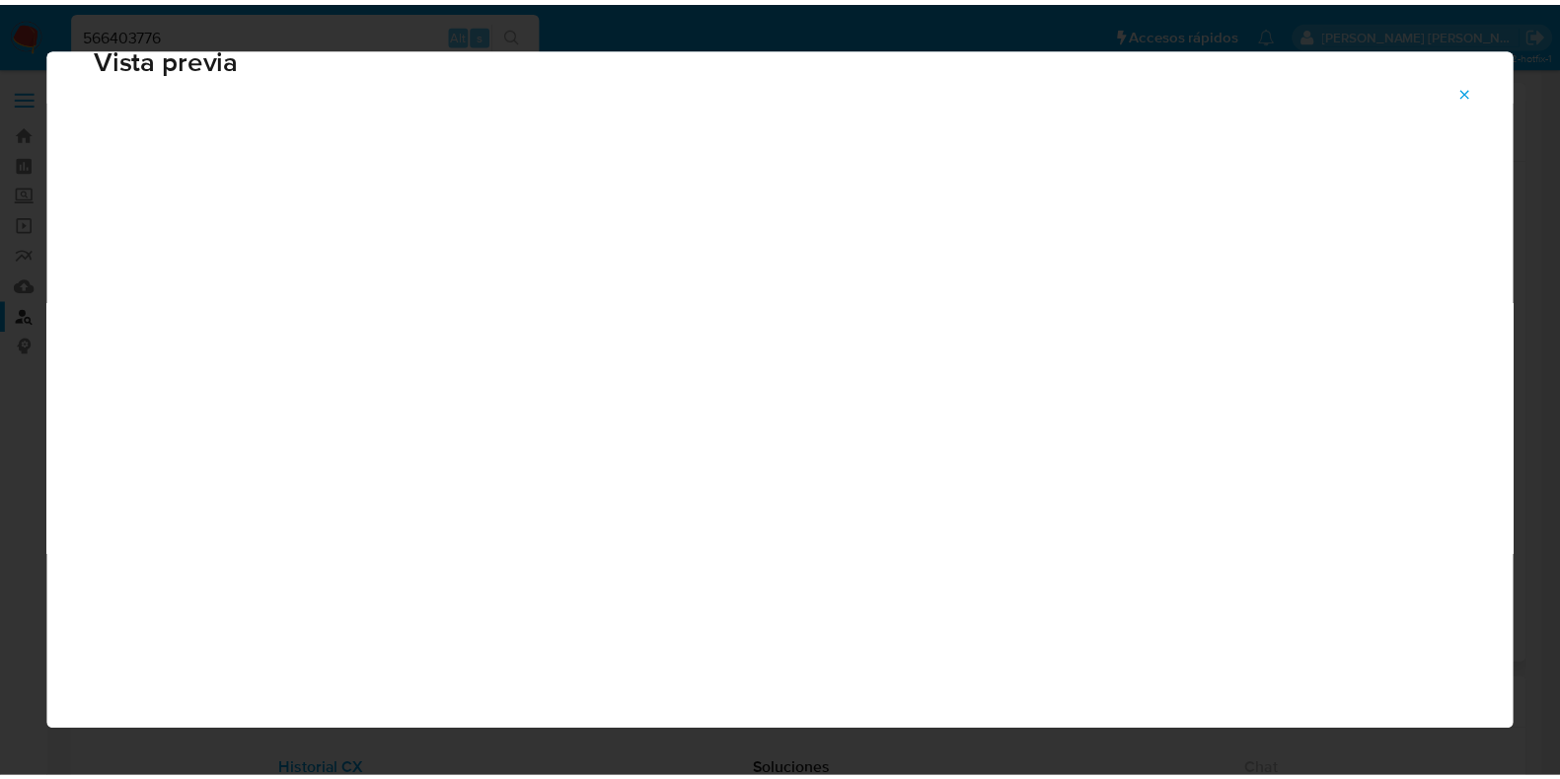
scroll to position [49, 0]
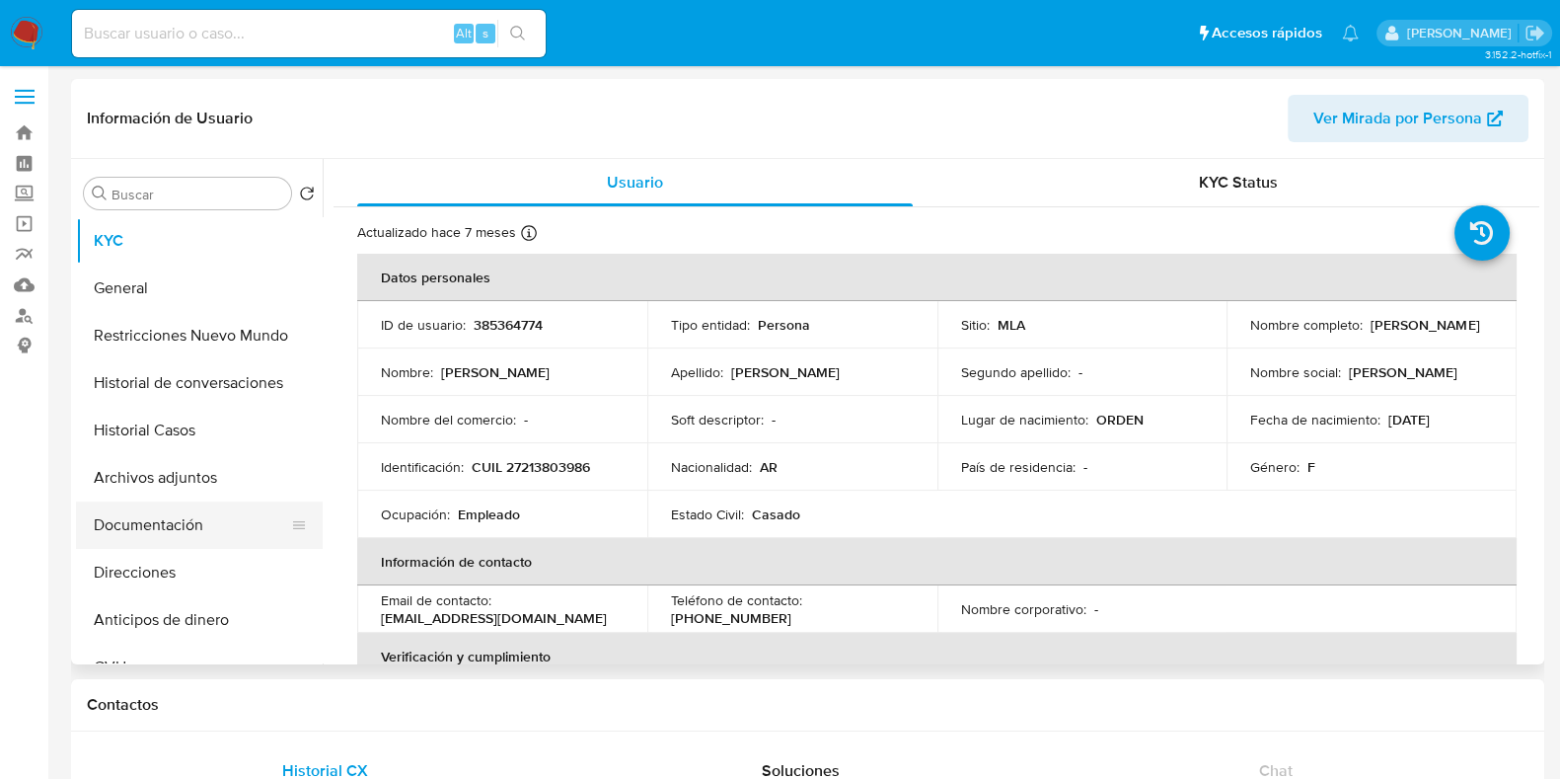
click at [192, 530] on button "Documentación" at bounding box center [191, 524] width 231 height 47
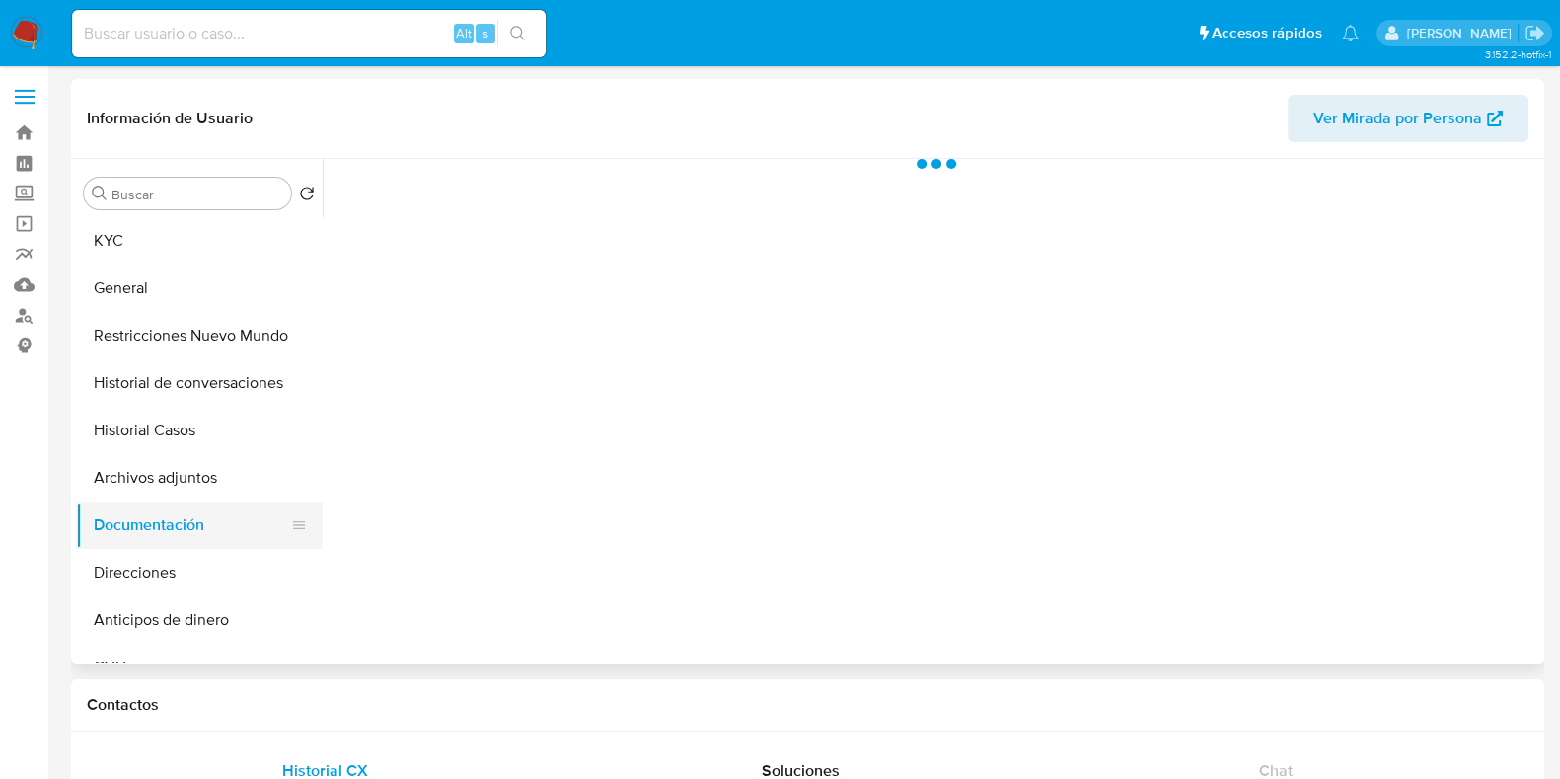
select select "10"
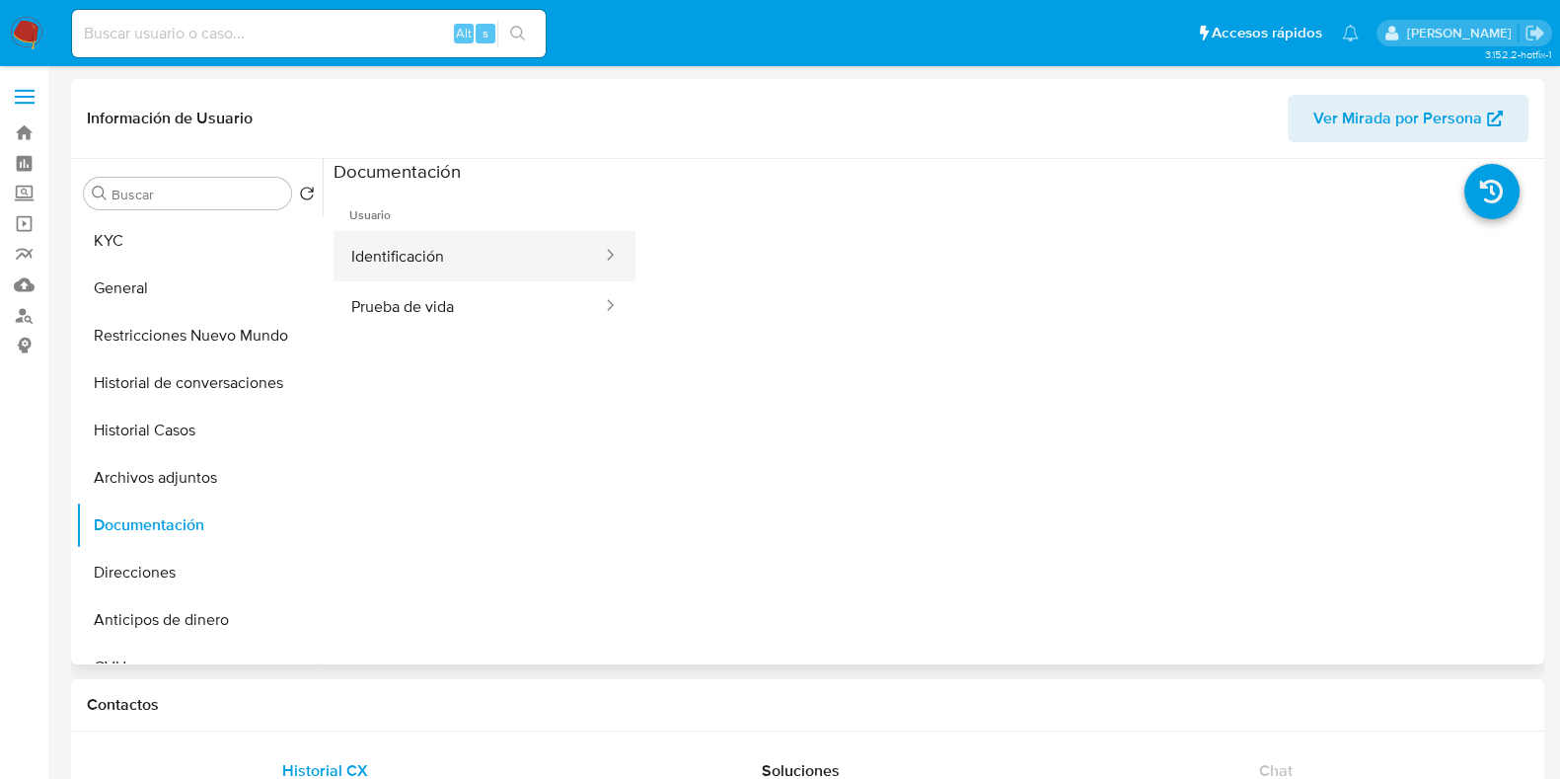
click at [518, 262] on button "Identificación" at bounding box center [469, 256] width 270 height 50
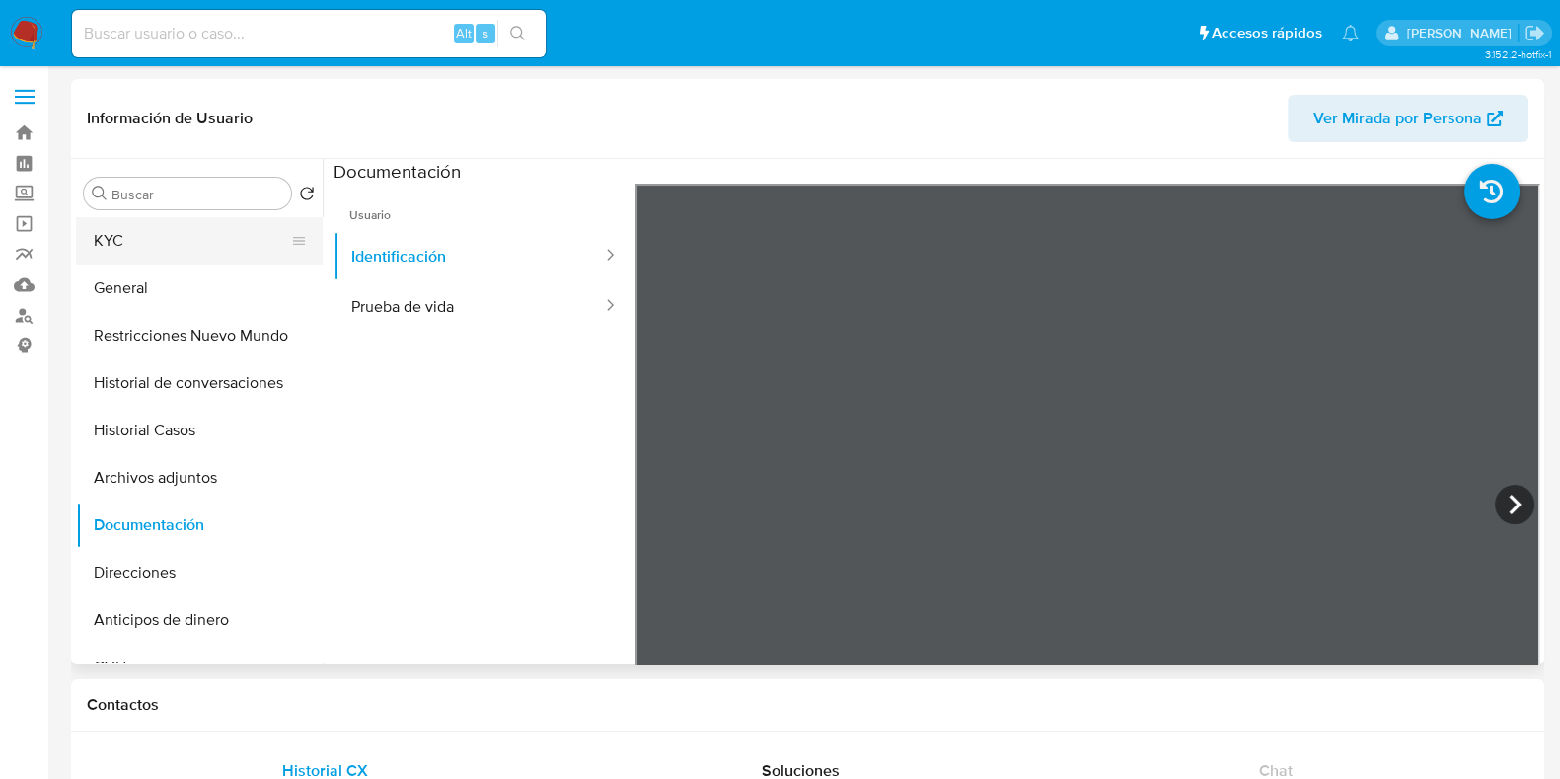
click at [210, 256] on button "KYC" at bounding box center [191, 240] width 231 height 47
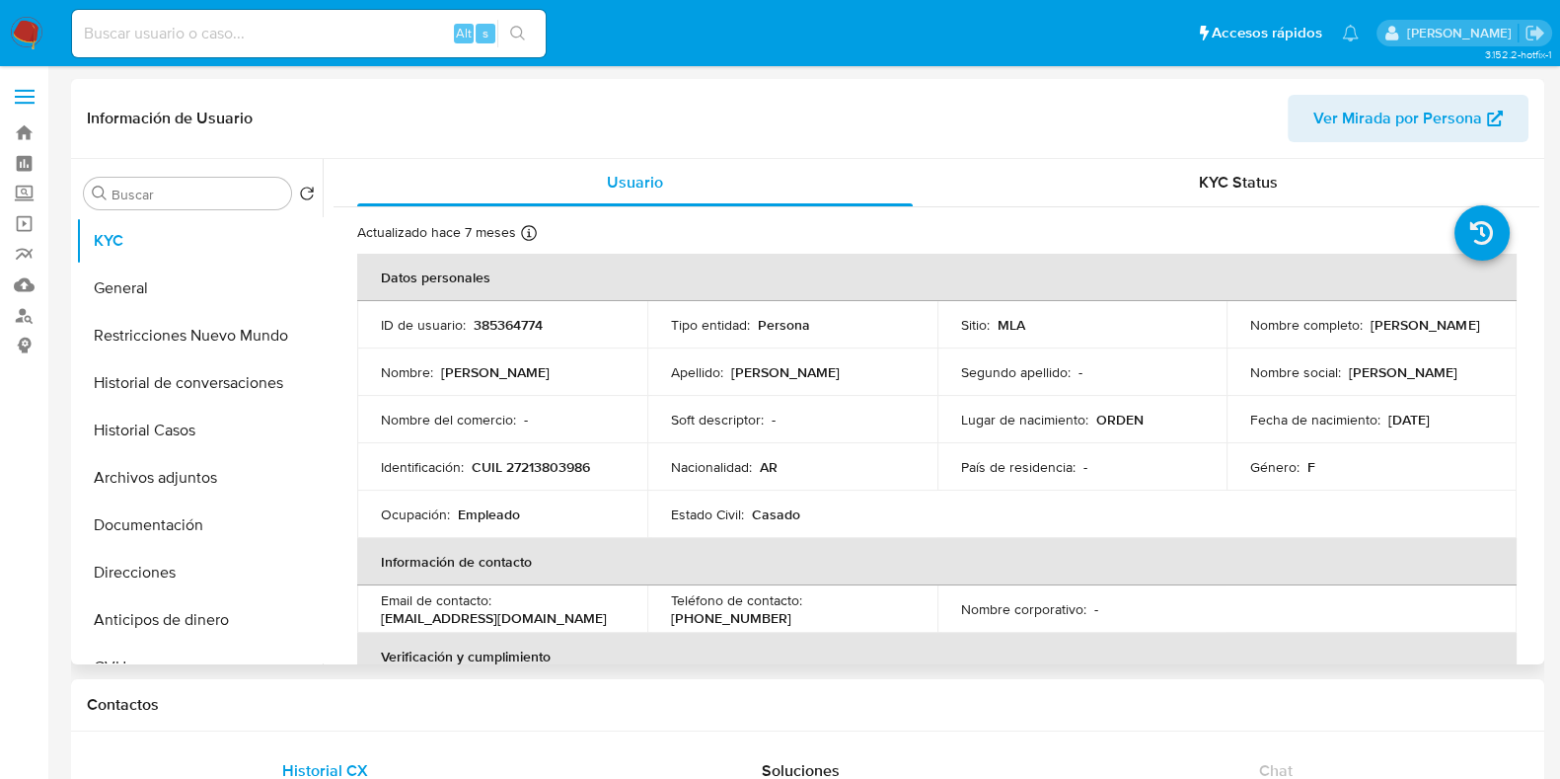
click at [574, 462] on p "CUIL 27213803986" at bounding box center [531, 467] width 118 height 18
copy p "27213803986"
drag, startPoint x: 1246, startPoint y: 330, endPoint x: 1407, endPoint y: 338, distance: 161.1
click at [1407, 334] on div "Nombre completo : [PERSON_NAME]" at bounding box center [1371, 325] width 243 height 18
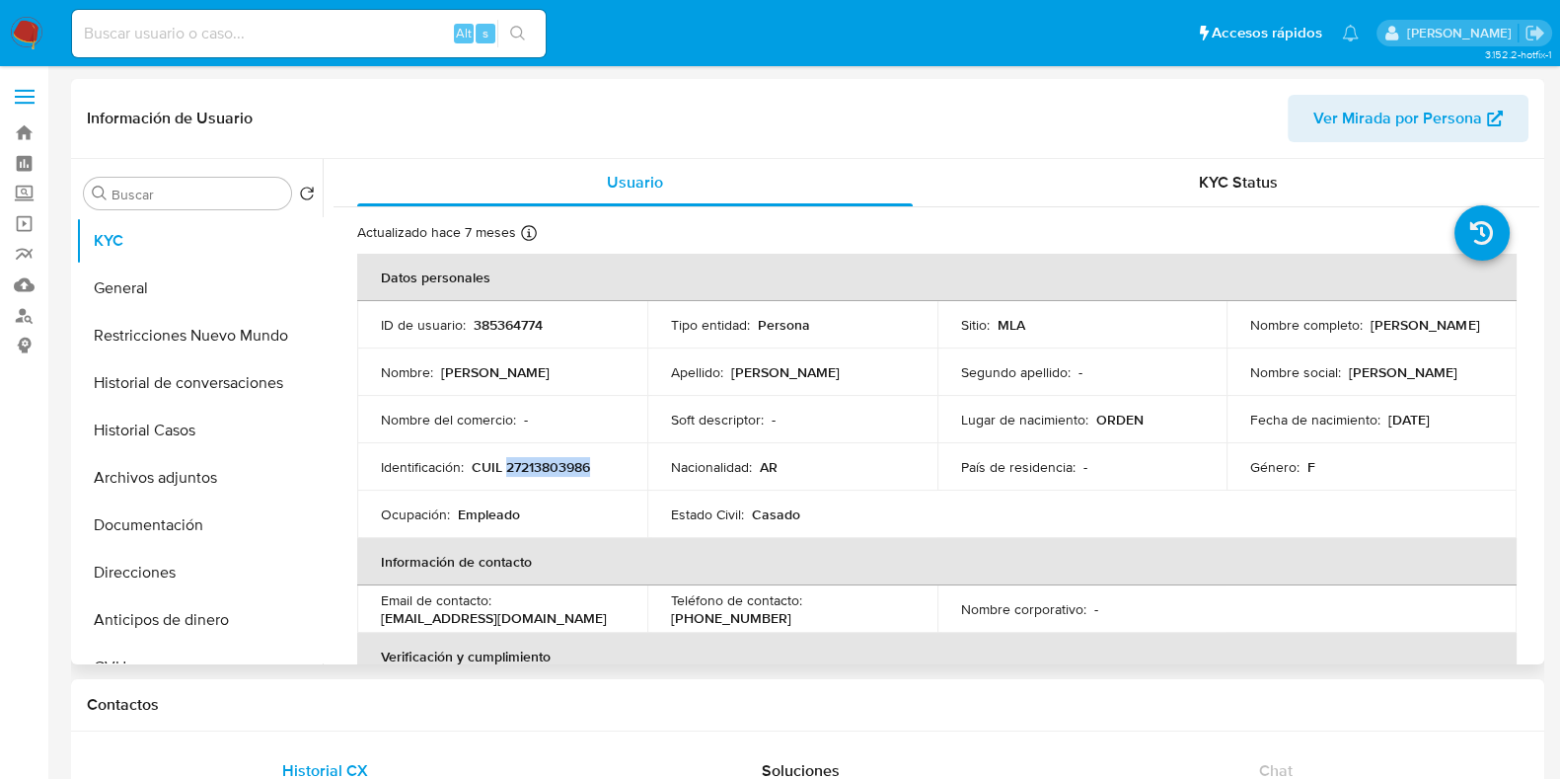
copy p "[PERSON_NAME]"
drag, startPoint x: 474, startPoint y: 326, endPoint x: 571, endPoint y: 328, distance: 97.7
click at [571, 328] on div "ID de usuario : 385364774" at bounding box center [502, 325] width 243 height 18
copy p "385364774"
